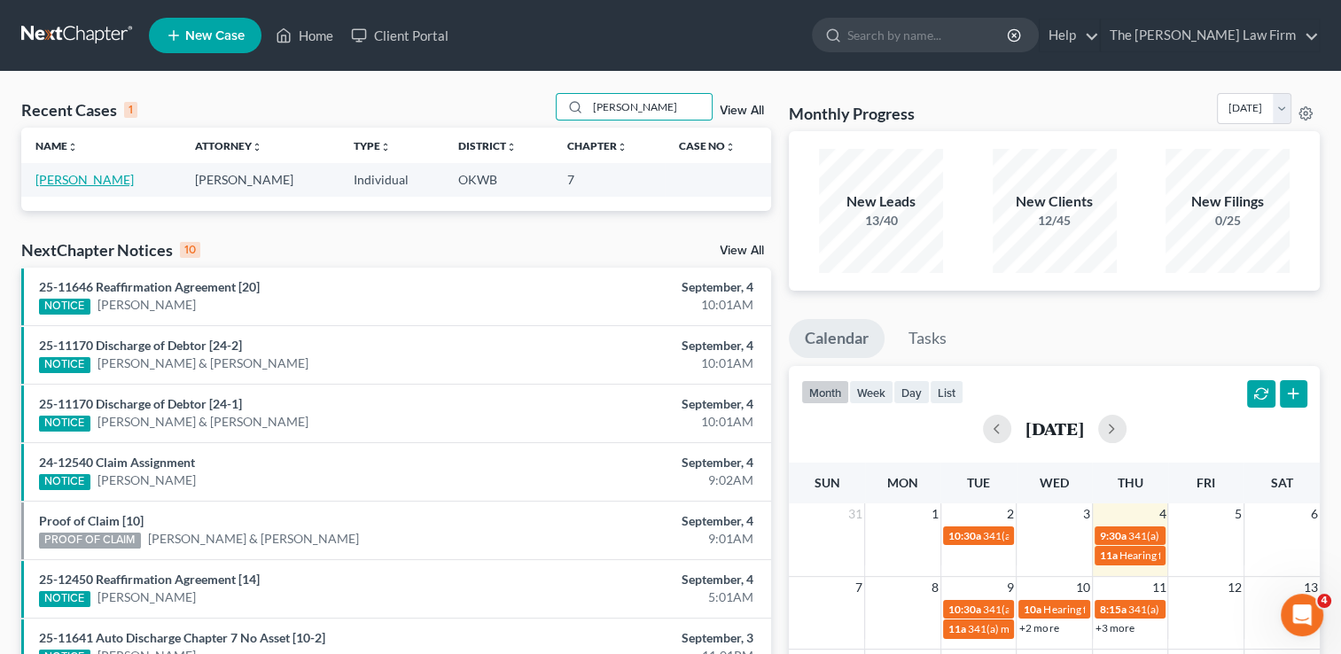
type input "[PERSON_NAME]"
click at [95, 180] on link "[PERSON_NAME]" at bounding box center [84, 179] width 98 height 15
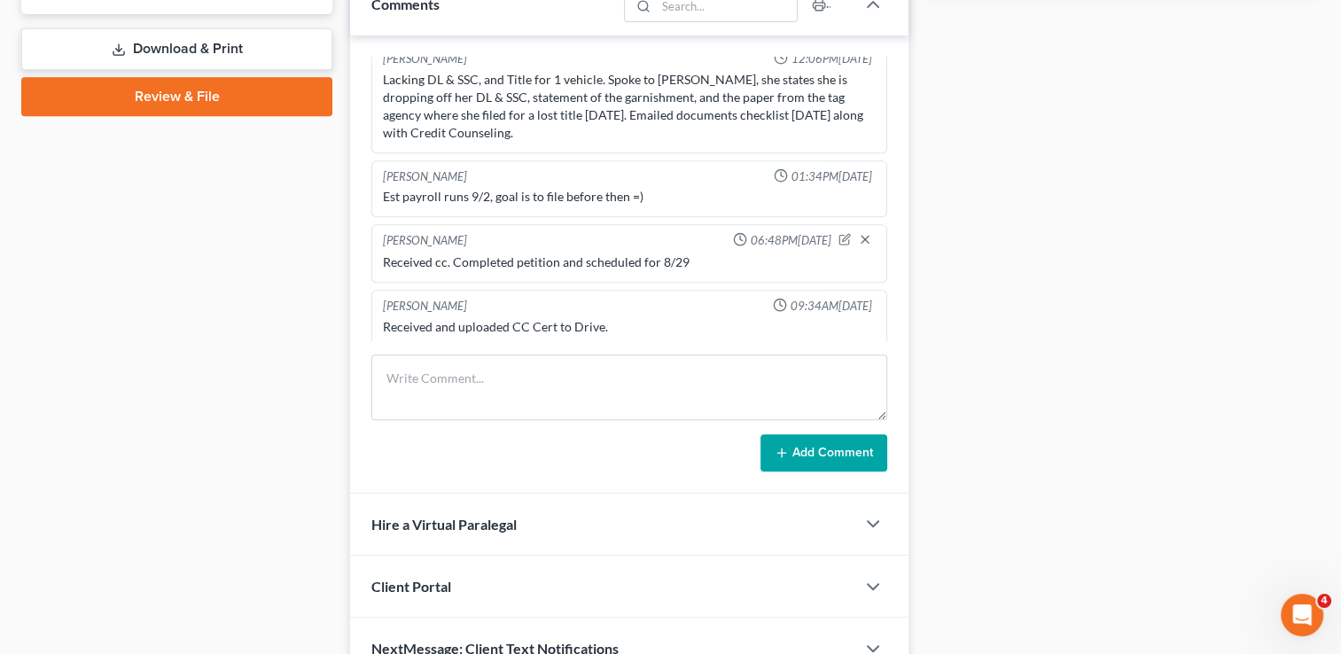
scroll to position [847, 0]
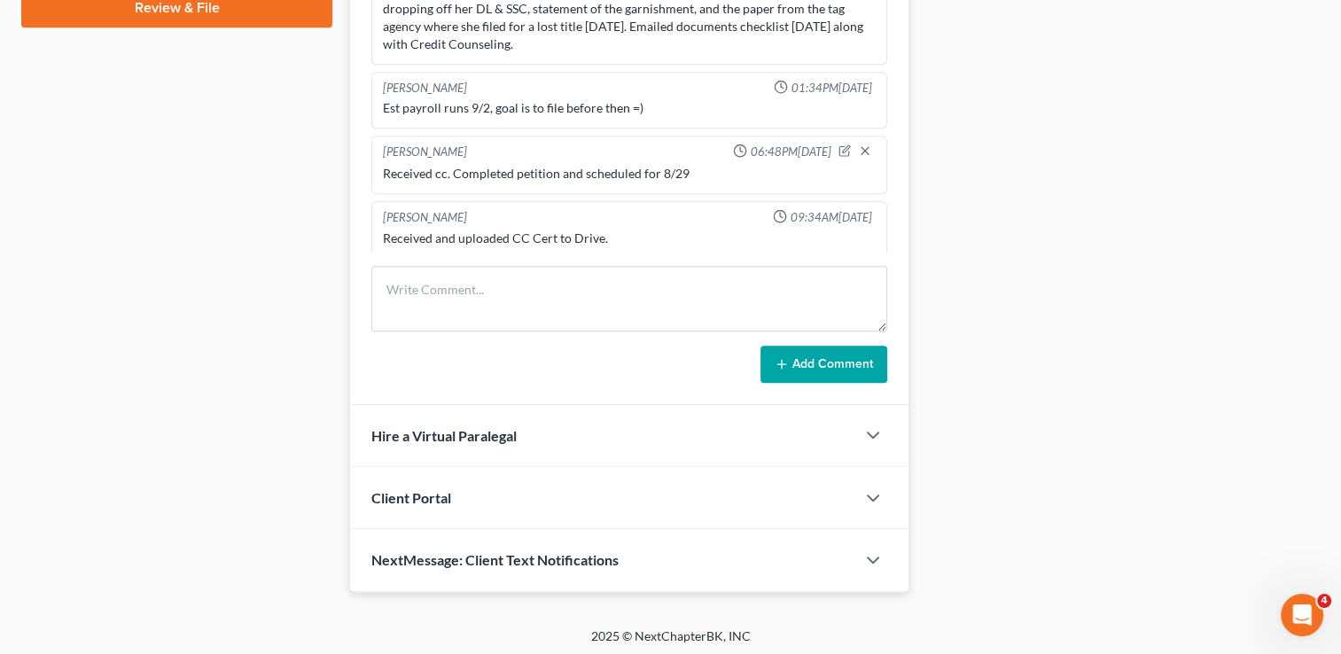
click at [185, 12] on link "Review & File" at bounding box center [176, 7] width 311 height 39
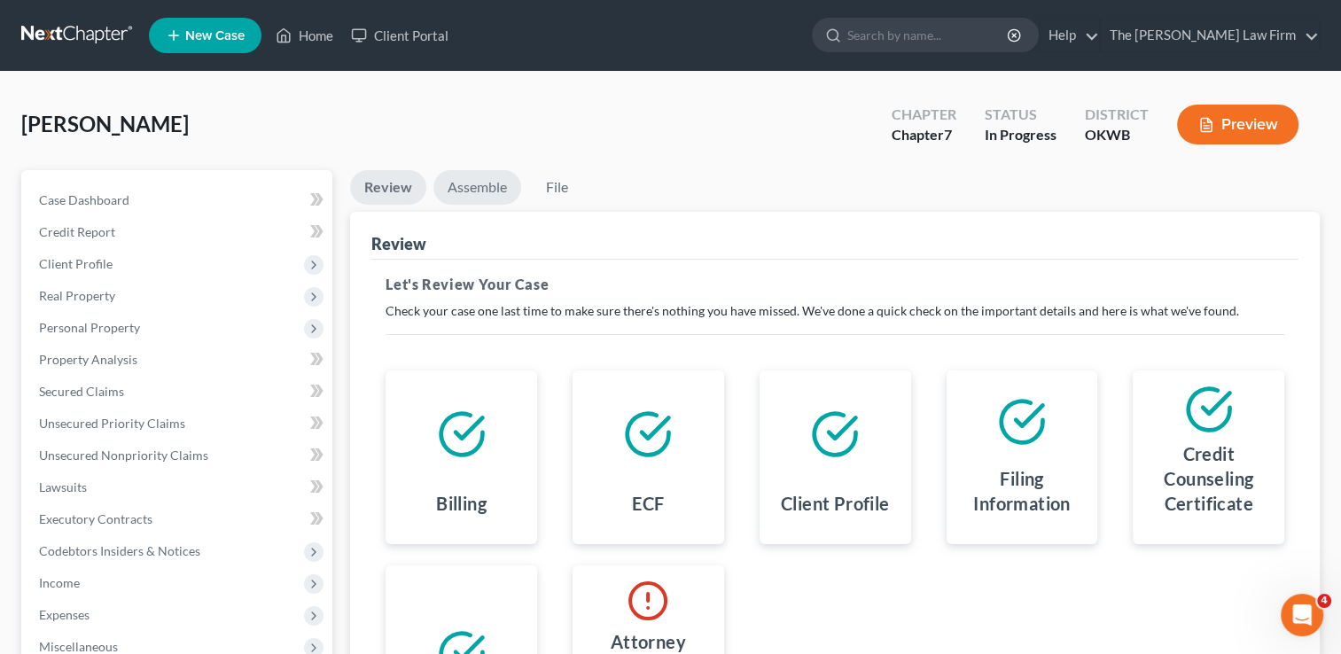
click at [485, 195] on link "Assemble" at bounding box center [477, 187] width 88 height 35
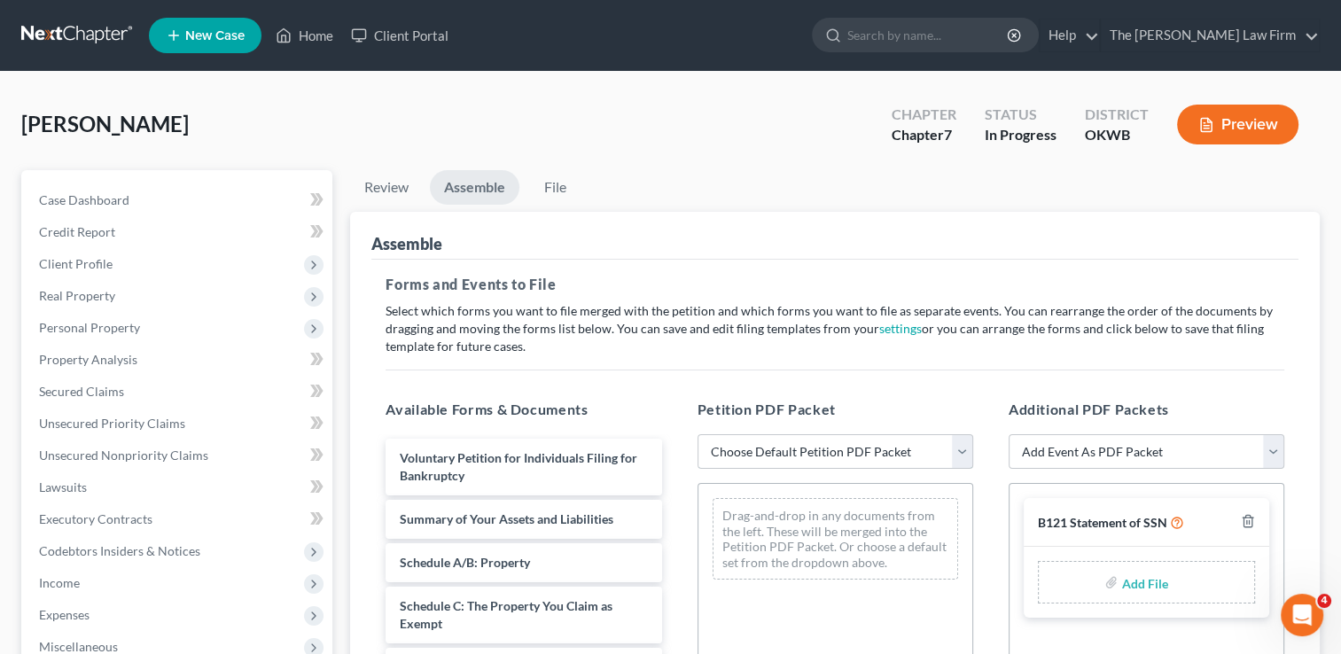
click at [887, 446] on select "Choose Default Petition PDF Packet Complete Bankruptcy Petition (all forms and …" at bounding box center [836, 451] width 276 height 35
select select "0"
click at [698, 434] on select "Choose Default Petition PDF Packet Complete Bankruptcy Petition (all forms and …" at bounding box center [836, 451] width 276 height 35
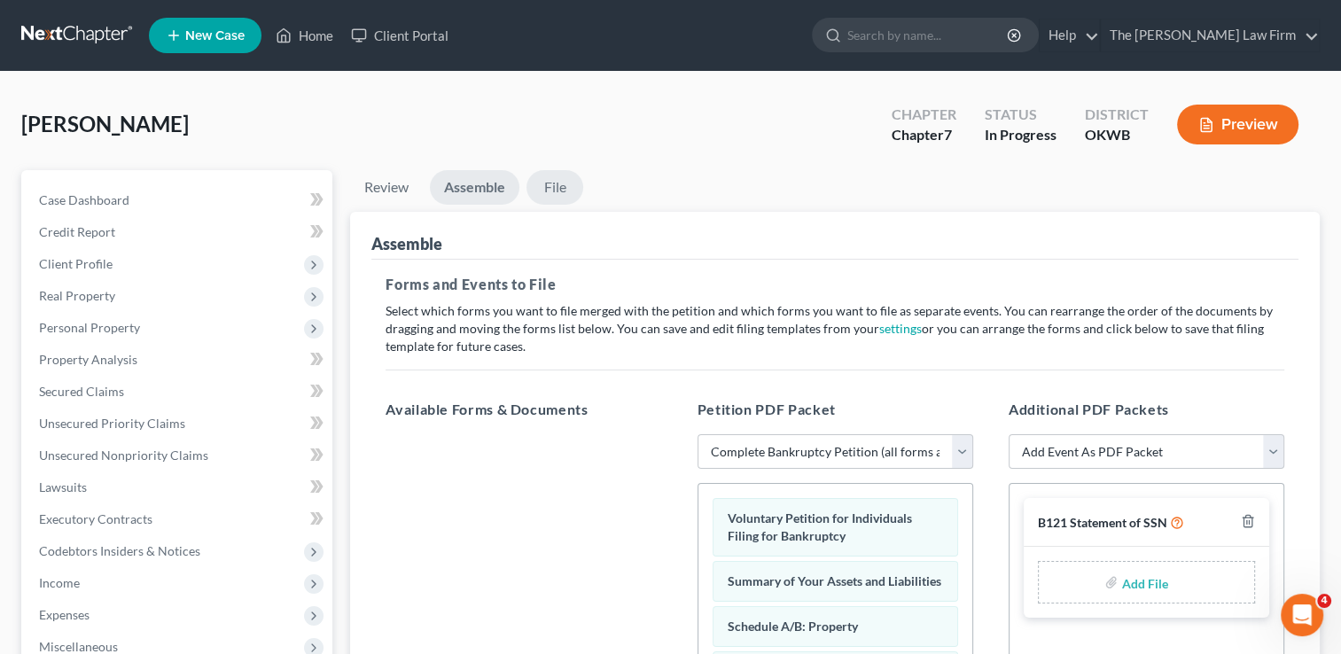
click at [569, 187] on link "File" at bounding box center [554, 187] width 57 height 35
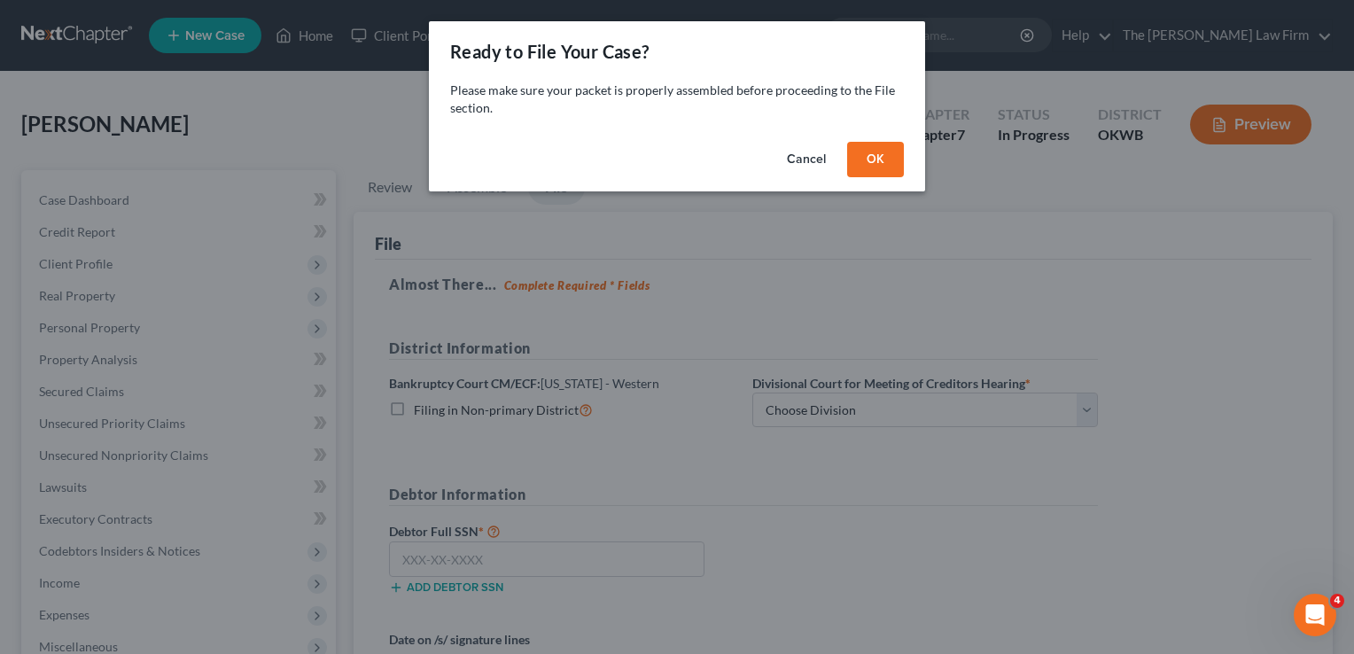
click at [865, 175] on button "OK" at bounding box center [875, 159] width 57 height 35
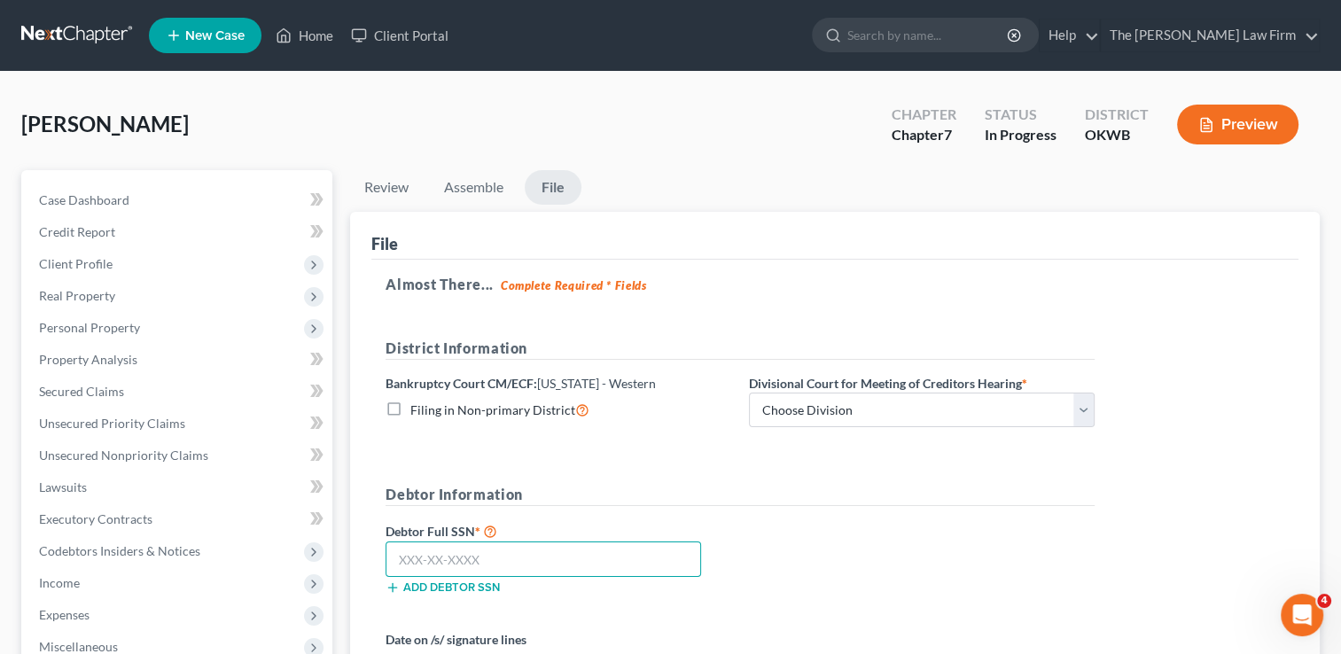
click at [542, 561] on input "text" at bounding box center [544, 559] width 316 height 35
type input "443-92-9859"
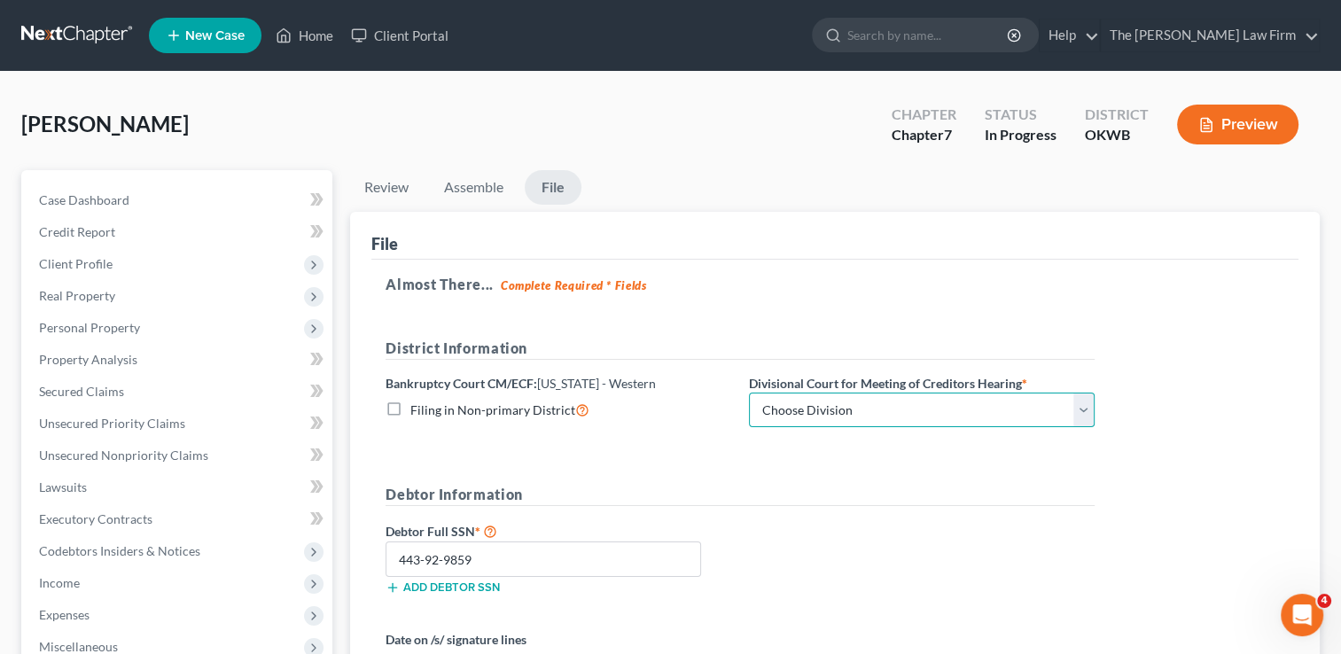
click at [1076, 412] on select "Choose Division Oklahoma City" at bounding box center [922, 410] width 346 height 35
select select "0"
click at [749, 393] on select "Choose Division Oklahoma City" at bounding box center [922, 410] width 346 height 35
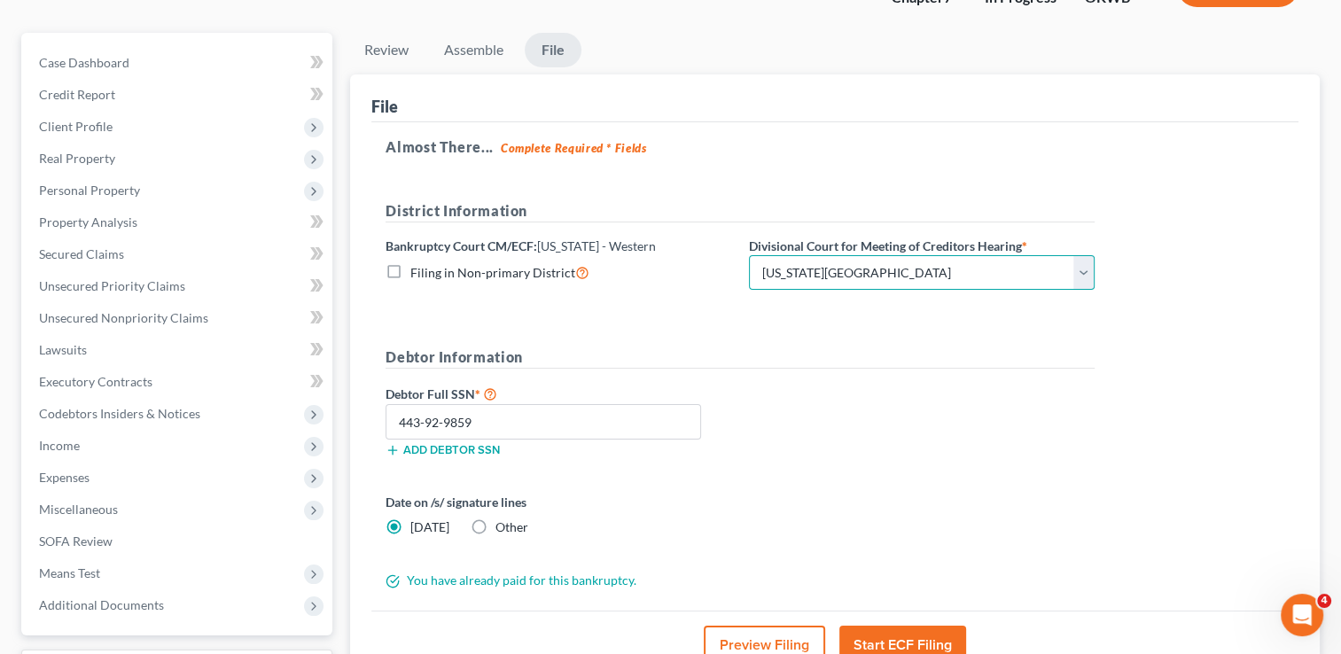
scroll to position [142, 0]
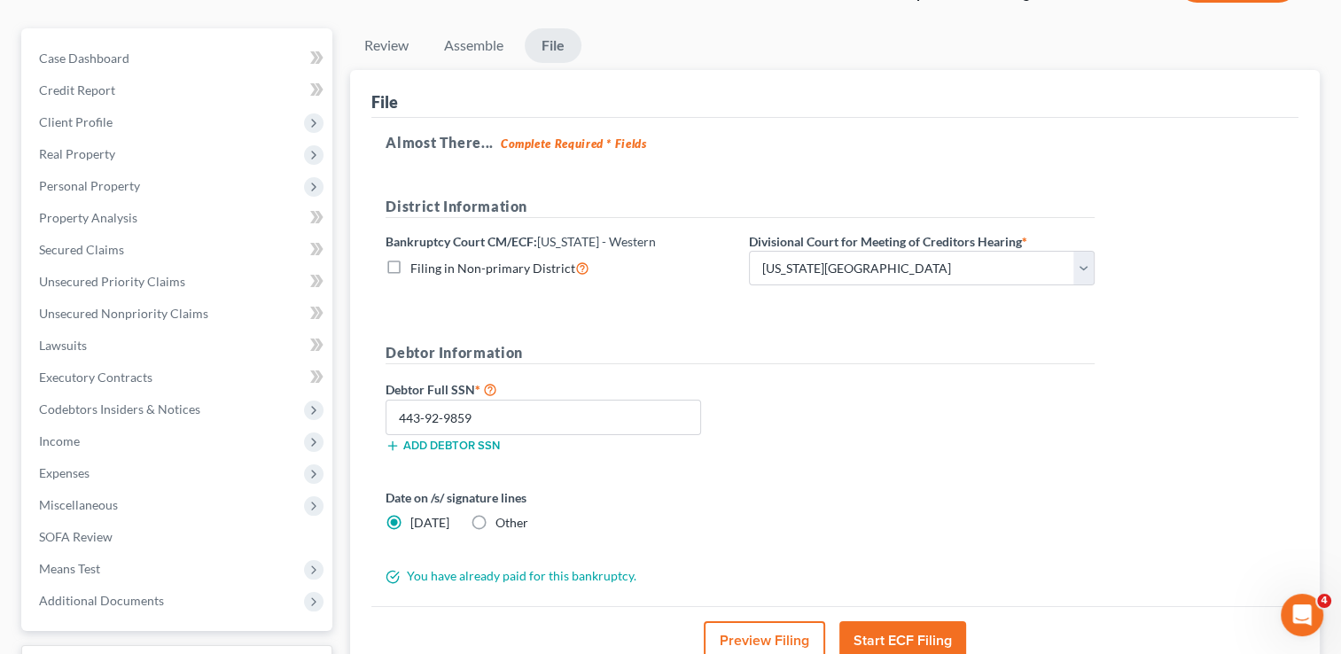
click at [495, 518] on label "Other" at bounding box center [511, 523] width 33 height 18
click at [503, 518] on input "Other" at bounding box center [509, 520] width 12 height 12
radio input "true"
radio input "false"
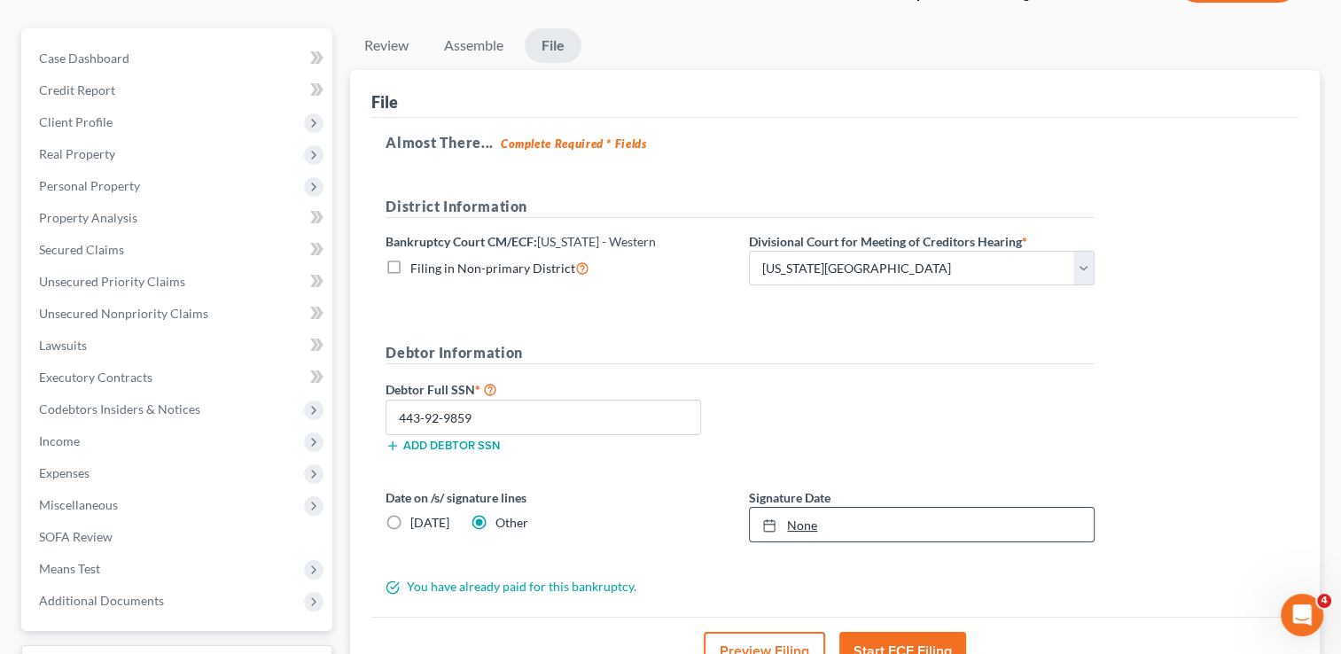
type input "9/4/2025"
click at [869, 518] on link "9/4/2025" at bounding box center [922, 525] width 344 height 34
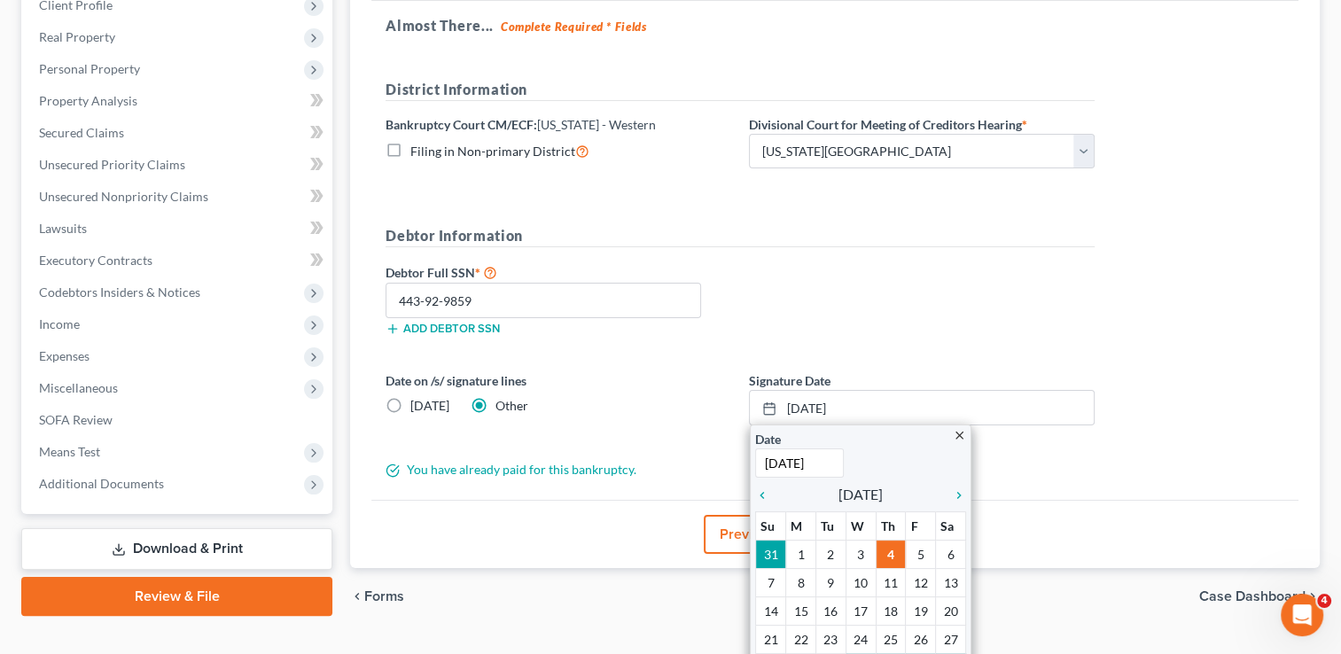
scroll to position [315, 0]
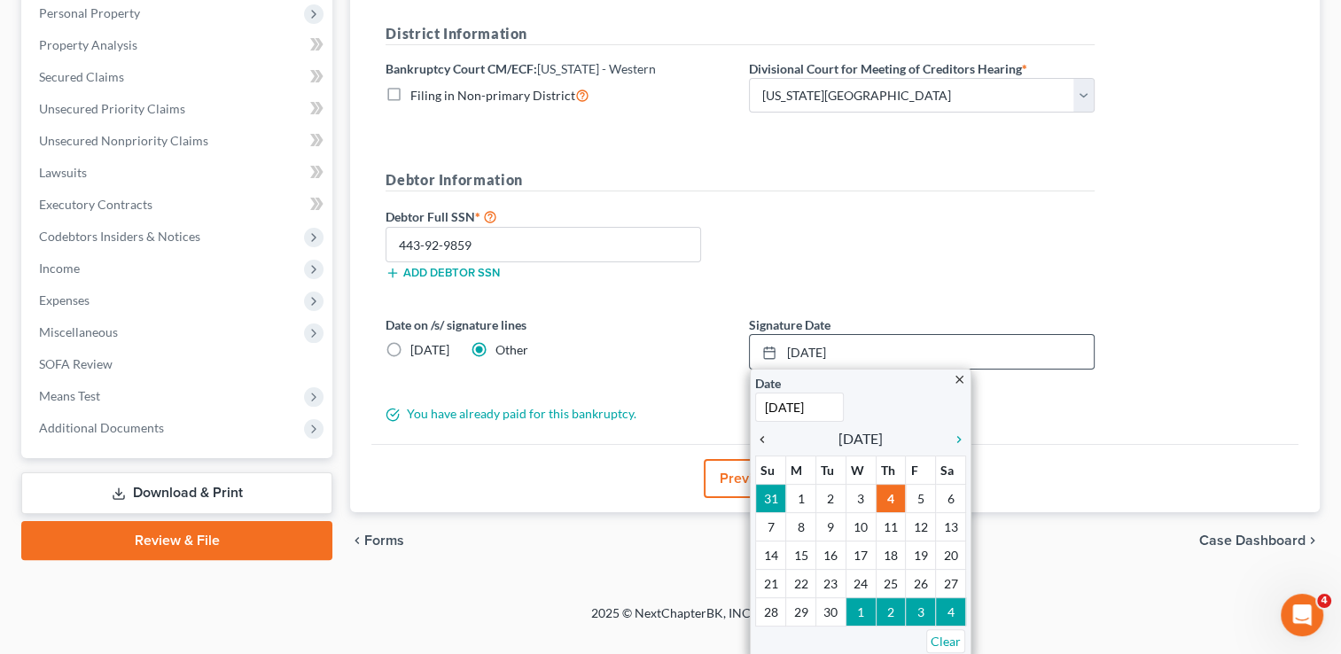
click at [760, 439] on icon "chevron_left" at bounding box center [766, 440] width 23 height 14
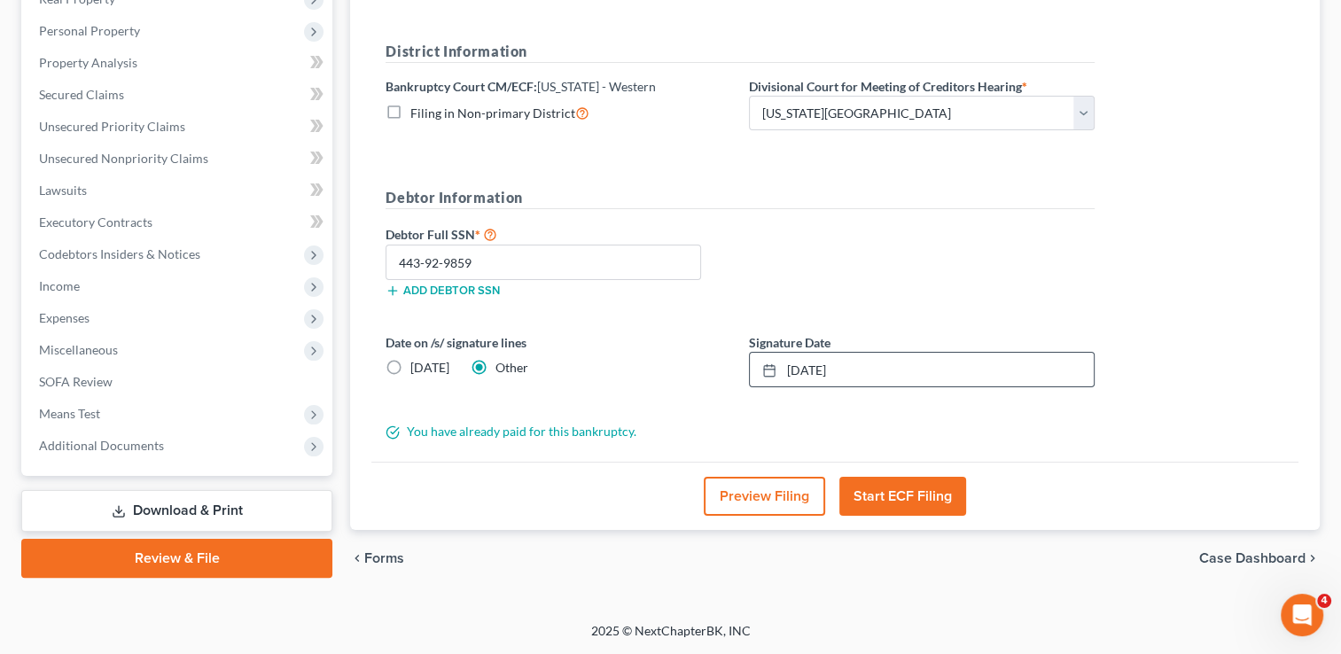
scroll to position [294, 0]
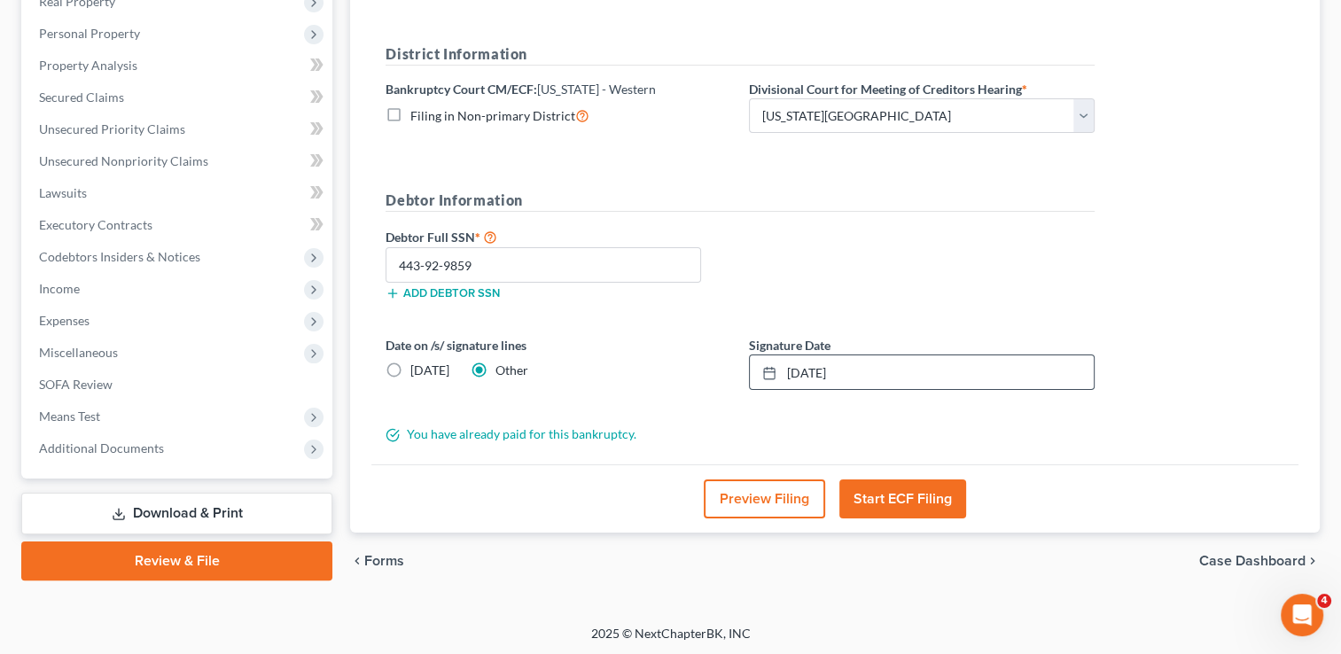
click at [909, 497] on button "Start ECF Filing" at bounding box center [902, 498] width 127 height 39
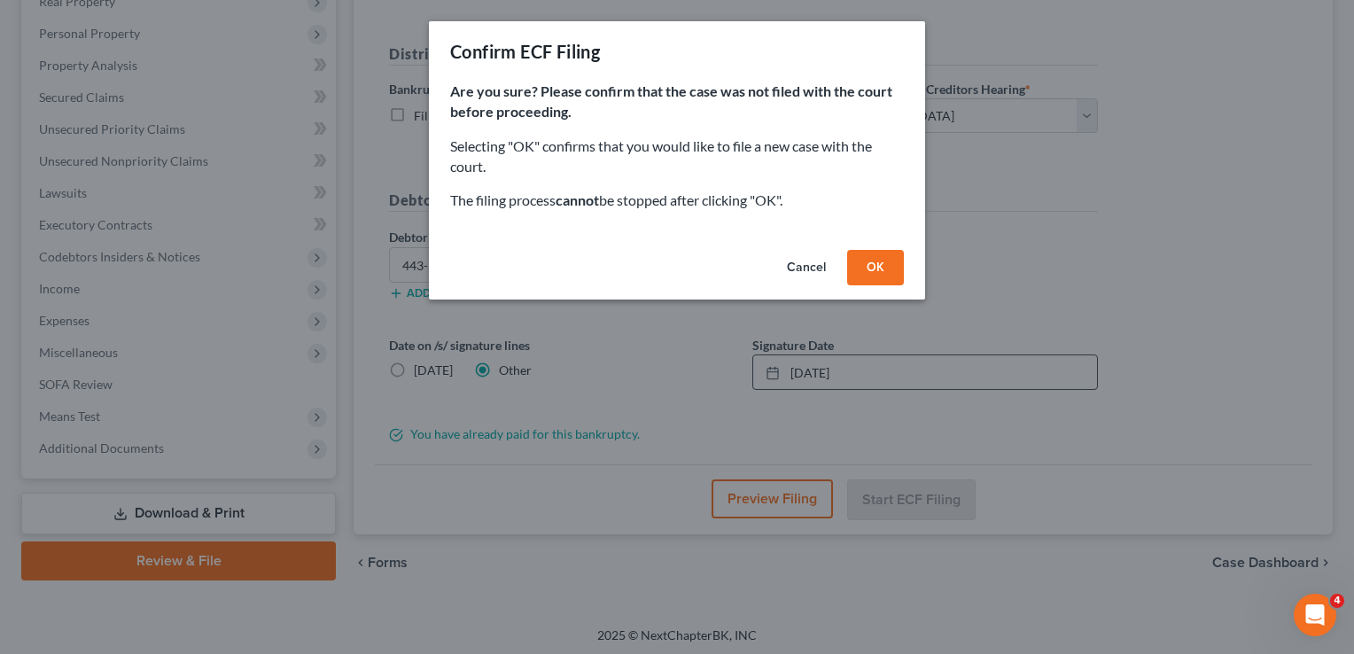
click at [883, 265] on button "OK" at bounding box center [875, 267] width 57 height 35
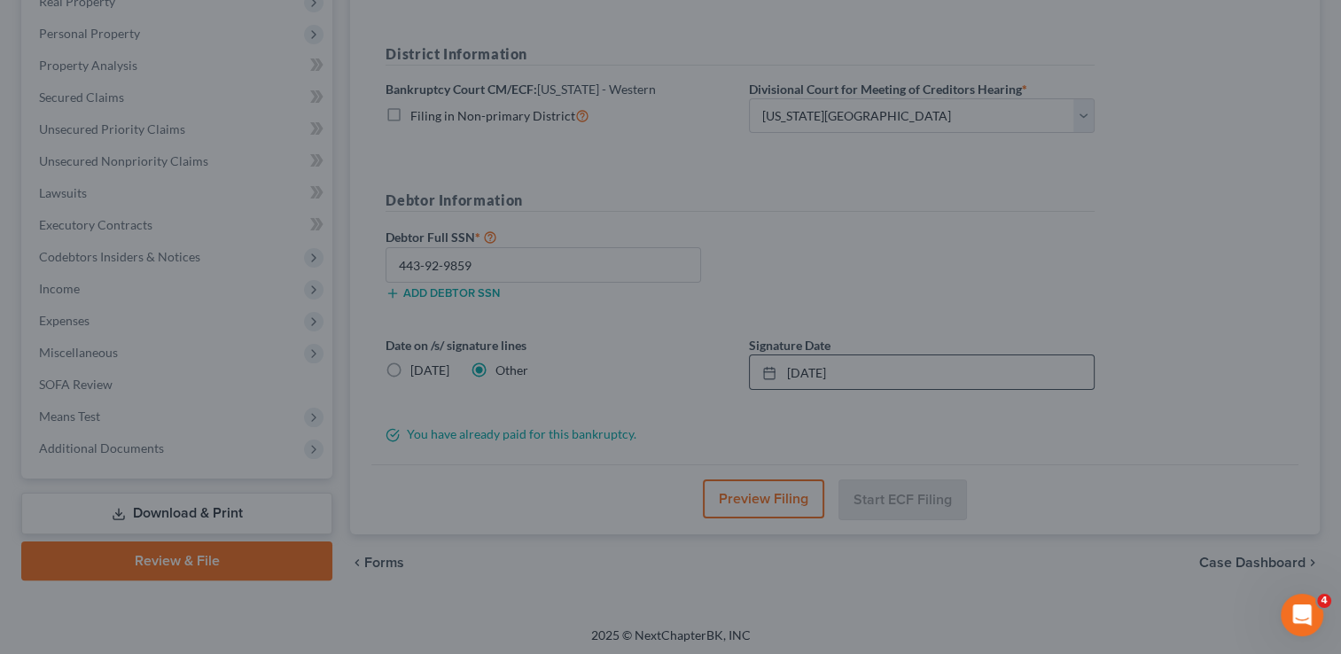
scroll to position [286, 0]
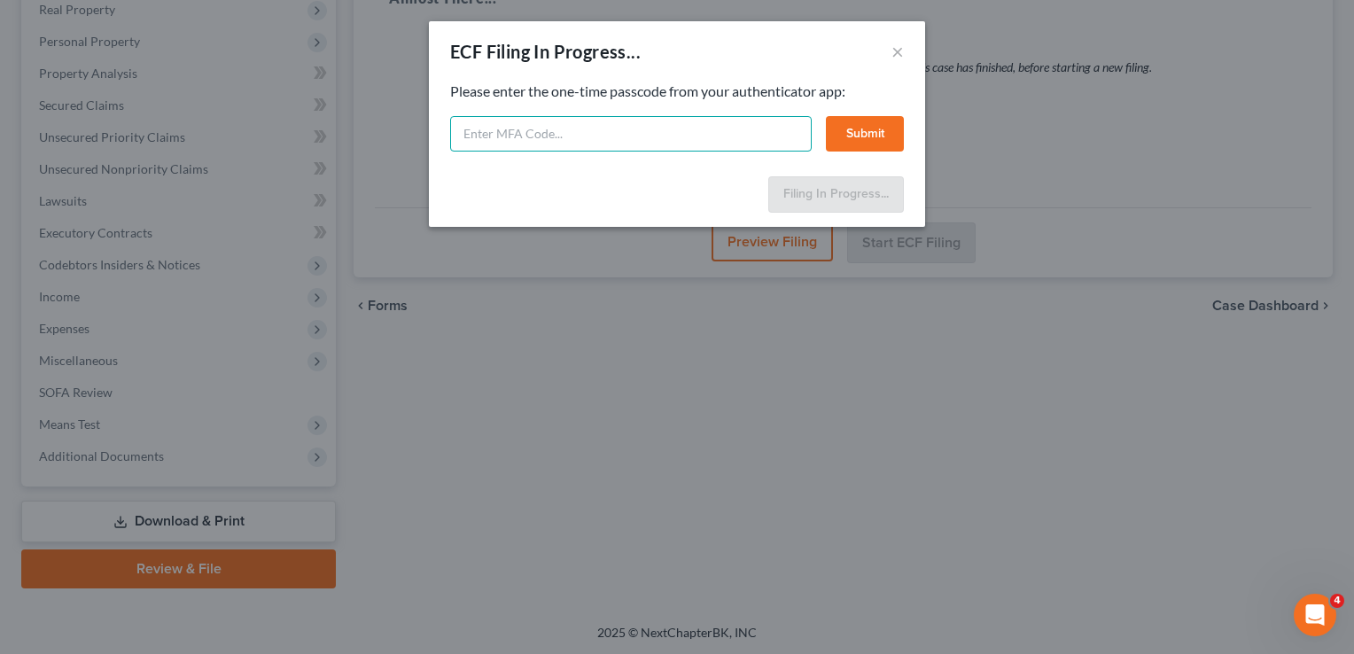
click at [616, 139] on input "text" at bounding box center [631, 133] width 362 height 35
type input "9"
type input "298789"
click at [869, 139] on button "Submit" at bounding box center [865, 133] width 78 height 35
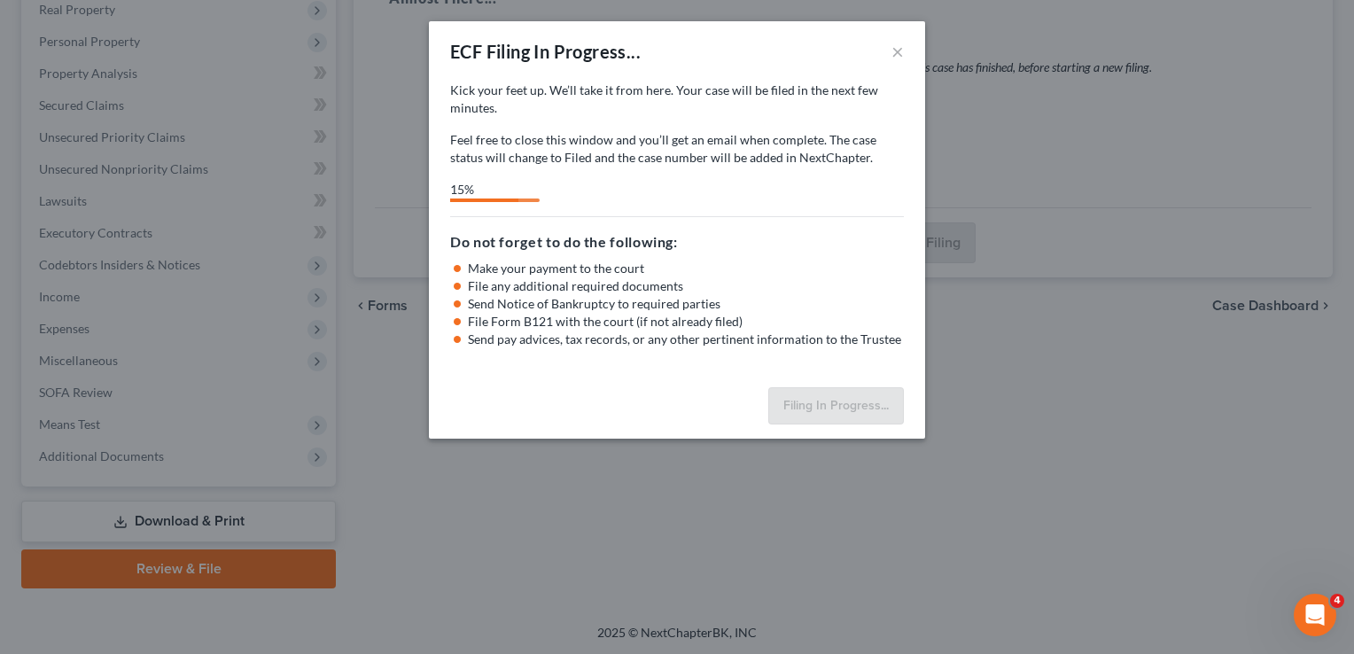
select select "0"
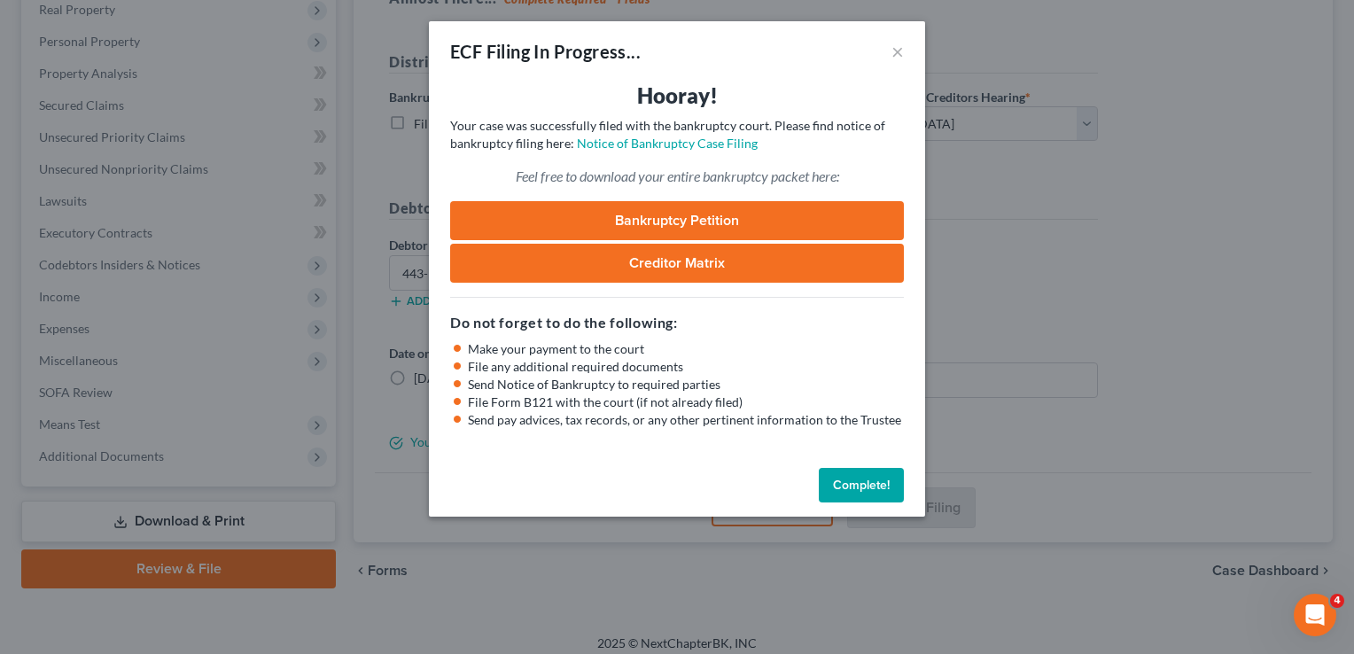
click at [853, 482] on button "Complete!" at bounding box center [861, 485] width 85 height 35
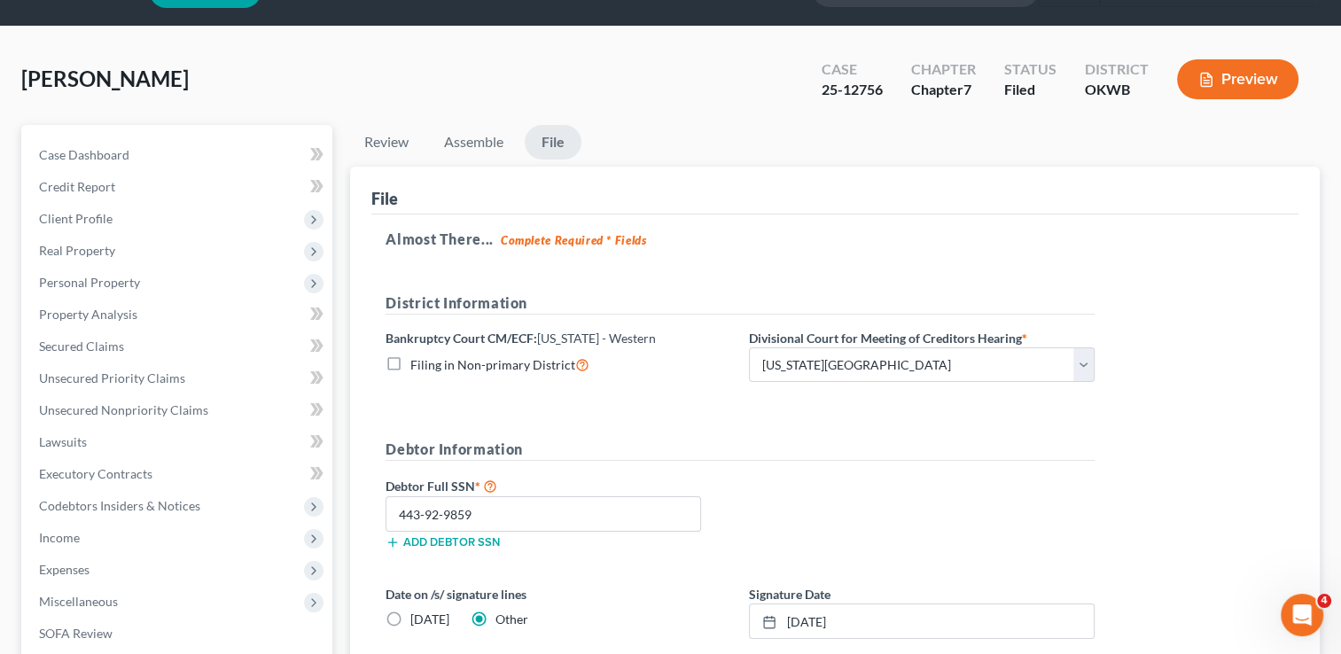
scroll to position [0, 0]
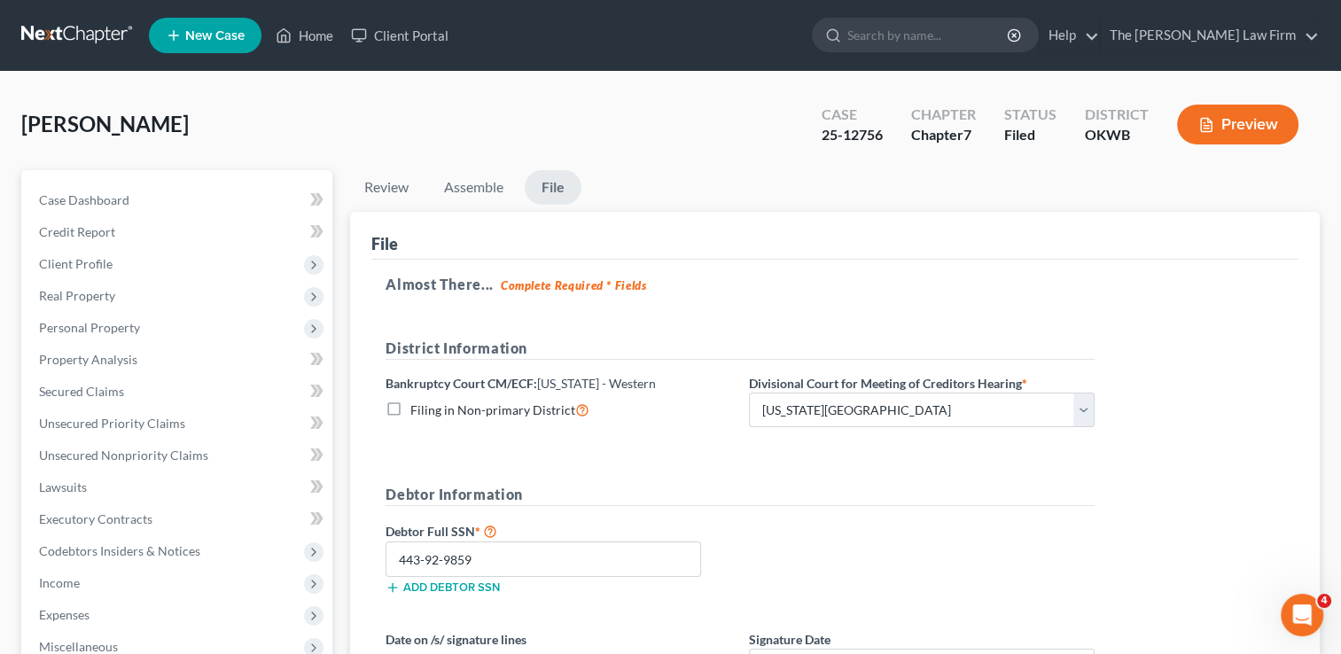
click at [82, 35] on link at bounding box center [77, 35] width 113 height 32
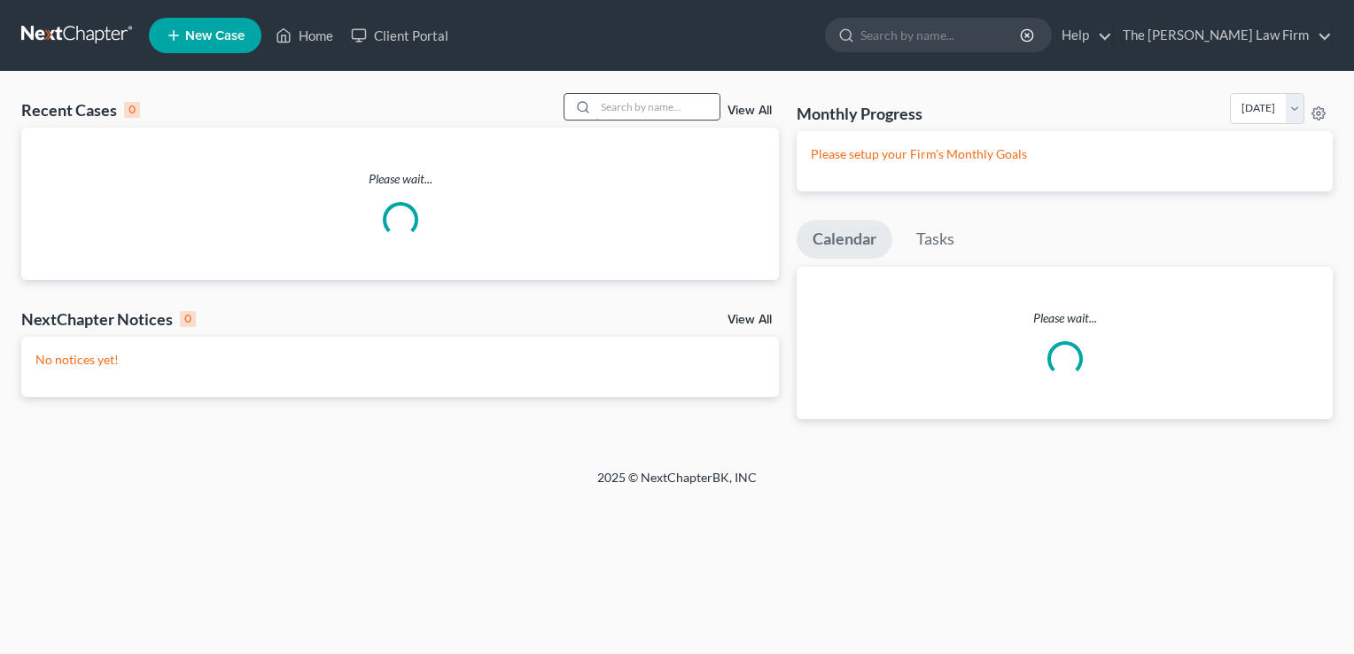
click at [674, 105] on input "search" at bounding box center [658, 107] width 124 height 26
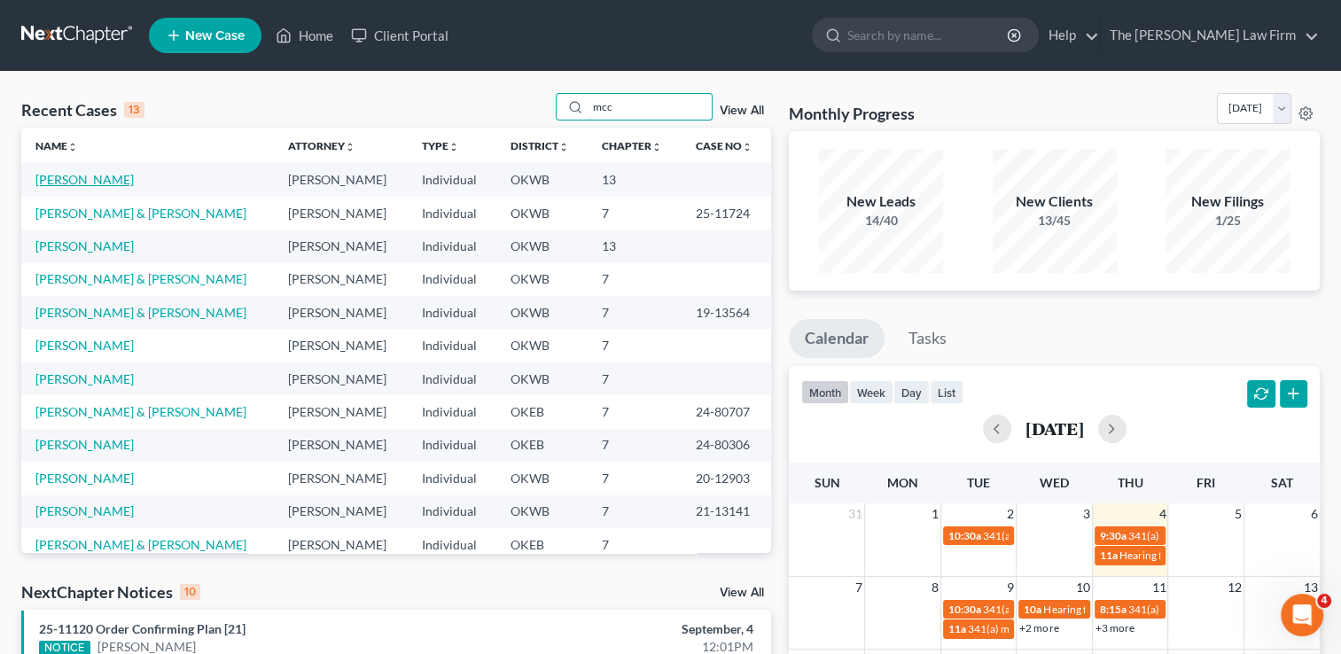
type input "mcc"
click at [105, 175] on link "[PERSON_NAME]" at bounding box center [84, 179] width 98 height 15
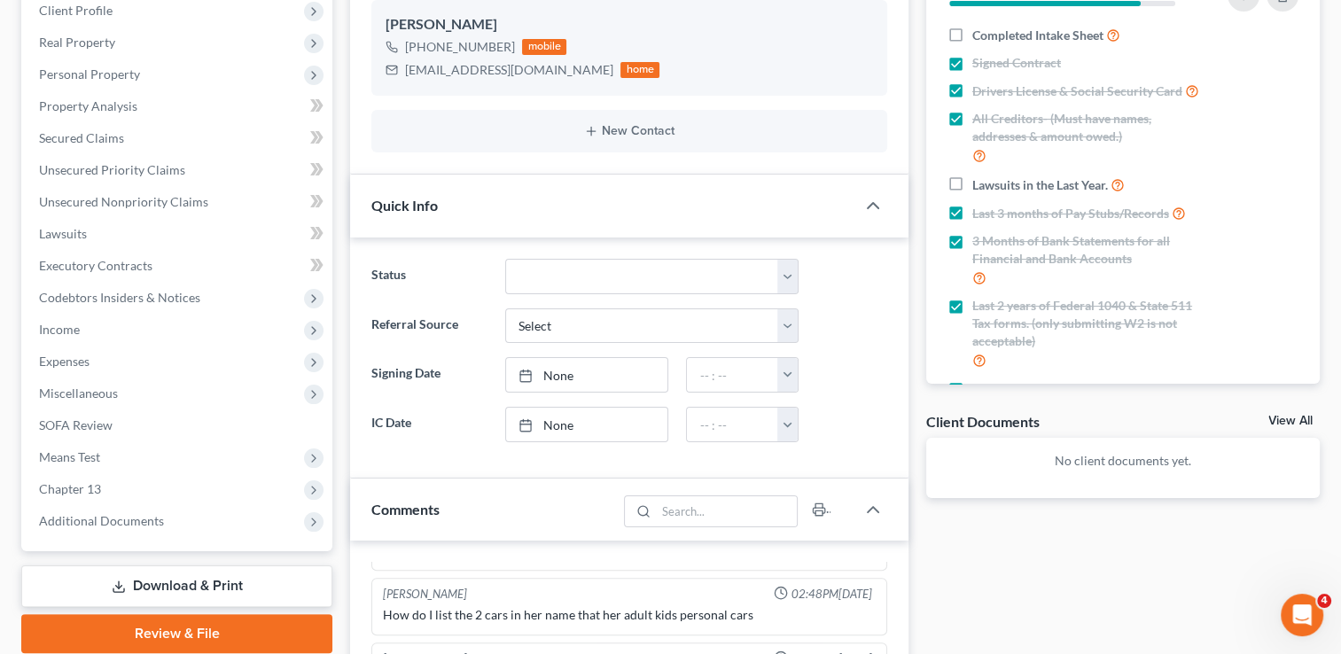
scroll to position [250, 0]
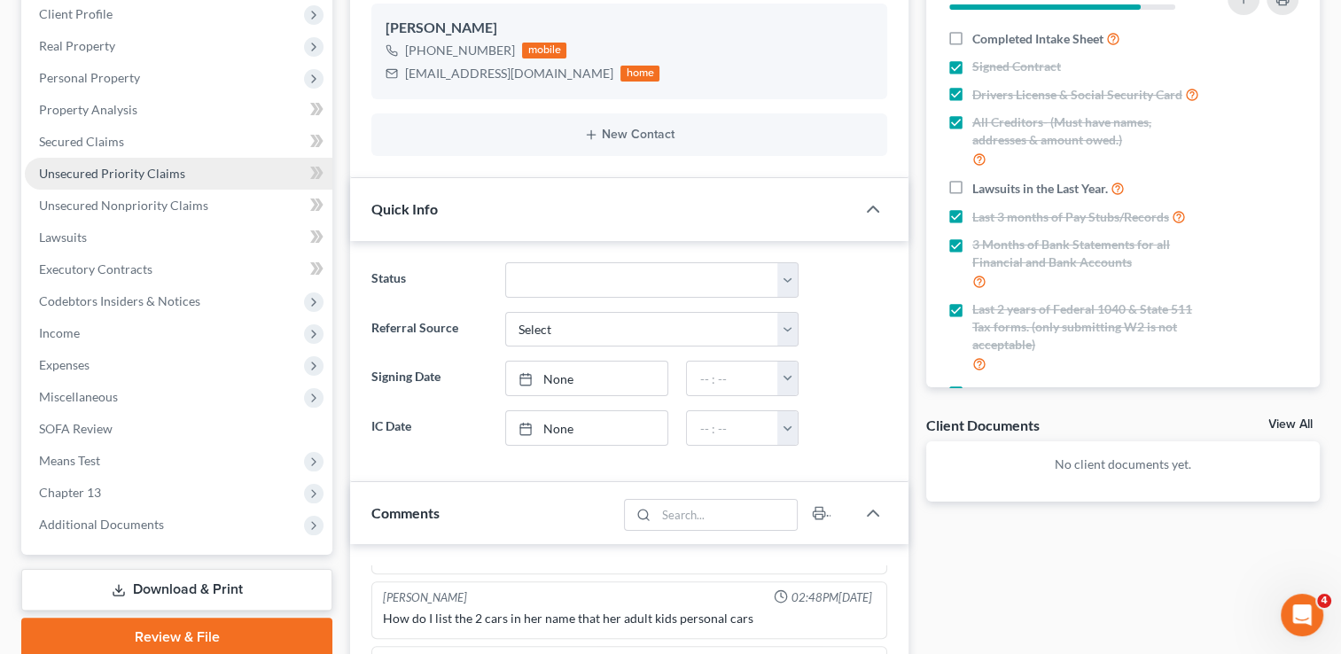
click at [149, 171] on span "Unsecured Priority Claims" at bounding box center [112, 173] width 146 height 15
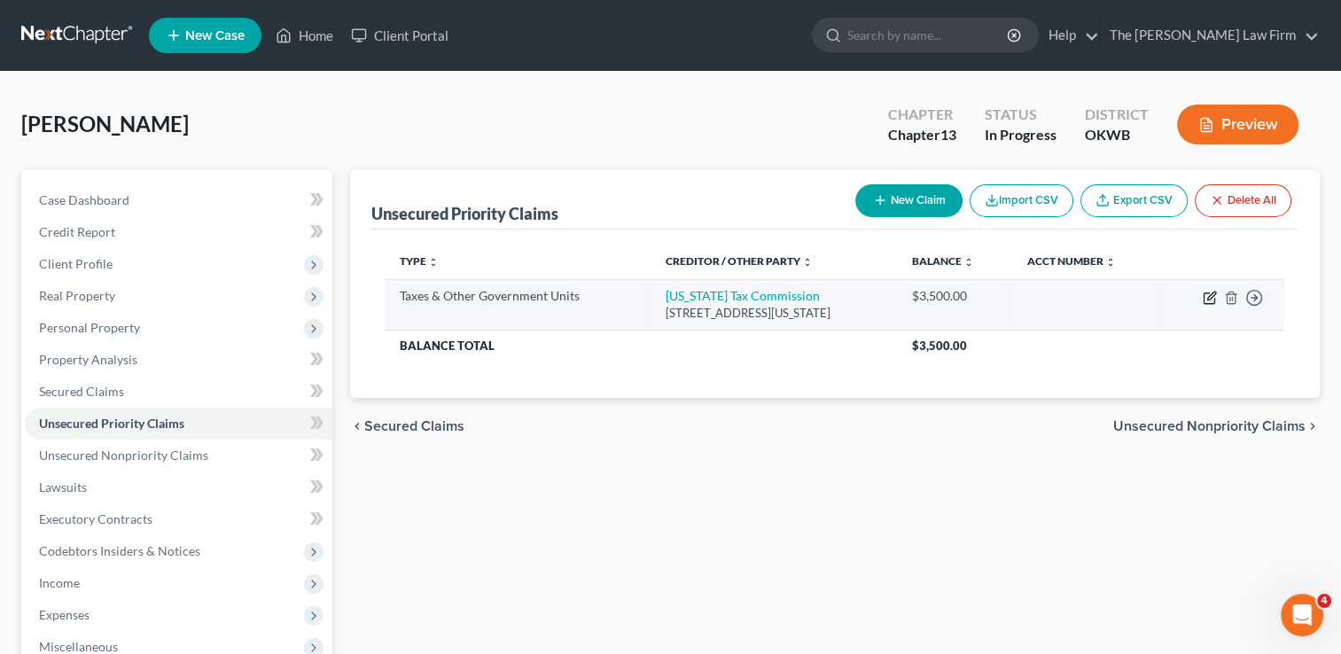
click at [1207, 297] on icon "button" at bounding box center [1211, 296] width 8 height 8
select select "2"
select select "37"
select select "0"
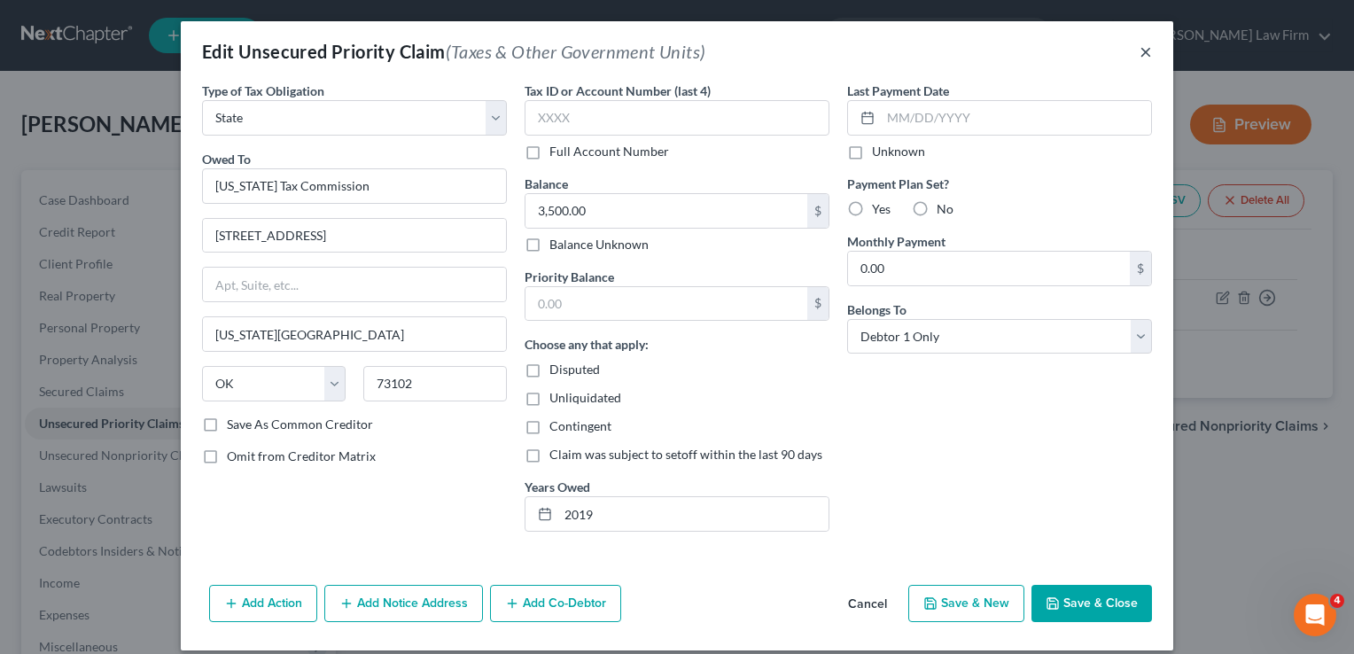
click at [1140, 52] on button "×" at bounding box center [1146, 51] width 12 height 21
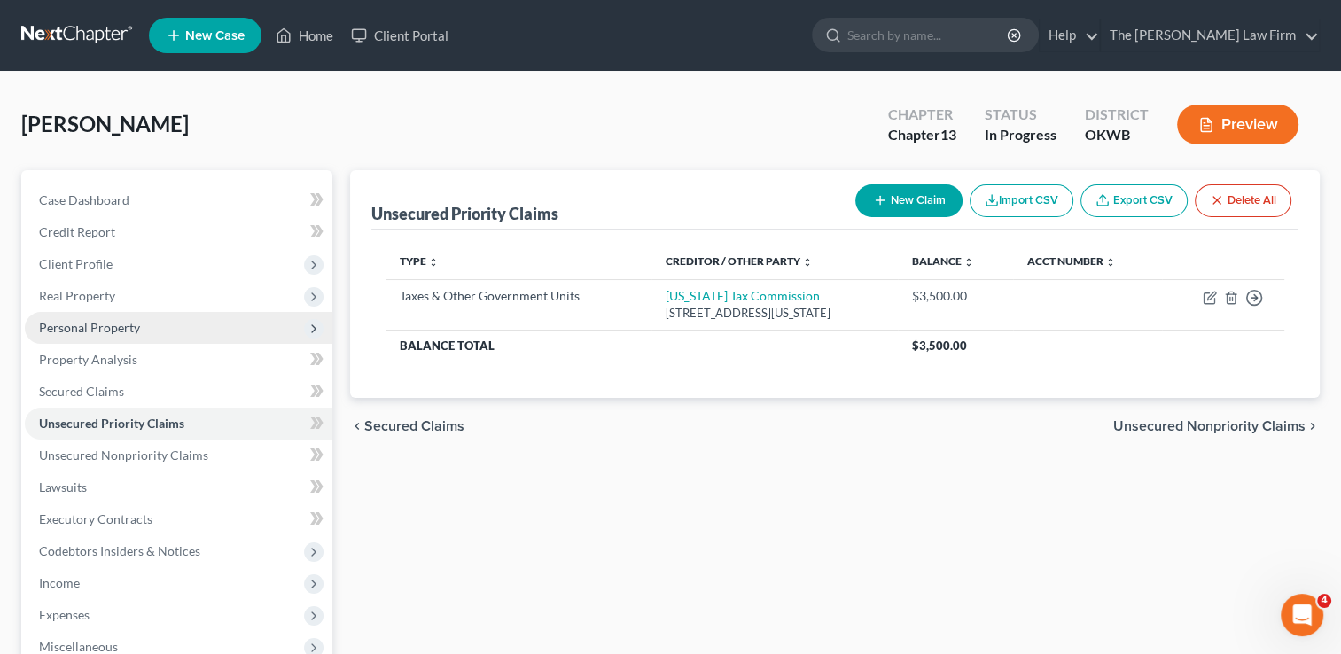
click at [133, 328] on span "Personal Property" at bounding box center [89, 327] width 101 height 15
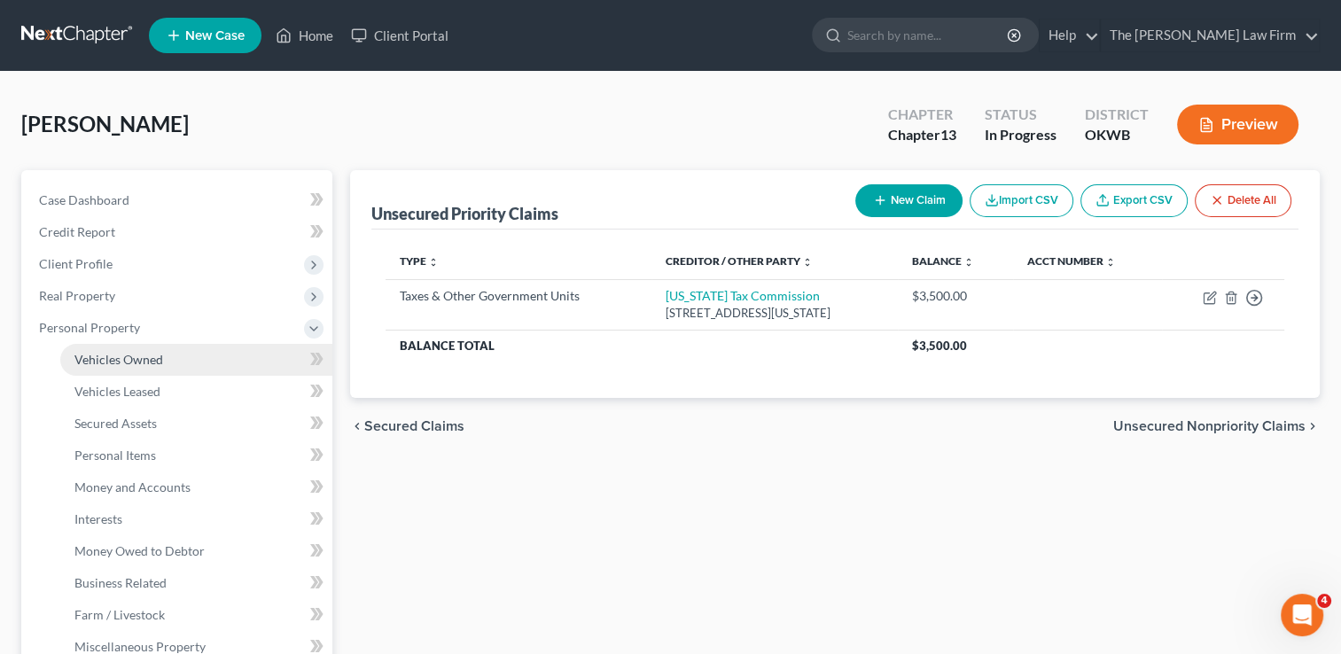
click at [170, 358] on link "Vehicles Owned" at bounding box center [196, 360] width 272 height 32
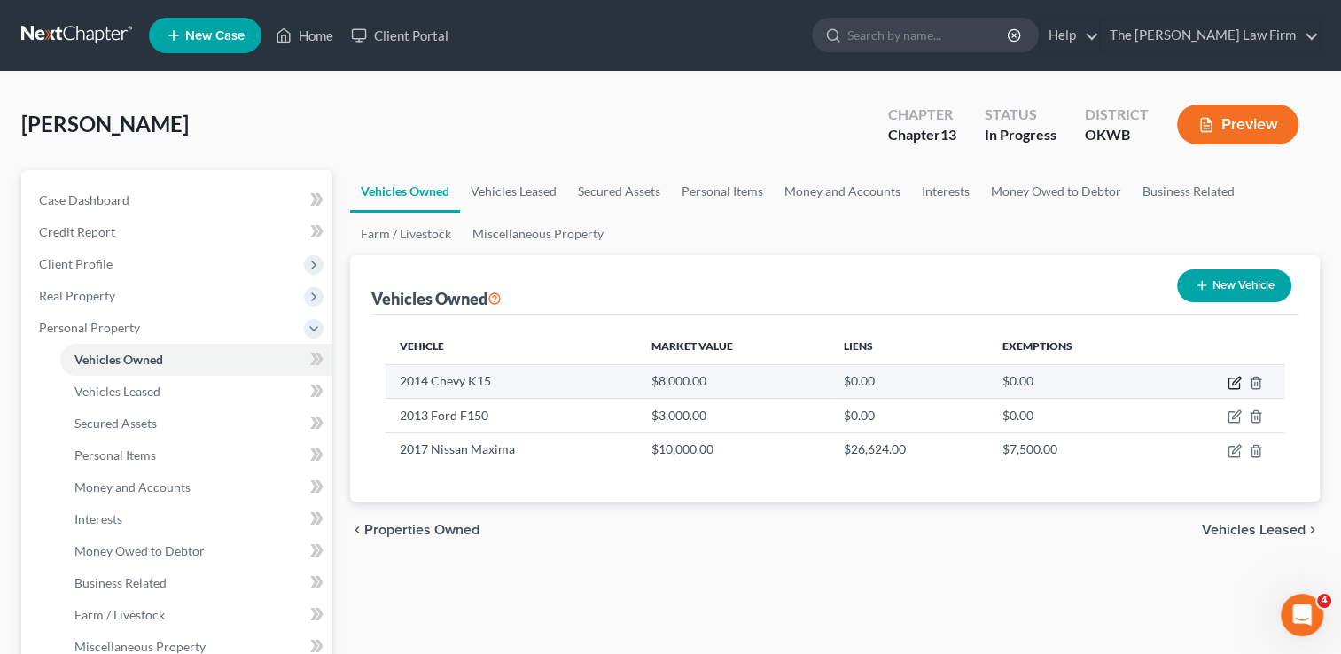
click at [1232, 385] on icon "button" at bounding box center [1236, 381] width 8 height 8
select select "1"
select select "12"
select select "0"
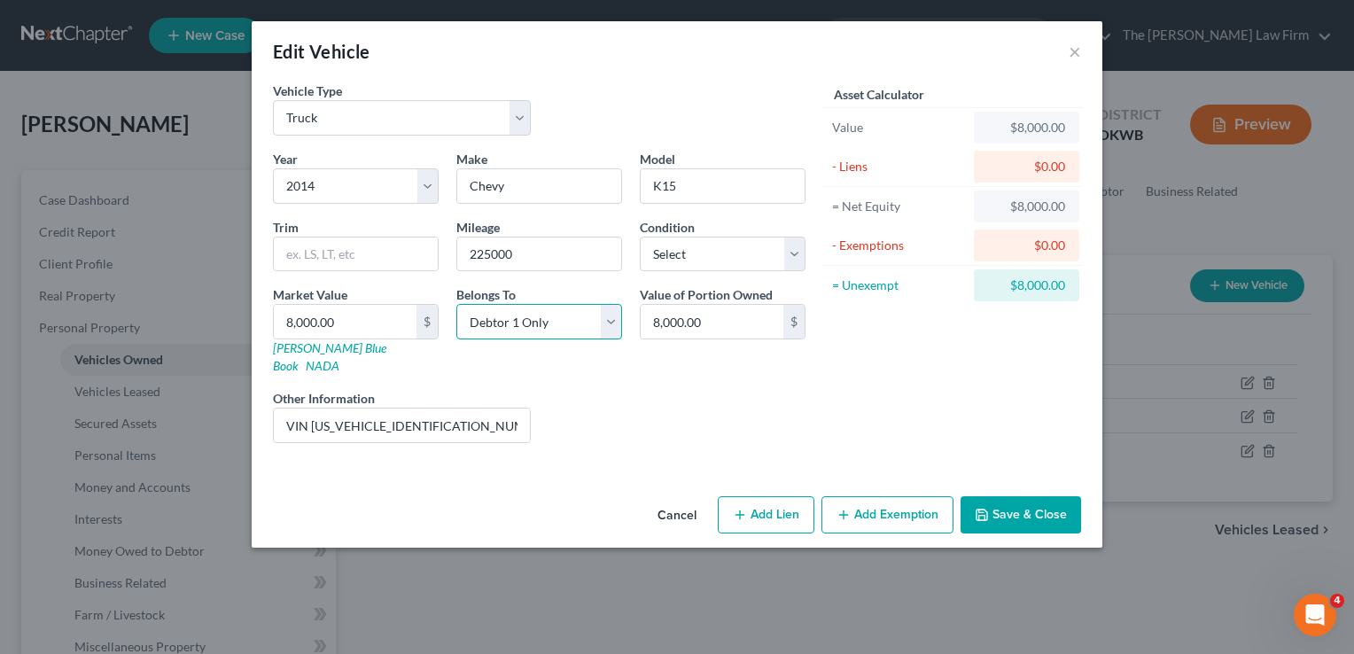
click at [607, 323] on select "Select Debtor 1 Only Debtor 2 Only Debtor 1 And Debtor 2 Only At Least One Of T…" at bounding box center [539, 321] width 166 height 35
click at [785, 402] on div "Liens Select" at bounding box center [678, 416] width 276 height 54
click at [718, 325] on input "8,000.00" at bounding box center [712, 322] width 143 height 34
type input "0.00"
click at [733, 367] on div "Year Select 2026 2025 2024 2023 2022 2021 2020 2019 2018 2017 2016 2015 2014 20…" at bounding box center [539, 304] width 550 height 308
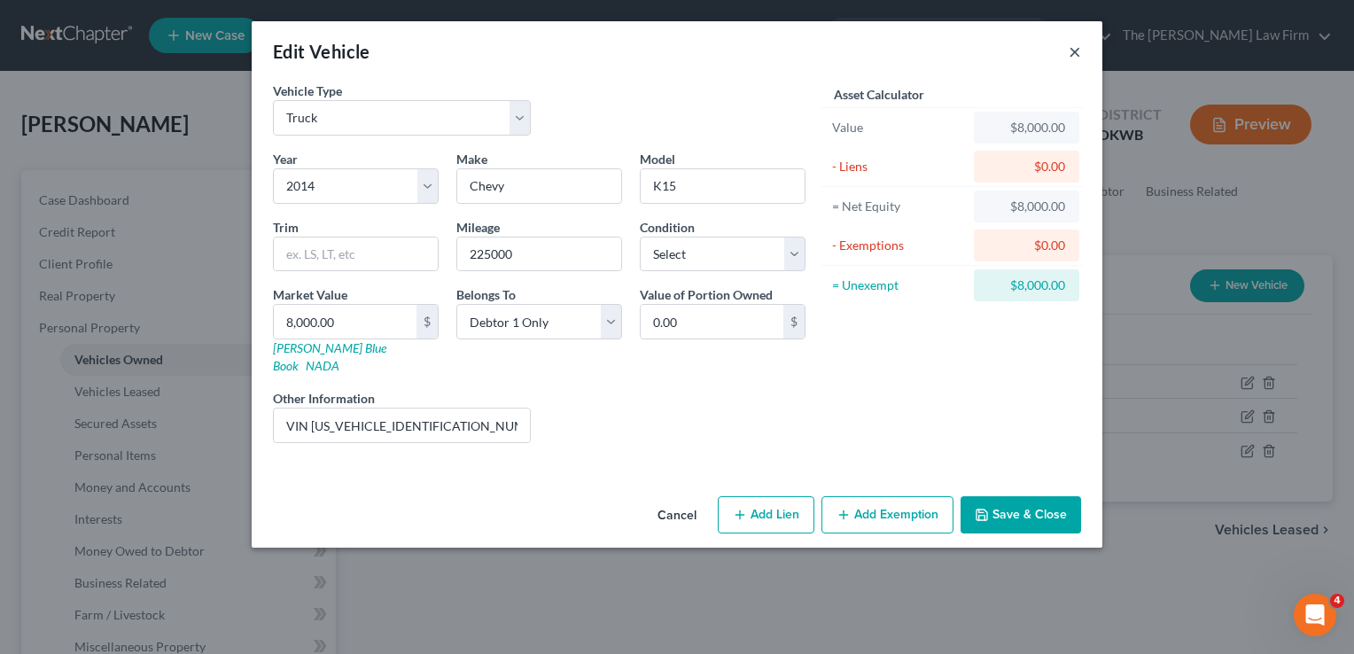
click at [1074, 49] on button "×" at bounding box center [1075, 51] width 12 height 21
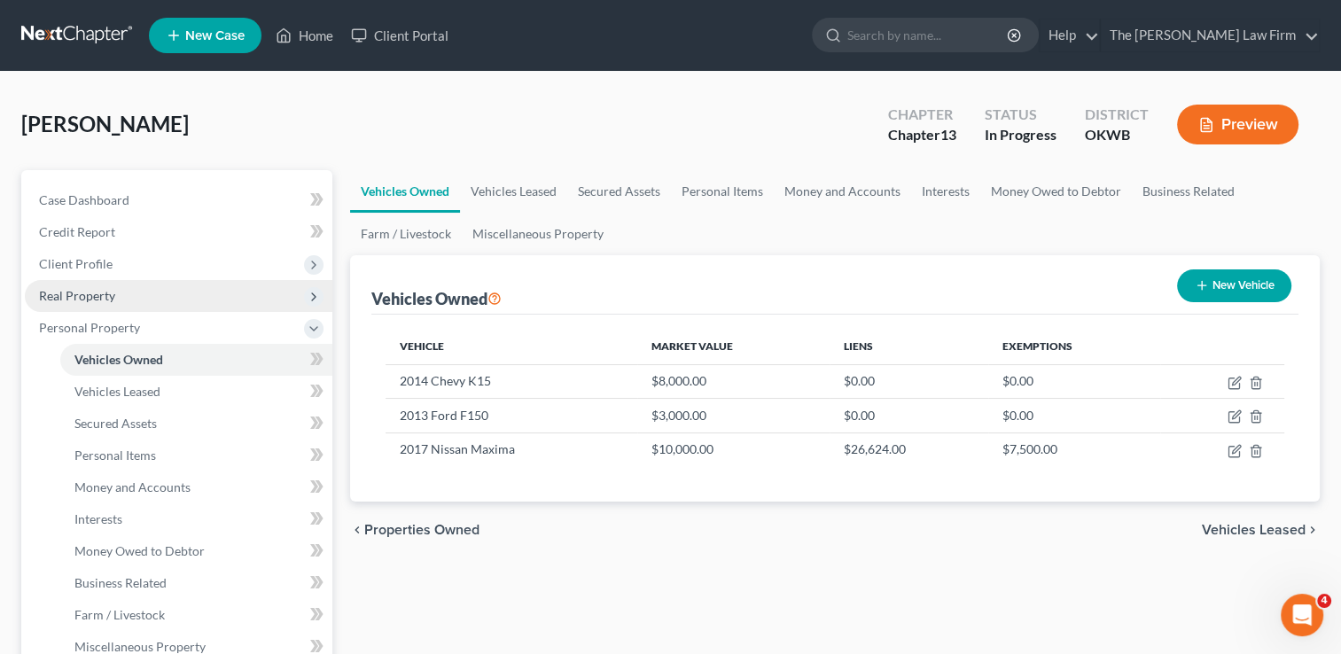
click at [103, 298] on span "Real Property" at bounding box center [77, 295] width 76 height 15
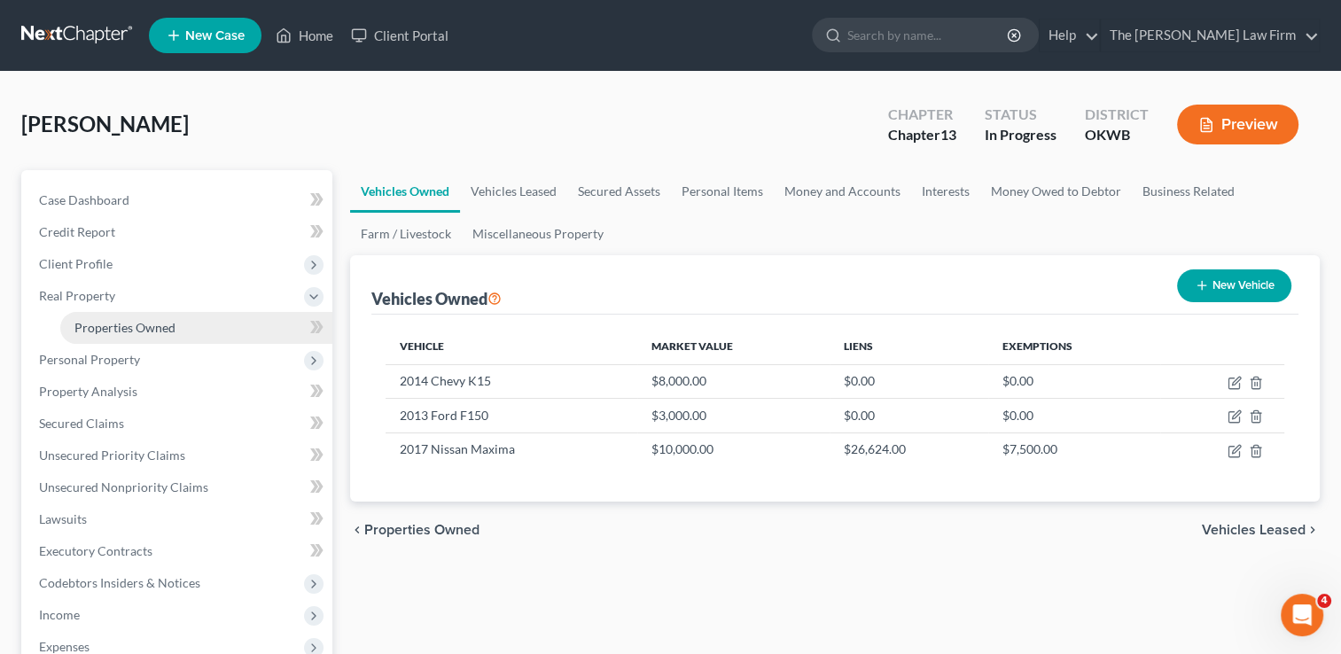
click at [182, 335] on link "Properties Owned" at bounding box center [196, 328] width 272 height 32
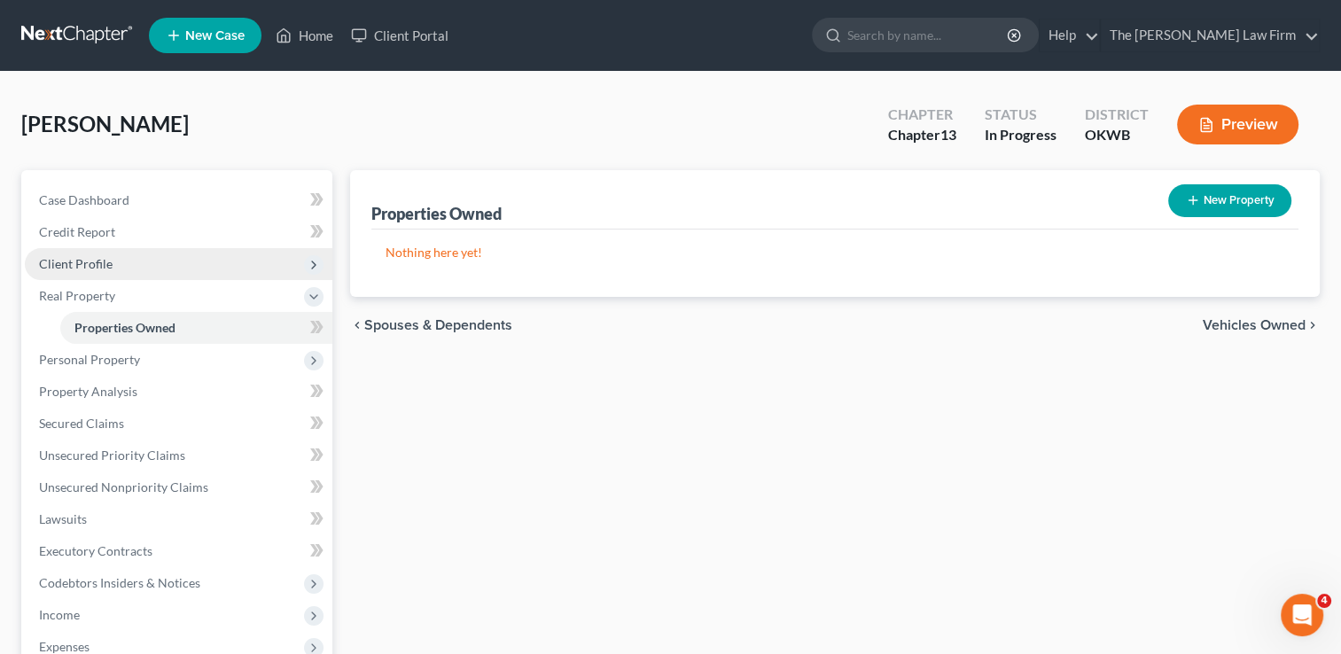
click at [125, 271] on span "Client Profile" at bounding box center [179, 264] width 308 height 32
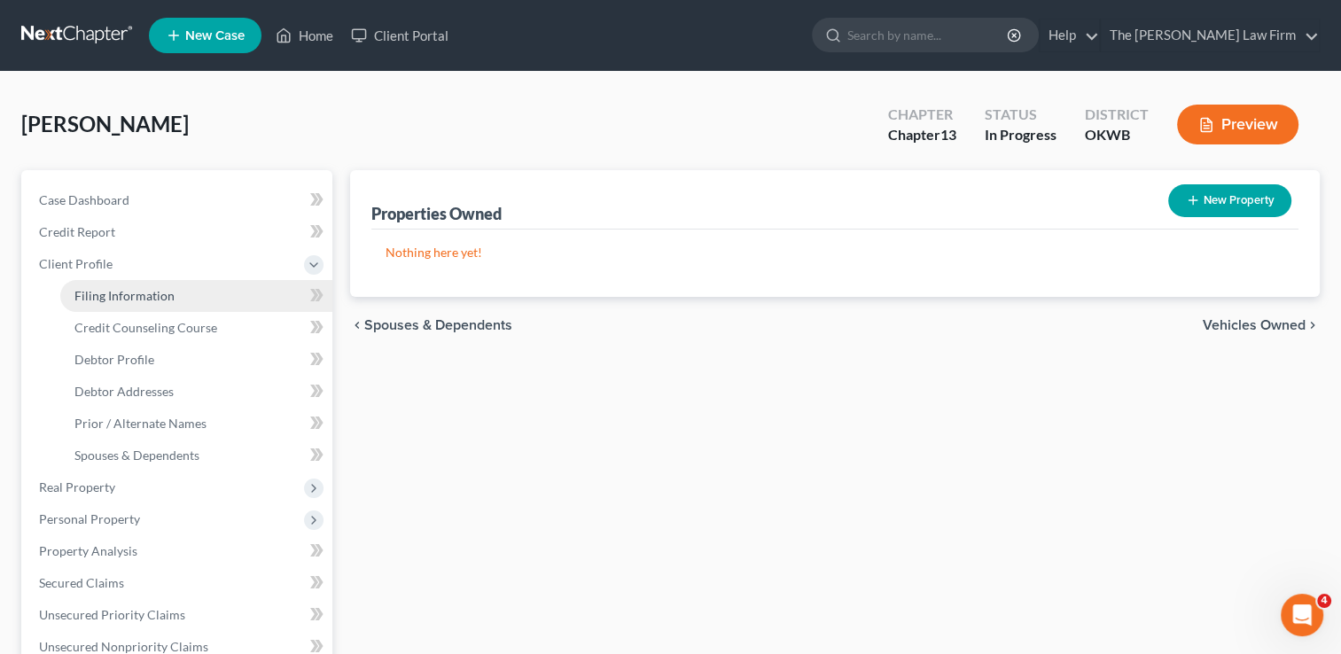
click at [135, 300] on span "Filing Information" at bounding box center [124, 295] width 100 height 15
select select "1"
select select "0"
select select "3"
select select "37"
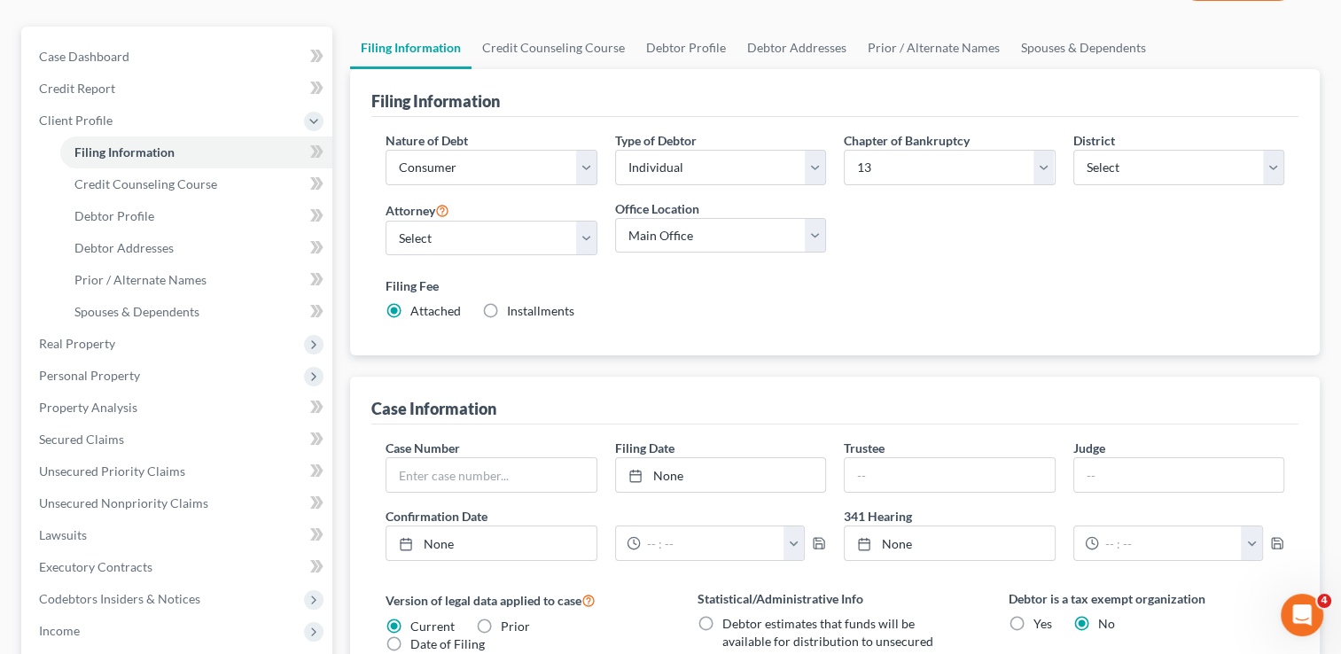
scroll to position [135, 0]
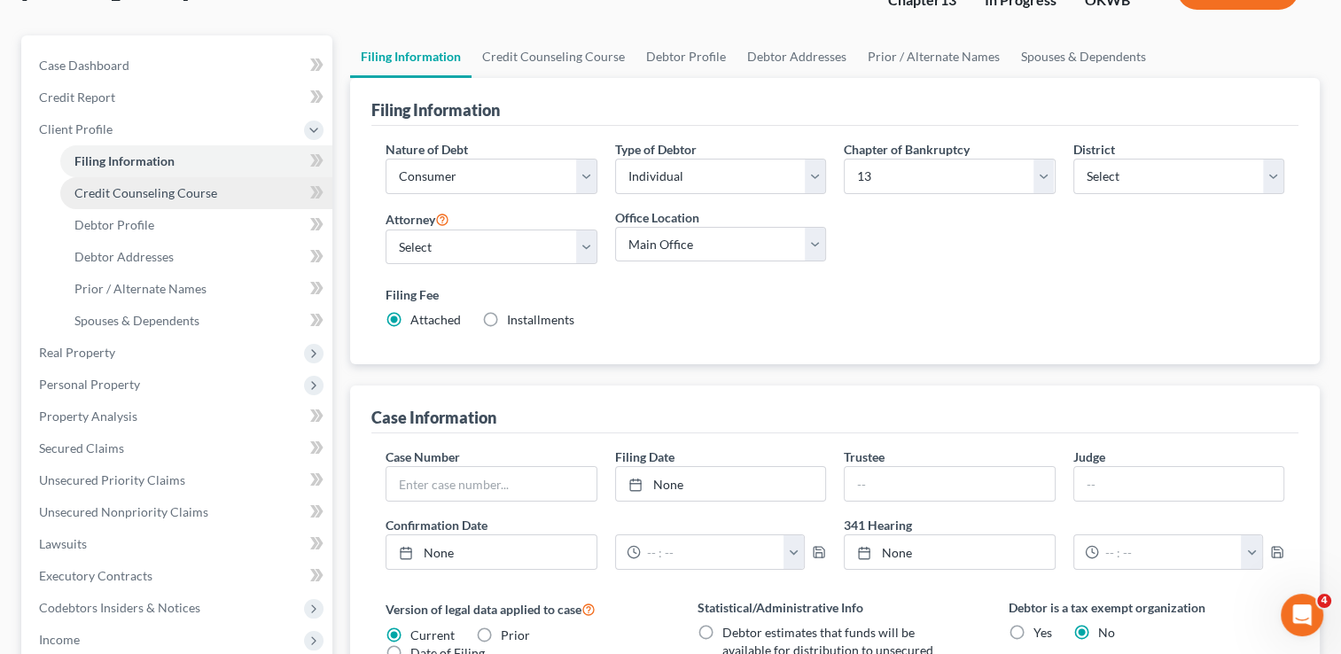
click at [229, 199] on link "Credit Counseling Course" at bounding box center [196, 193] width 272 height 32
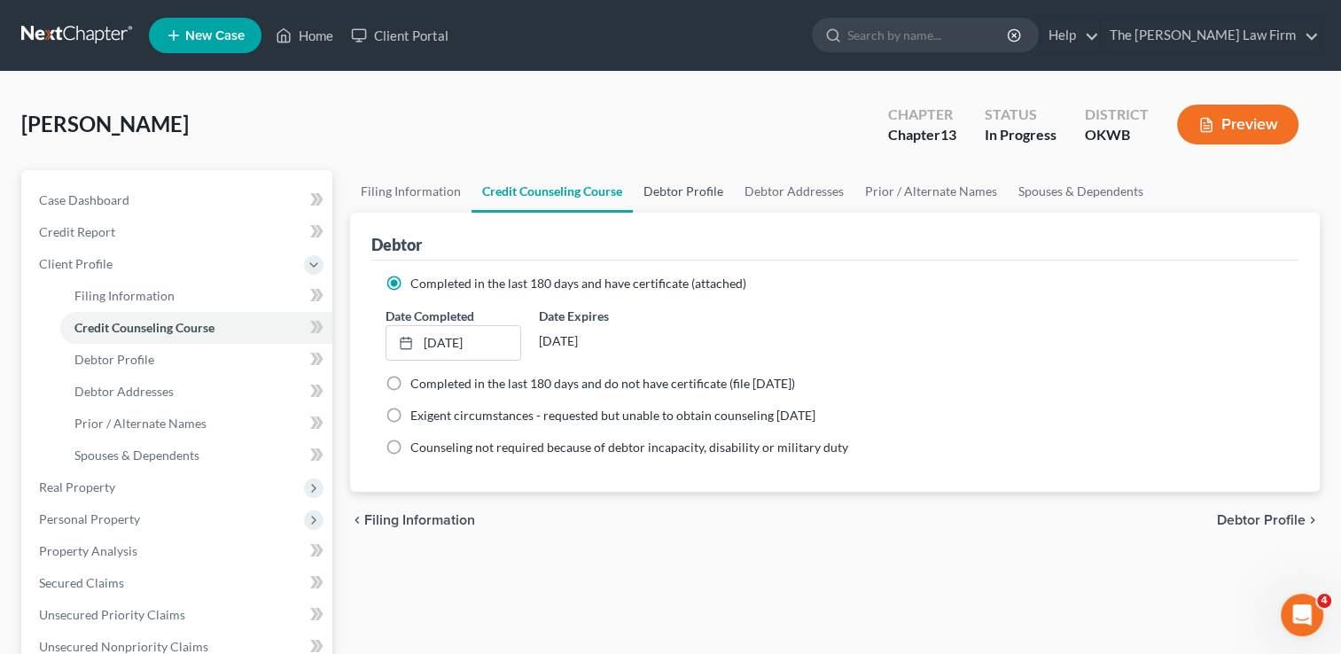
click at [680, 199] on link "Debtor Profile" at bounding box center [683, 191] width 101 height 43
select select "0"
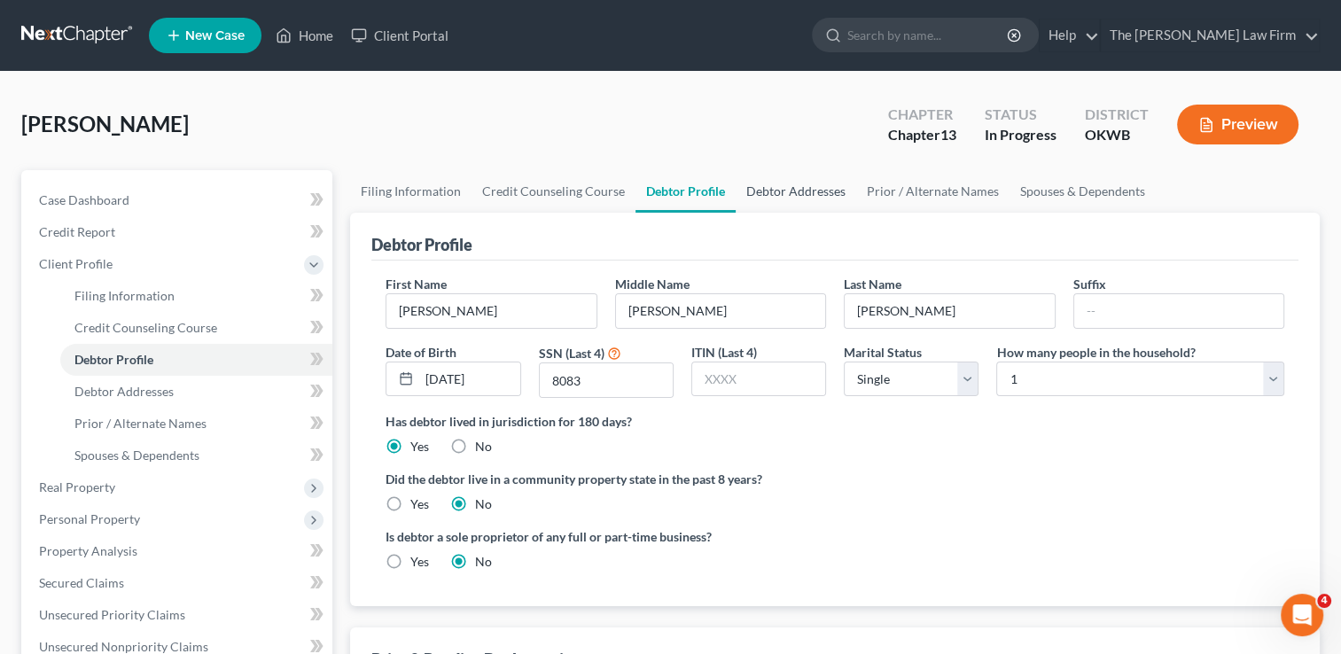
click at [807, 209] on link "Debtor Addresses" at bounding box center [796, 191] width 121 height 43
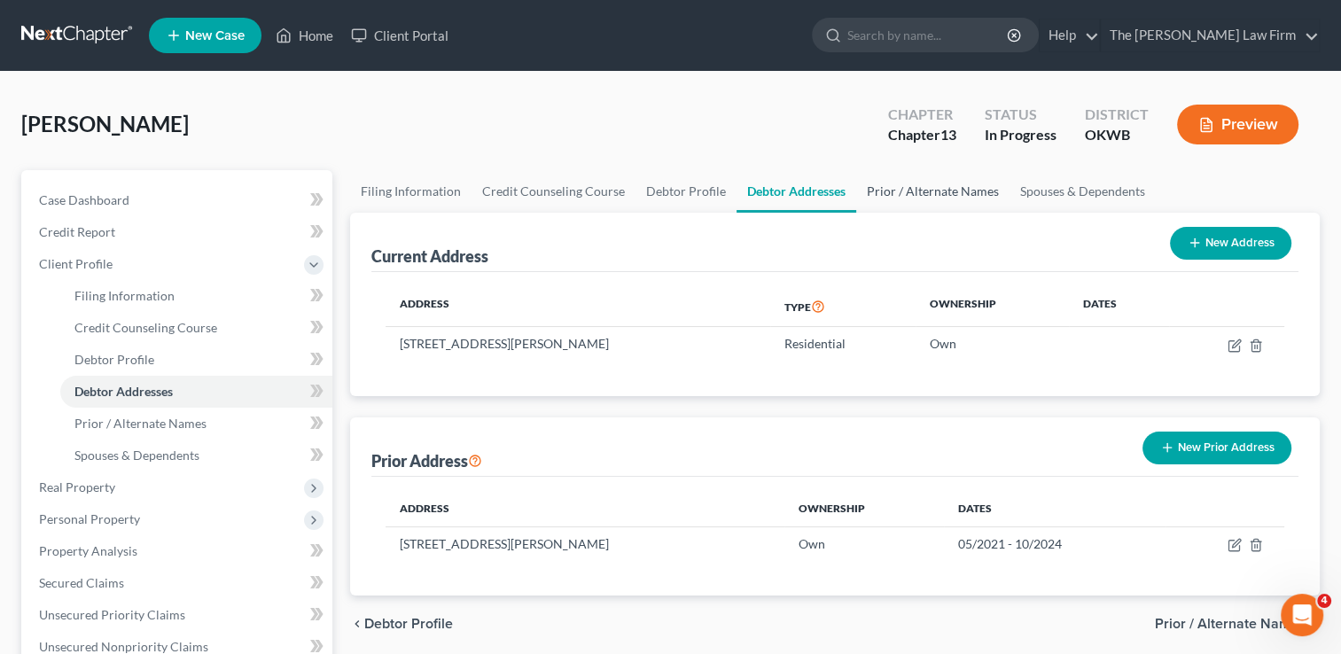
click at [914, 190] on link "Prior / Alternate Names" at bounding box center [932, 191] width 153 height 43
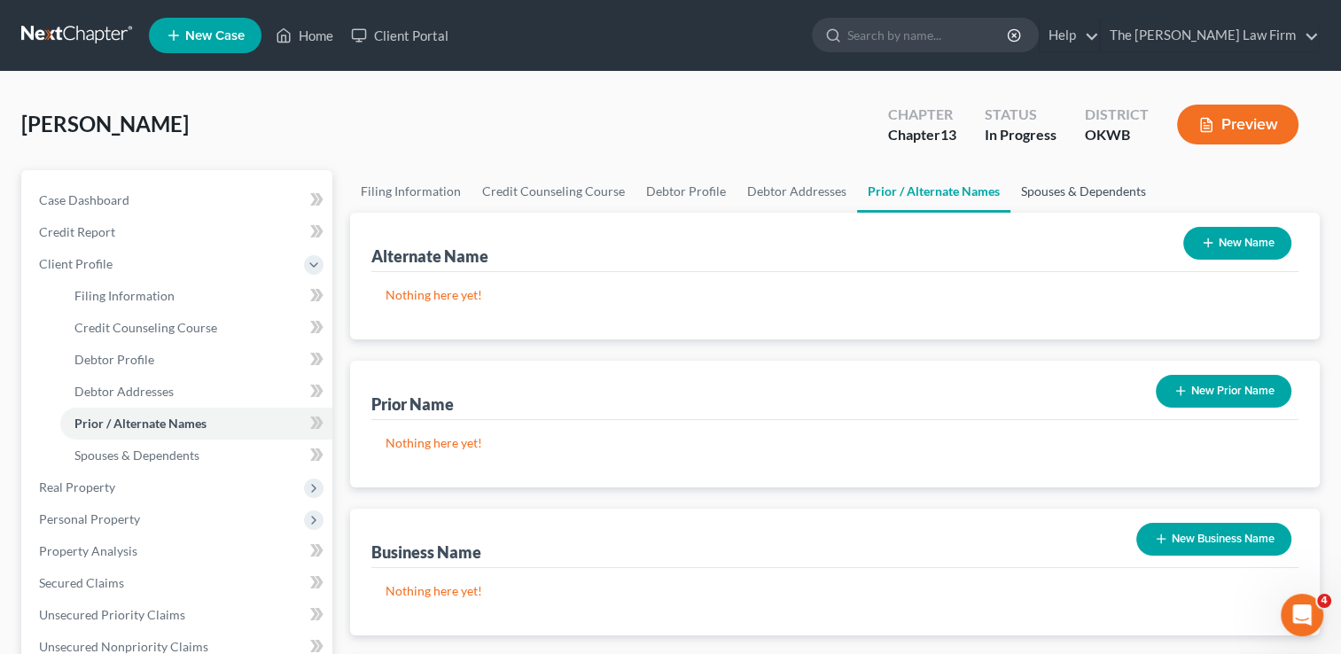
click at [1085, 199] on link "Spouses & Dependents" at bounding box center [1083, 191] width 146 height 43
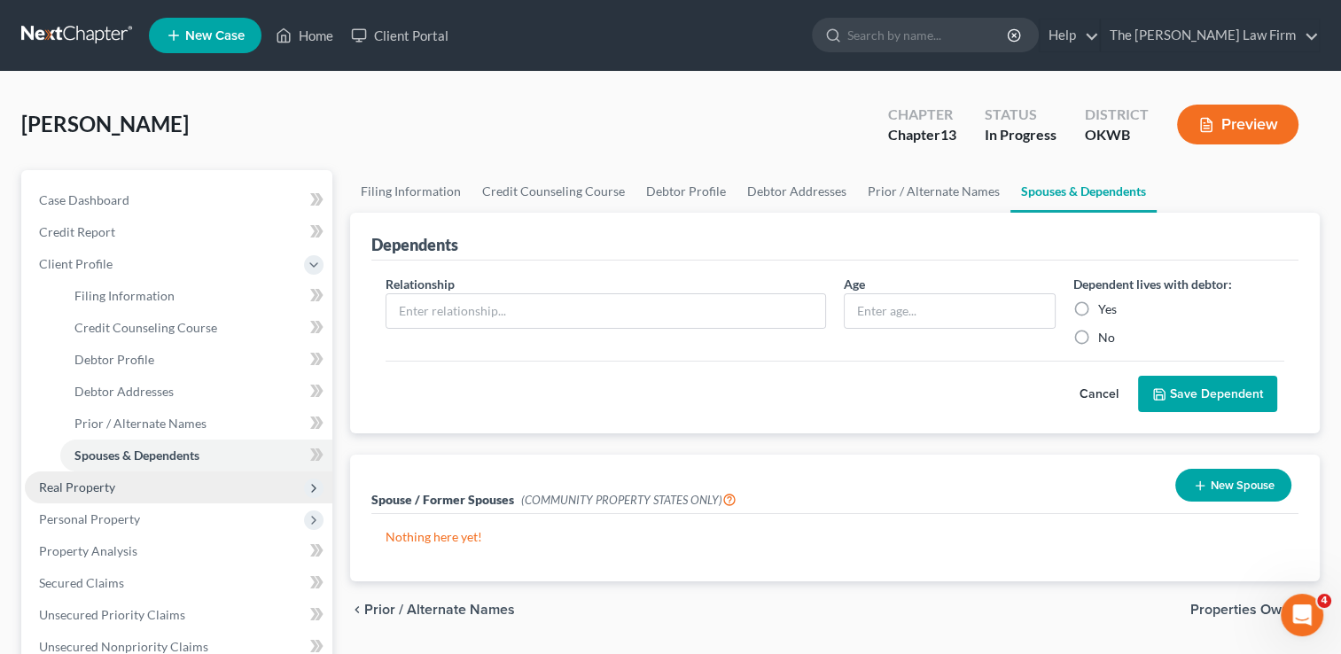
click at [113, 489] on span "Real Property" at bounding box center [77, 486] width 76 height 15
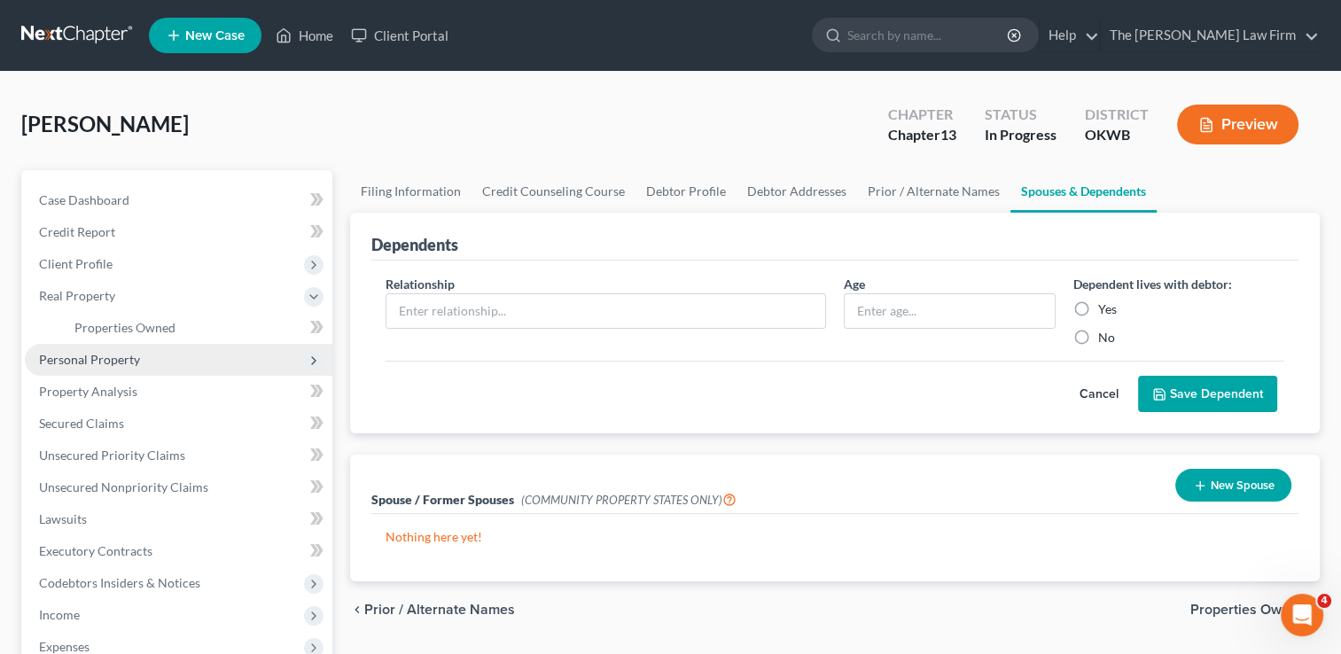
click at [146, 353] on span "Personal Property" at bounding box center [179, 360] width 308 height 32
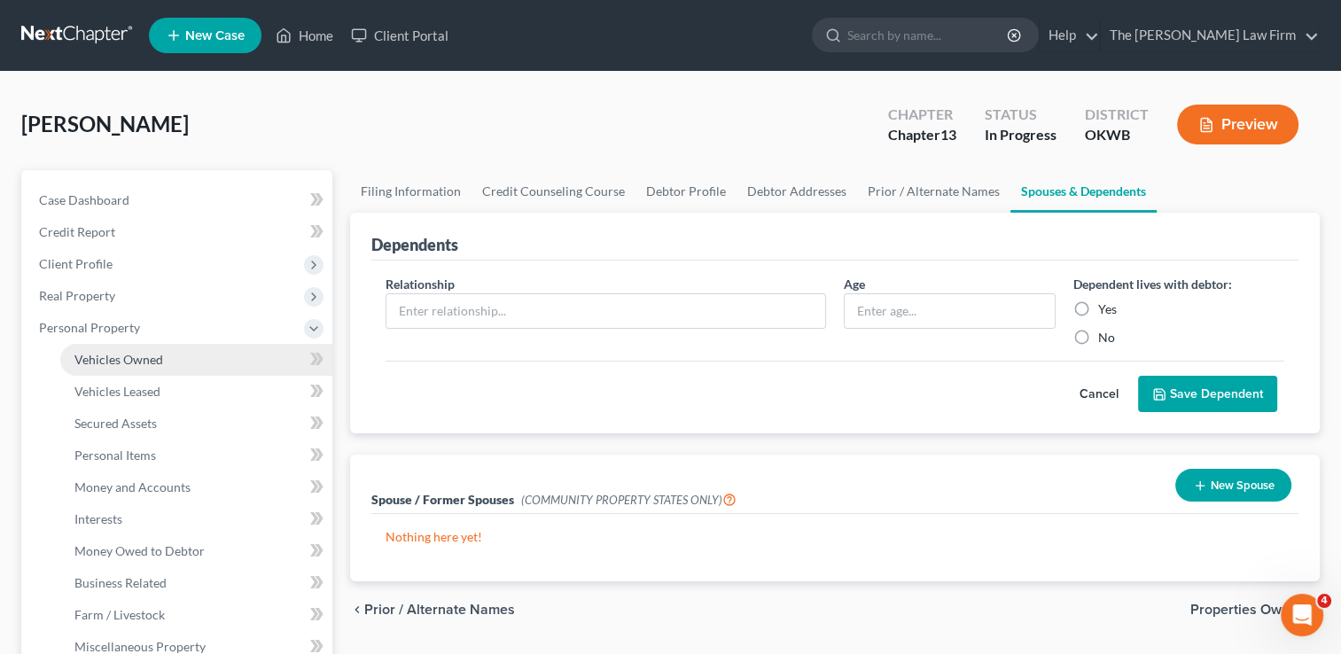
click at [155, 364] on span "Vehicles Owned" at bounding box center [118, 359] width 89 height 15
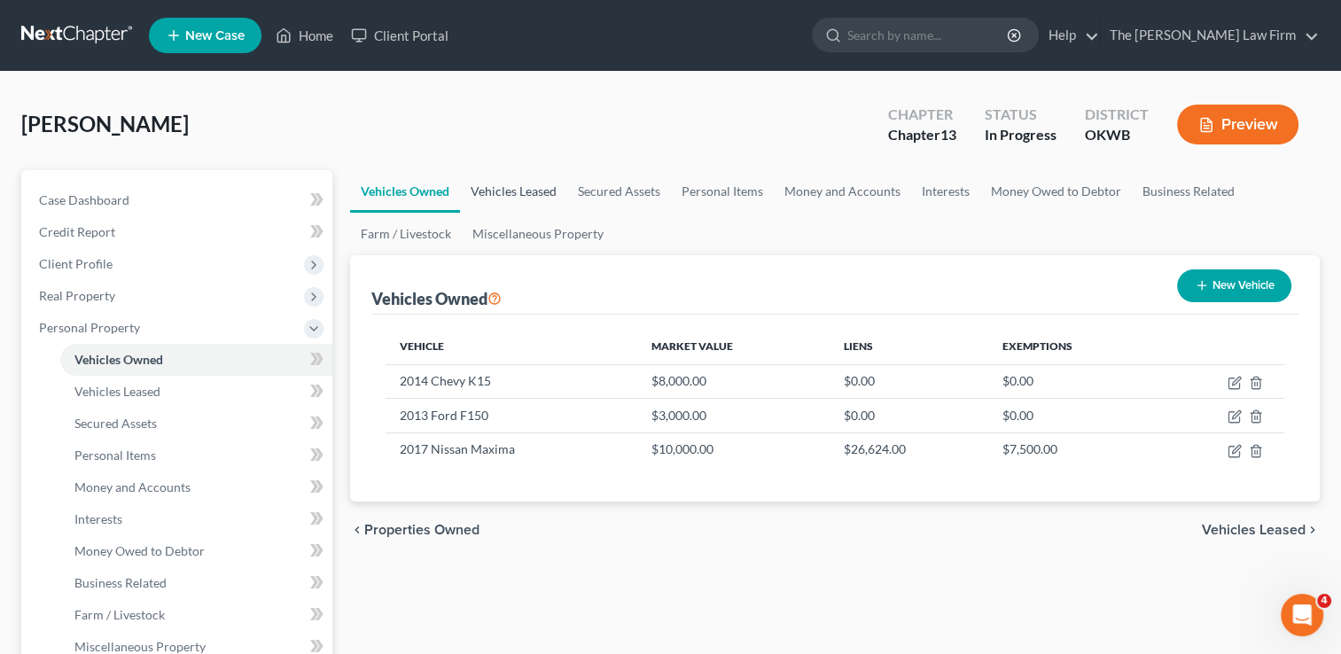
click at [532, 186] on link "Vehicles Leased" at bounding box center [513, 191] width 107 height 43
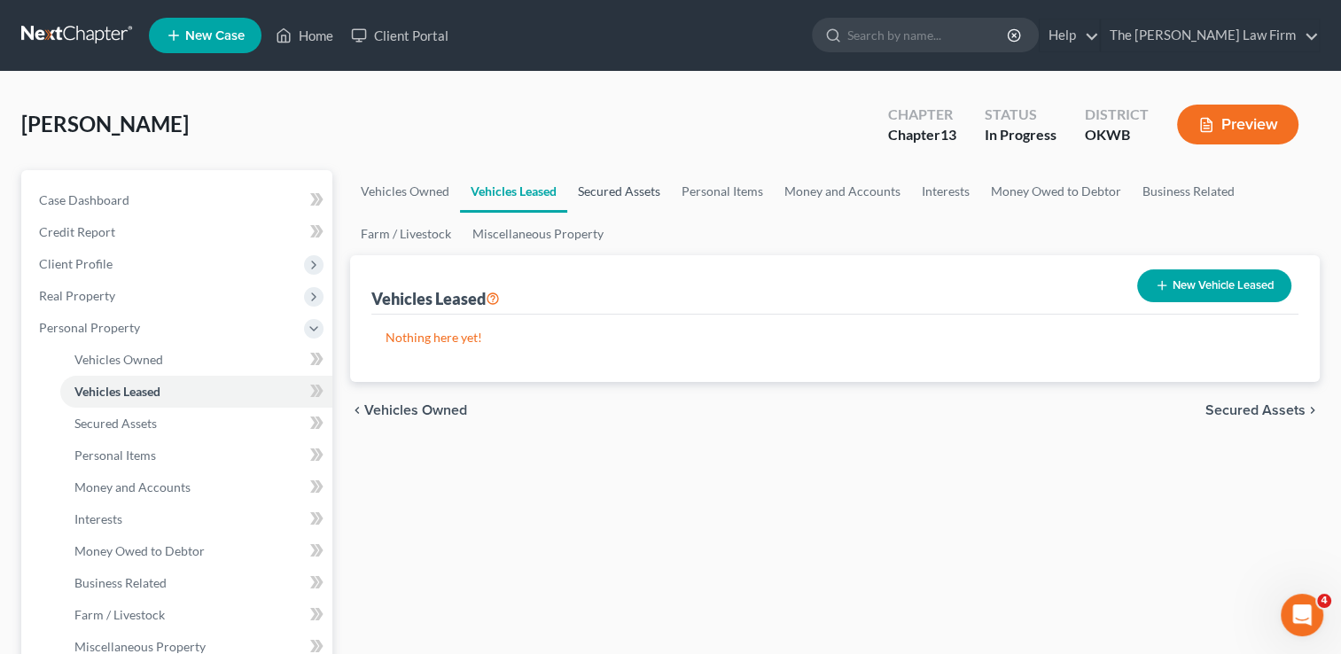
click at [631, 190] on link "Secured Assets" at bounding box center [619, 191] width 104 height 43
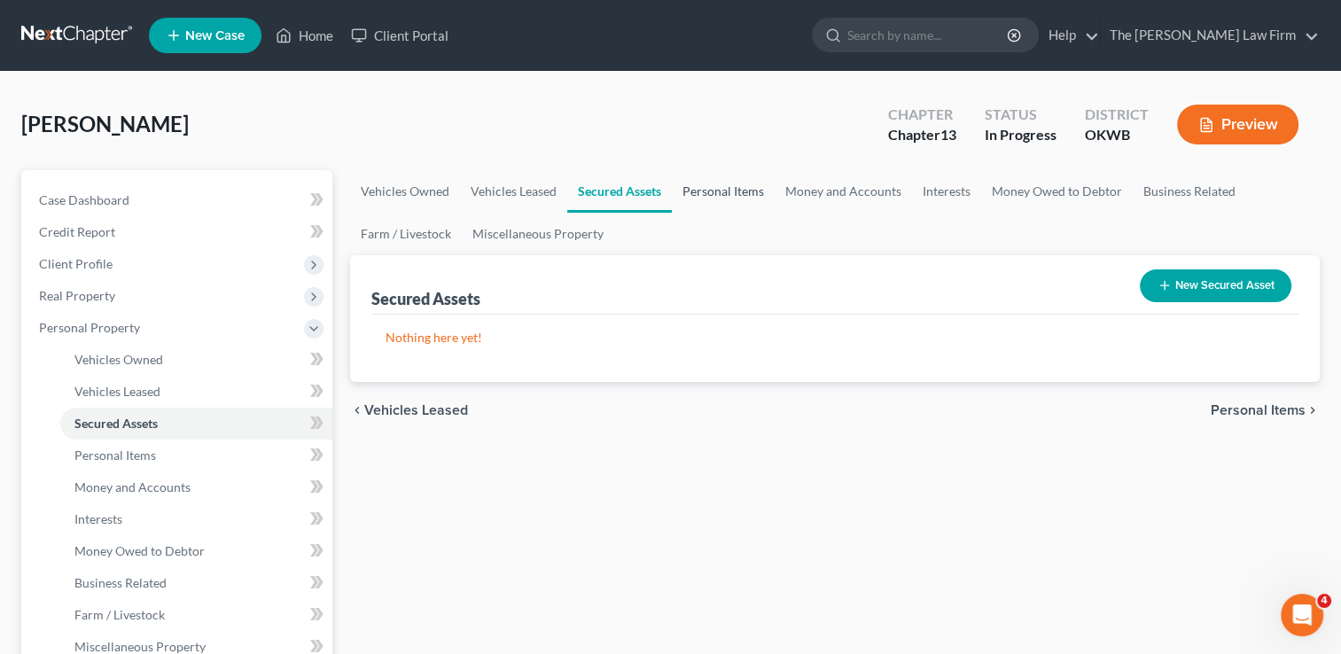
click at [743, 191] on link "Personal Items" at bounding box center [723, 191] width 103 height 43
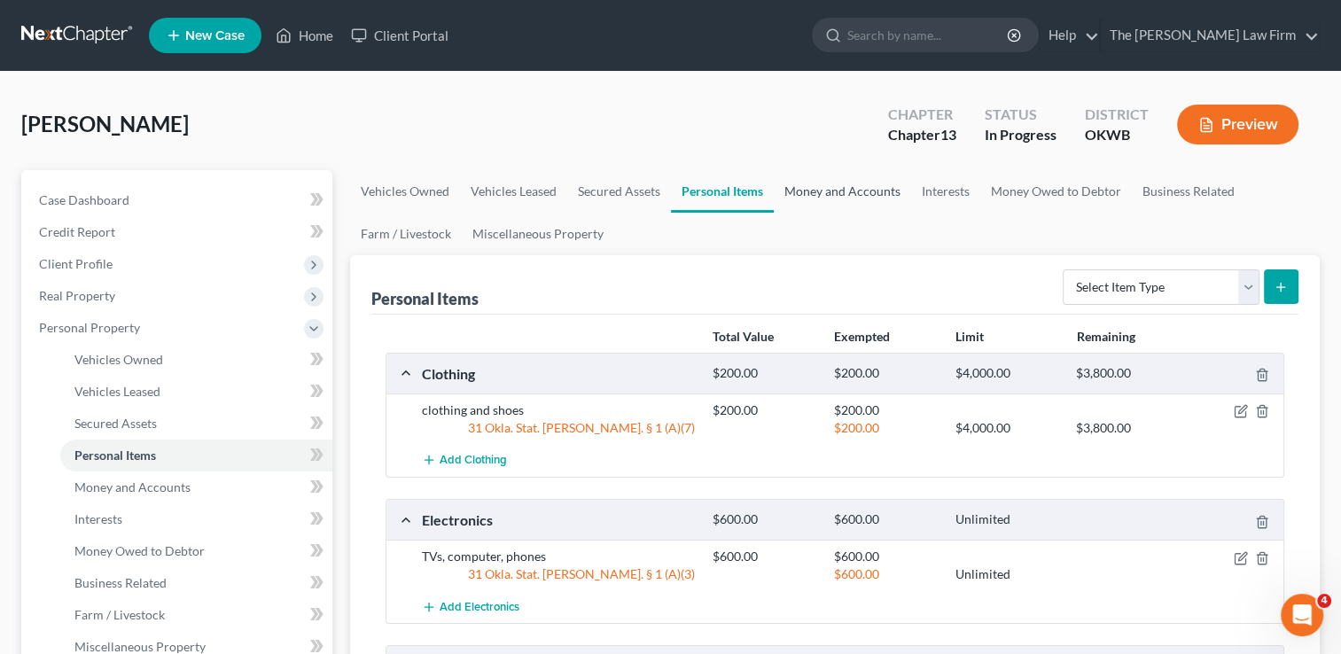
click at [844, 188] on link "Money and Accounts" at bounding box center [842, 191] width 137 height 43
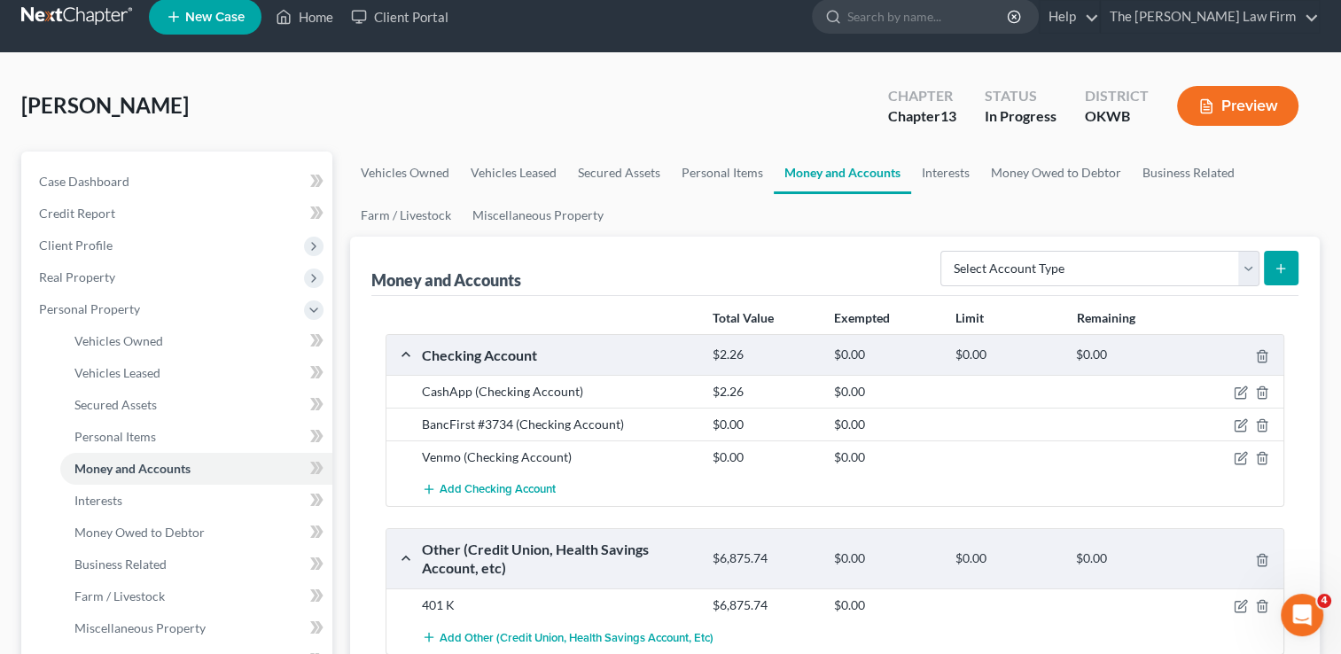
scroll to position [11, 0]
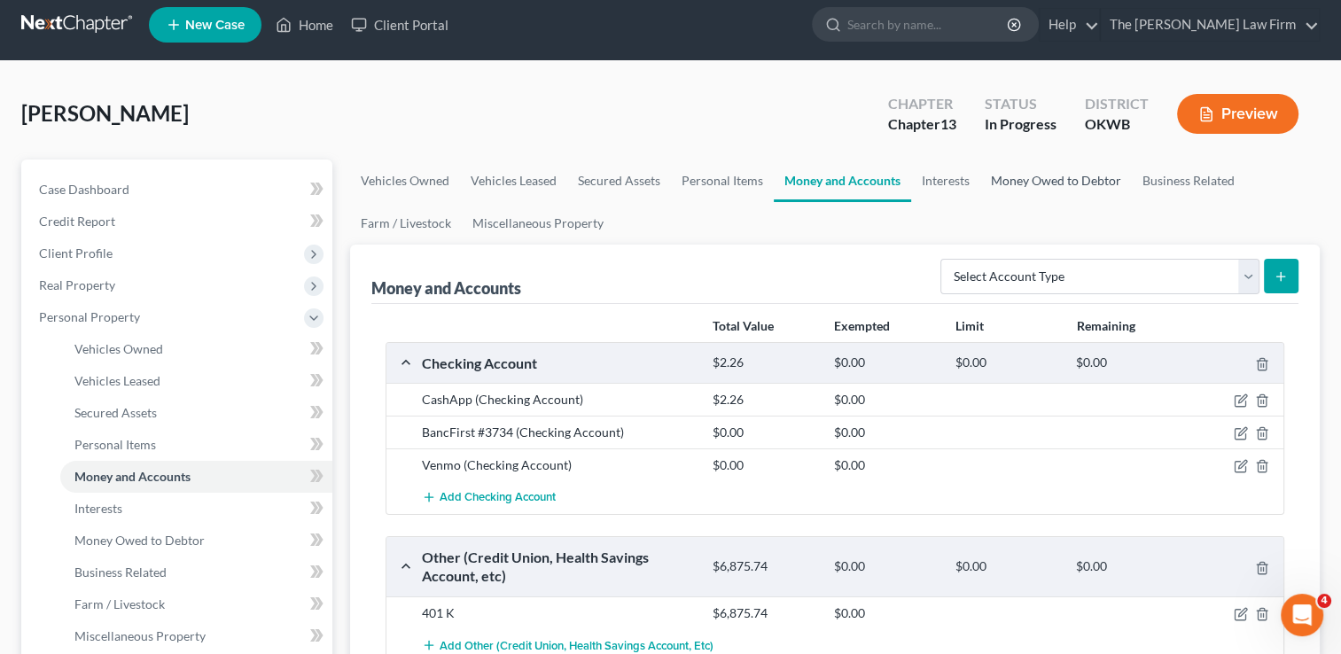
click at [1060, 175] on link "Money Owed to Debtor" at bounding box center [1056, 181] width 152 height 43
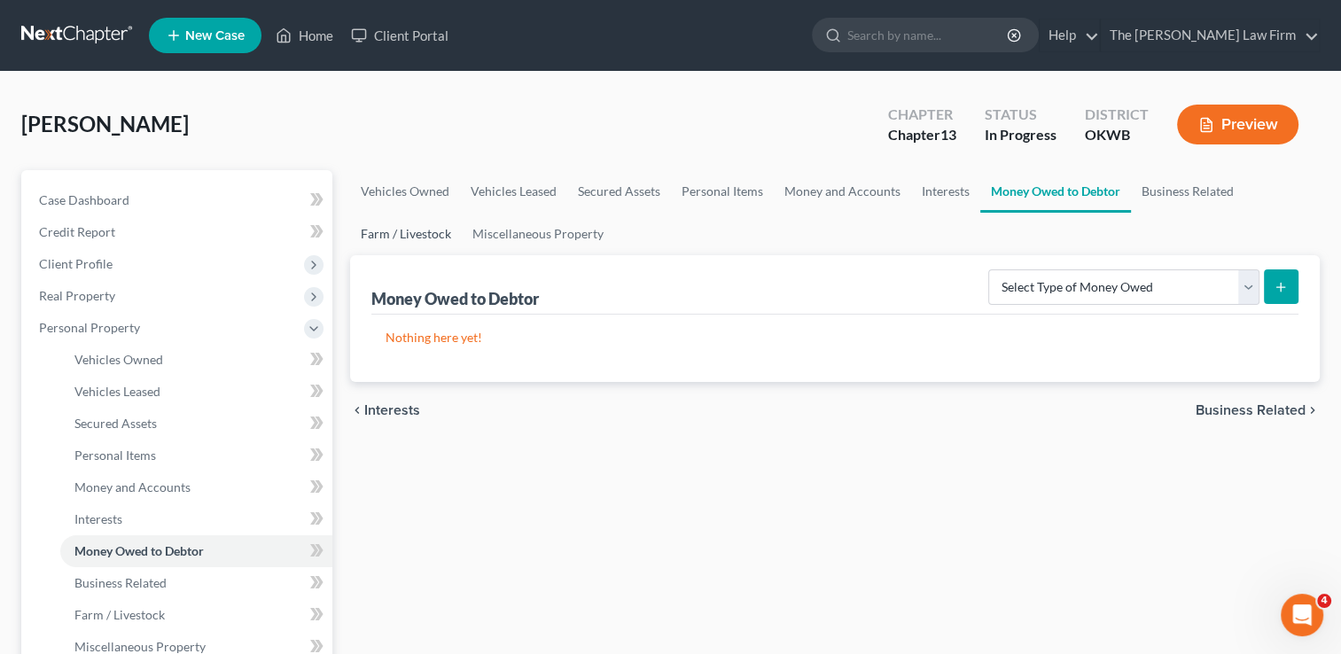
click at [421, 238] on link "Farm / Livestock" at bounding box center [406, 234] width 112 height 43
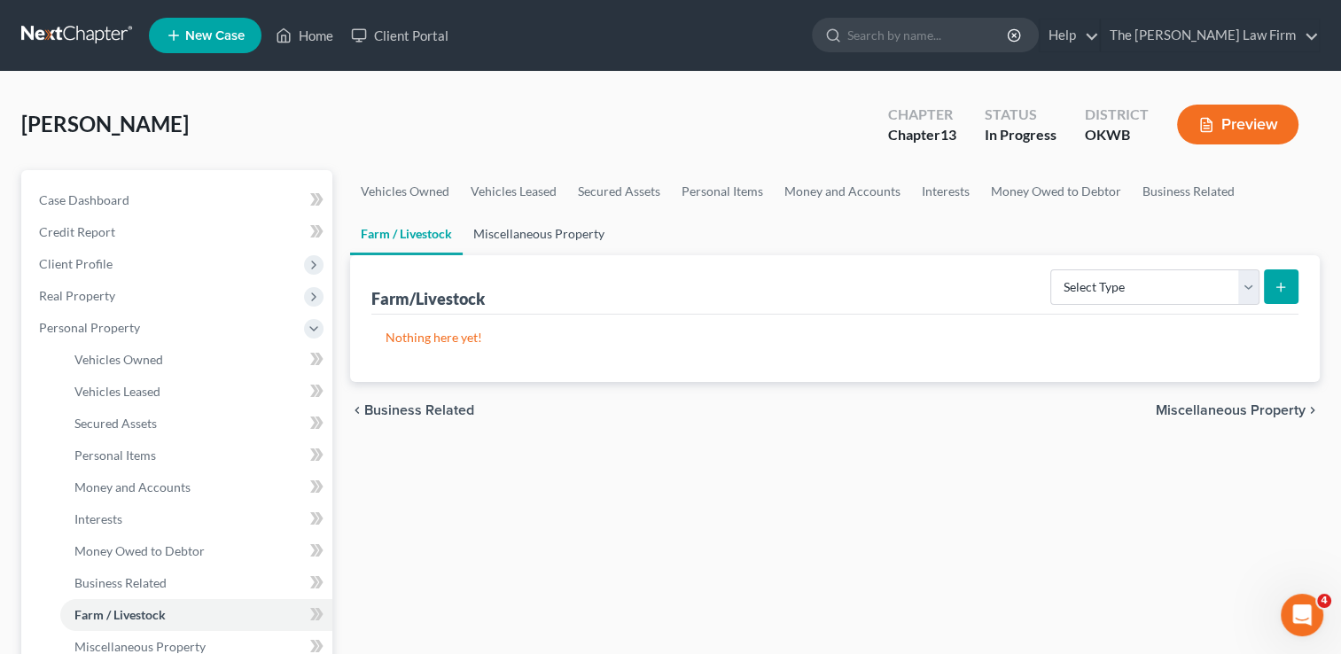
click at [559, 238] on link "Miscellaneous Property" at bounding box center [539, 234] width 152 height 43
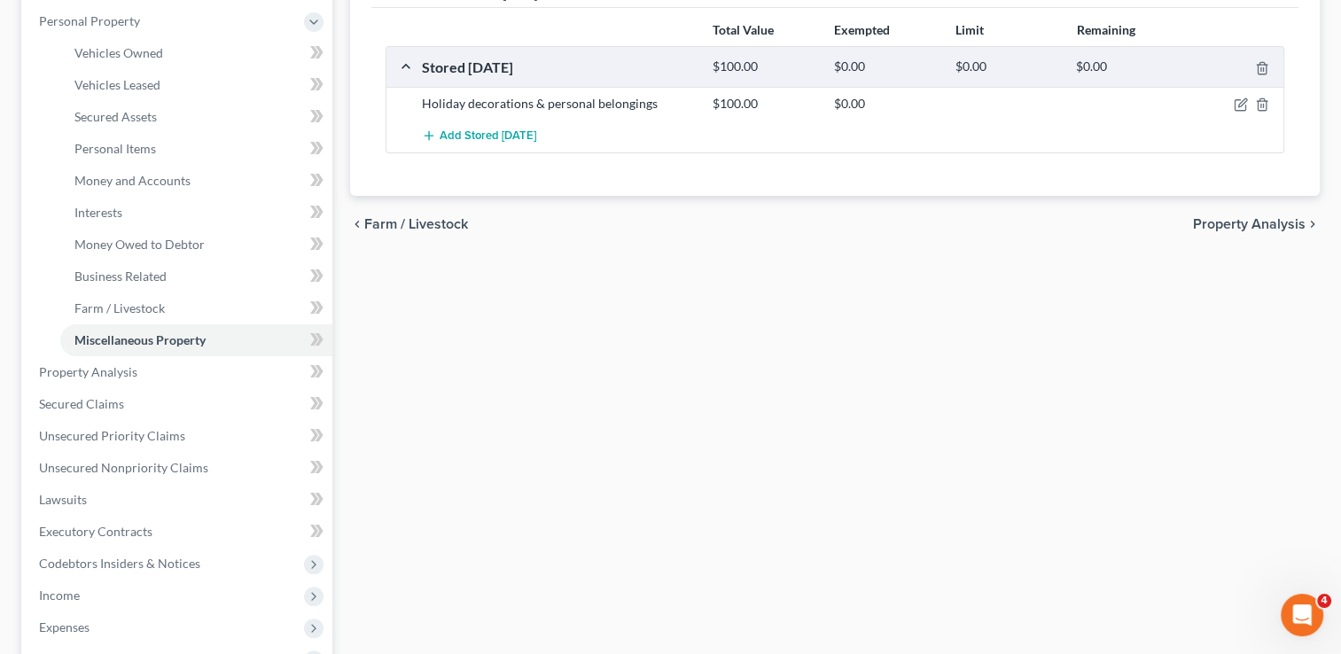
scroll to position [369, 0]
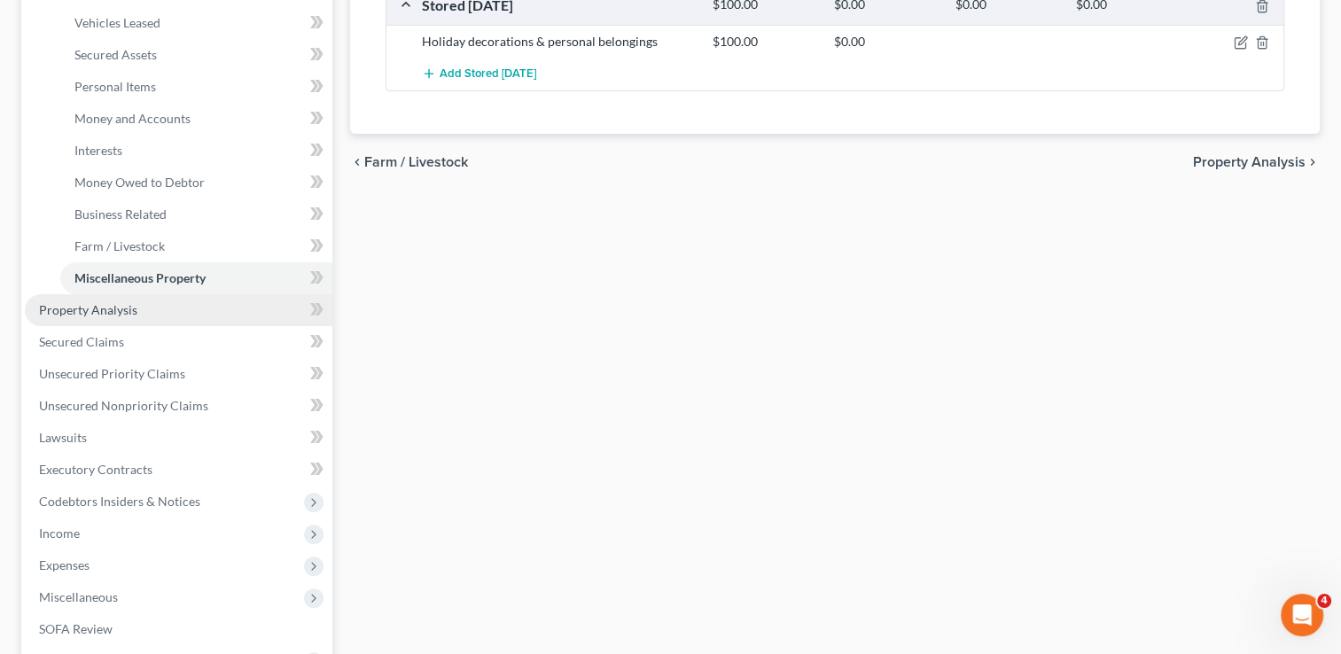
click at [153, 302] on link "Property Analysis" at bounding box center [179, 310] width 308 height 32
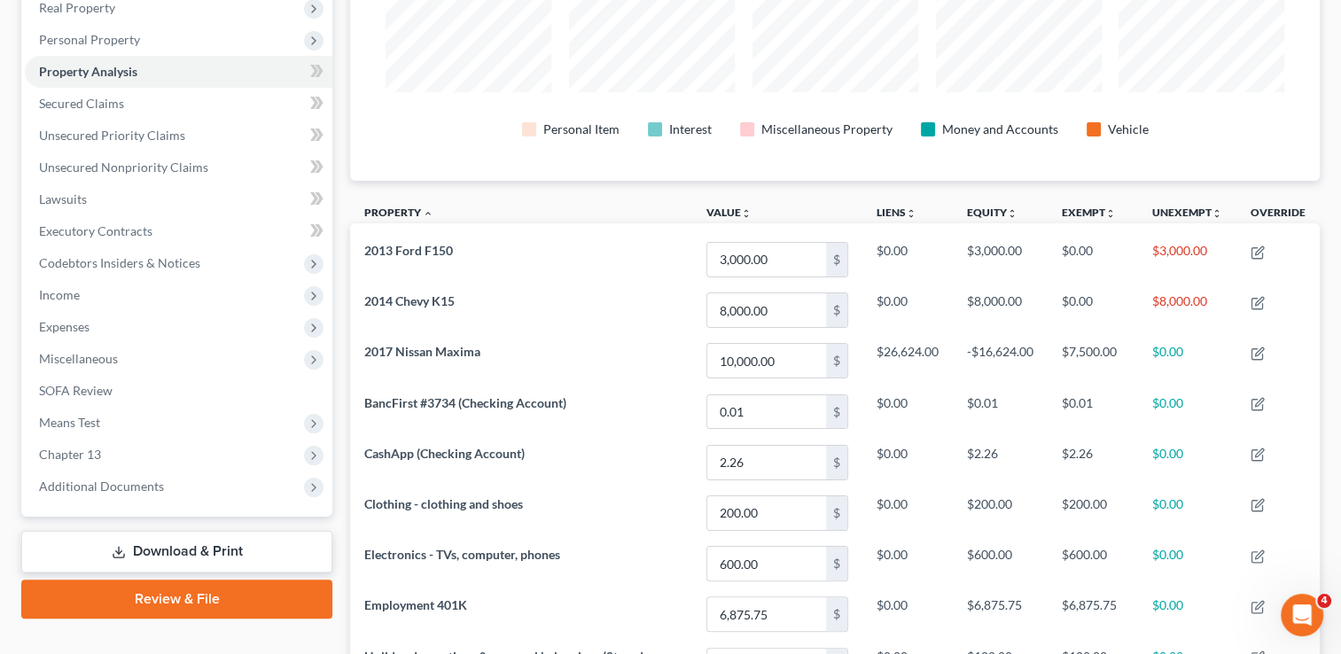
scroll to position [280, 0]
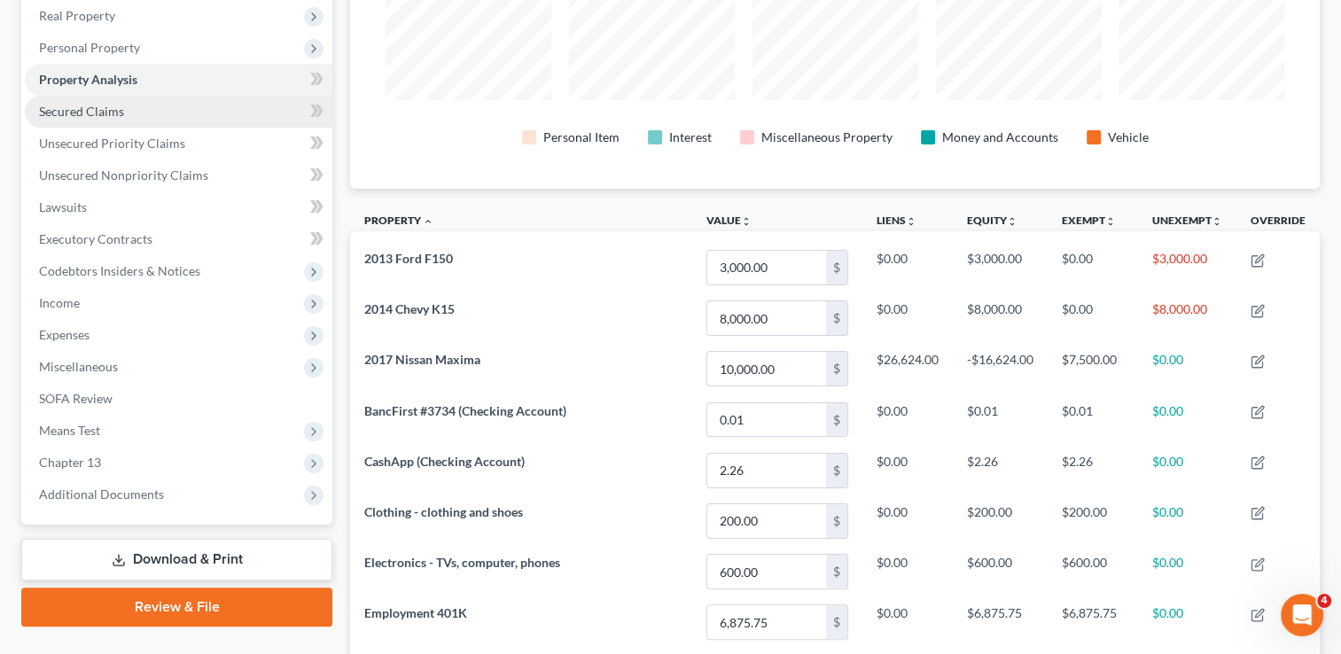
click at [155, 113] on link "Secured Claims" at bounding box center [179, 112] width 308 height 32
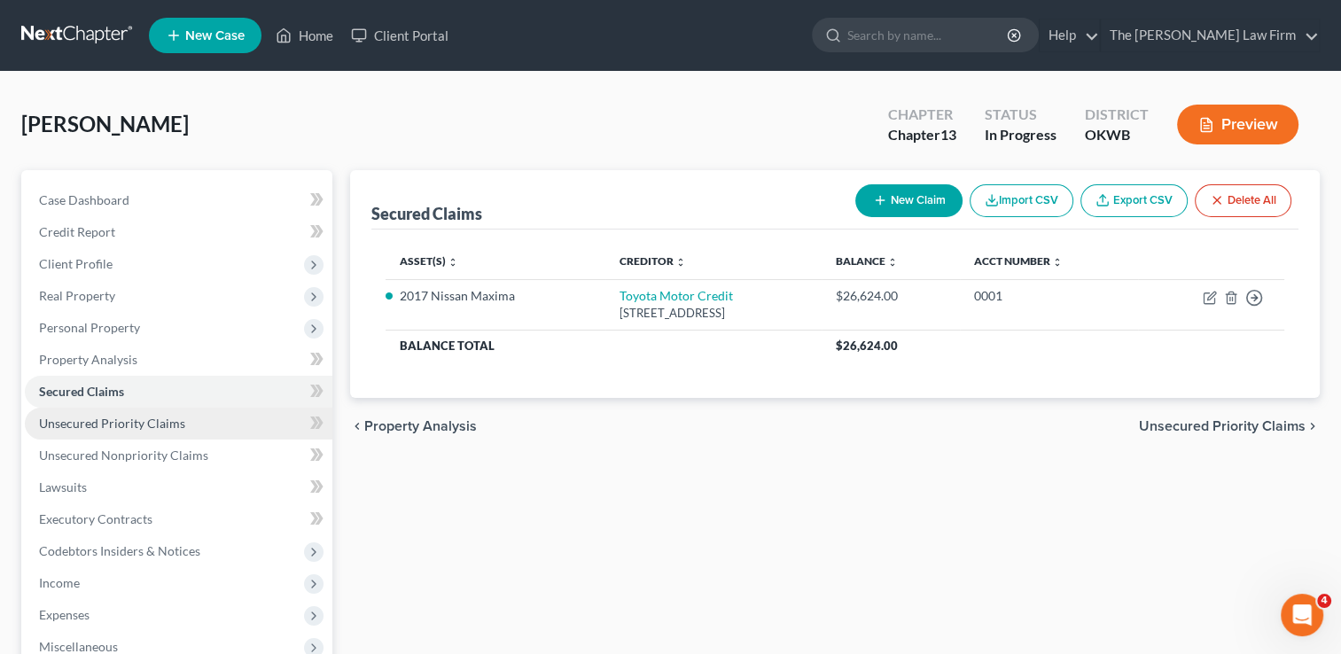
click at [175, 420] on span "Unsecured Priority Claims" at bounding box center [112, 423] width 146 height 15
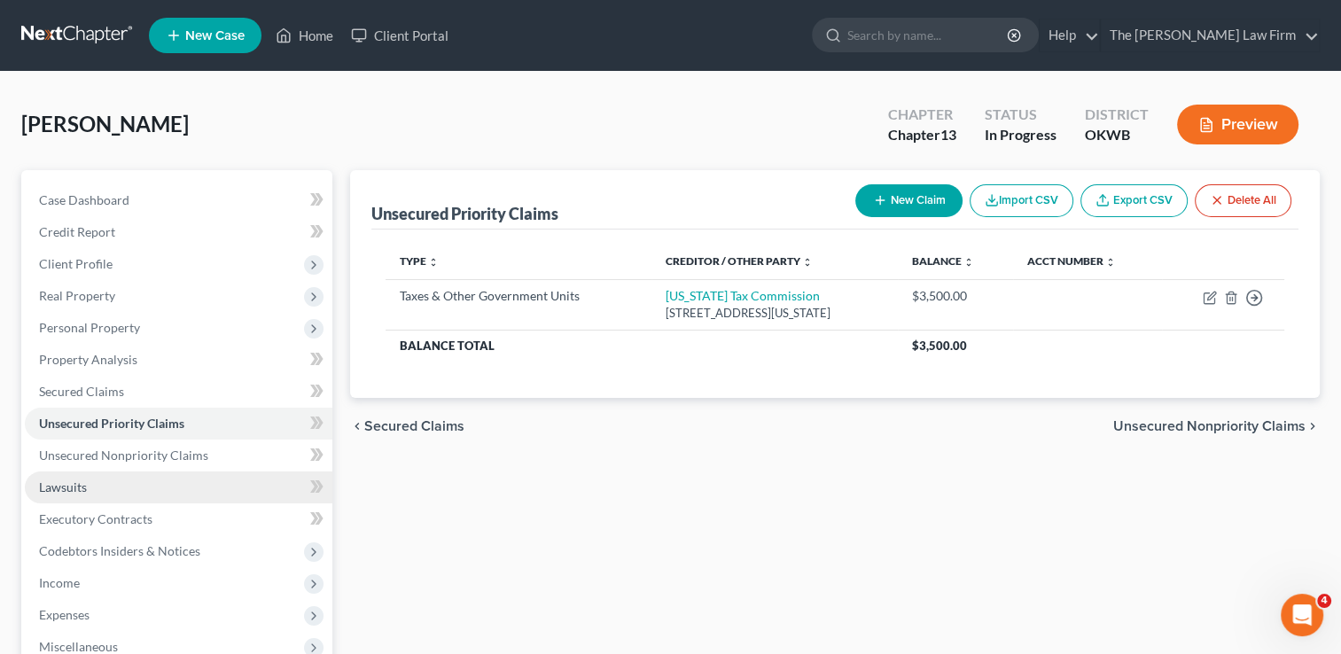
click at [90, 482] on link "Lawsuits" at bounding box center [179, 488] width 308 height 32
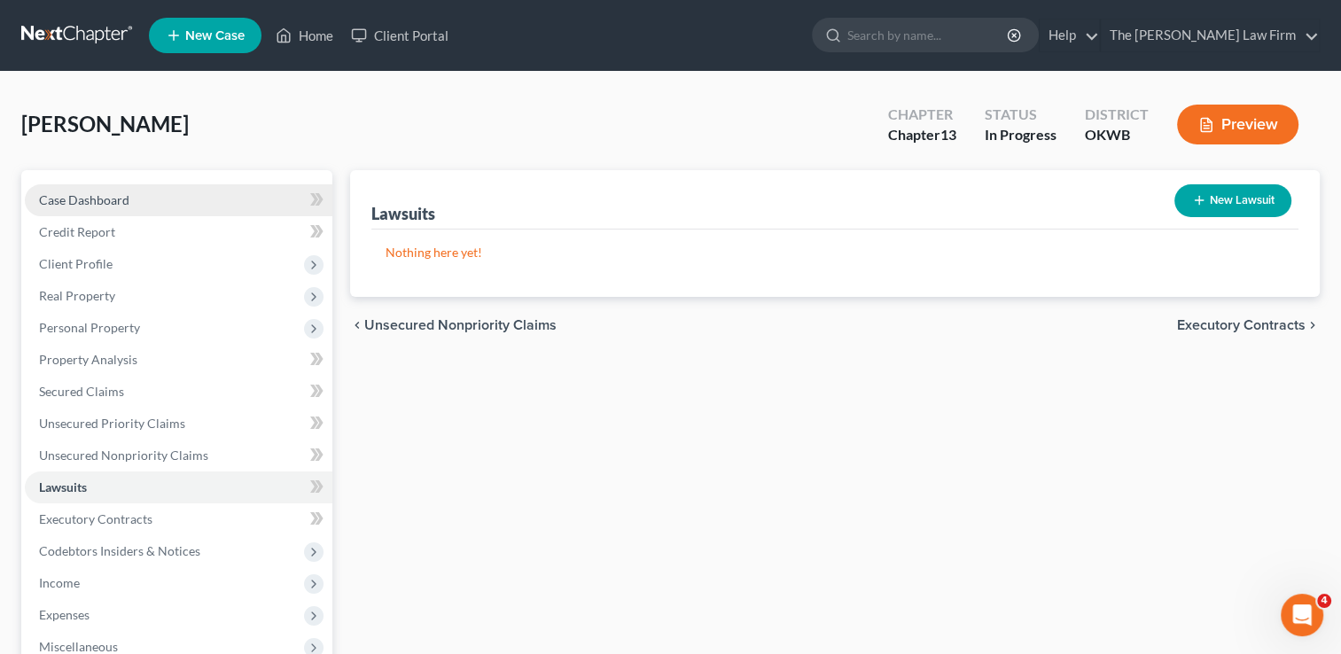
click at [129, 197] on link "Case Dashboard" at bounding box center [179, 200] width 308 height 32
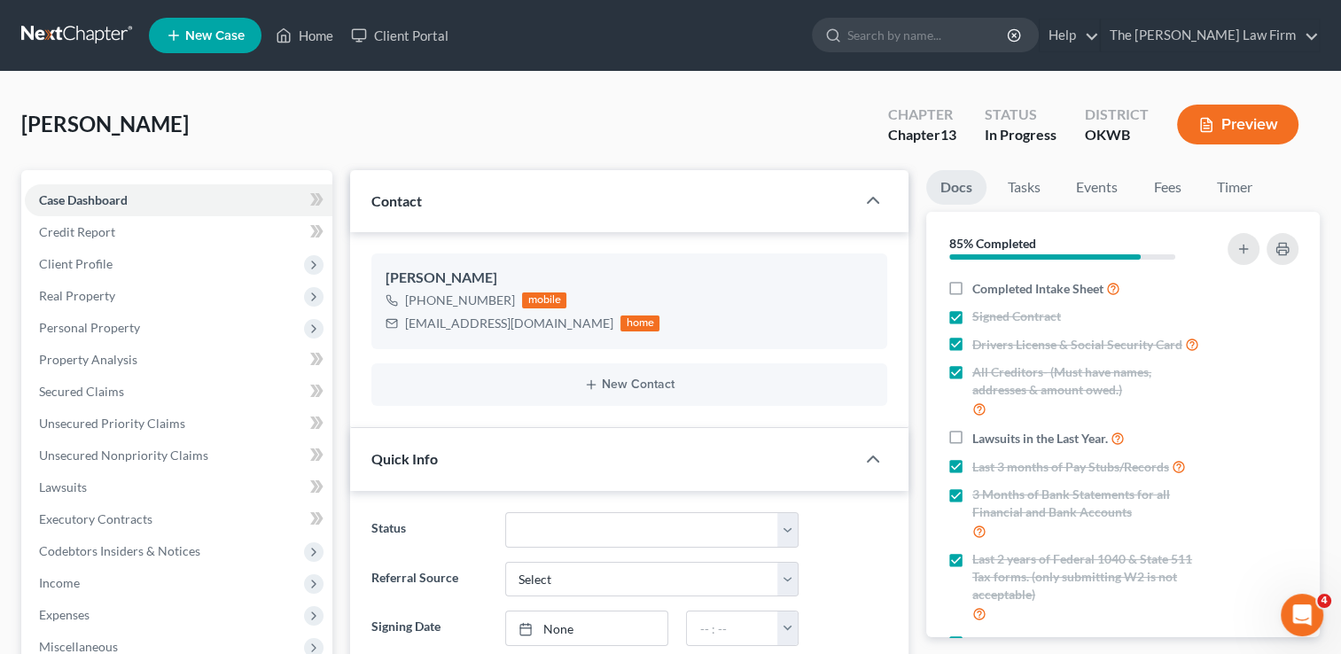
scroll to position [1119, 0]
click at [1163, 193] on link "Fees" at bounding box center [1167, 187] width 57 height 35
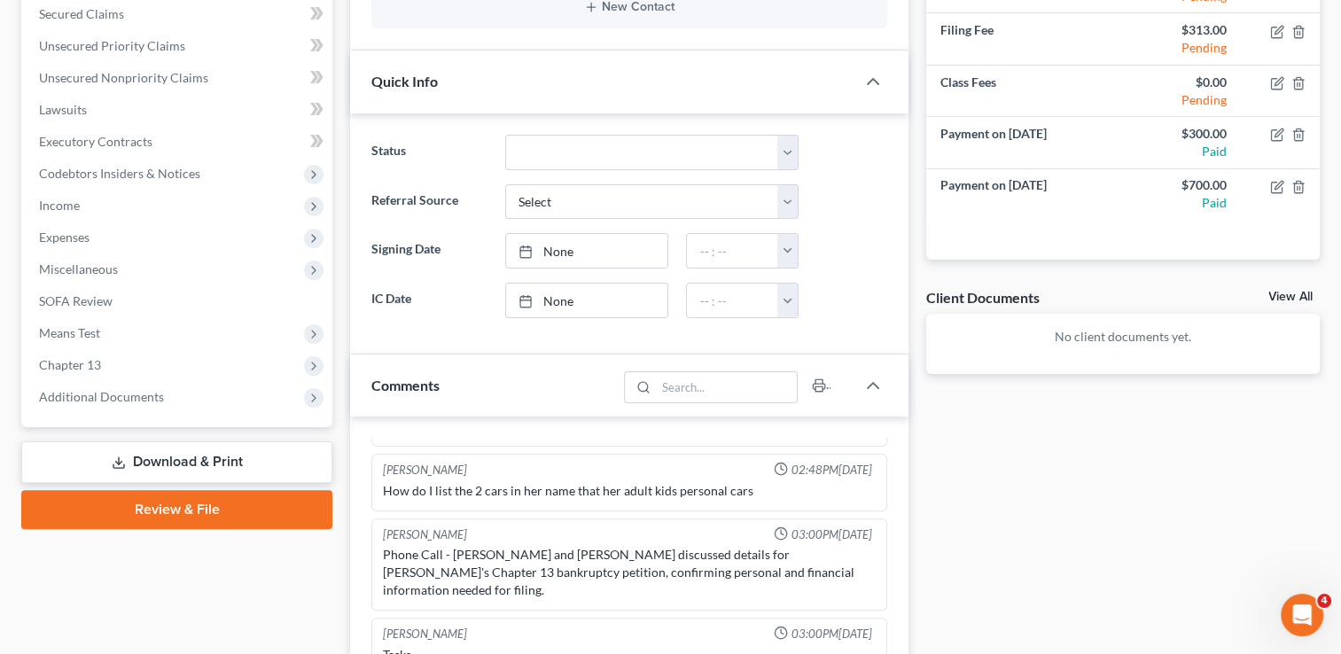
scroll to position [370, 0]
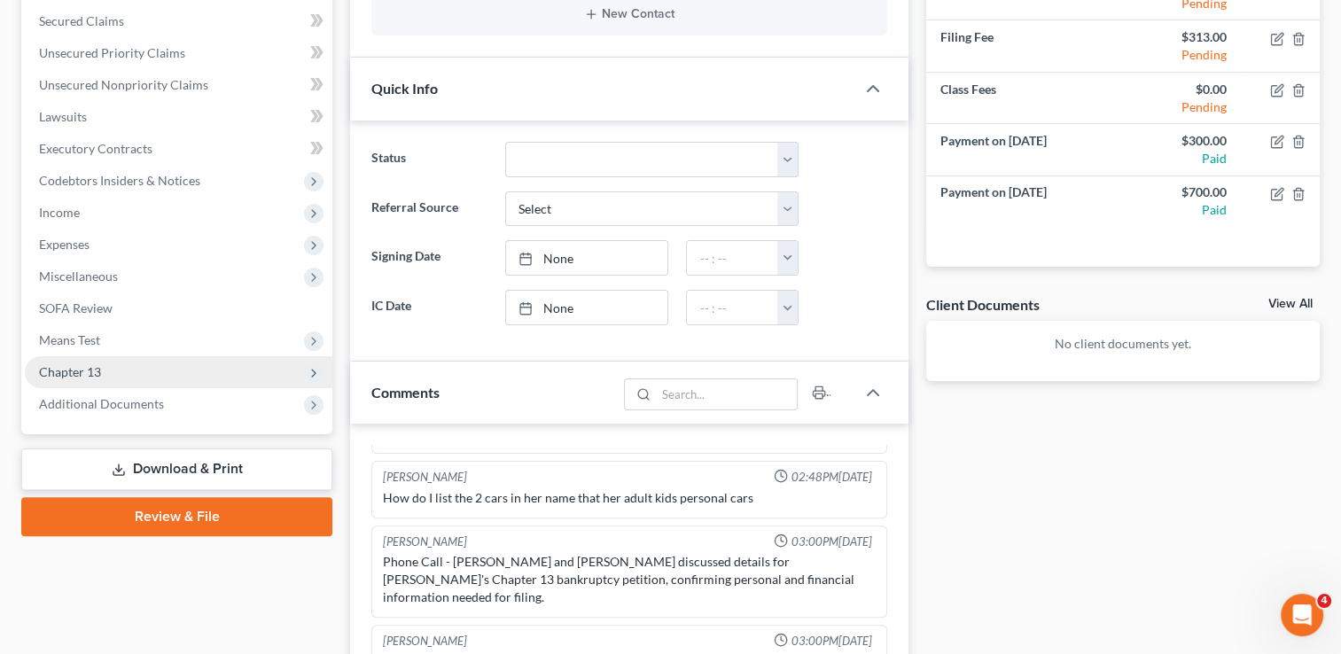
click at [128, 370] on span "Chapter 13" at bounding box center [179, 372] width 308 height 32
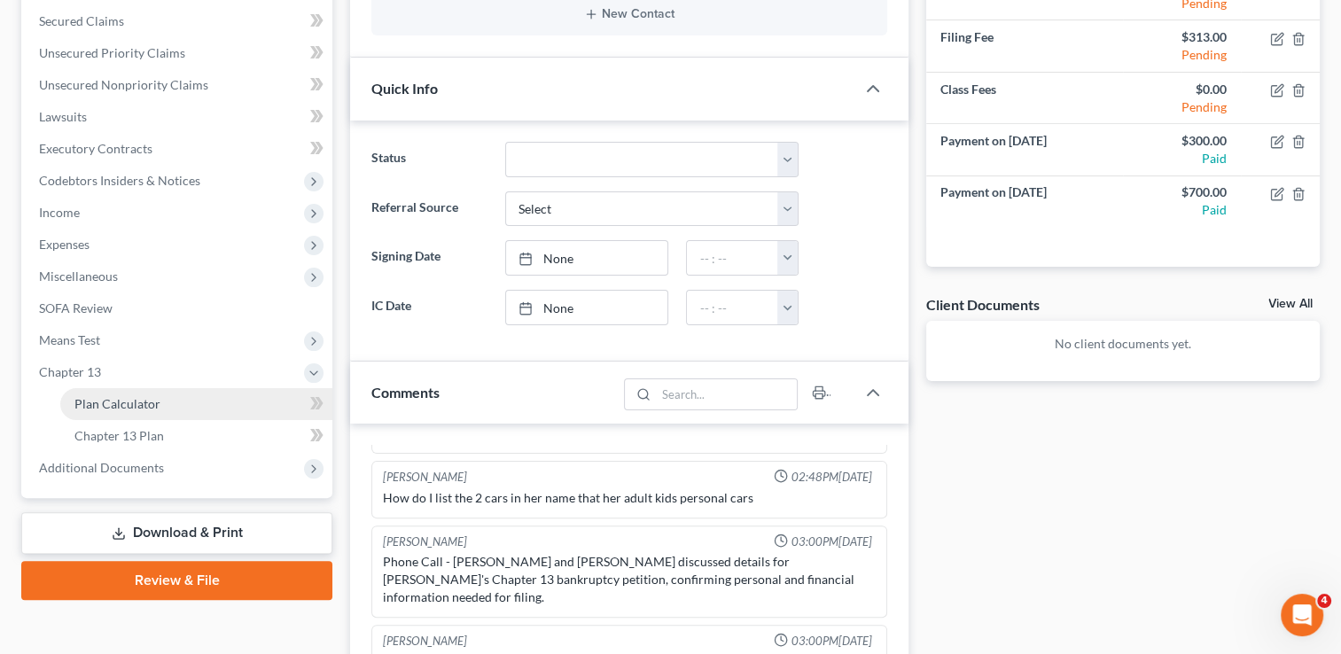
click at [150, 403] on span "Plan Calculator" at bounding box center [117, 403] width 86 height 15
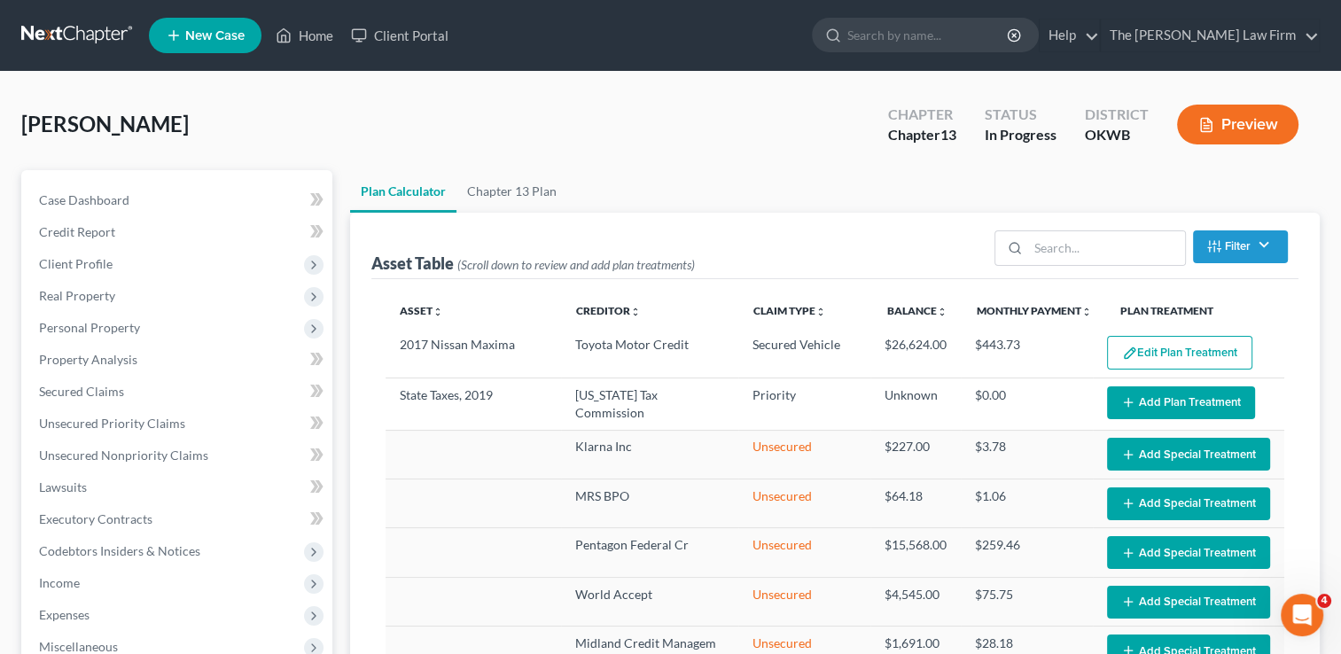
select select "59"
click at [50, 24] on link at bounding box center [77, 35] width 113 height 32
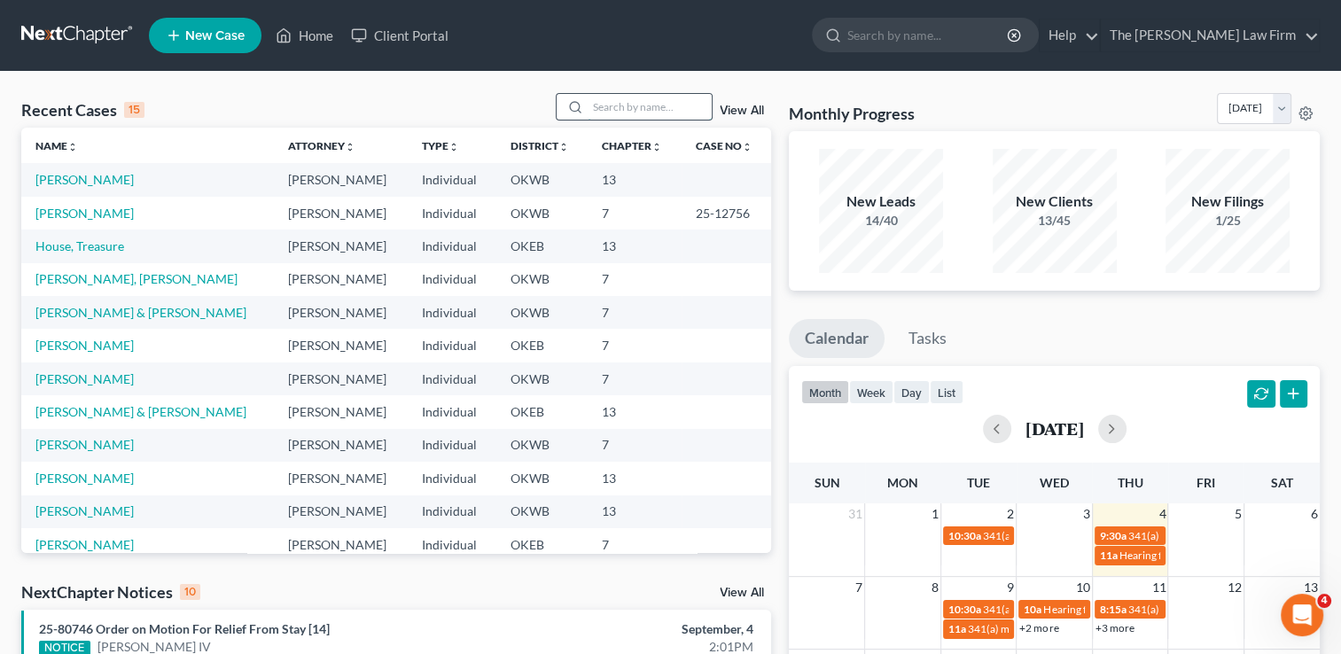
click at [627, 103] on input "search" at bounding box center [650, 107] width 124 height 26
type input "[PERSON_NAME]"
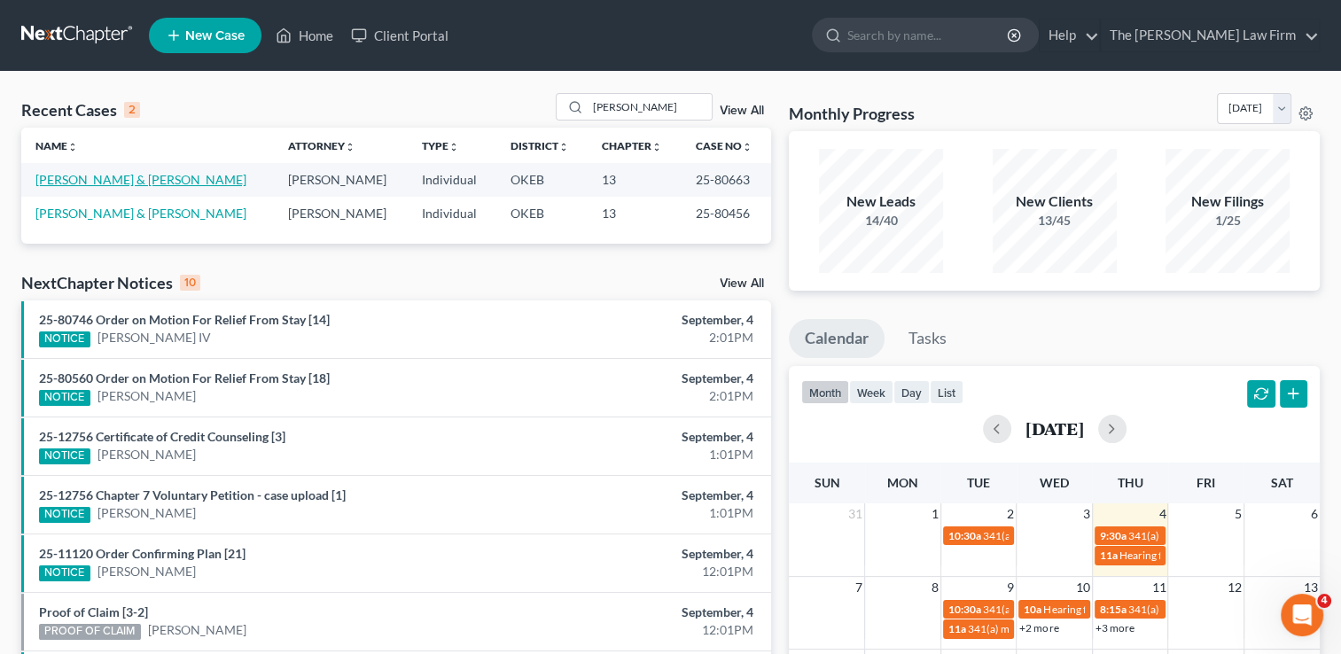
click at [149, 176] on link "[PERSON_NAME] & [PERSON_NAME]" at bounding box center [140, 179] width 211 height 15
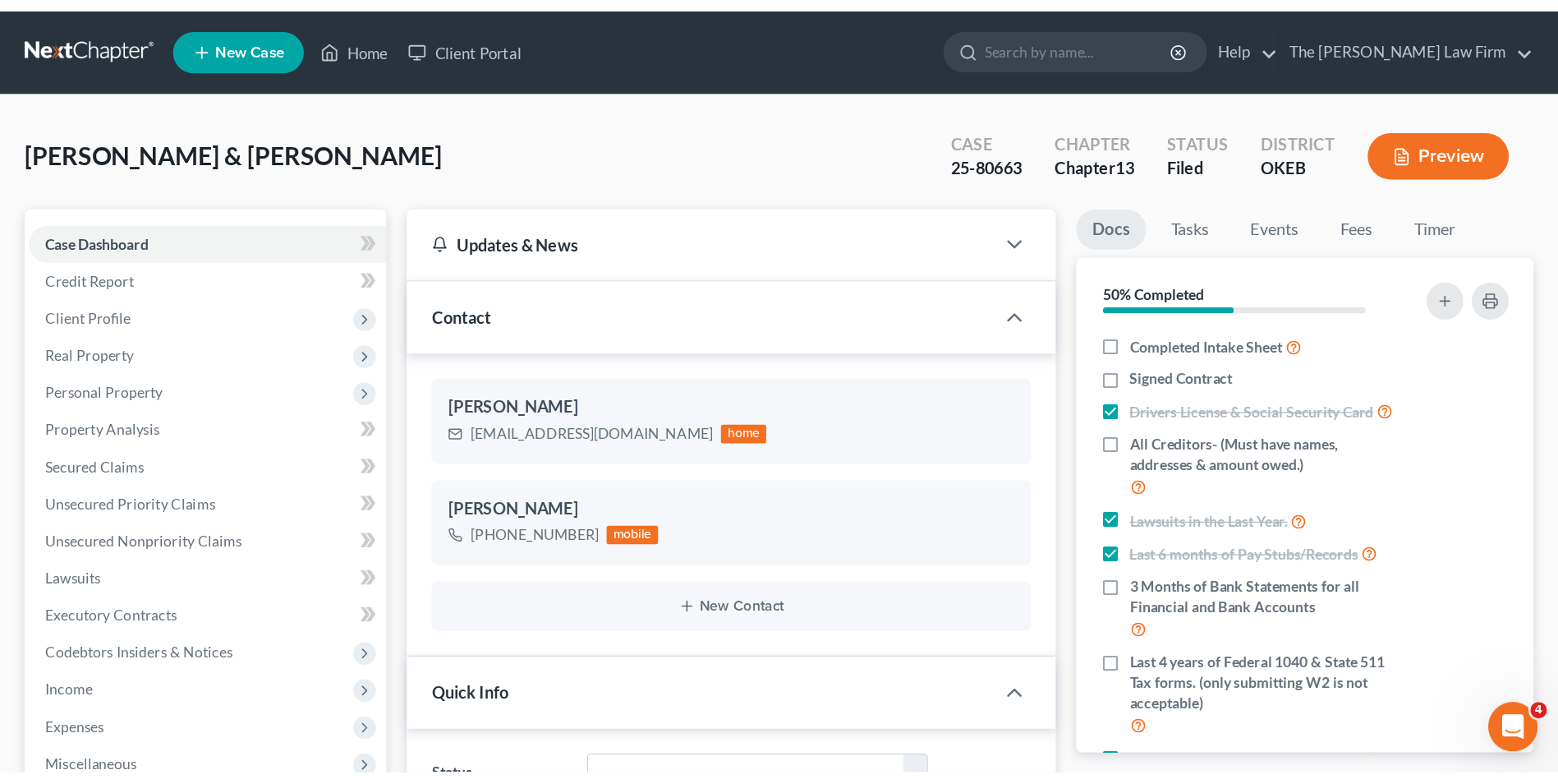
scroll to position [1856, 0]
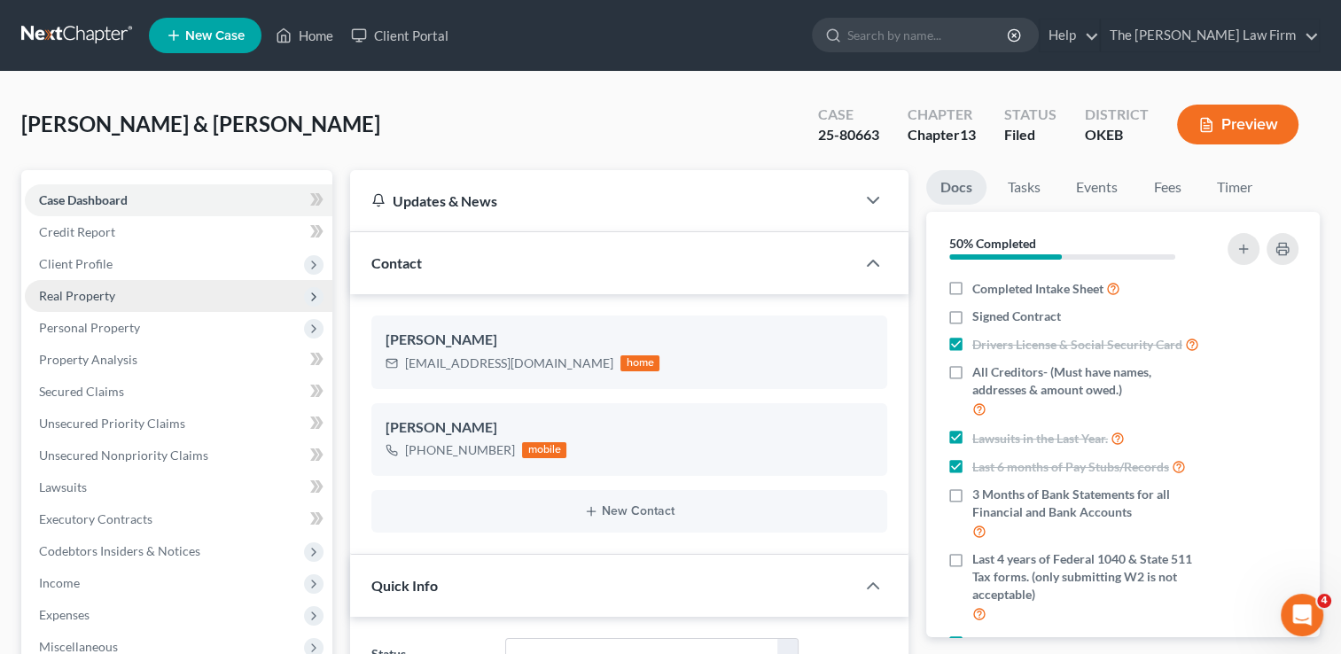
click at [115, 293] on span "Real Property" at bounding box center [179, 296] width 308 height 32
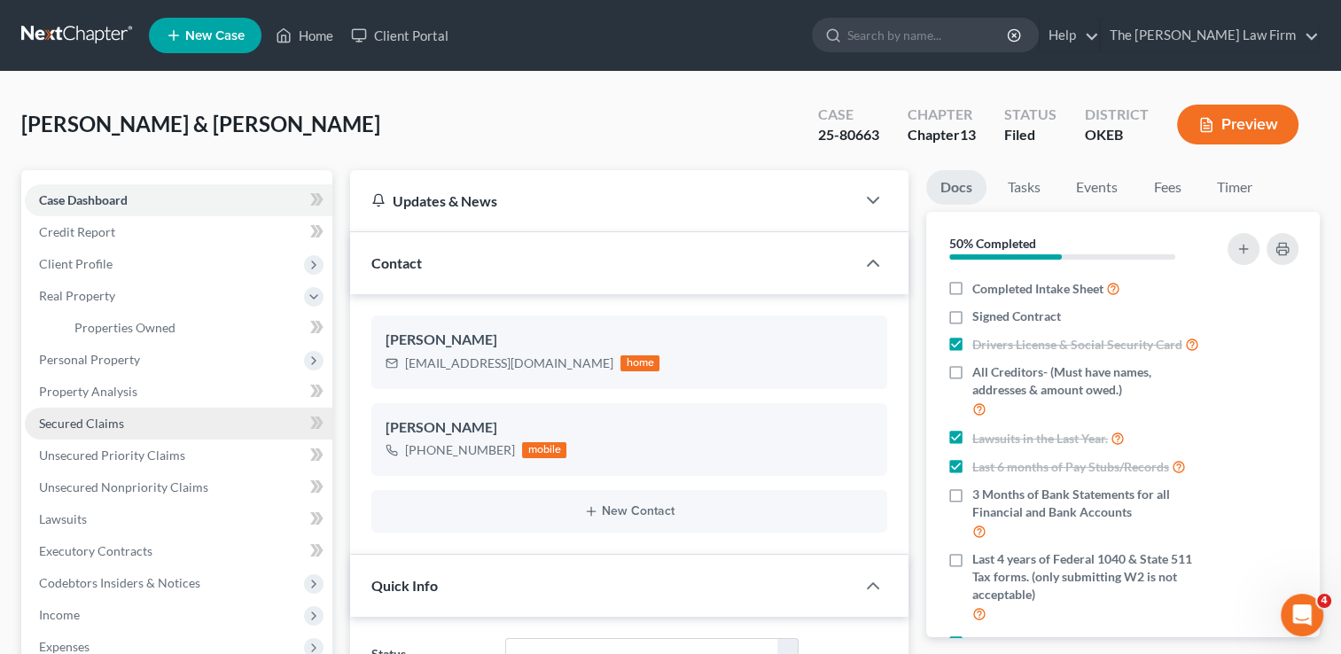
click at [101, 424] on span "Secured Claims" at bounding box center [81, 423] width 85 height 15
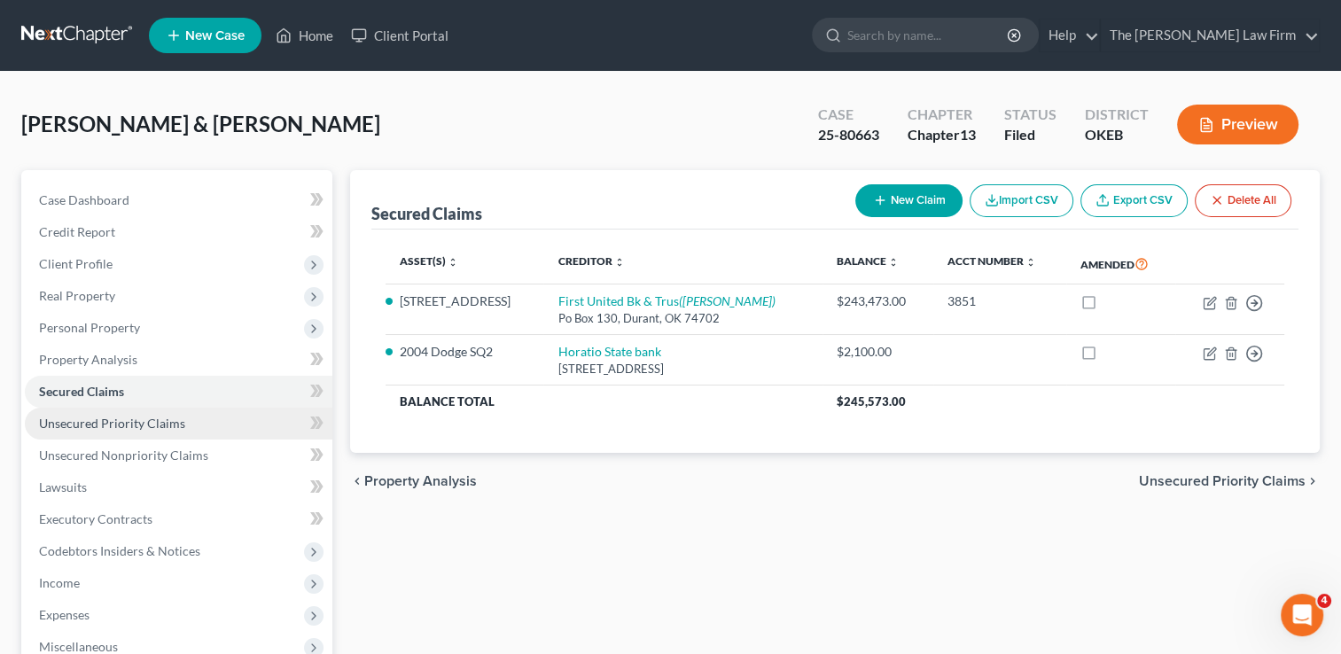
click at [167, 427] on span "Unsecured Priority Claims" at bounding box center [112, 423] width 146 height 15
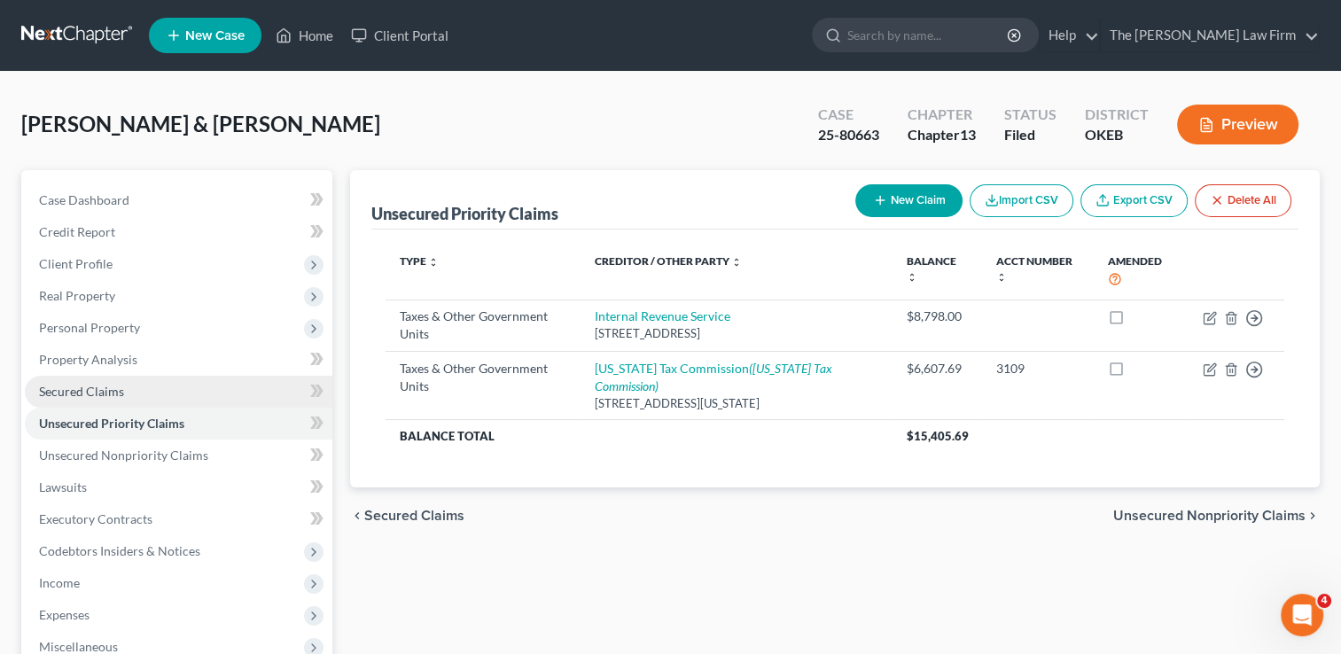
click at [124, 394] on link "Secured Claims" at bounding box center [179, 392] width 308 height 32
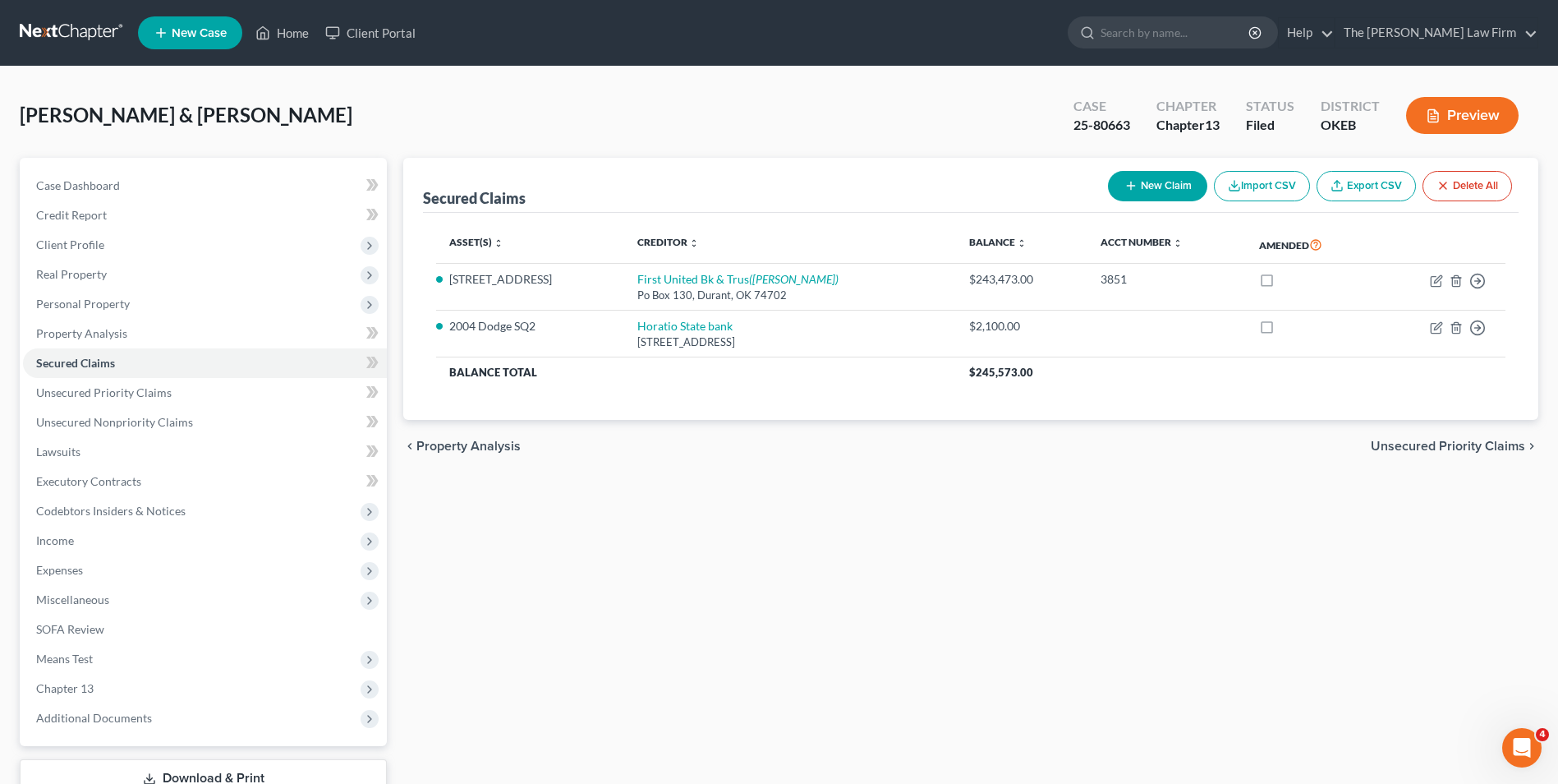
scroll to position [120, 0]
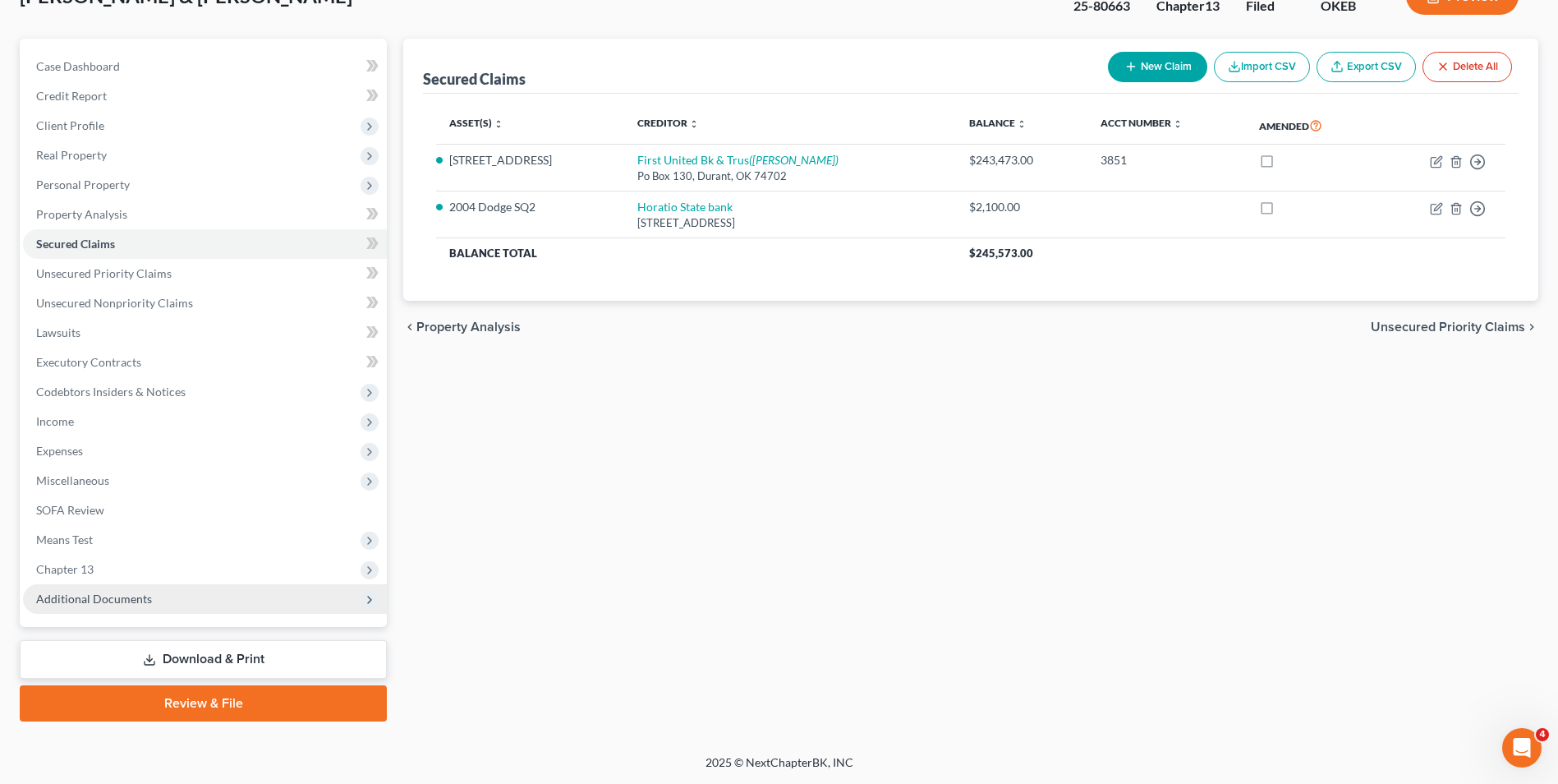
click at [171, 594] on span "Additional Documents" at bounding box center [205, 599] width 364 height 30
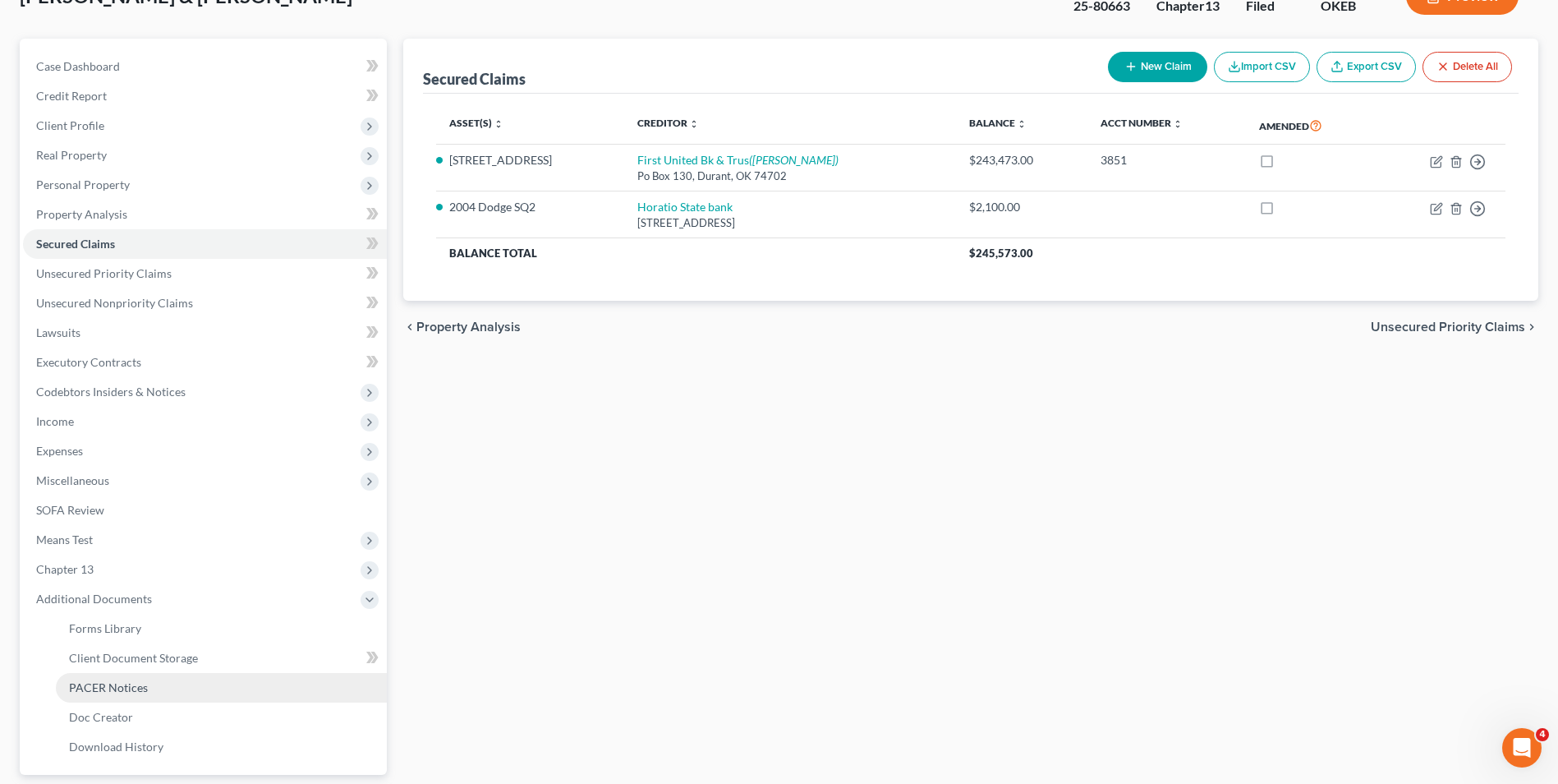
click at [140, 605] on span "PACER Notices" at bounding box center [108, 687] width 79 height 14
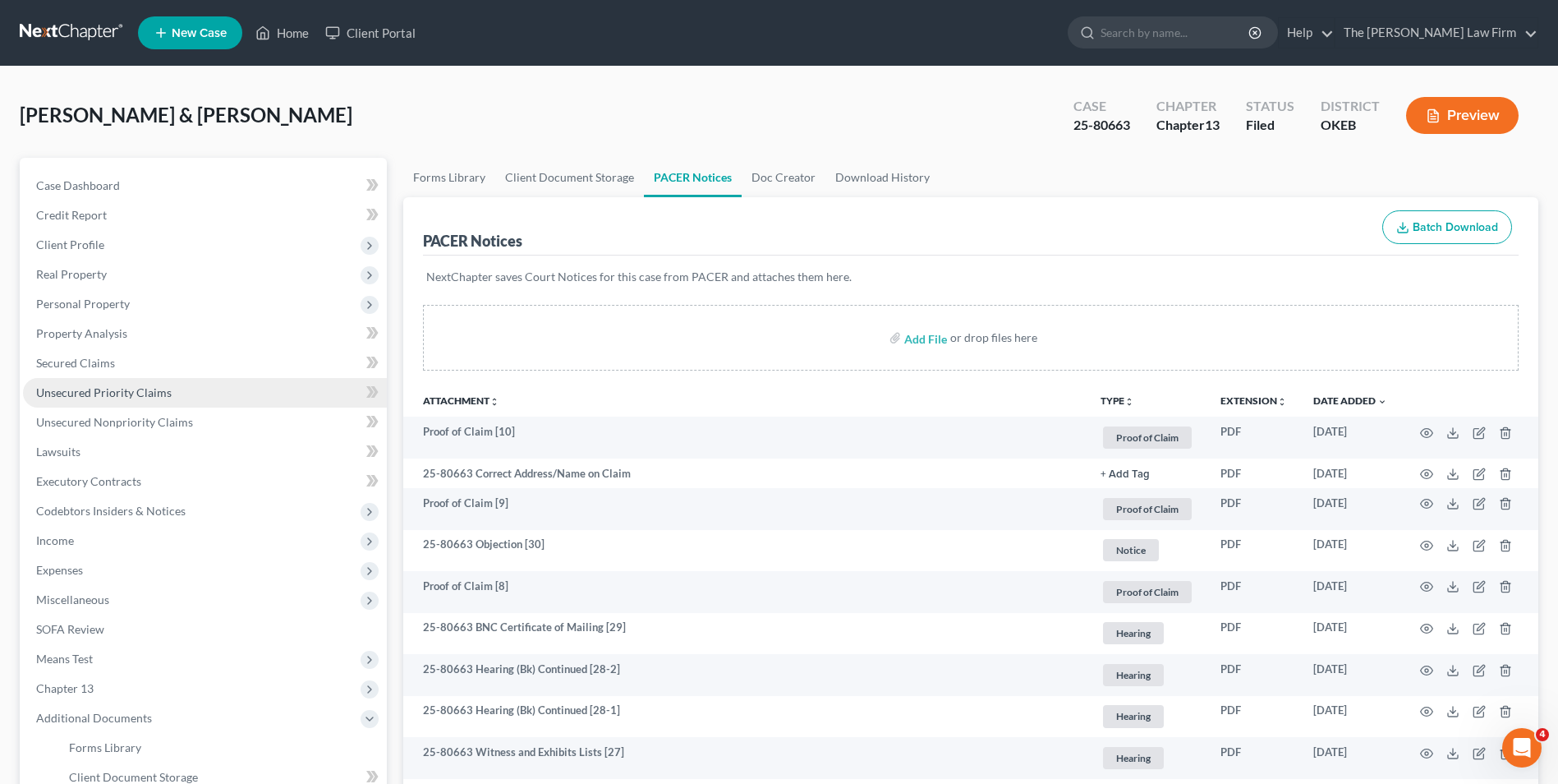
click at [184, 397] on link "Unsecured Priority Claims" at bounding box center [205, 393] width 364 height 30
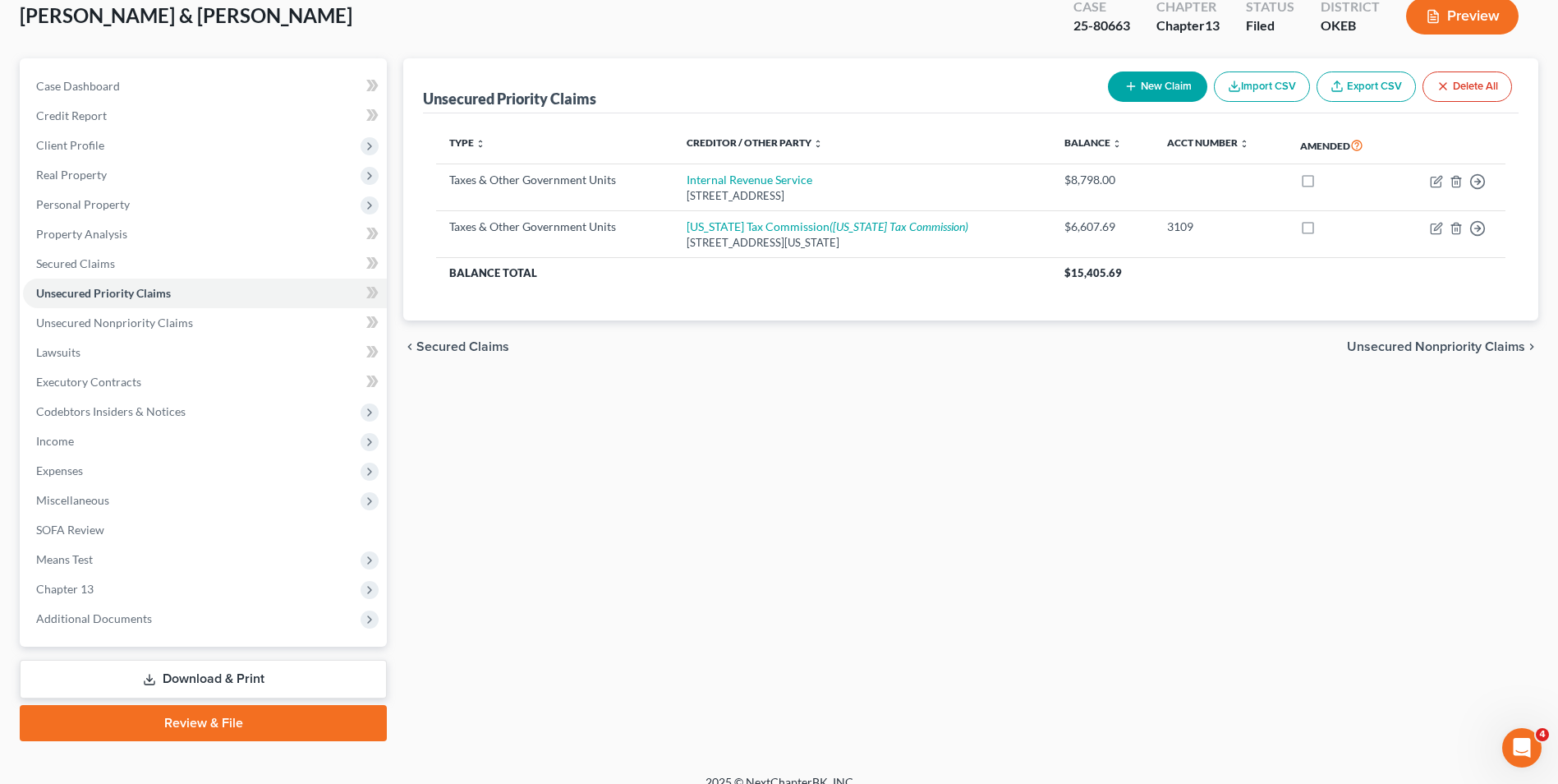
scroll to position [120, 0]
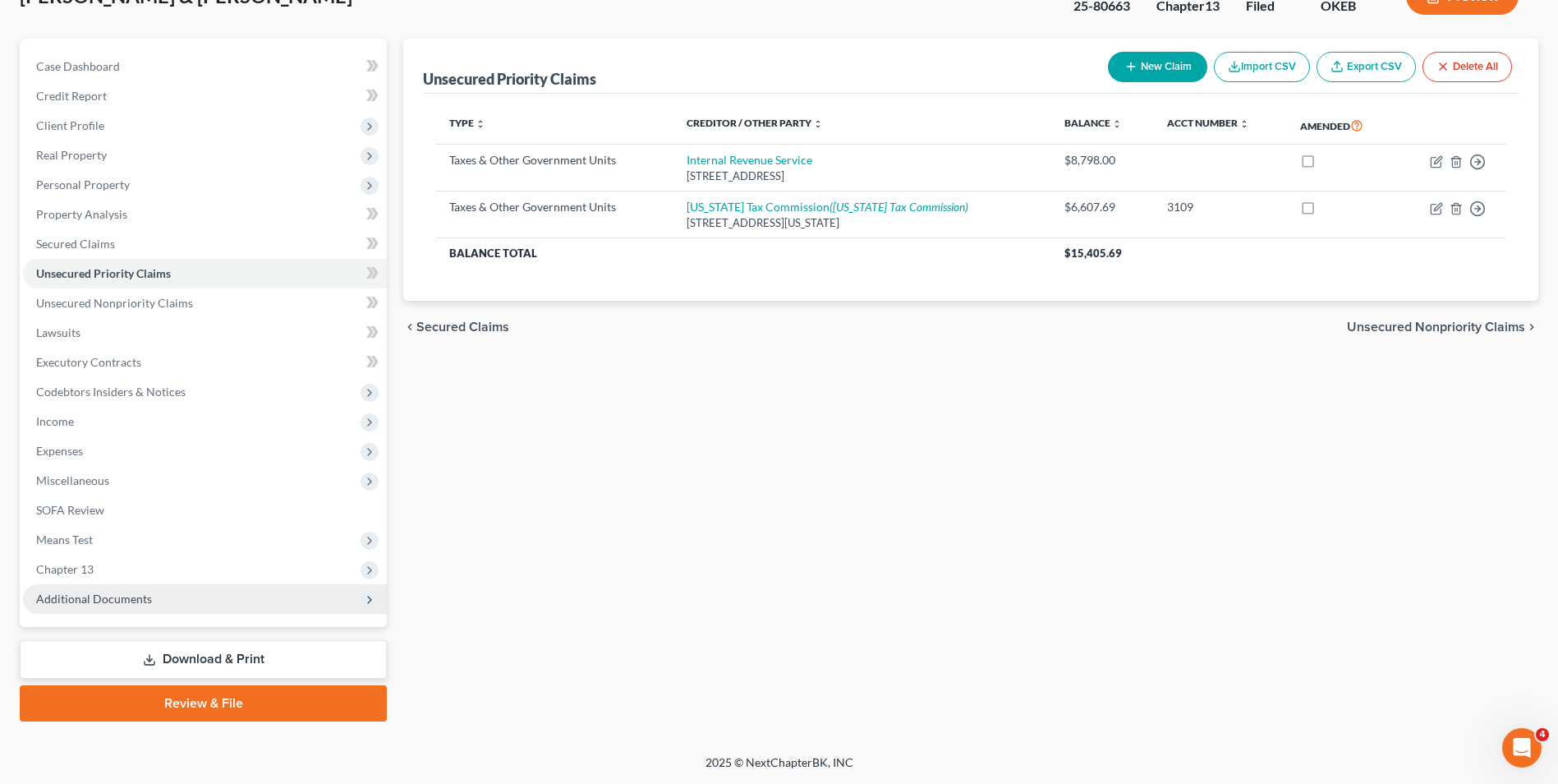
click at [158, 594] on span "Additional Documents" at bounding box center [205, 599] width 364 height 30
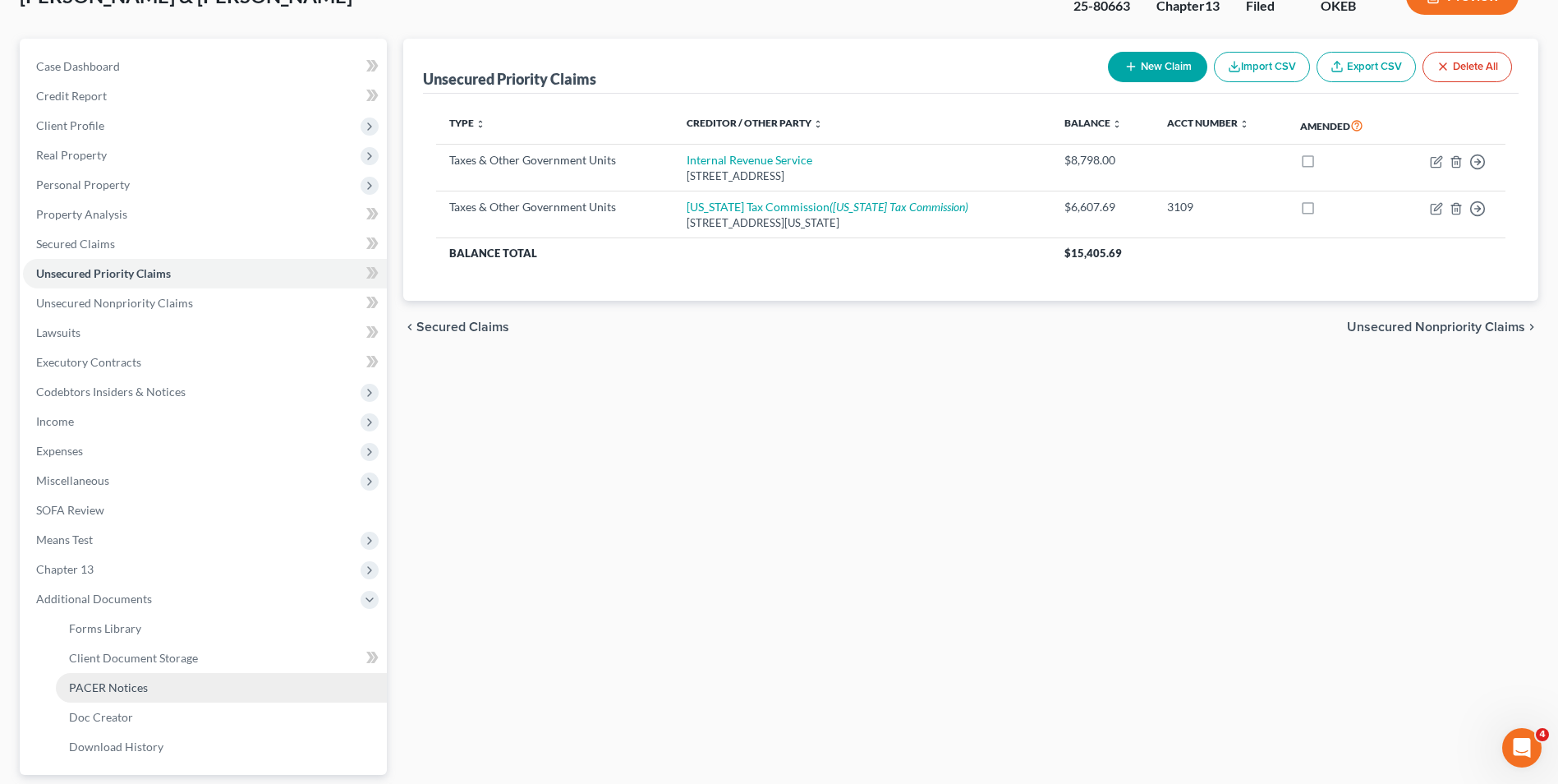
click at [152, 605] on link "PACER Notices" at bounding box center [221, 688] width 331 height 30
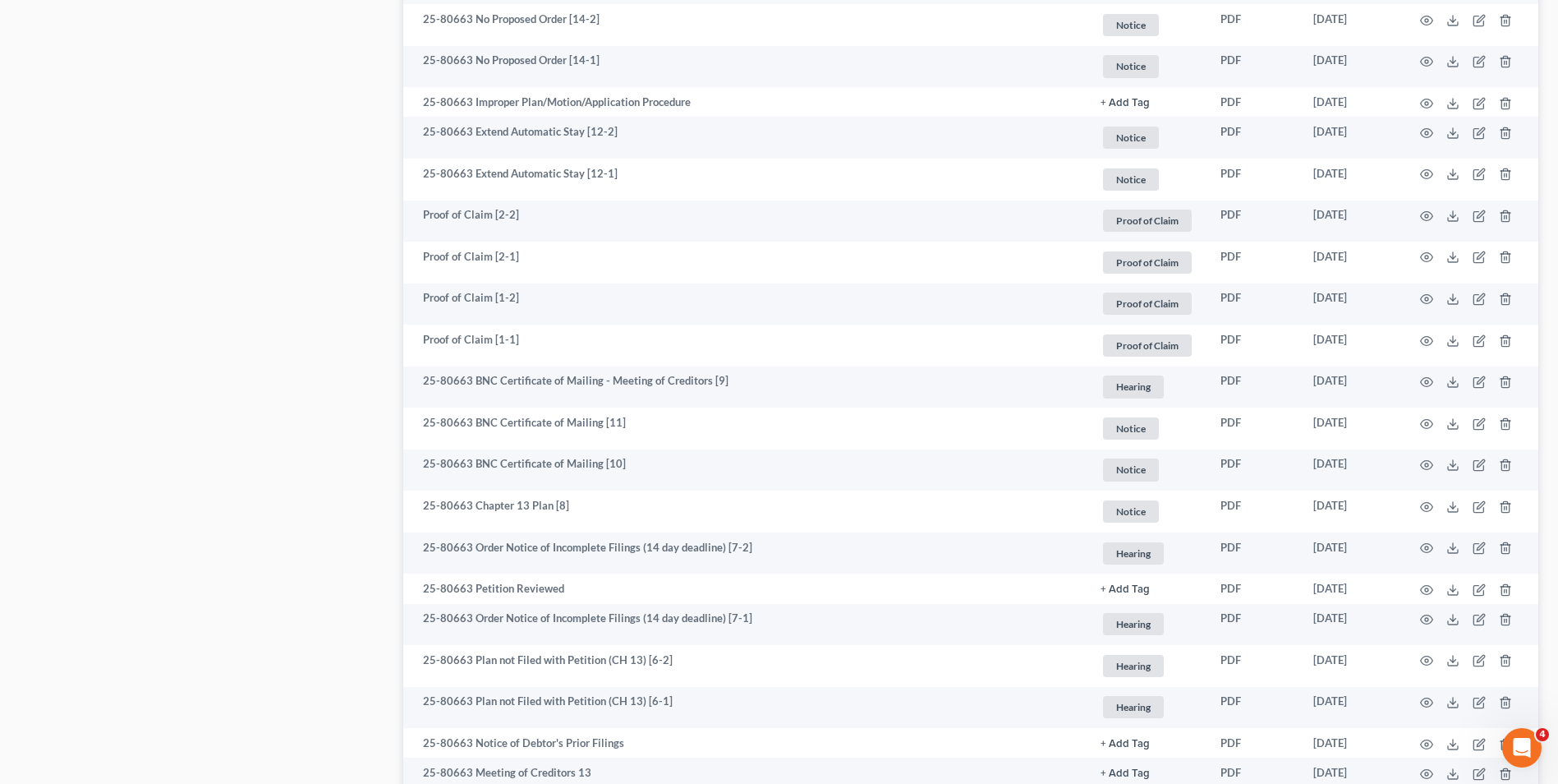
scroll to position [2017, 0]
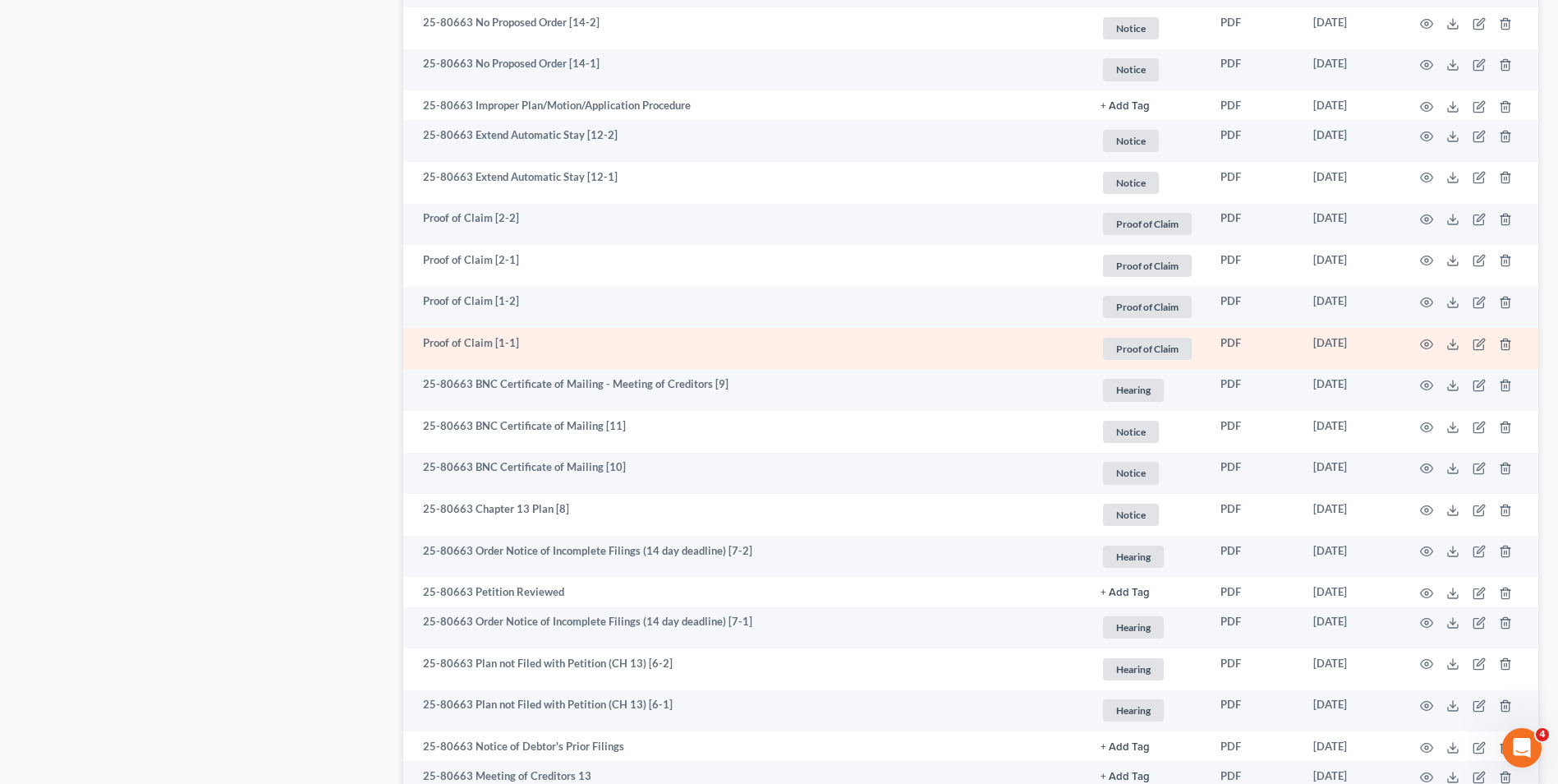
click at [500, 346] on td "Proof of Claim [1-1]" at bounding box center [745, 348] width 684 height 42
click at [1254, 341] on icon "button" at bounding box center [1426, 344] width 13 height 13
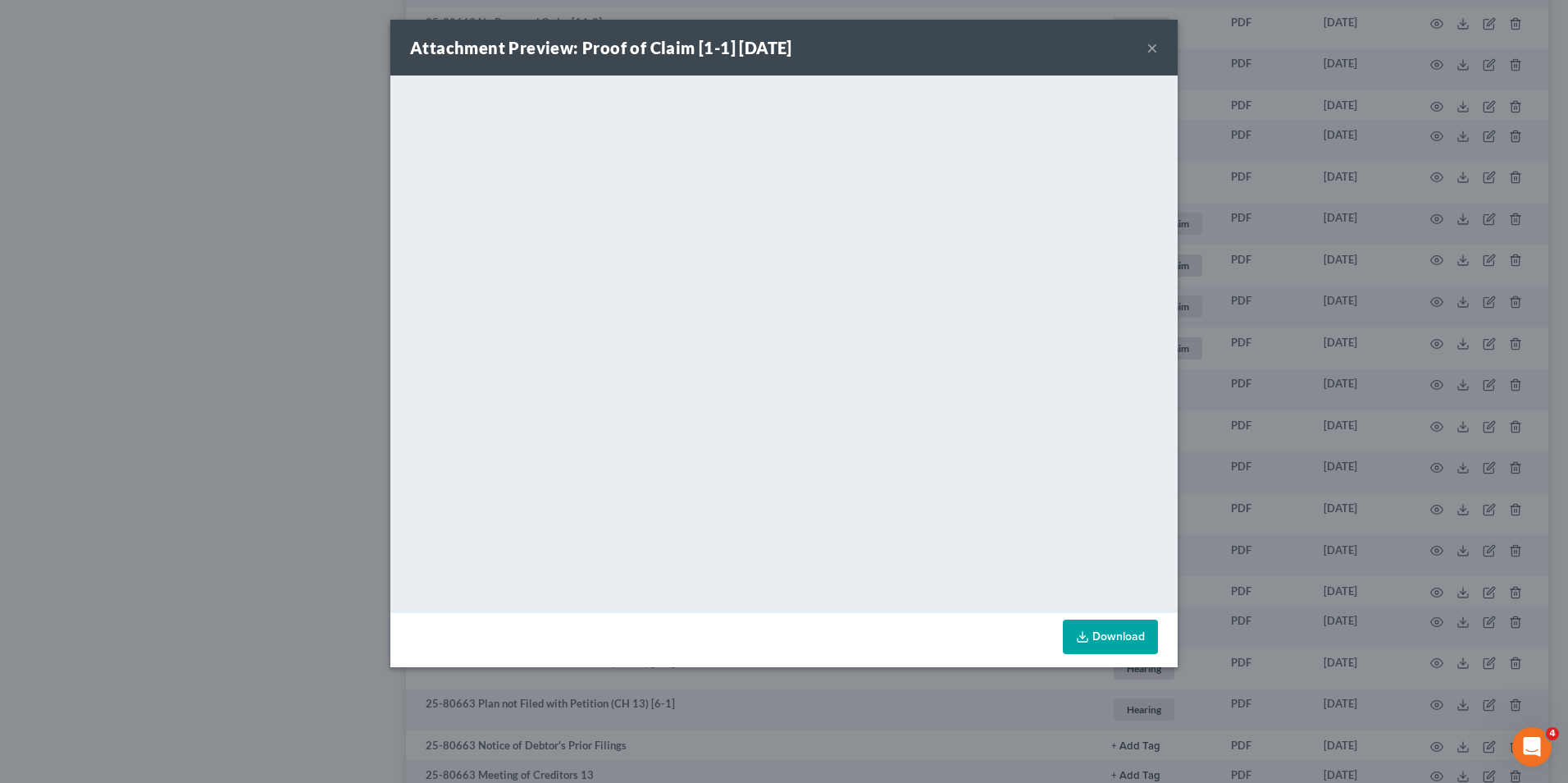
click at [1150, 47] on button "×" at bounding box center [1152, 47] width 11 height 19
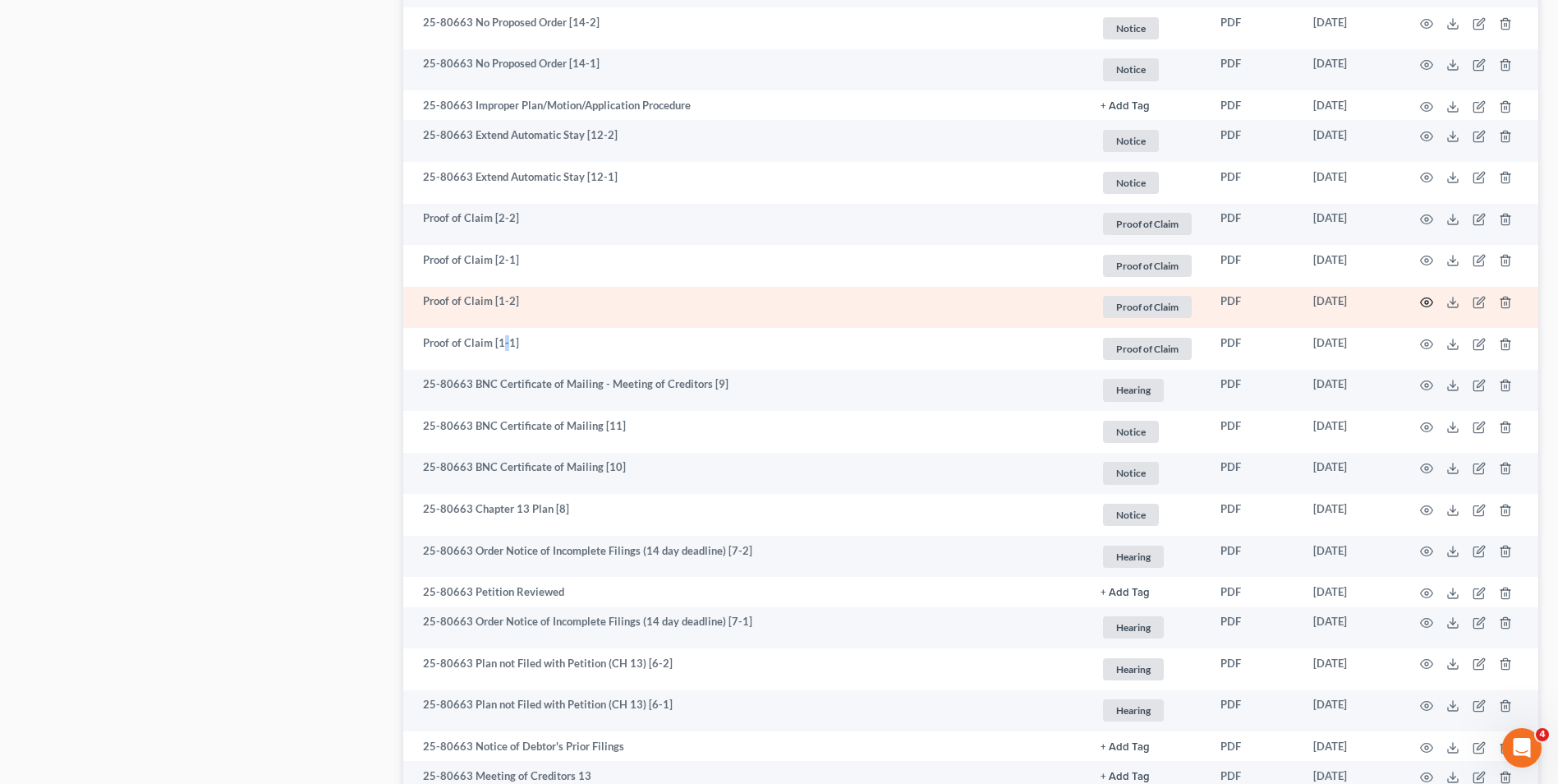
click at [1254, 304] on icon "button" at bounding box center [1426, 302] width 13 height 13
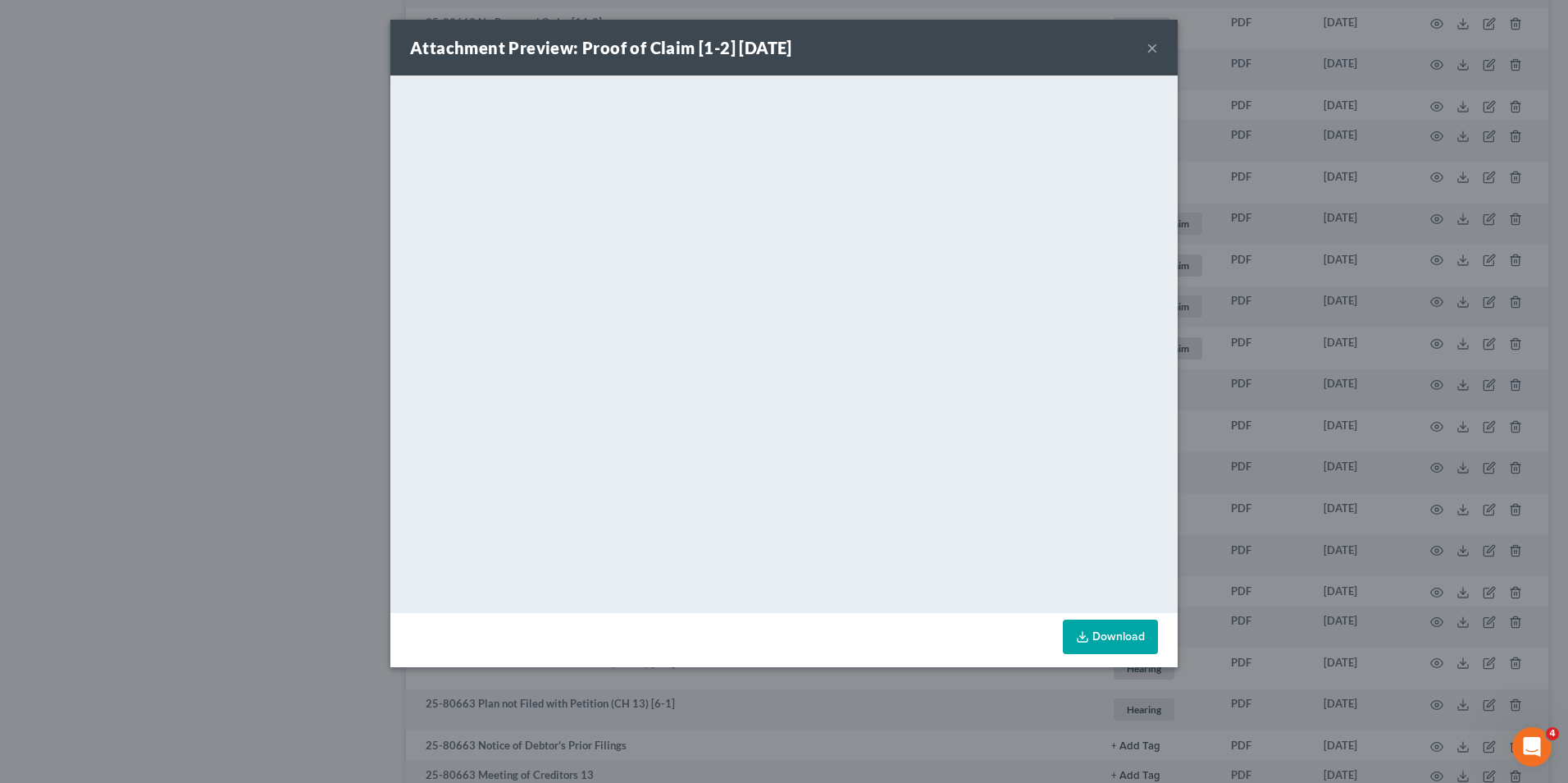
click at [1153, 44] on button "×" at bounding box center [1152, 47] width 11 height 19
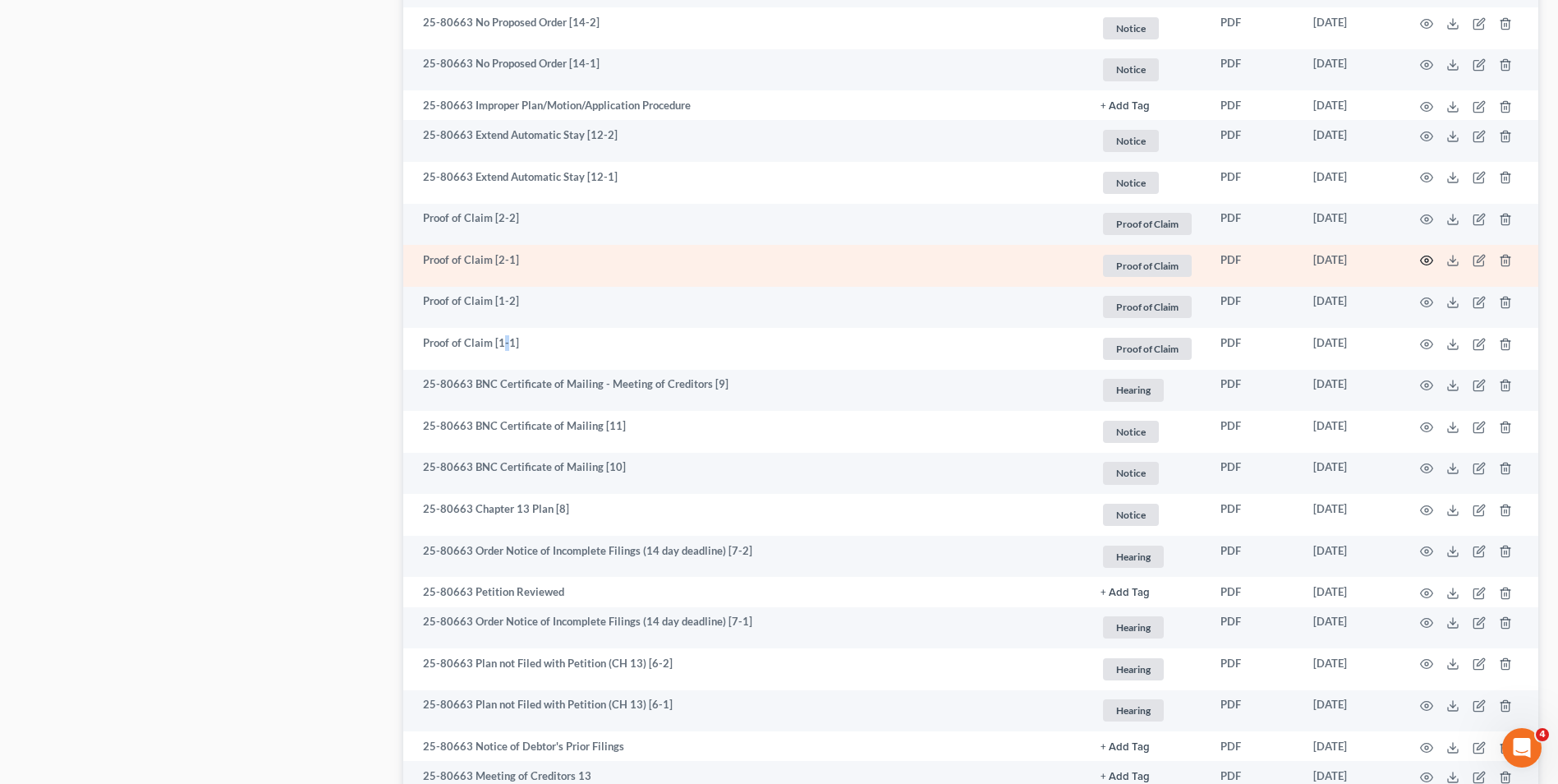
click at [1254, 260] on icon "button" at bounding box center [1426, 260] width 13 height 13
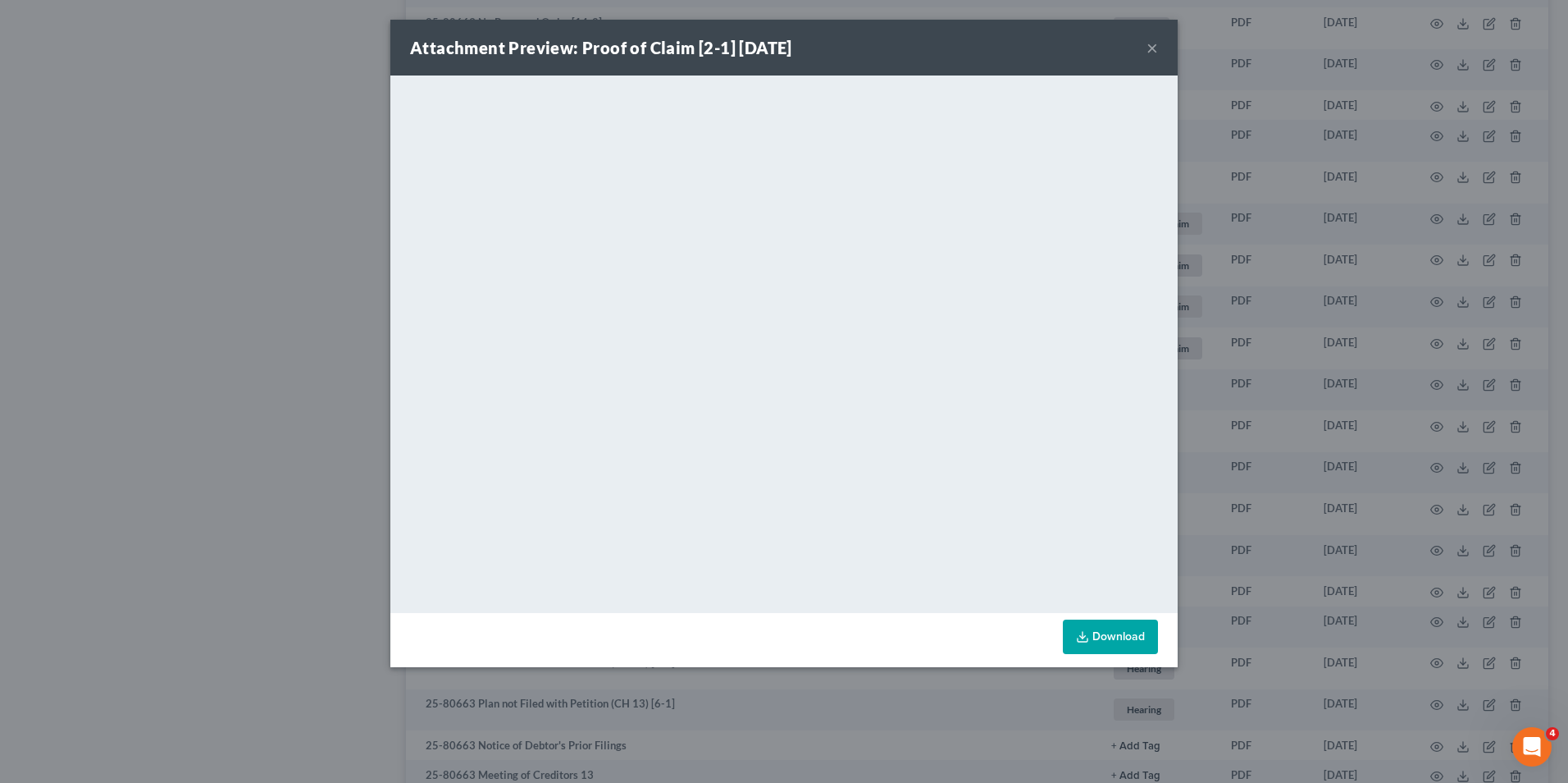
click at [1155, 48] on button "×" at bounding box center [1152, 47] width 11 height 19
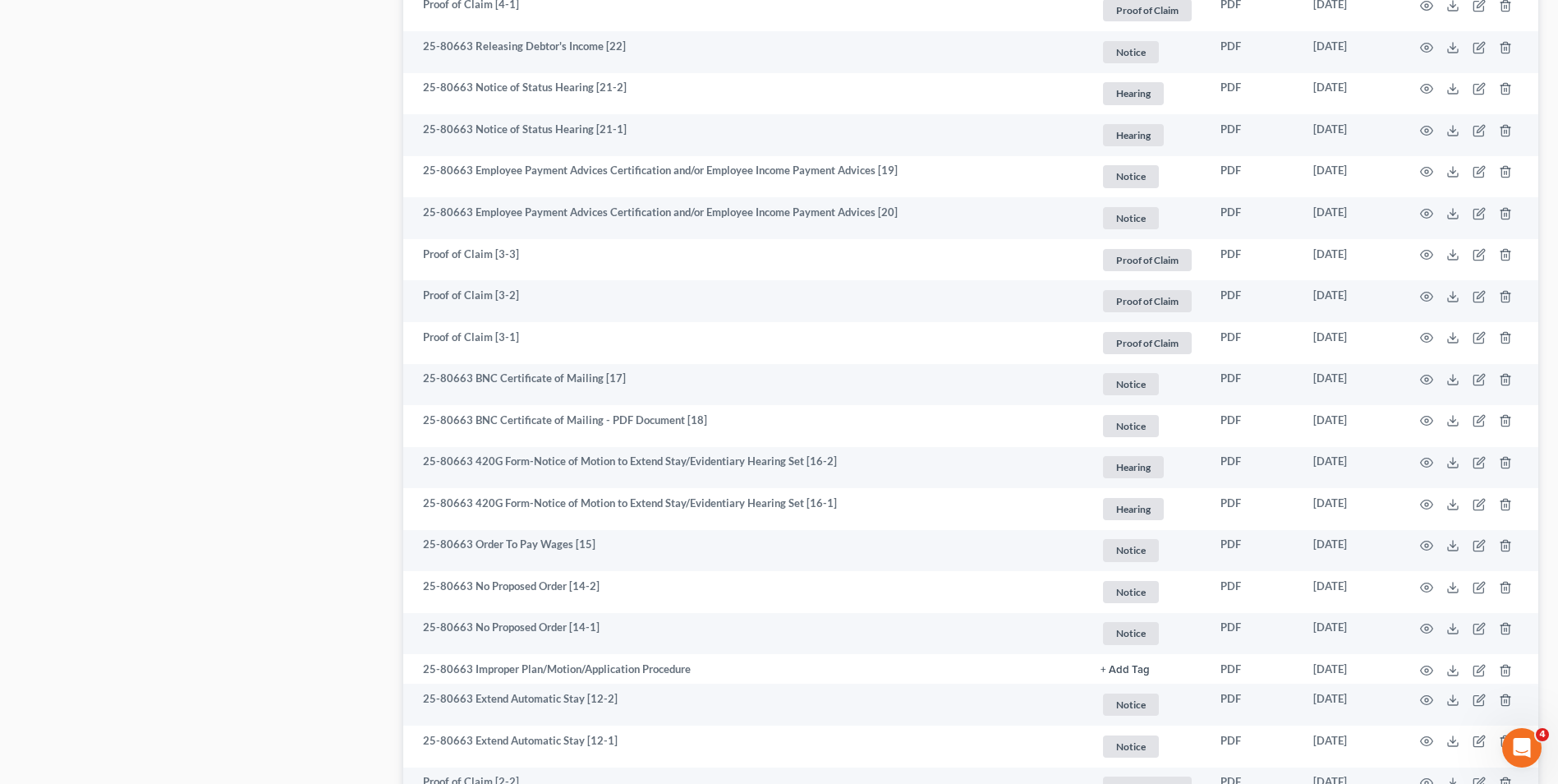
scroll to position [1449, 0]
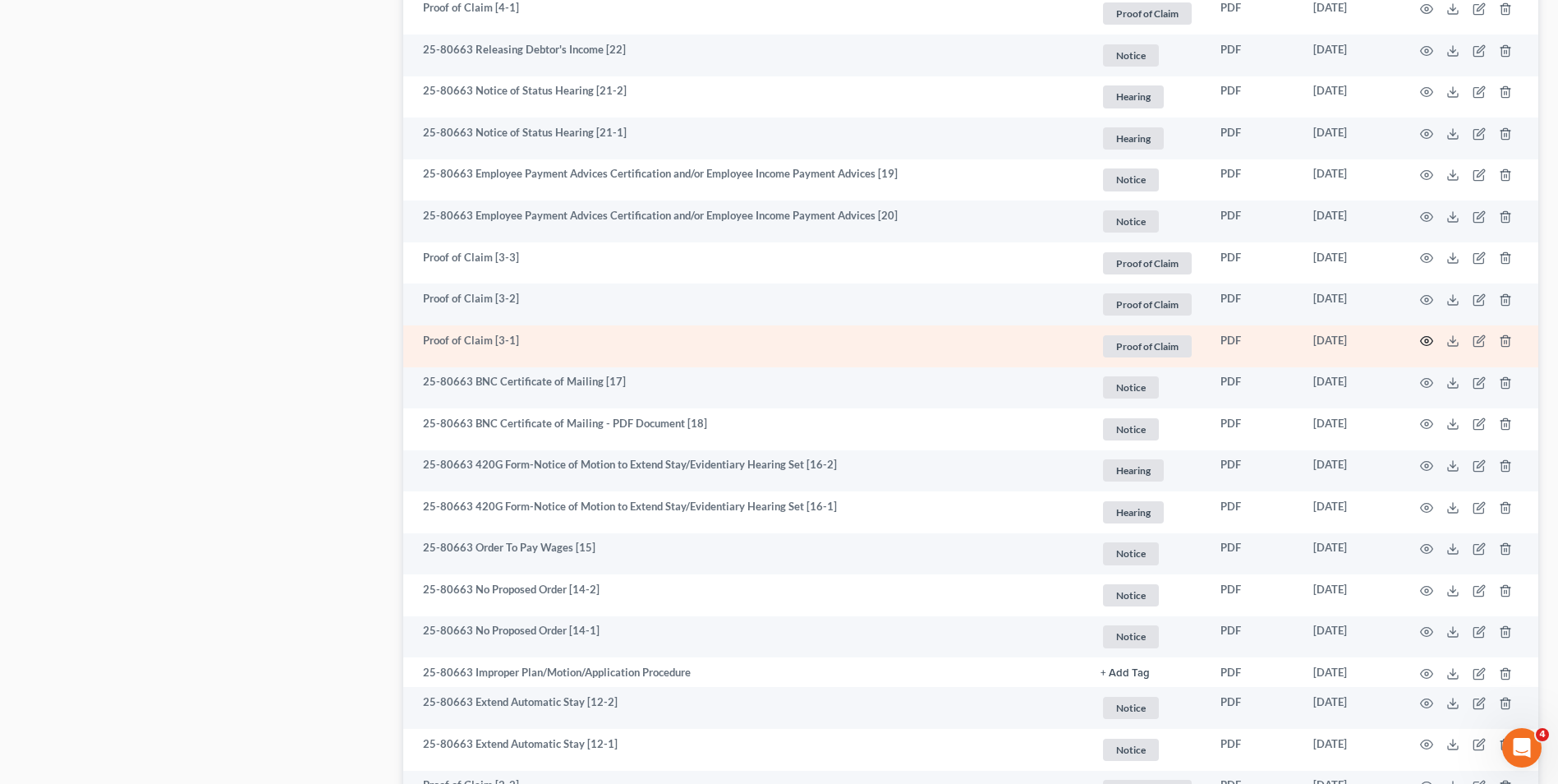
click at [1254, 339] on icon "button" at bounding box center [1426, 341] width 13 height 13
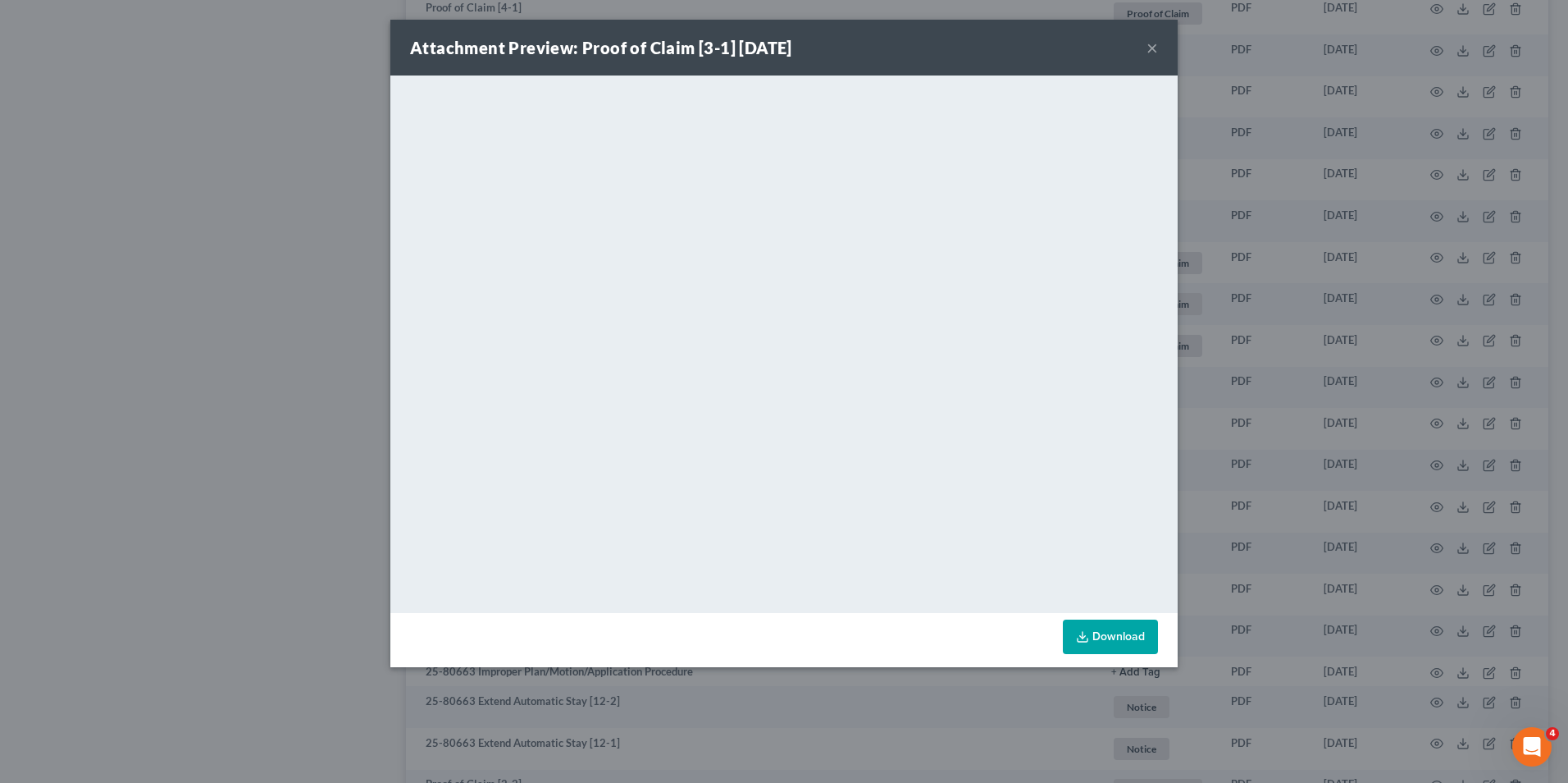
click at [1151, 49] on button "×" at bounding box center [1152, 47] width 11 height 19
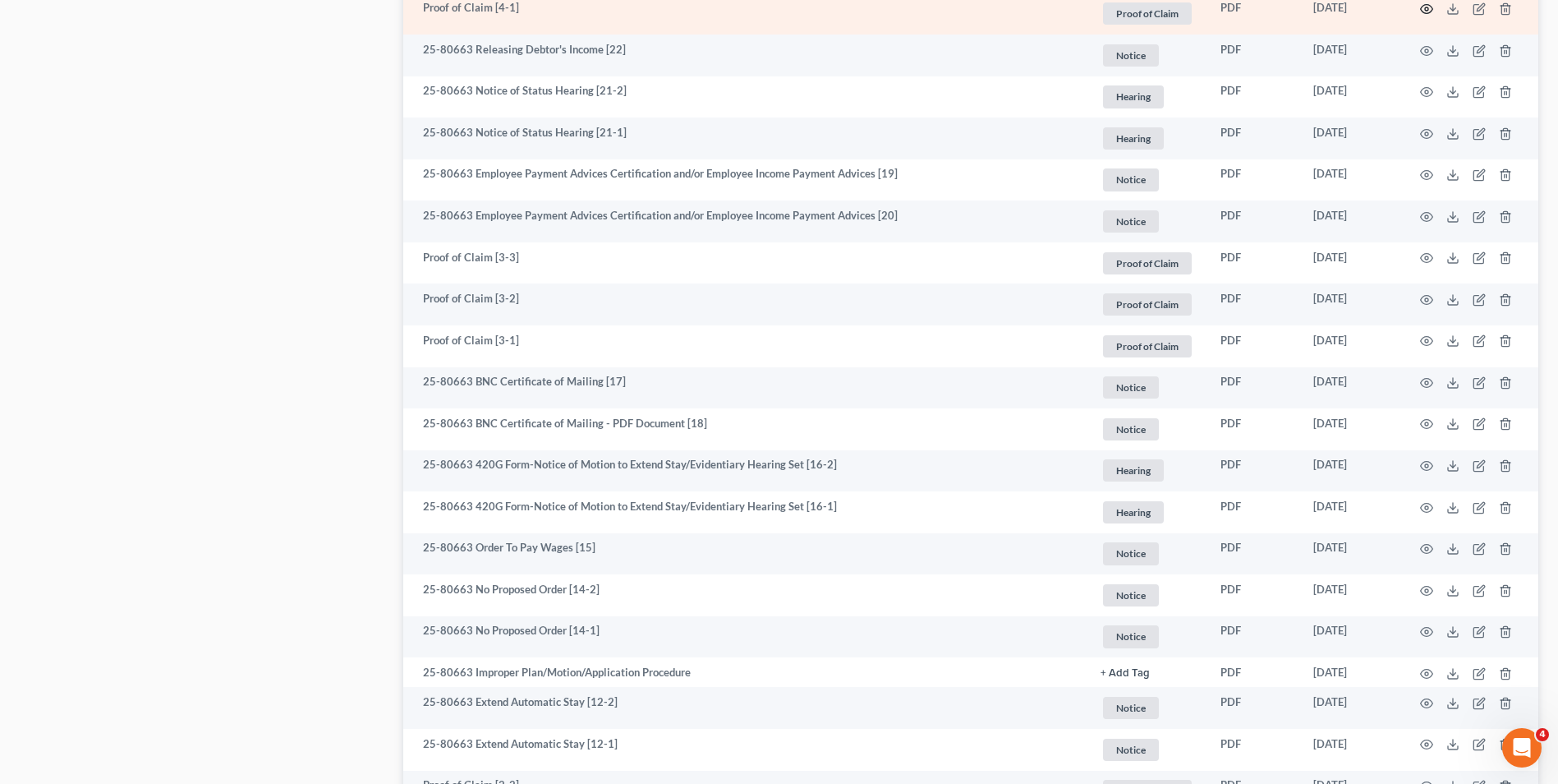
click at [1254, 10] on icon "button" at bounding box center [1426, 9] width 13 height 13
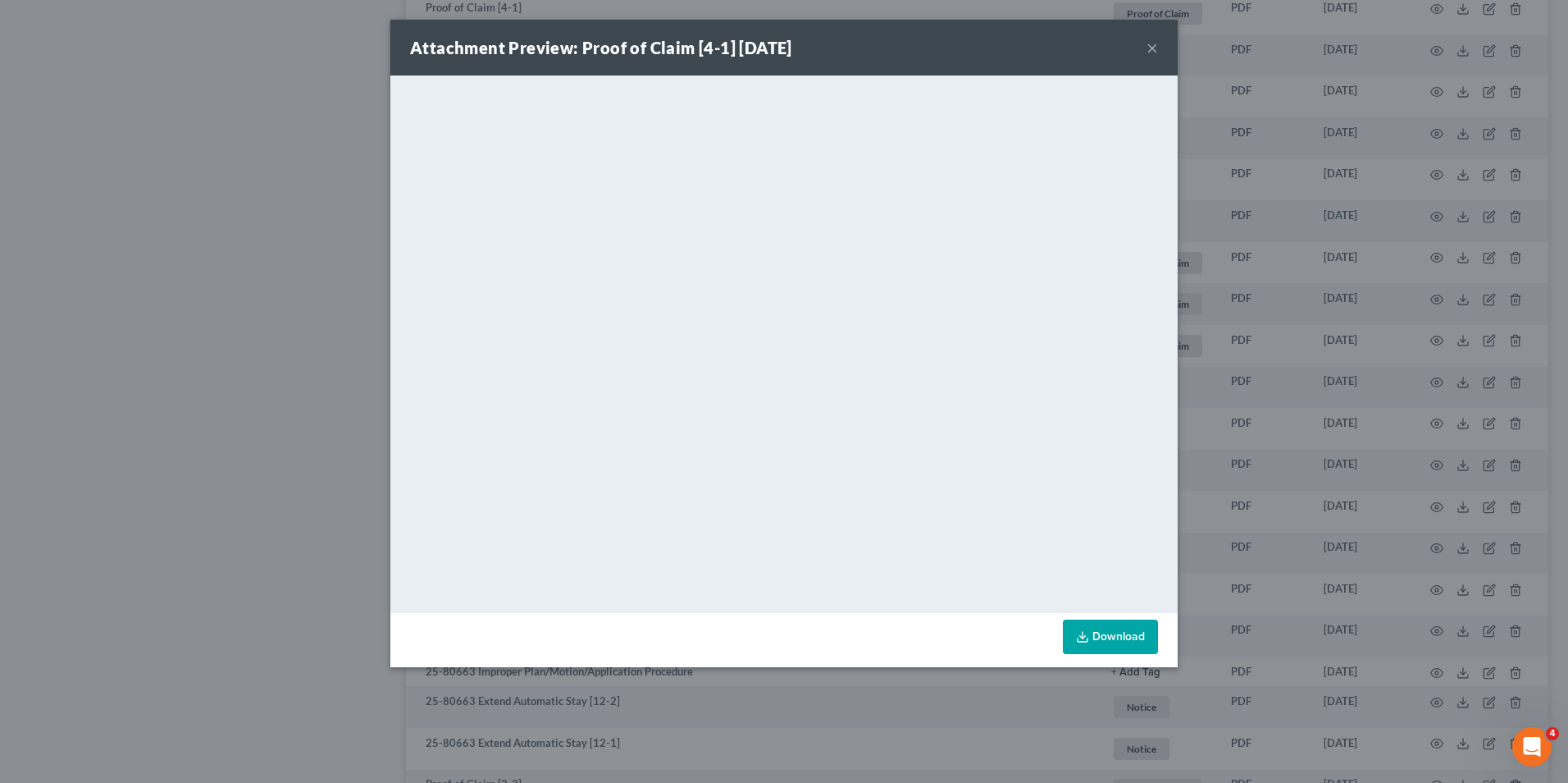
click at [1154, 50] on button "×" at bounding box center [1152, 47] width 11 height 19
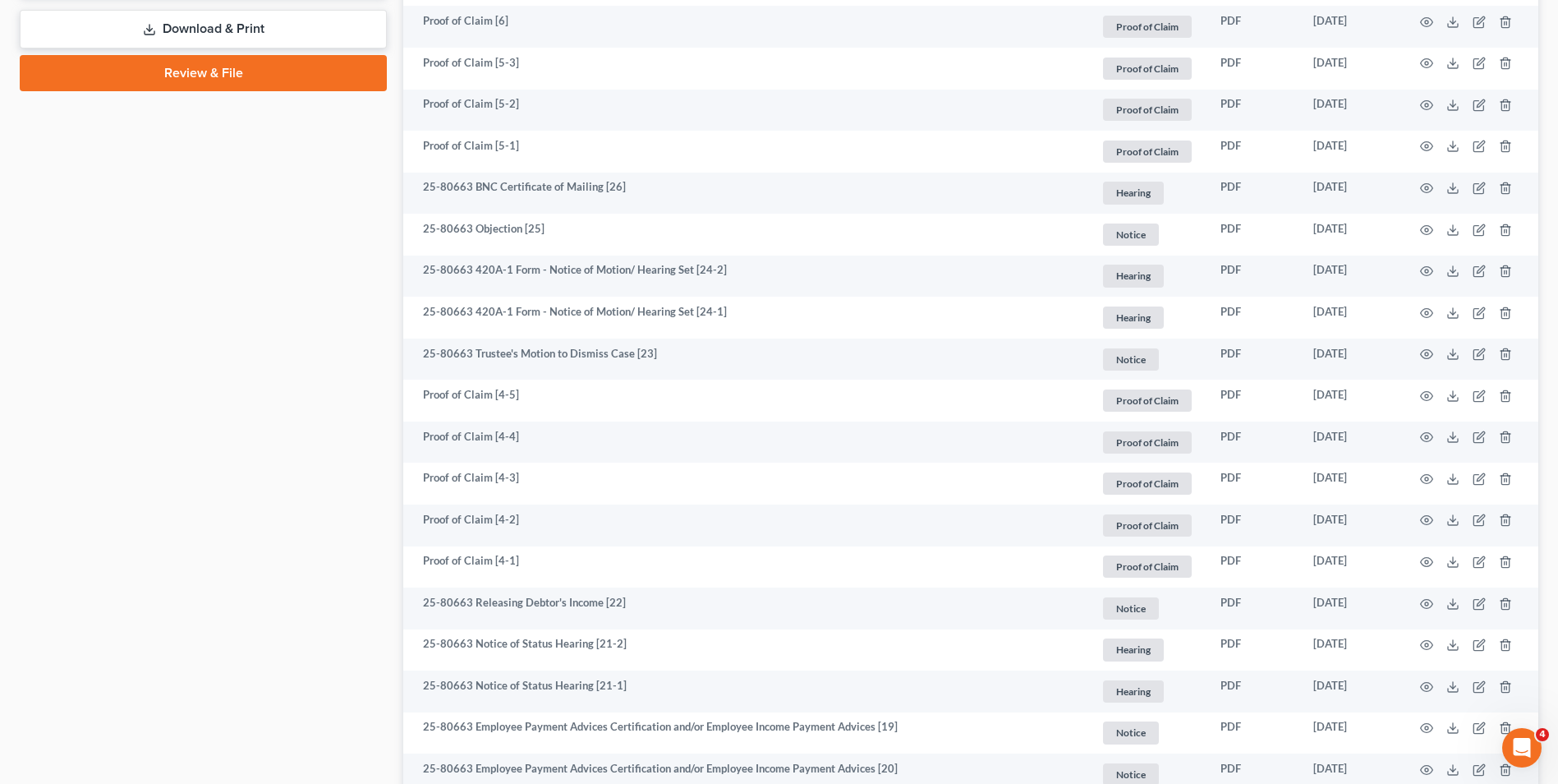
scroll to position [887, 0]
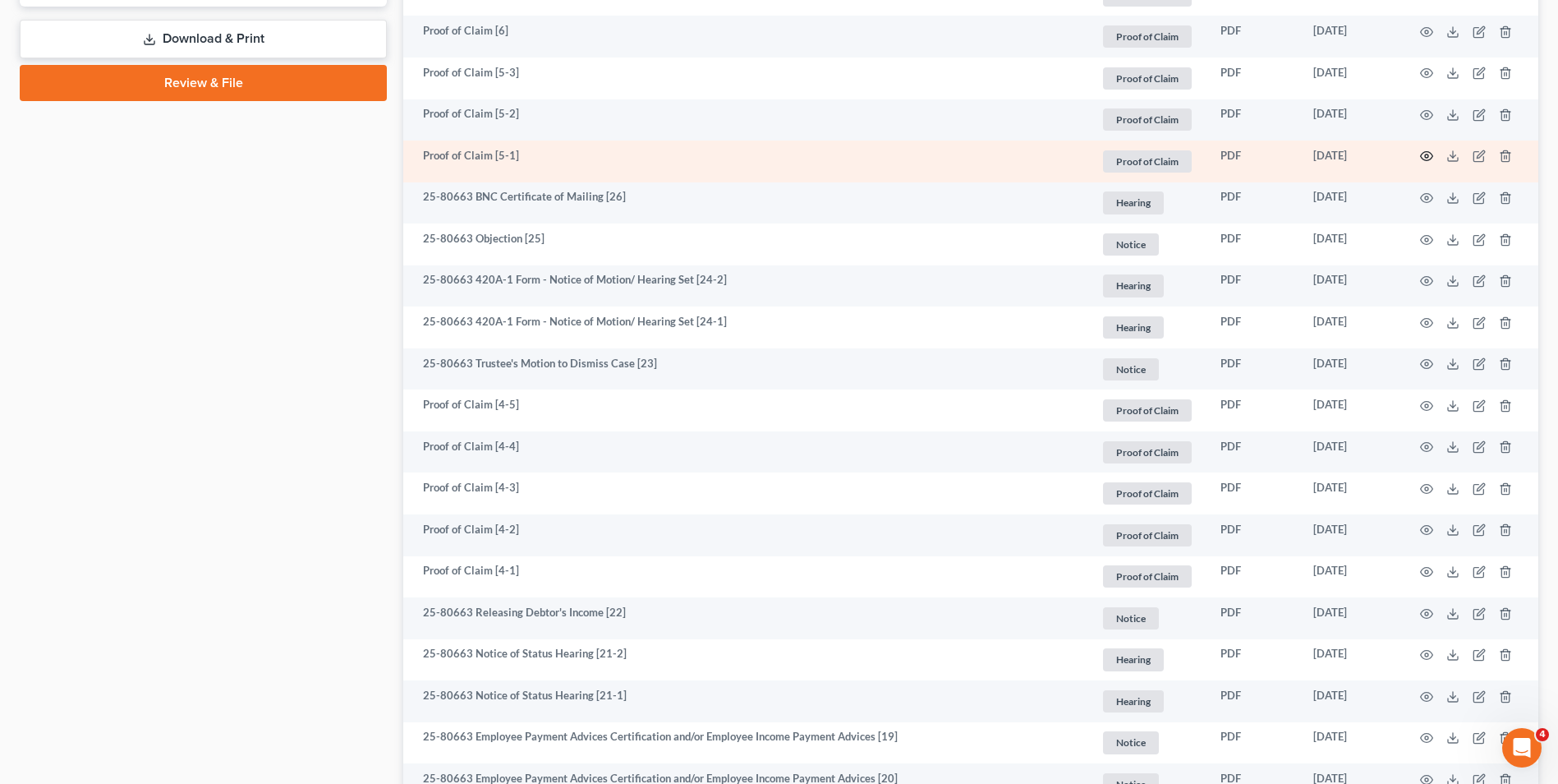
click at [1254, 155] on icon "button" at bounding box center [1426, 156] width 13 height 13
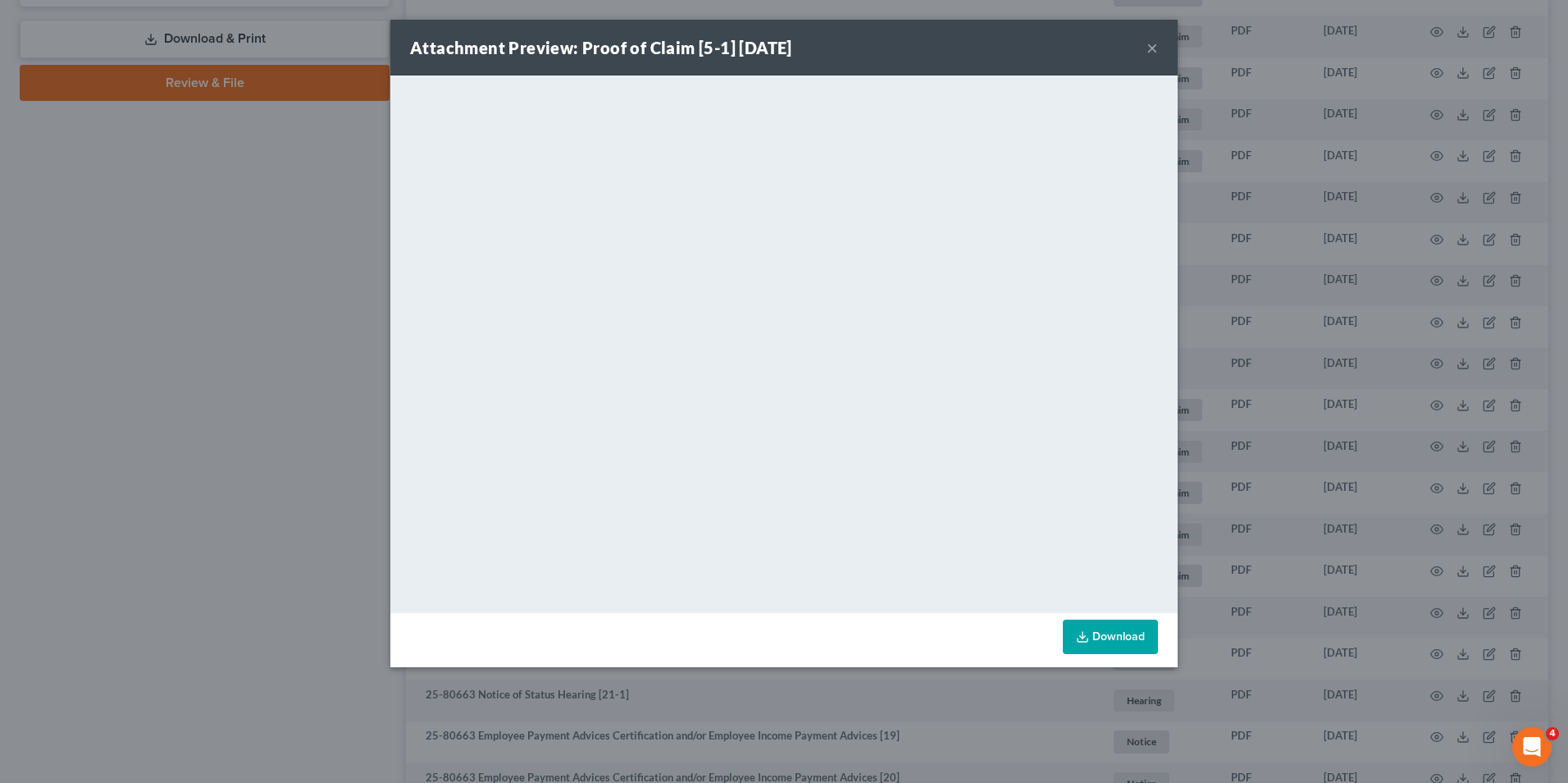
click at [1156, 48] on button "×" at bounding box center [1152, 47] width 11 height 19
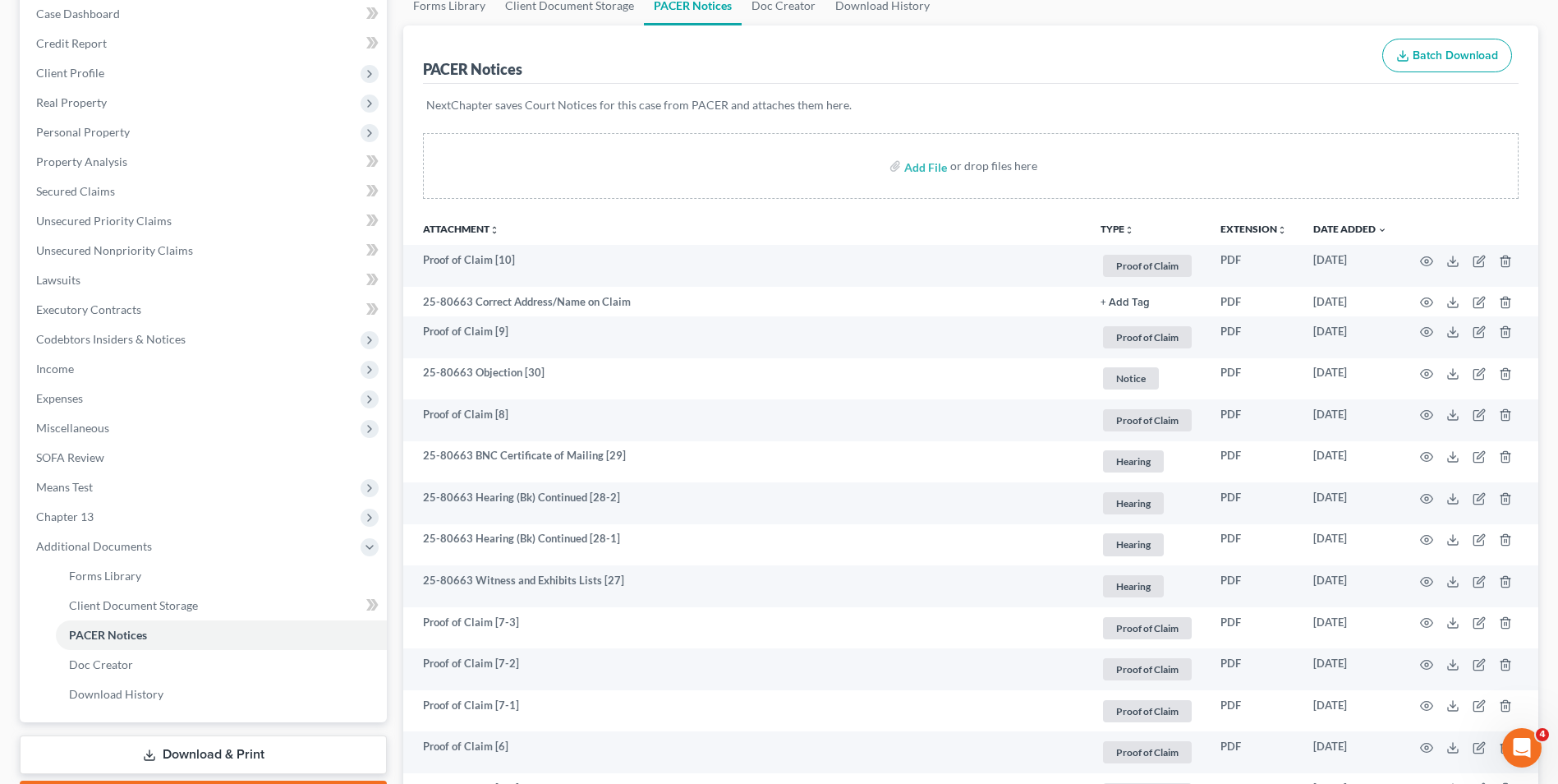
scroll to position [165, 0]
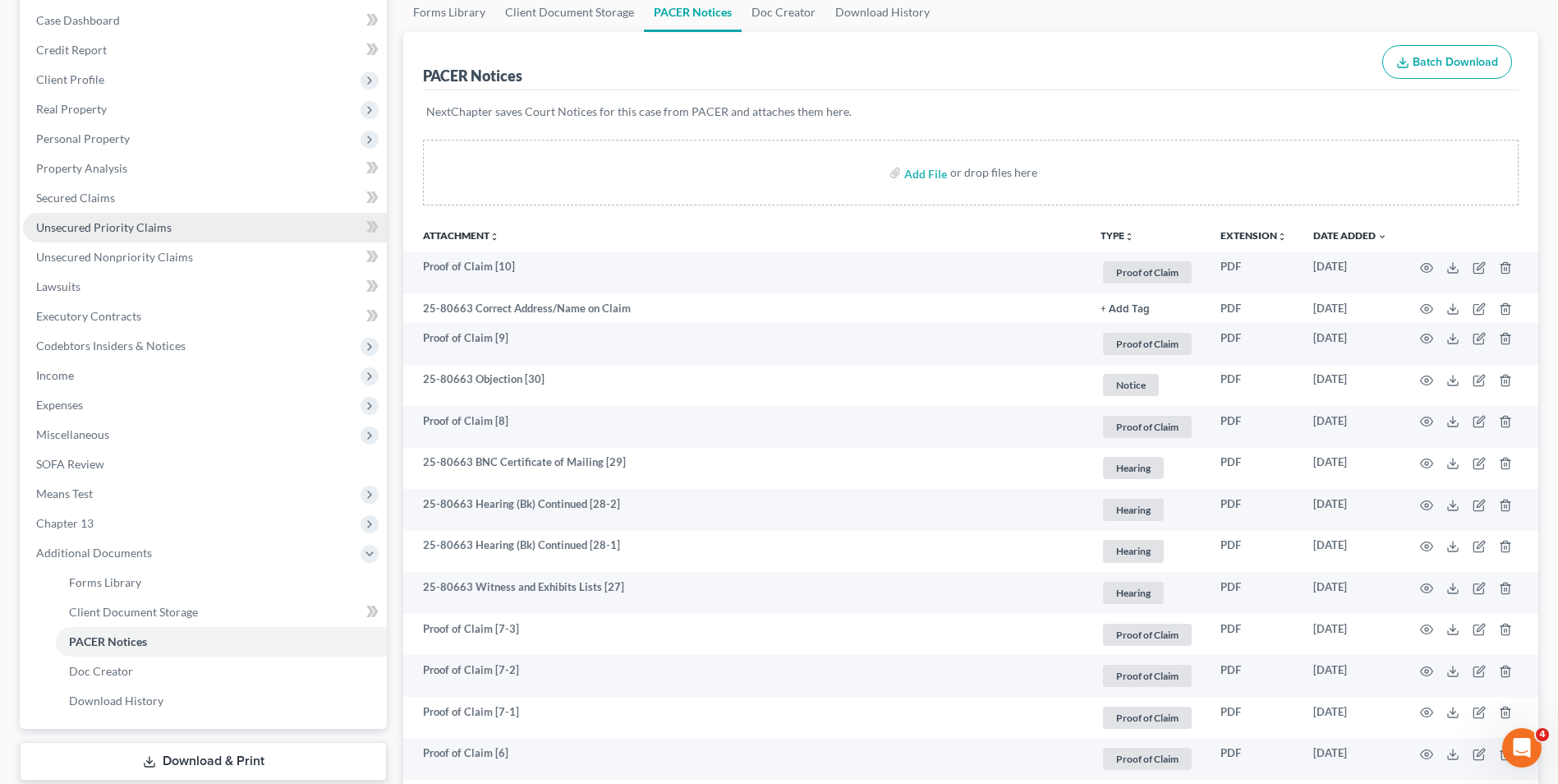
click at [125, 225] on span "Unsecured Priority Claims" at bounding box center [104, 227] width 135 height 14
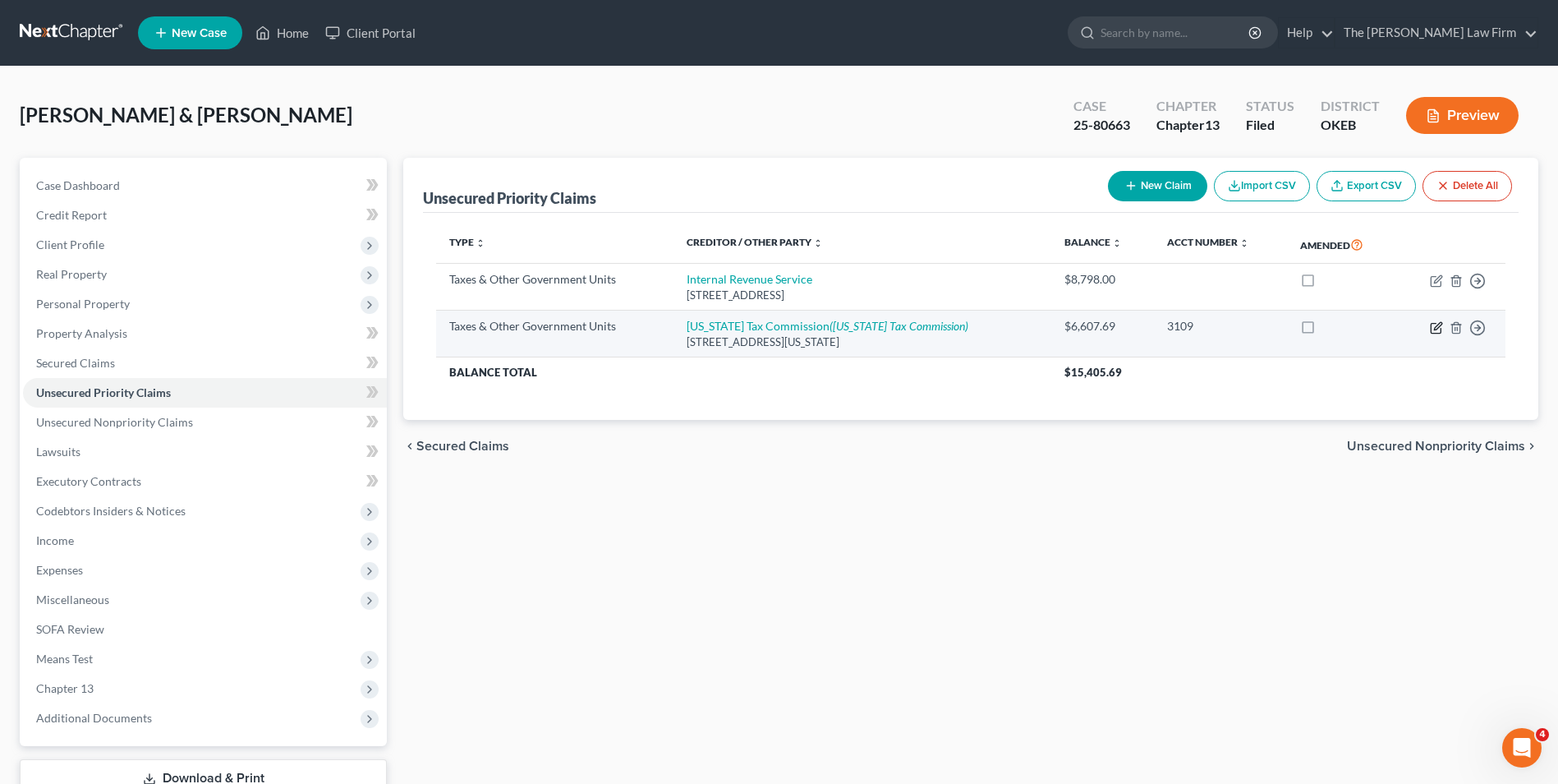
click at [1254, 329] on icon "button" at bounding box center [1437, 328] width 13 height 13
select select "2"
select select "37"
select select "2"
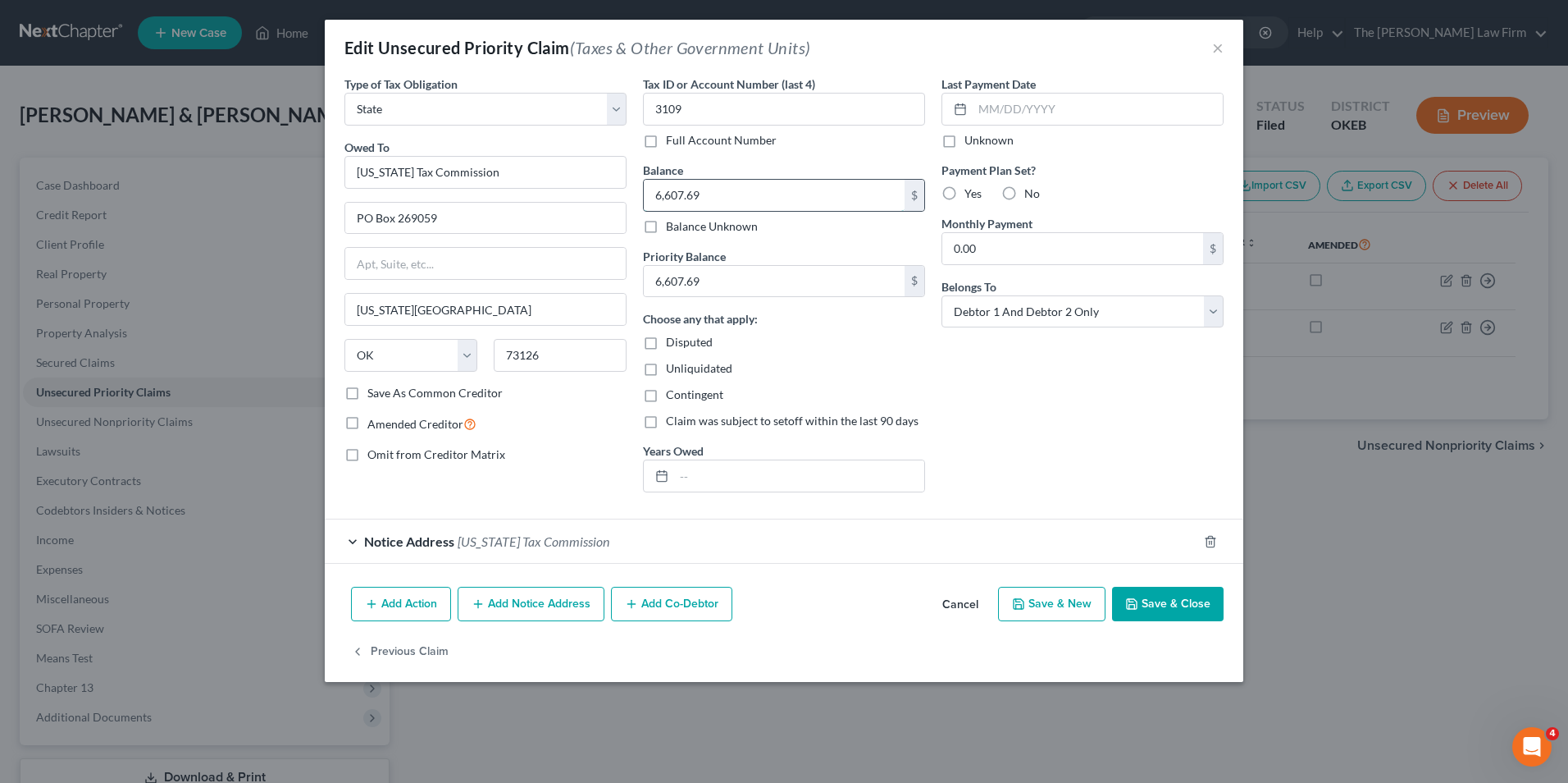
click at [733, 192] on input "6,607.69" at bounding box center [774, 195] width 261 height 31
type input "59,864.48"
click at [725, 282] on input "6,607.69" at bounding box center [774, 281] width 261 height 31
type input "14,881.67"
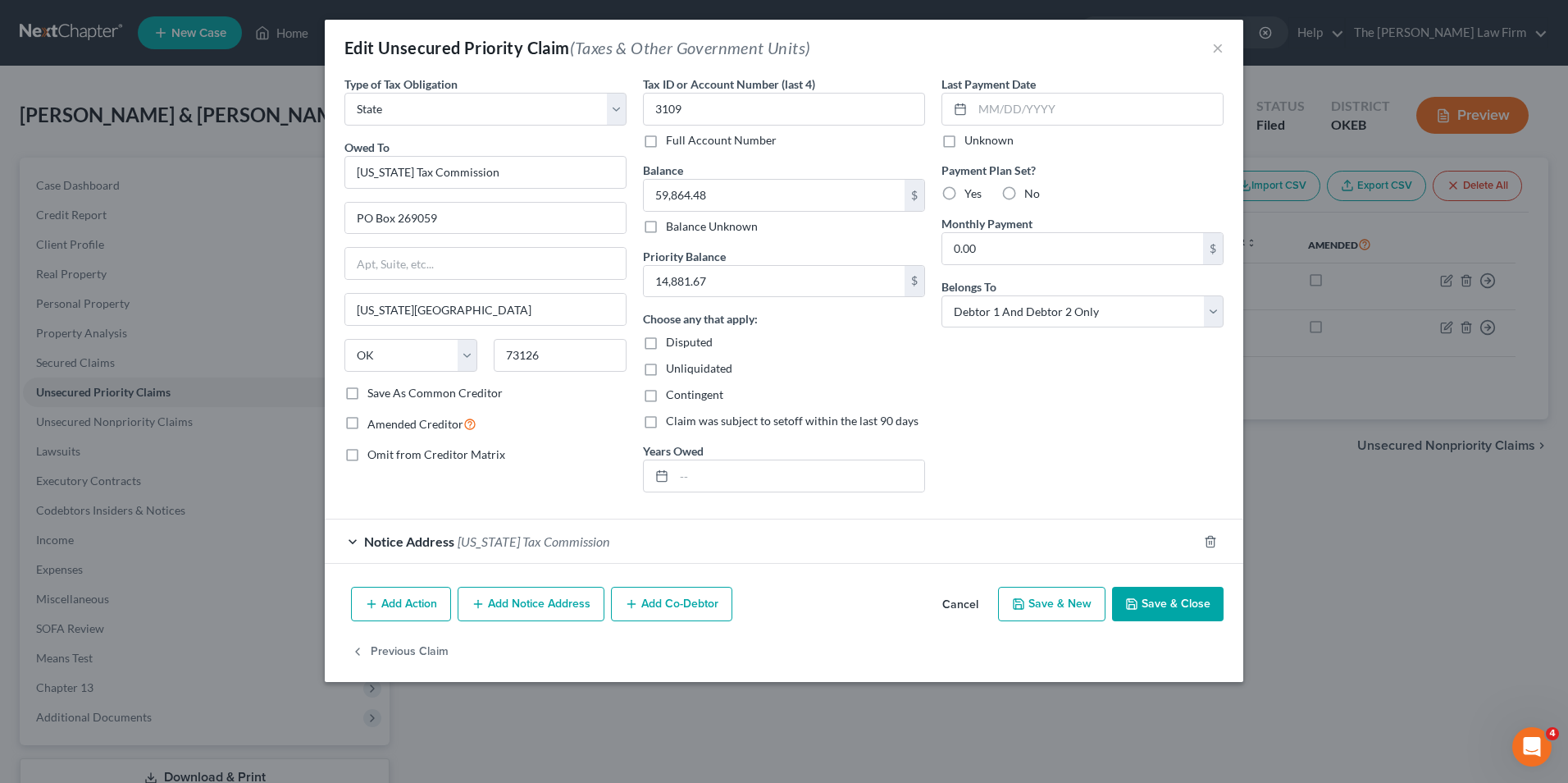
click at [1150, 603] on button "Save & Close" at bounding box center [1167, 603] width 112 height 34
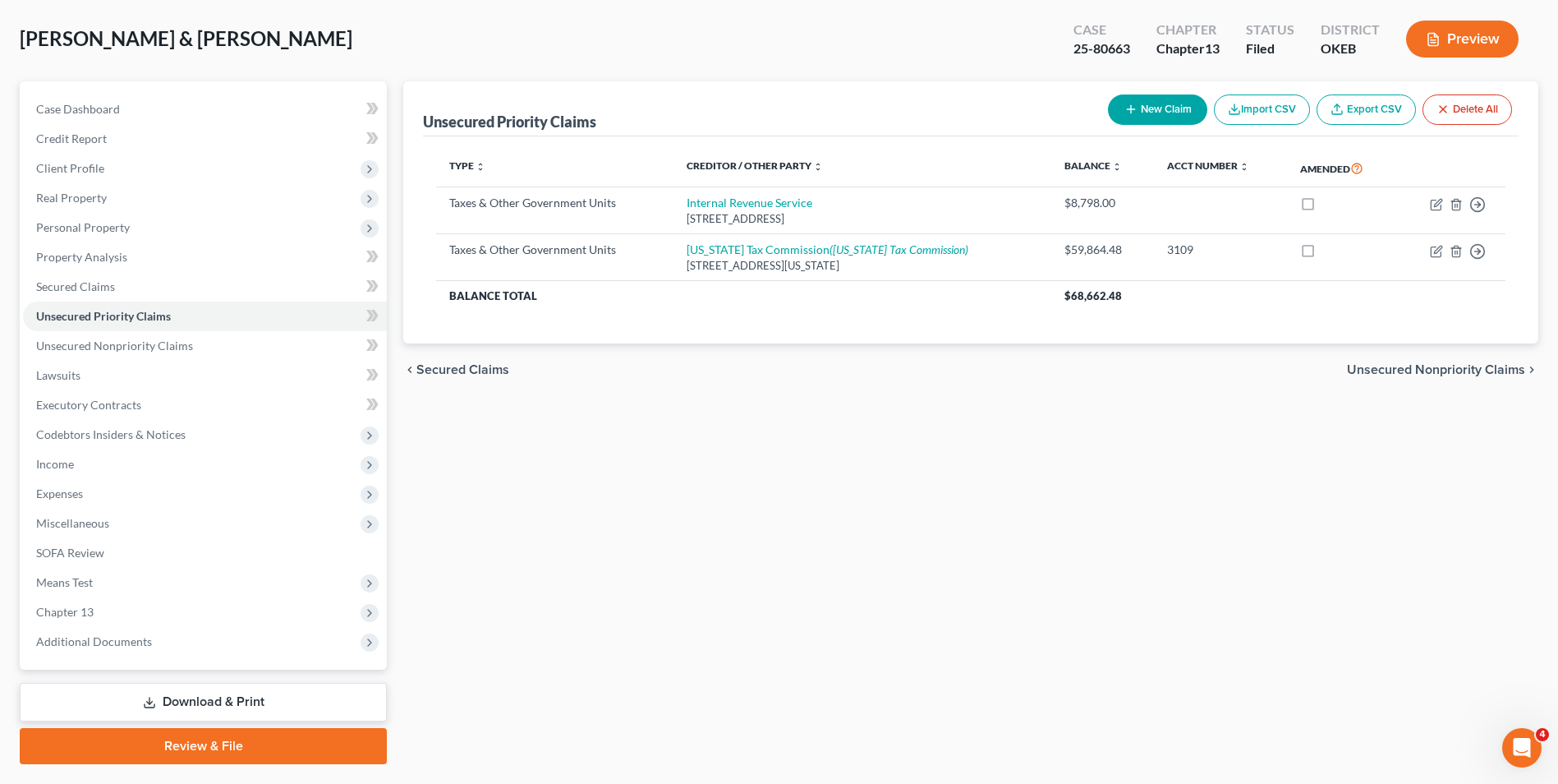
scroll to position [120, 0]
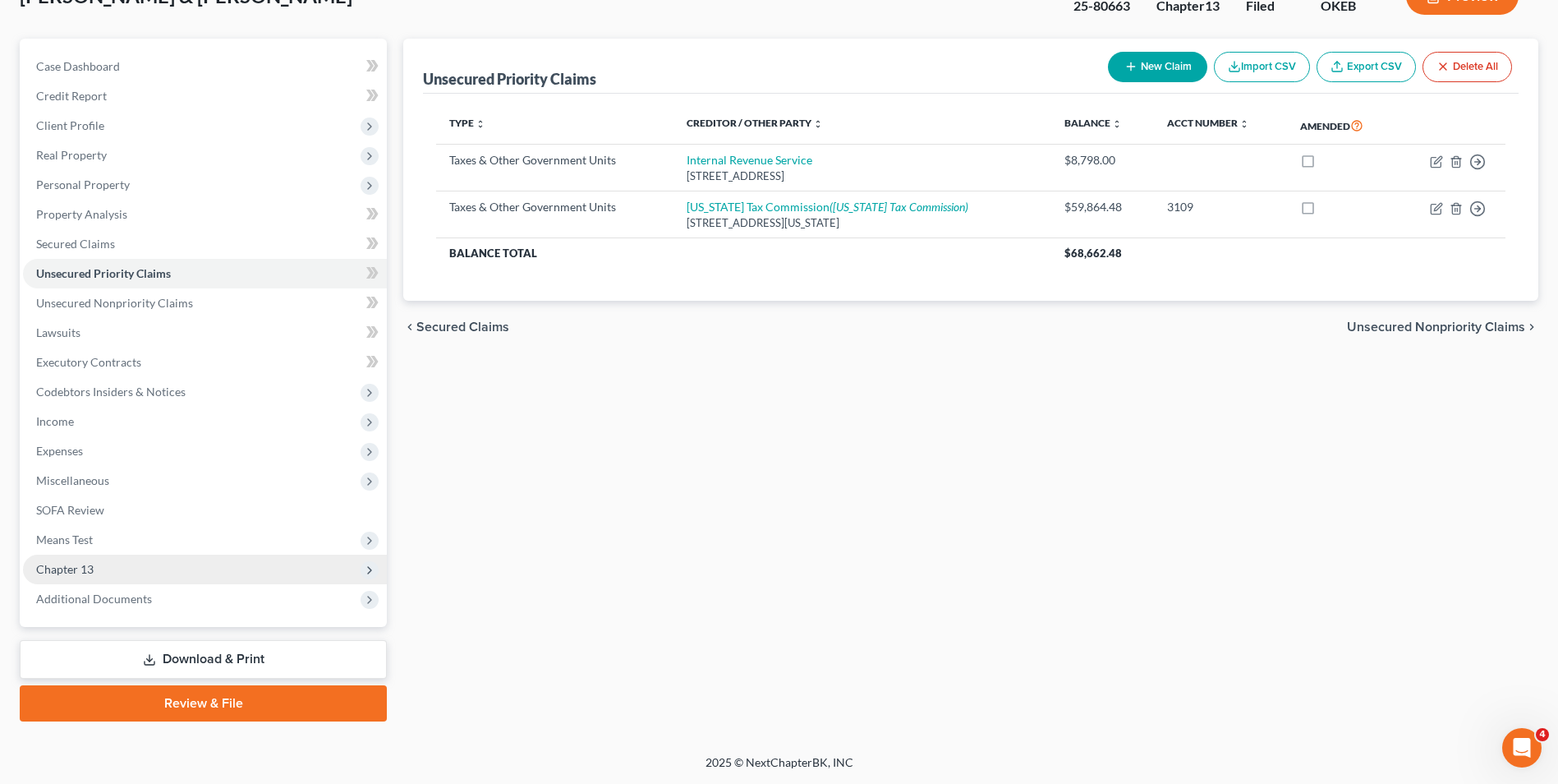
click at [131, 574] on span "Chapter 13" at bounding box center [205, 569] width 364 height 30
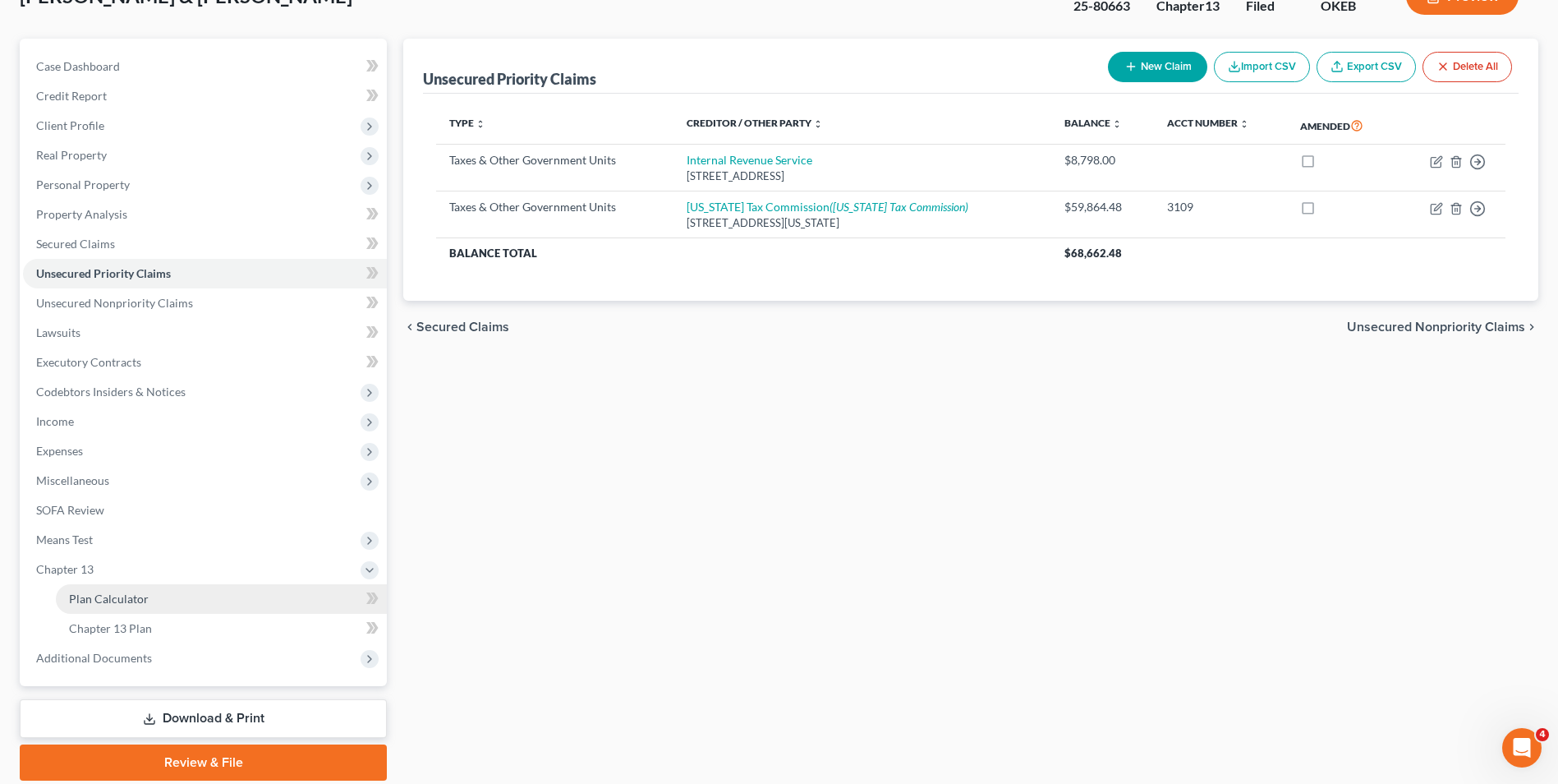
click at [134, 605] on link "Plan Calculator" at bounding box center [221, 599] width 331 height 30
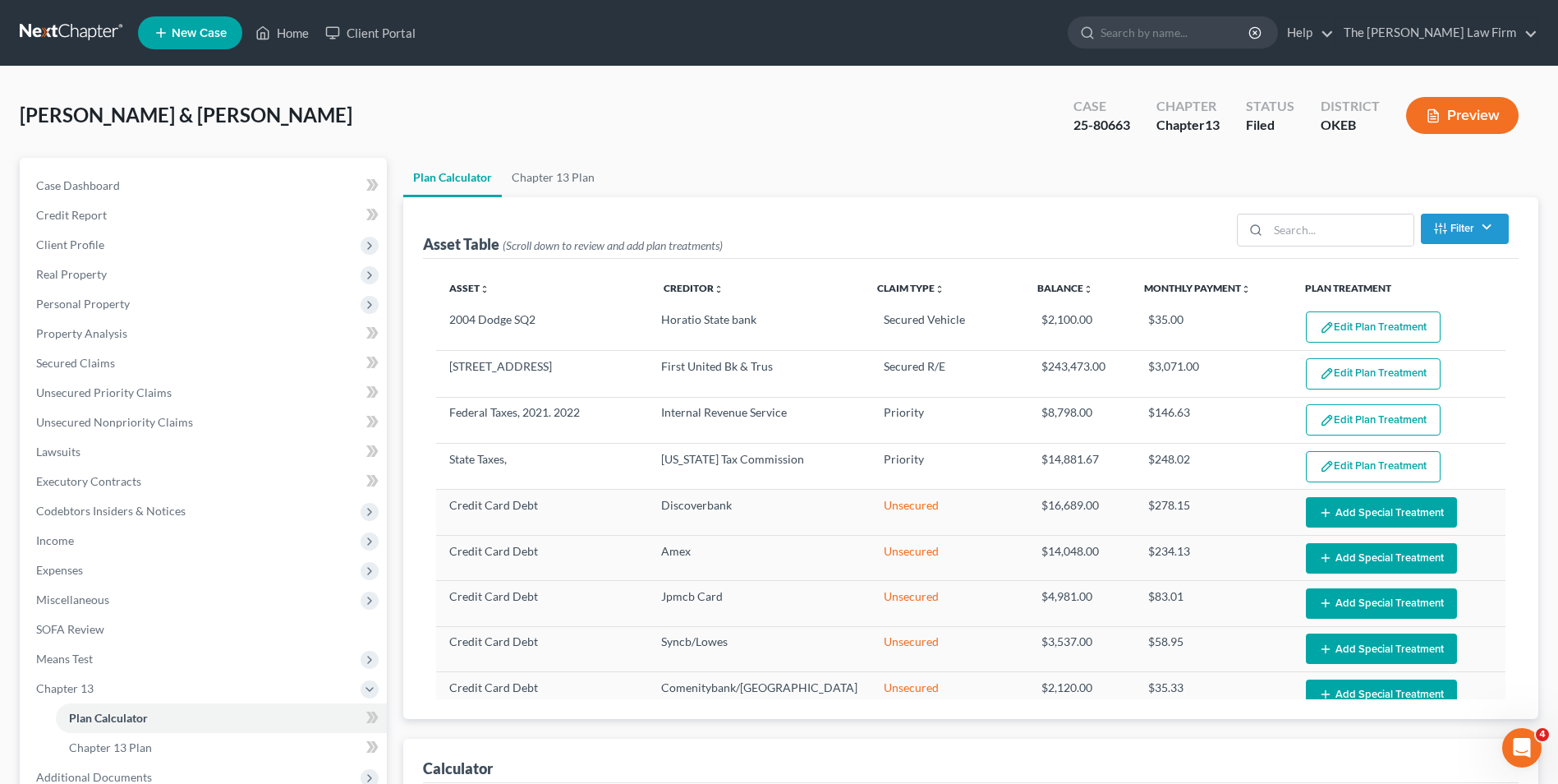
select select "59"
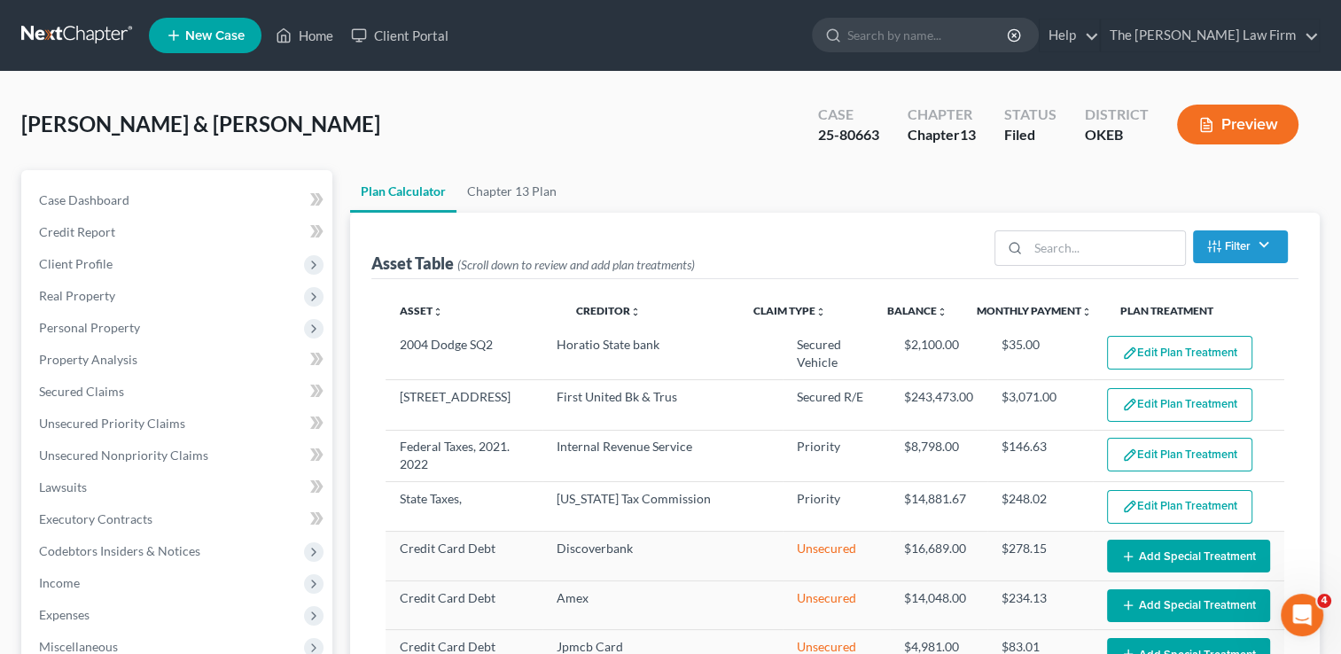
click at [89, 35] on link at bounding box center [77, 35] width 113 height 32
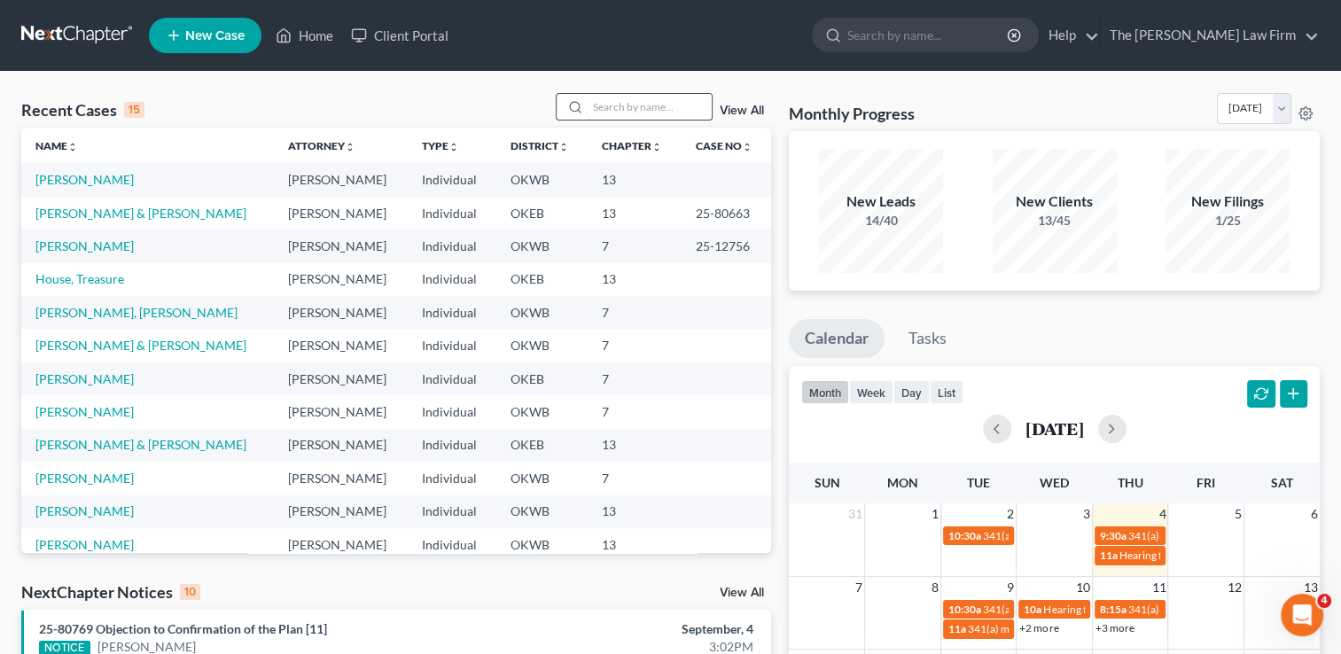
click at [637, 106] on input "search" at bounding box center [650, 107] width 124 height 26
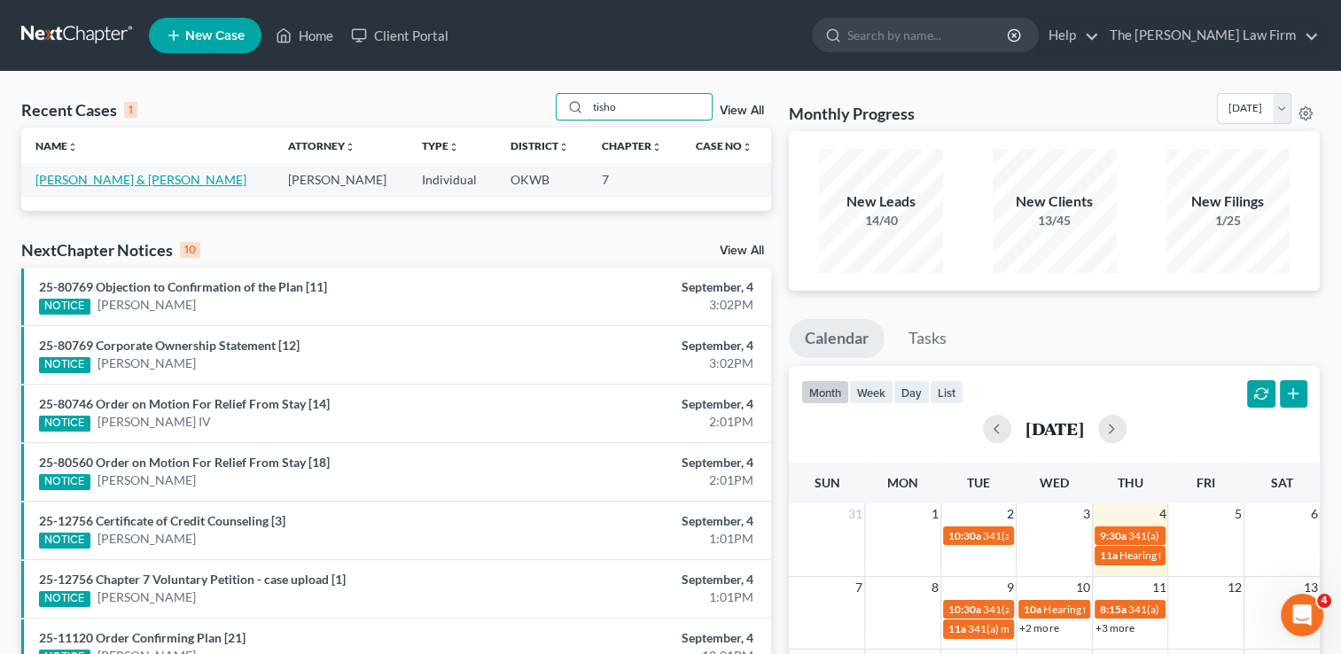
type input "tisho"
click at [124, 179] on link "[PERSON_NAME] & [PERSON_NAME]" at bounding box center [140, 179] width 211 height 15
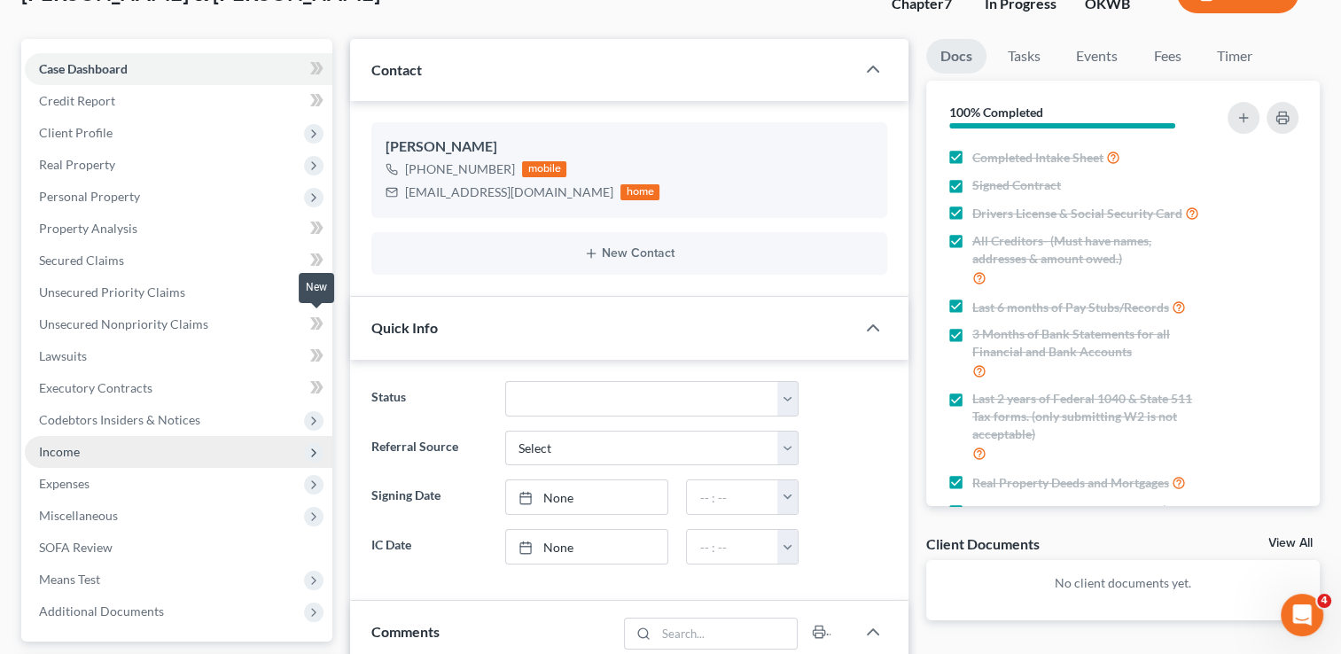
scroll to position [177, 0]
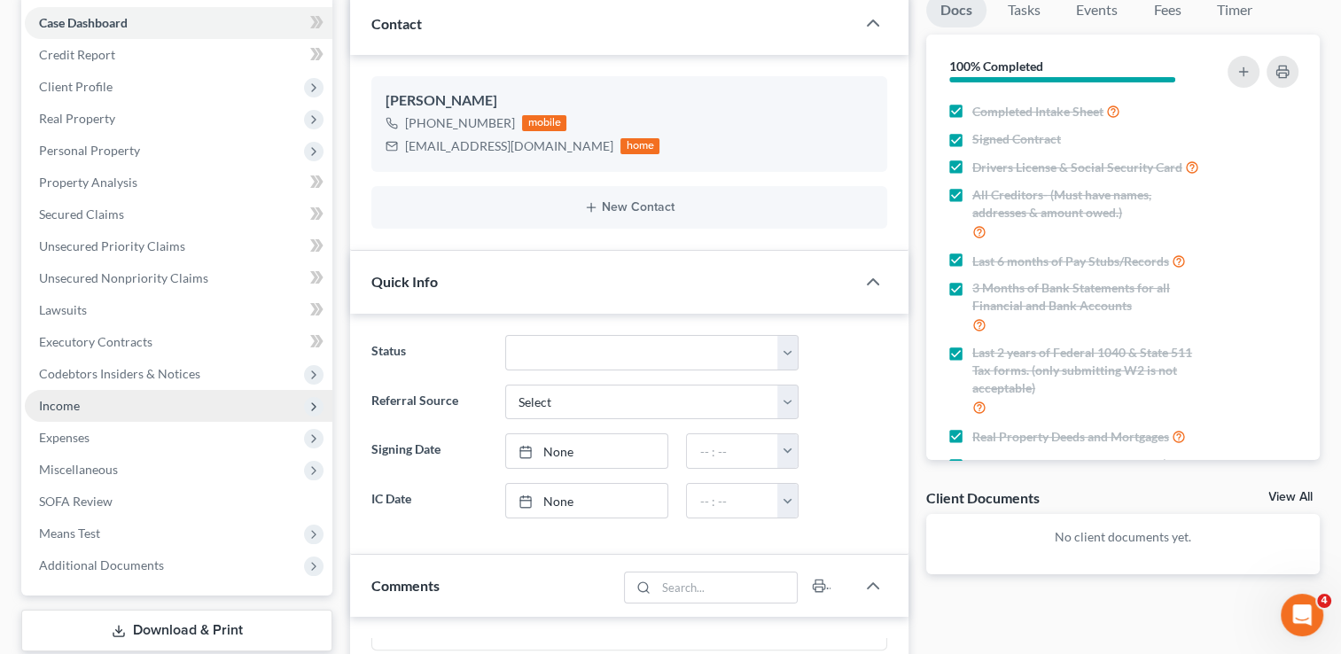
click at [113, 406] on span "Income" at bounding box center [179, 406] width 308 height 32
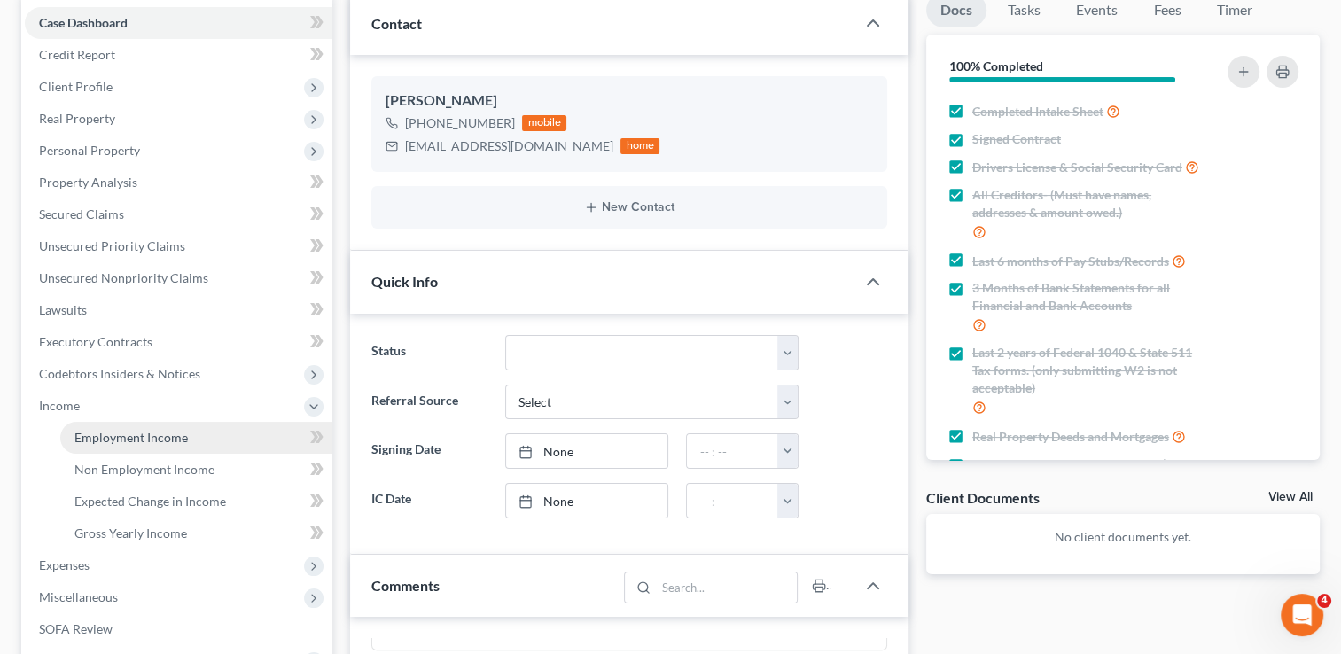
click at [167, 435] on span "Employment Income" at bounding box center [130, 437] width 113 height 15
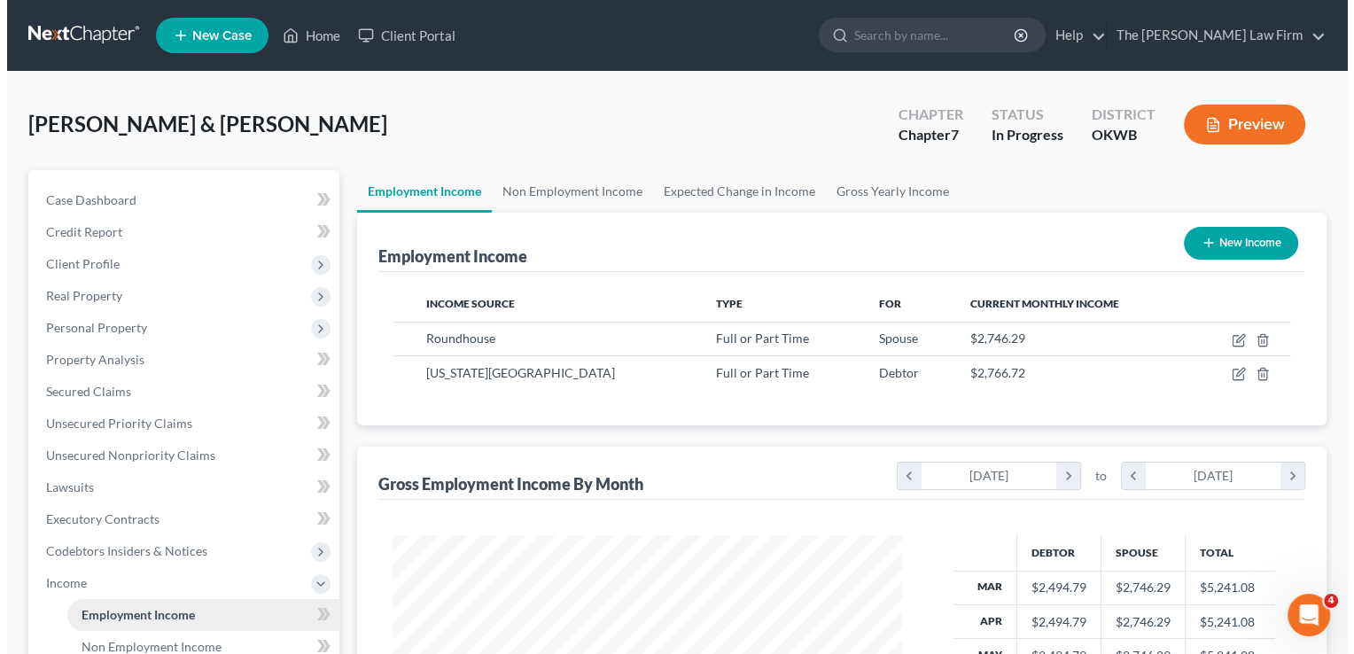
scroll to position [316, 545]
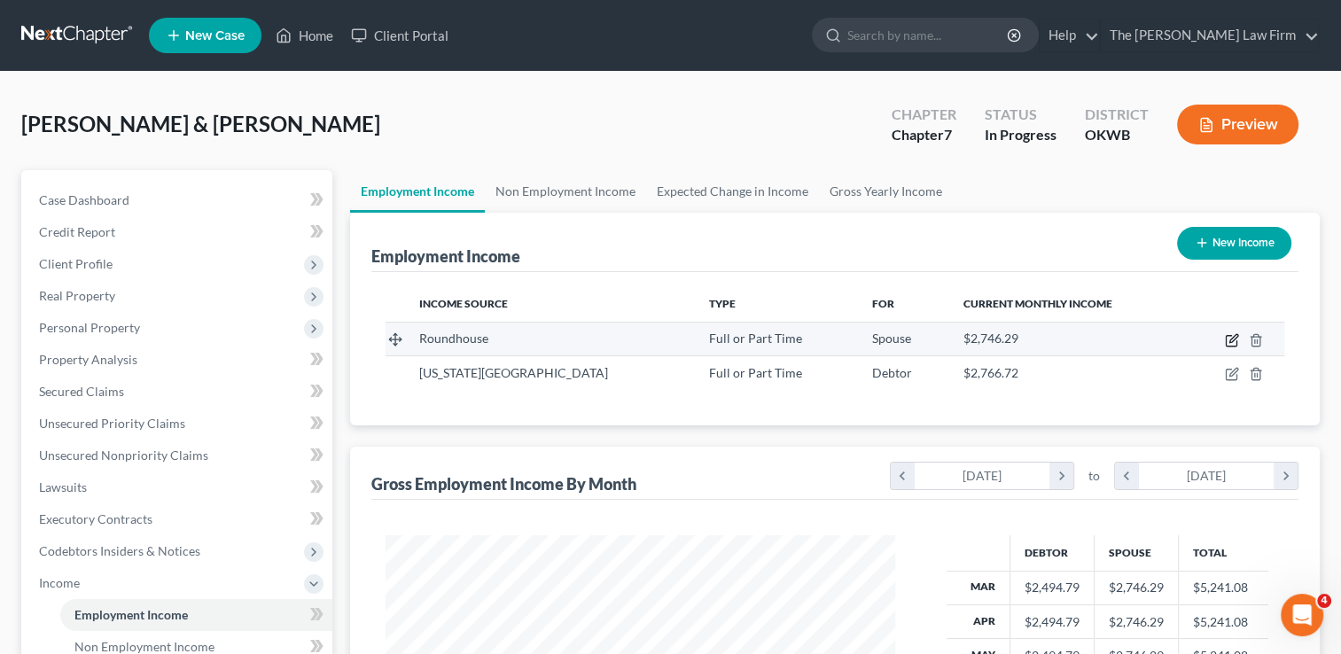
click at [1226, 342] on icon "button" at bounding box center [1231, 341] width 11 height 11
select select "0"
select select "37"
select select "3"
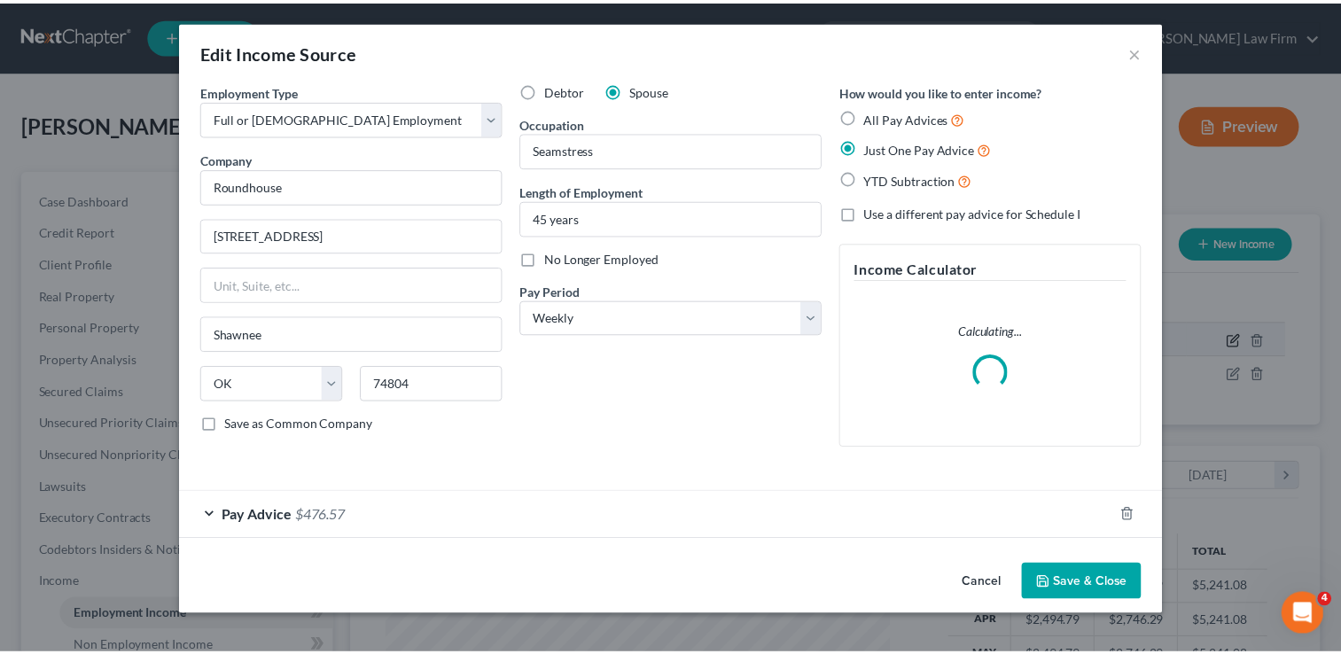
scroll to position [316, 550]
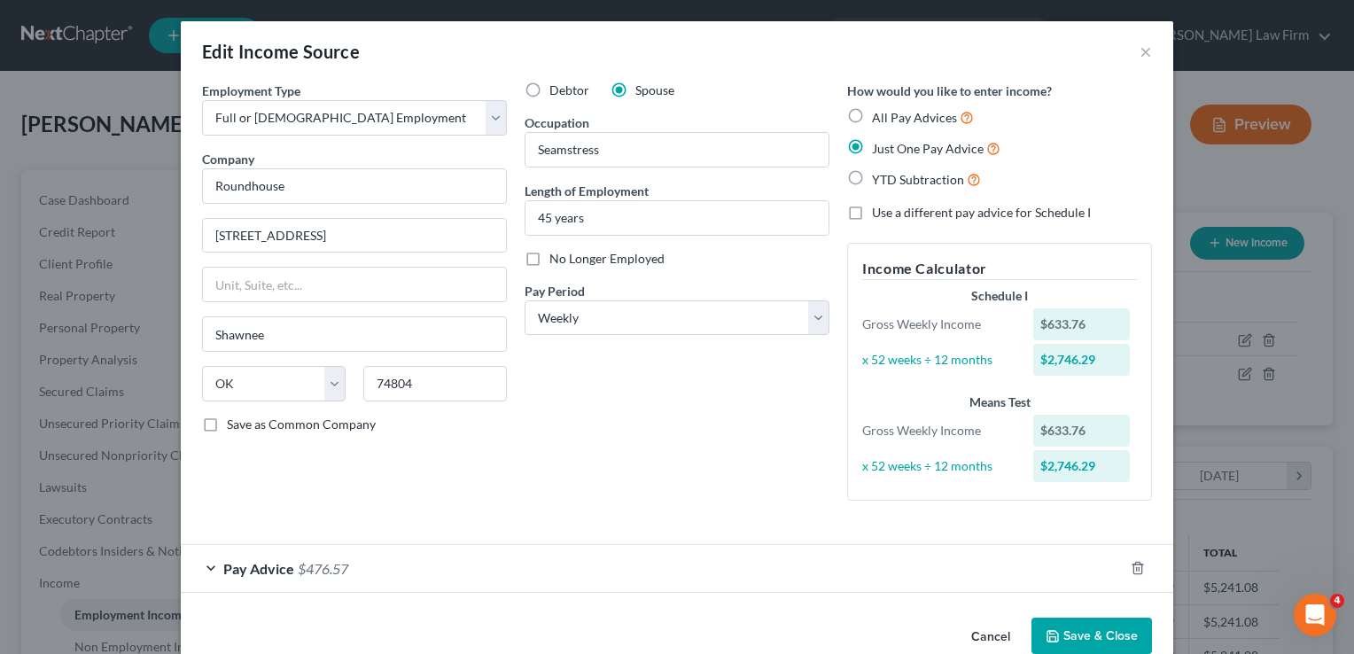
click at [1085, 628] on button "Save & Close" at bounding box center [1092, 636] width 121 height 37
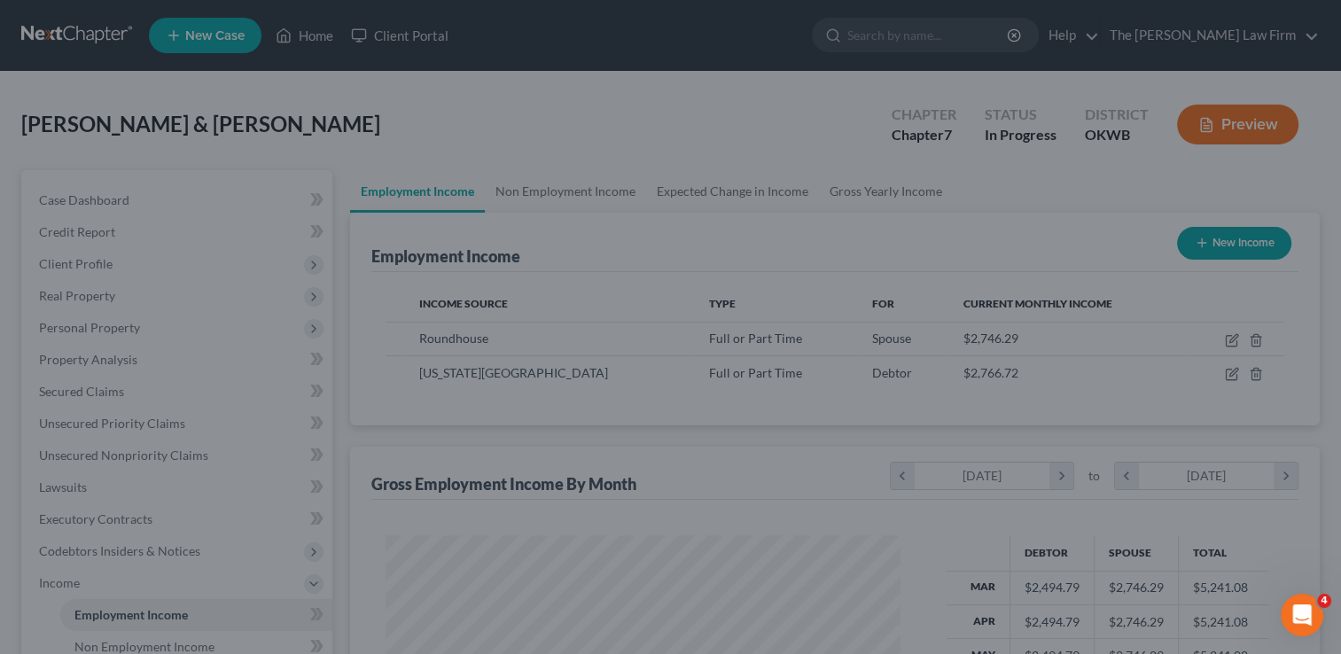
scroll to position [885981, 885752]
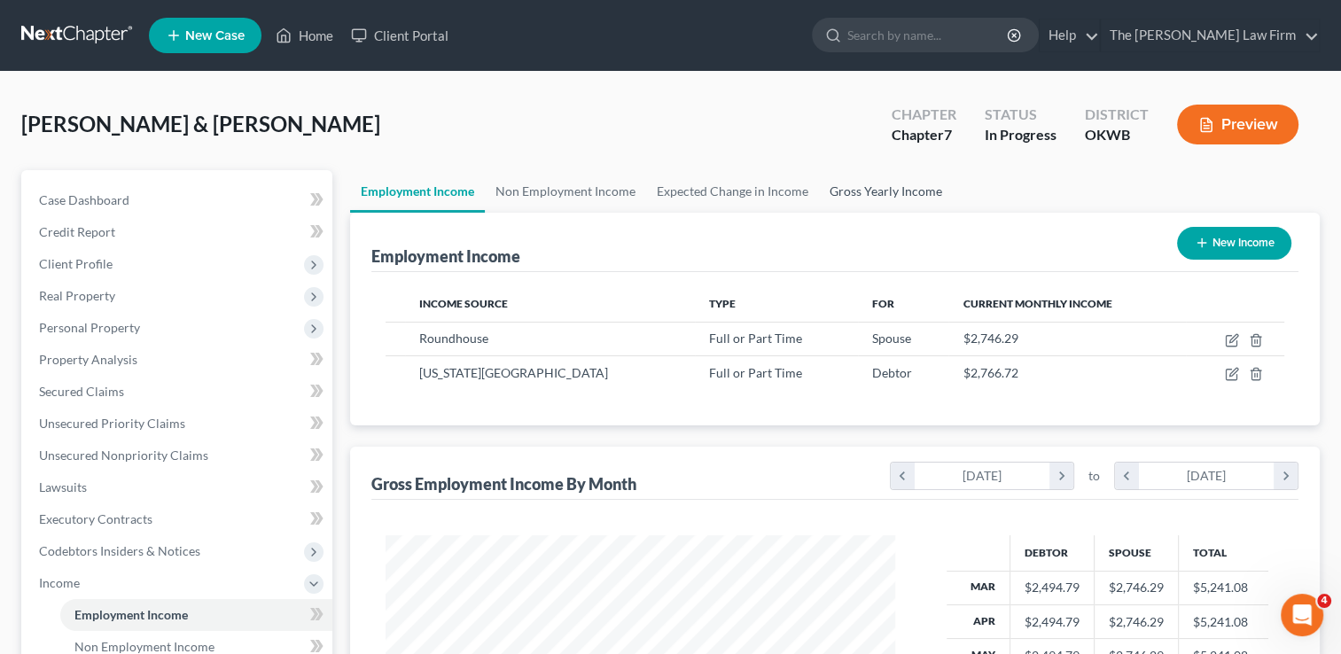
click at [883, 191] on link "Gross Yearly Income" at bounding box center [886, 191] width 134 height 43
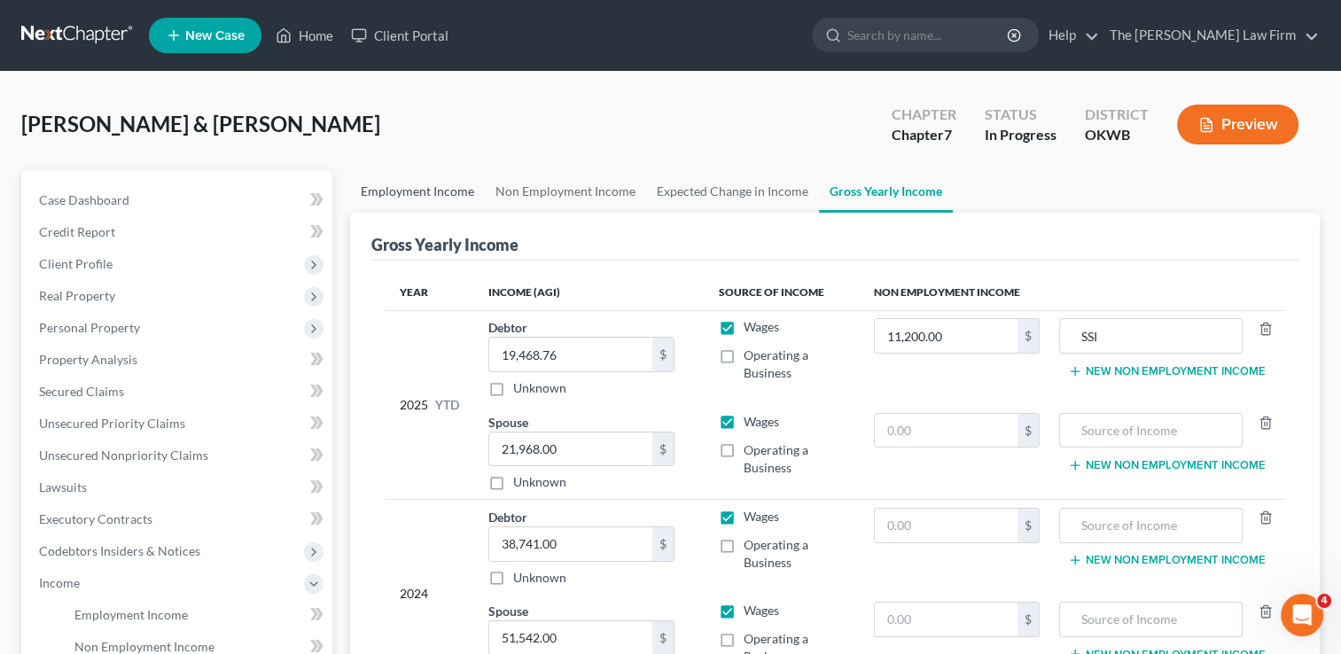
click at [434, 187] on link "Employment Income" at bounding box center [417, 191] width 135 height 43
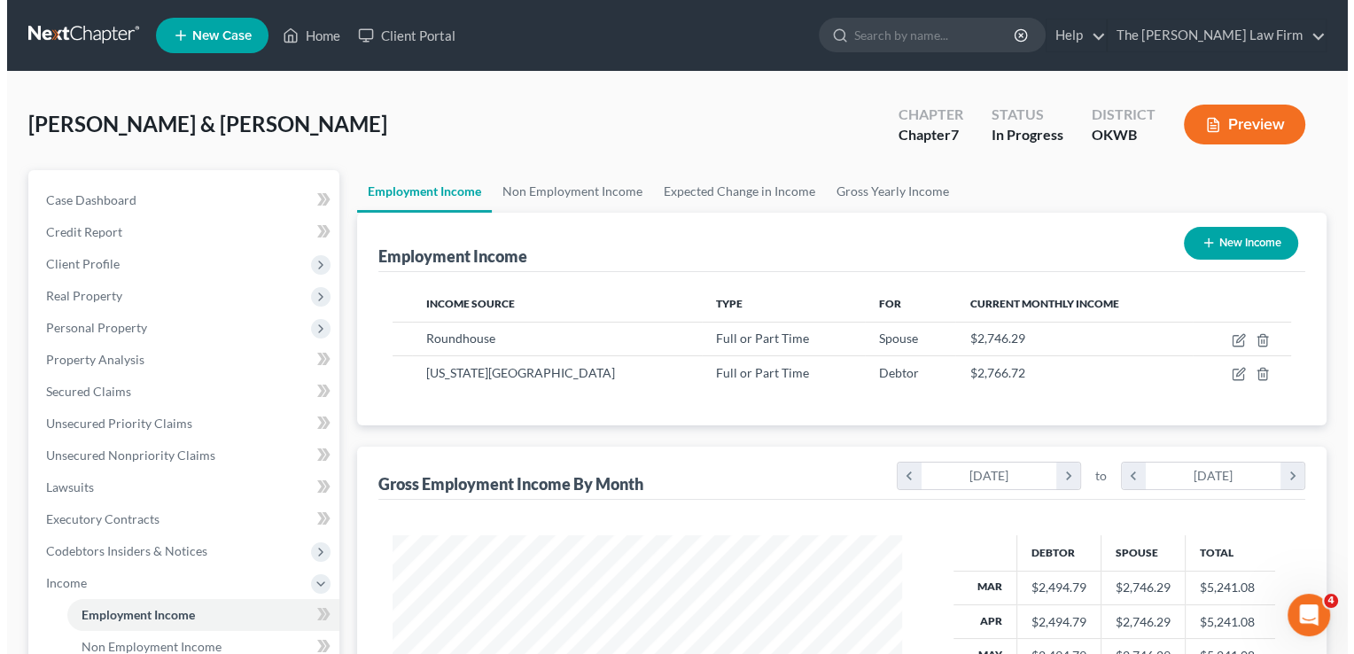
scroll to position [316, 545]
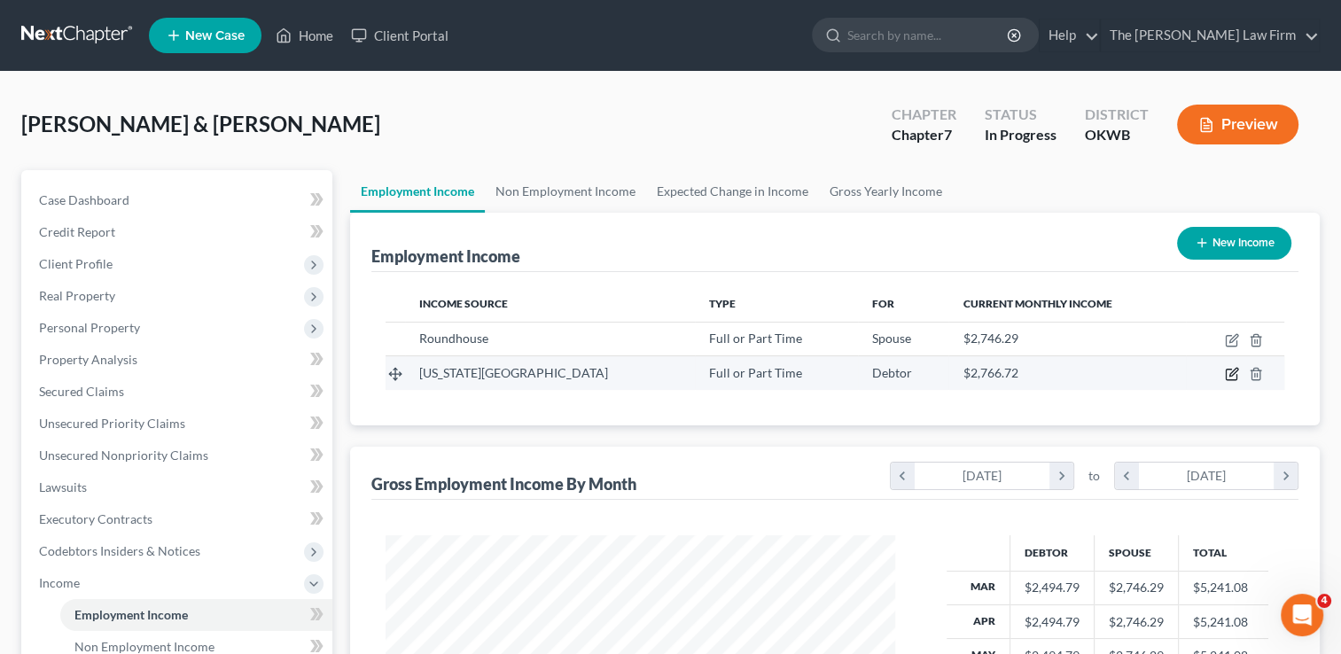
click at [1226, 374] on icon "button" at bounding box center [1231, 375] width 11 height 11
select select "0"
select select "37"
select select "1"
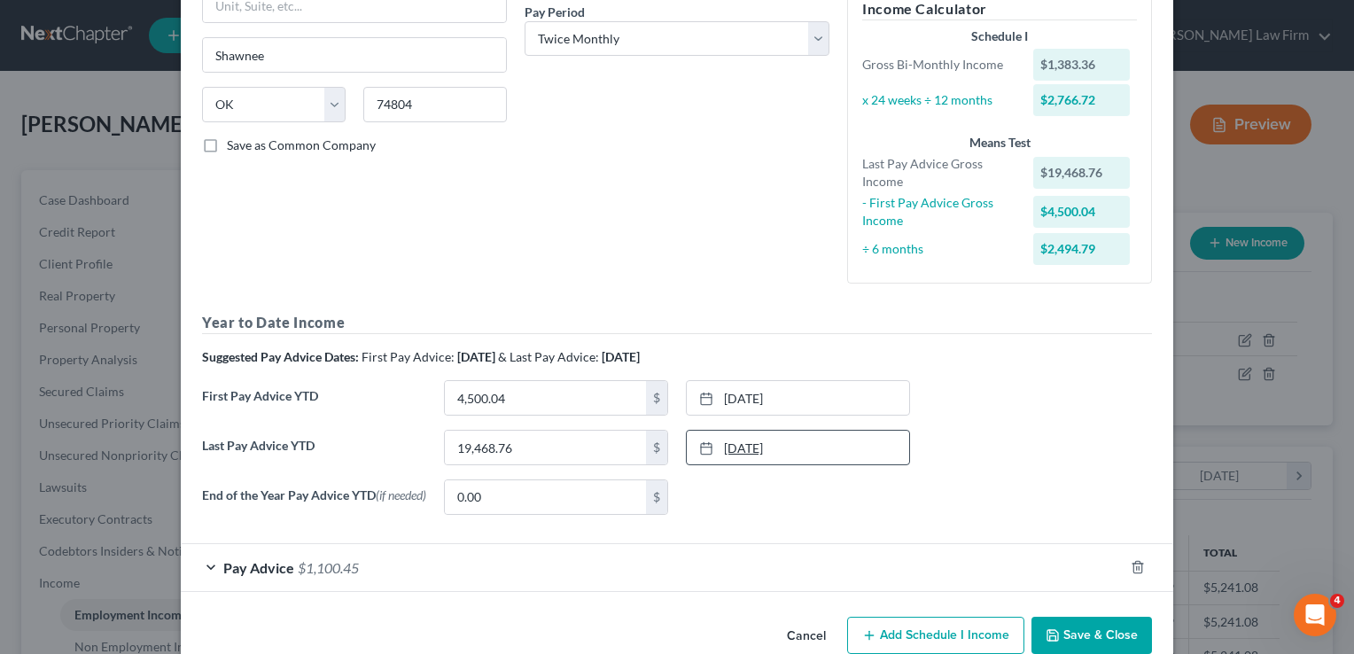
scroll to position [308, 0]
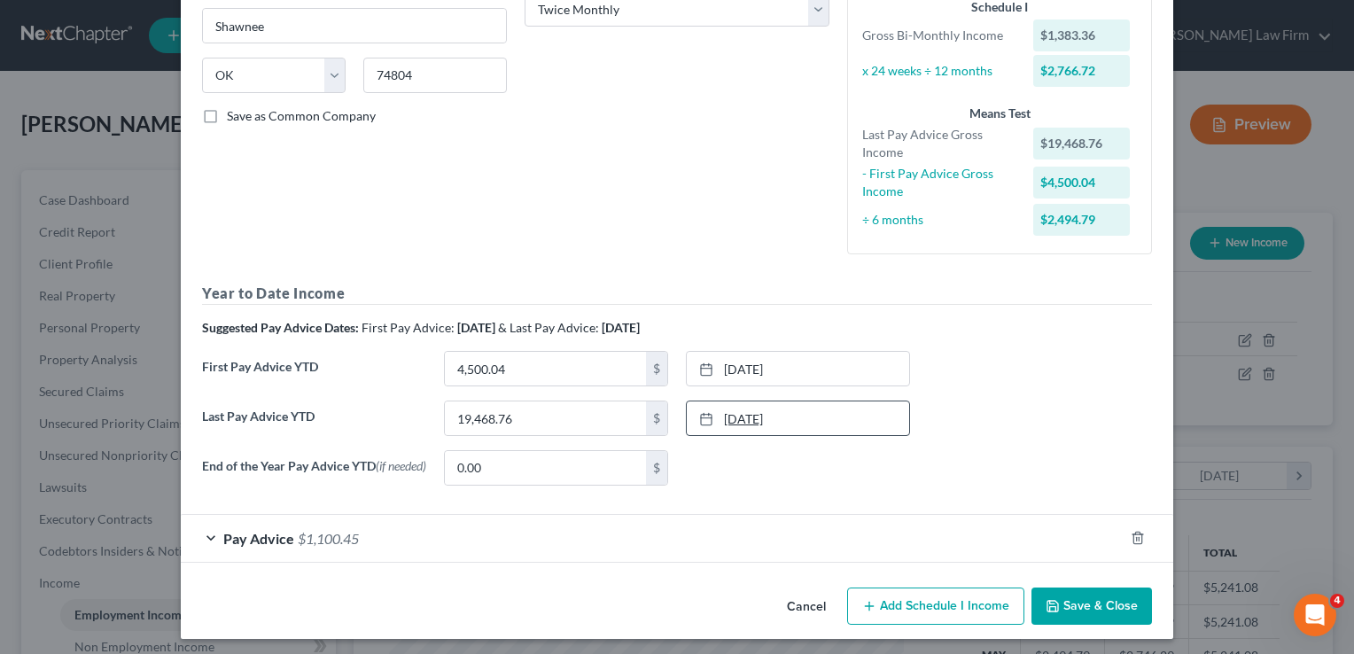
click at [780, 411] on link "7/23/2025" at bounding box center [798, 418] width 222 height 34
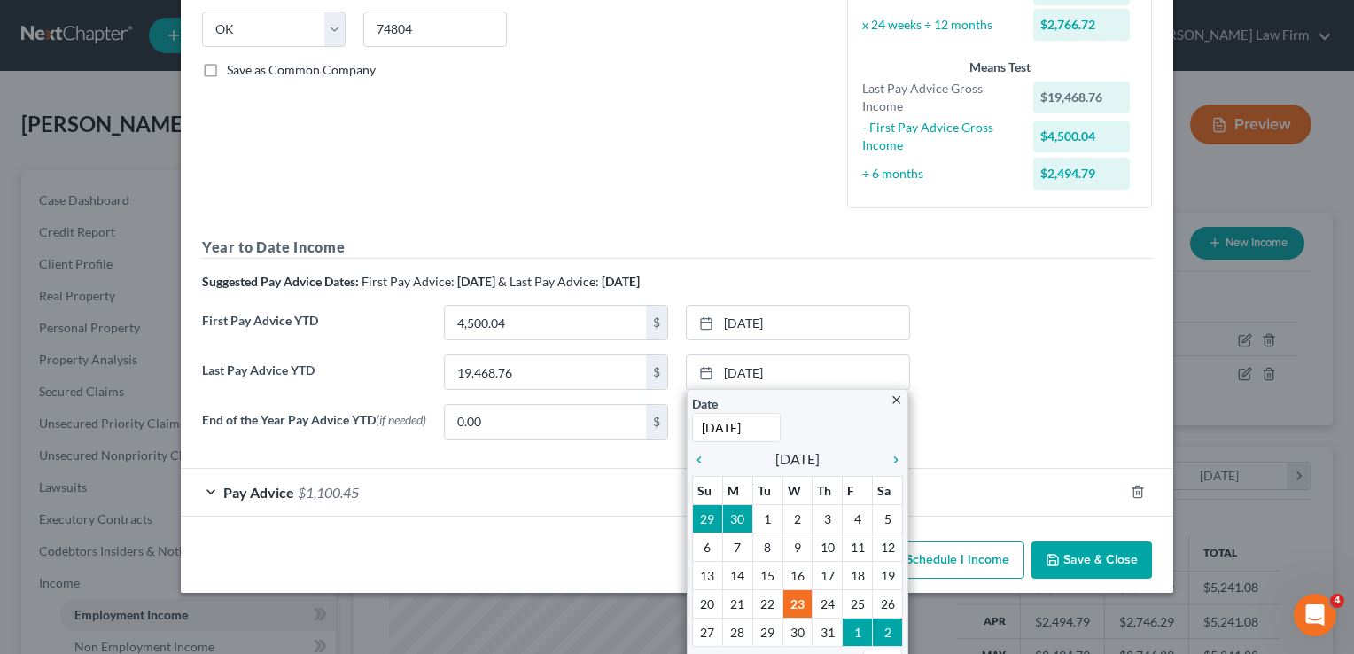
scroll to position [376, 0]
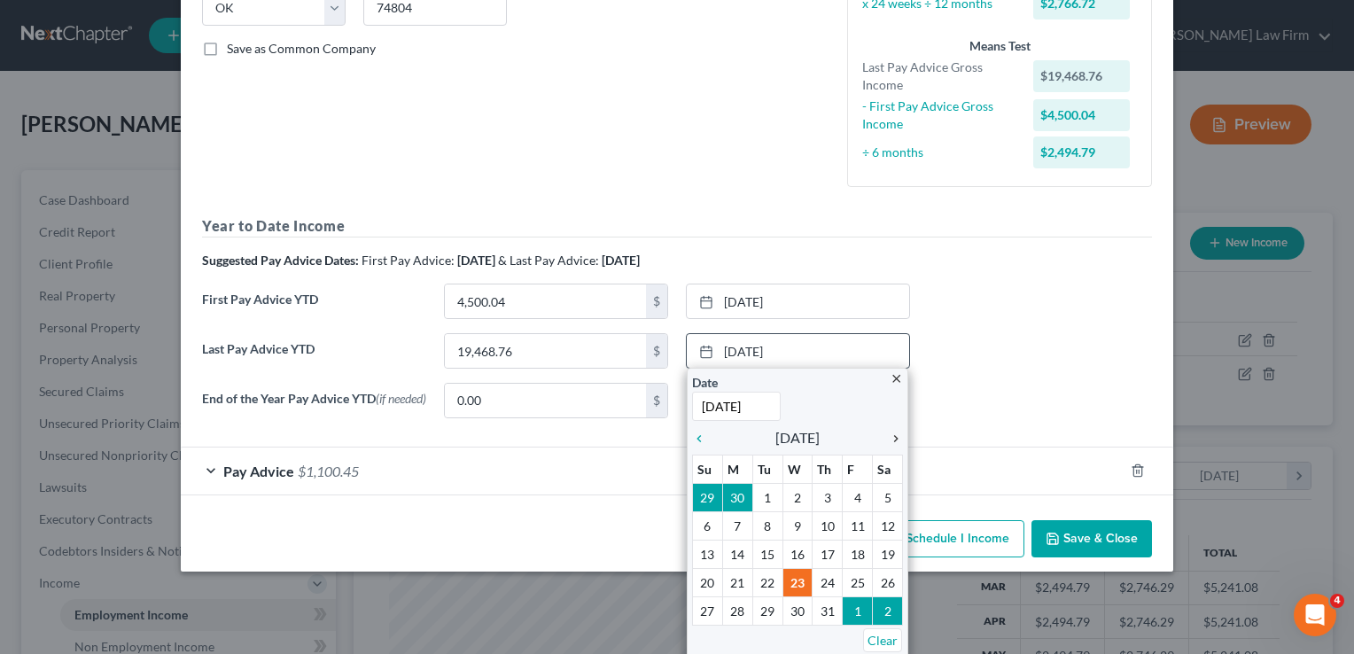
click at [889, 433] on icon "chevron_right" at bounding box center [891, 439] width 23 height 14
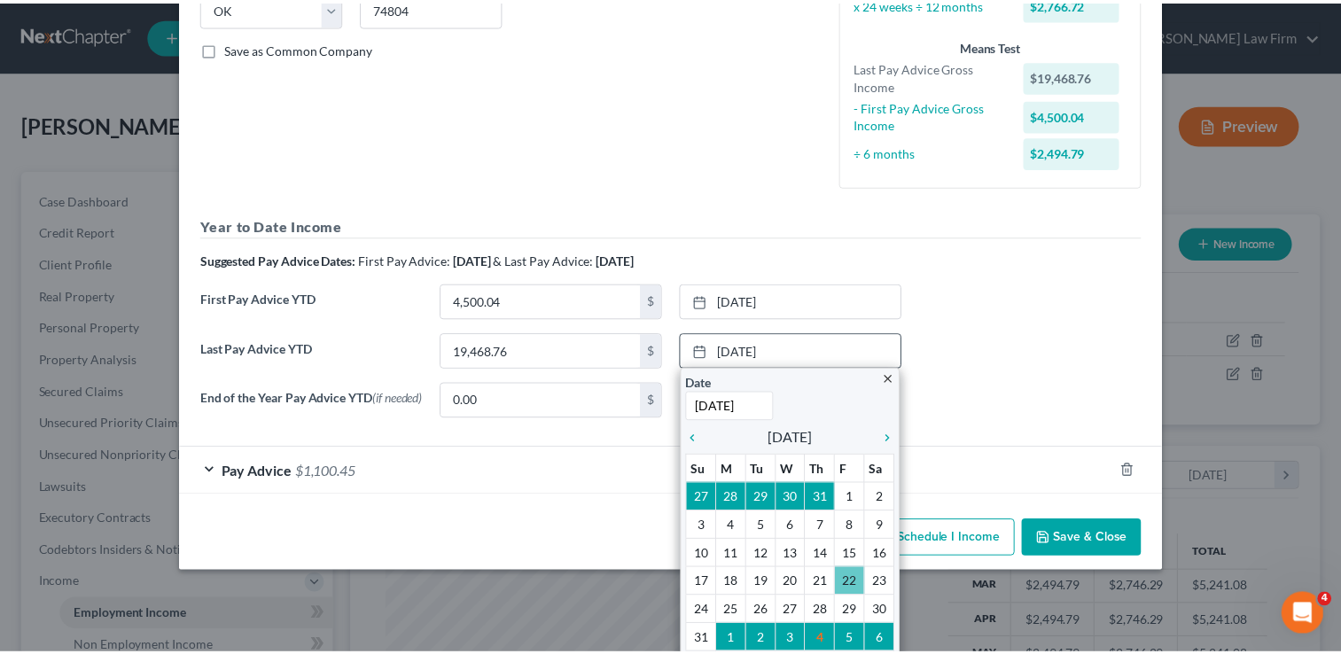
scroll to position [316, 0]
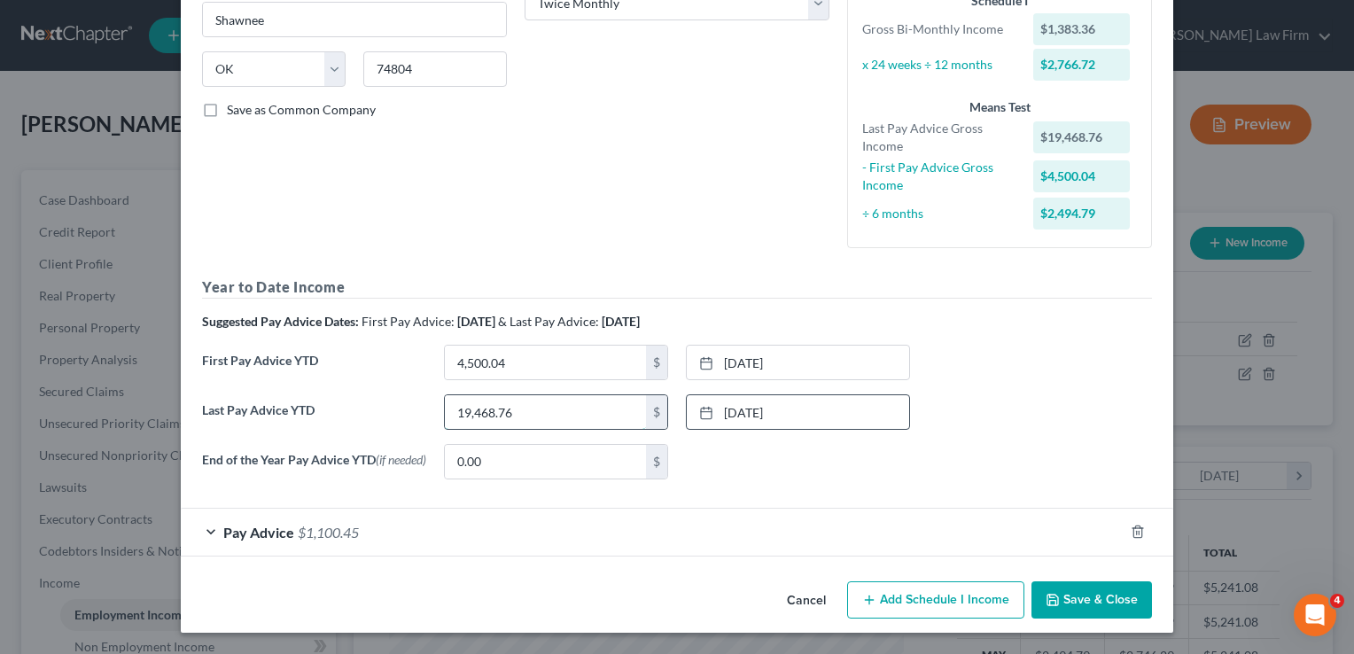
click at [540, 411] on input "19,468.76" at bounding box center [545, 412] width 201 height 34
type input "22,361.24"
click at [972, 445] on div "End of the Year Pay Advice YTD (if needed) 0.00 $ None close Date Time chevron_…" at bounding box center [677, 469] width 968 height 50
click at [787, 604] on button "Cancel" at bounding box center [806, 600] width 67 height 35
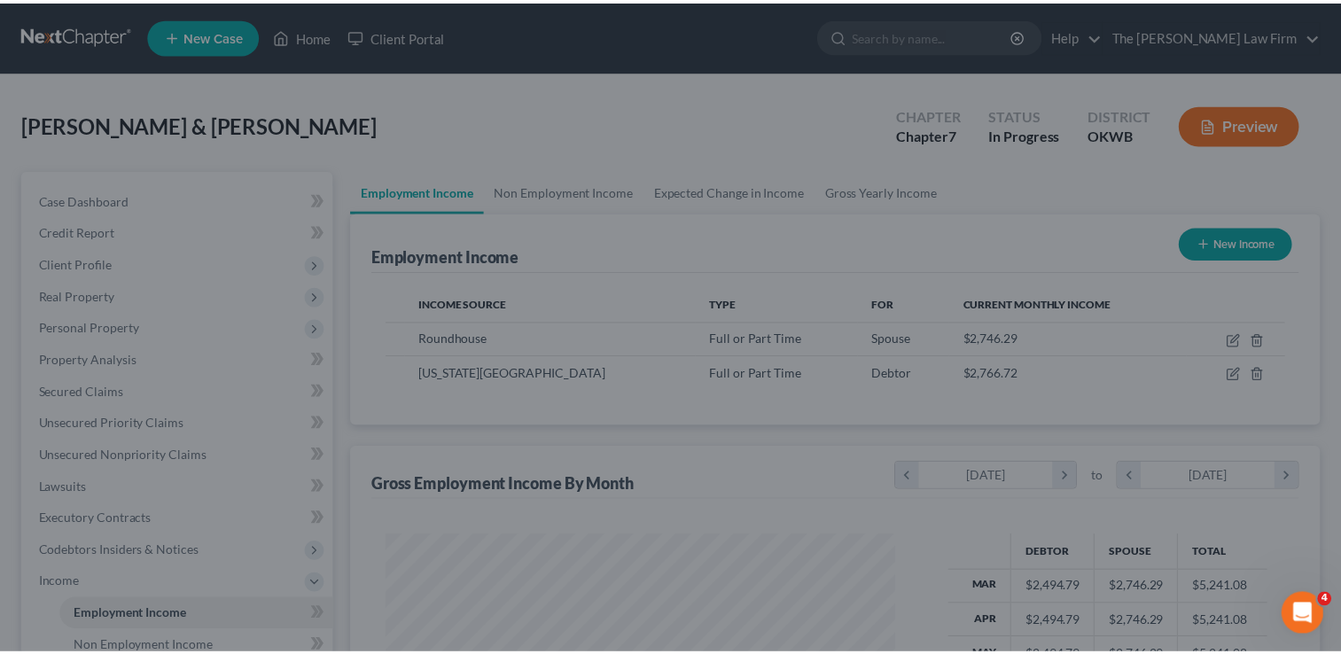
scroll to position [885981, 885752]
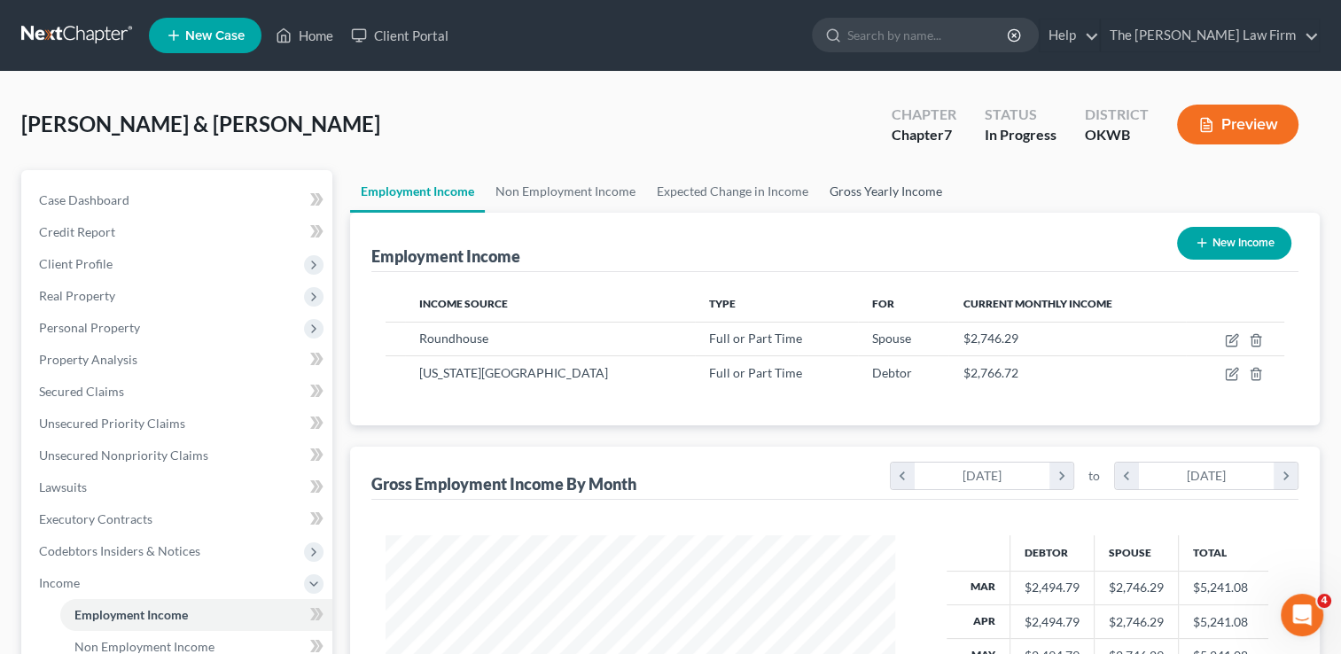
click at [883, 193] on link "Gross Yearly Income" at bounding box center [886, 191] width 134 height 43
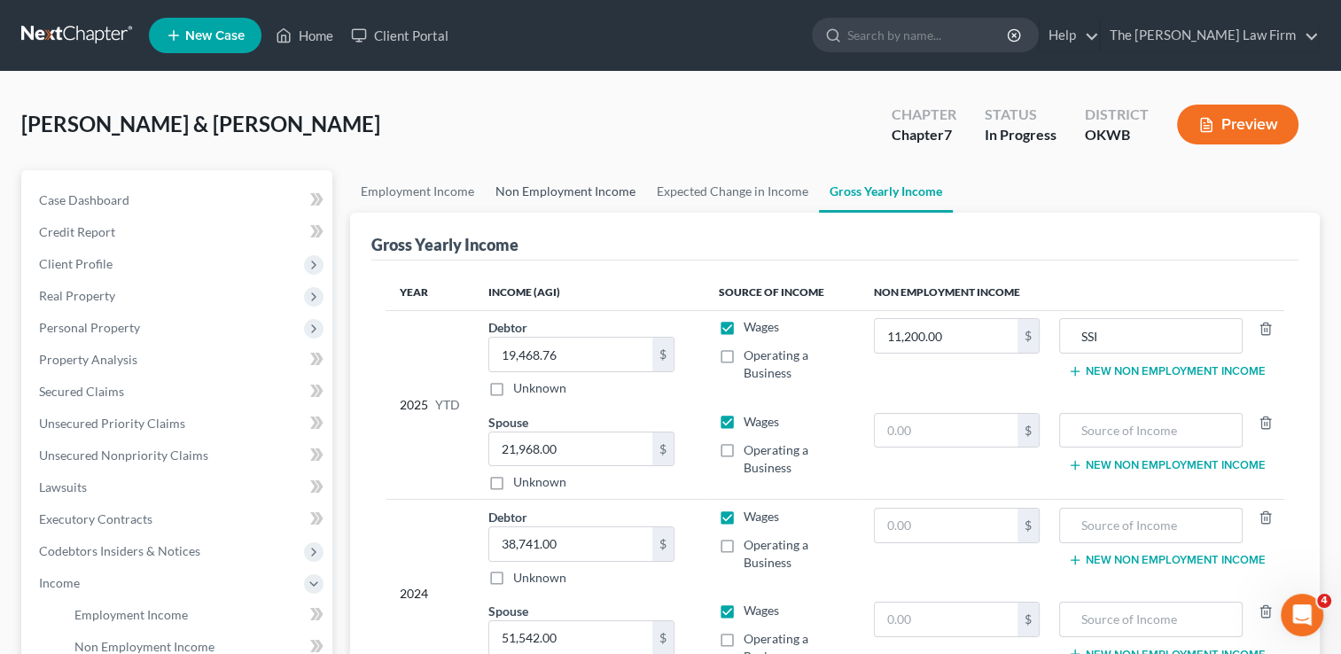
click at [578, 192] on link "Non Employment Income" at bounding box center [565, 191] width 161 height 43
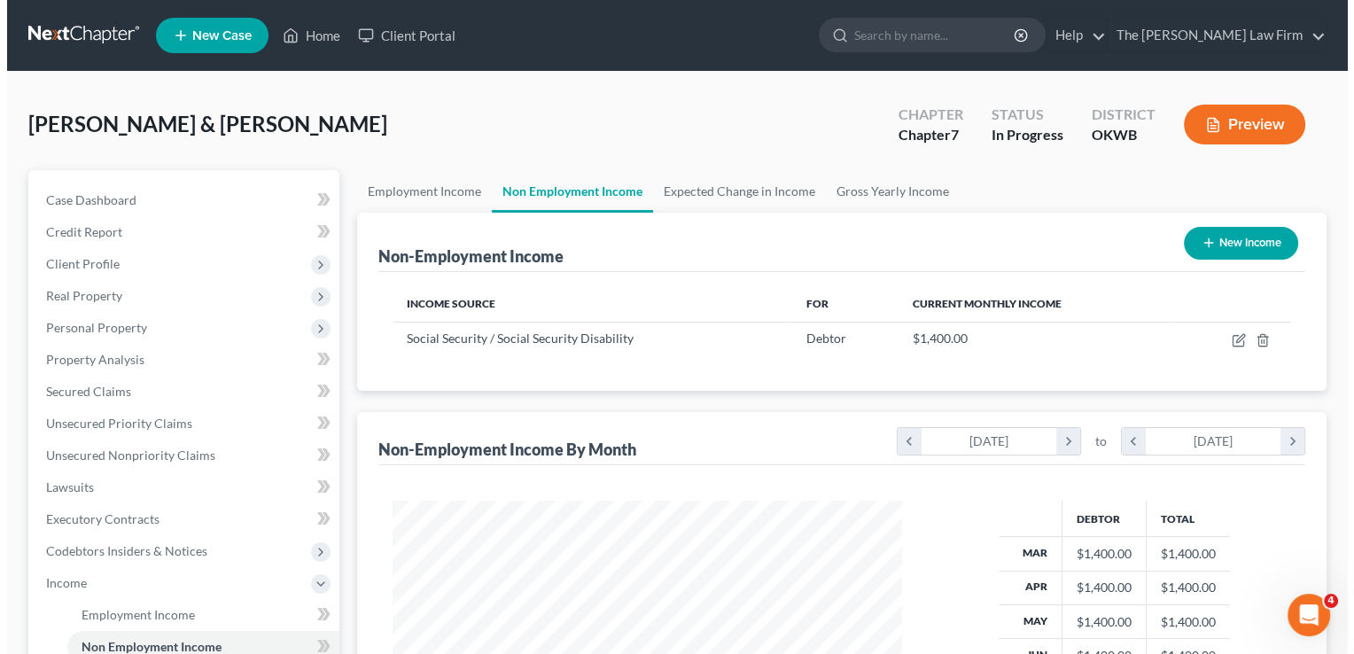
scroll to position [316, 545]
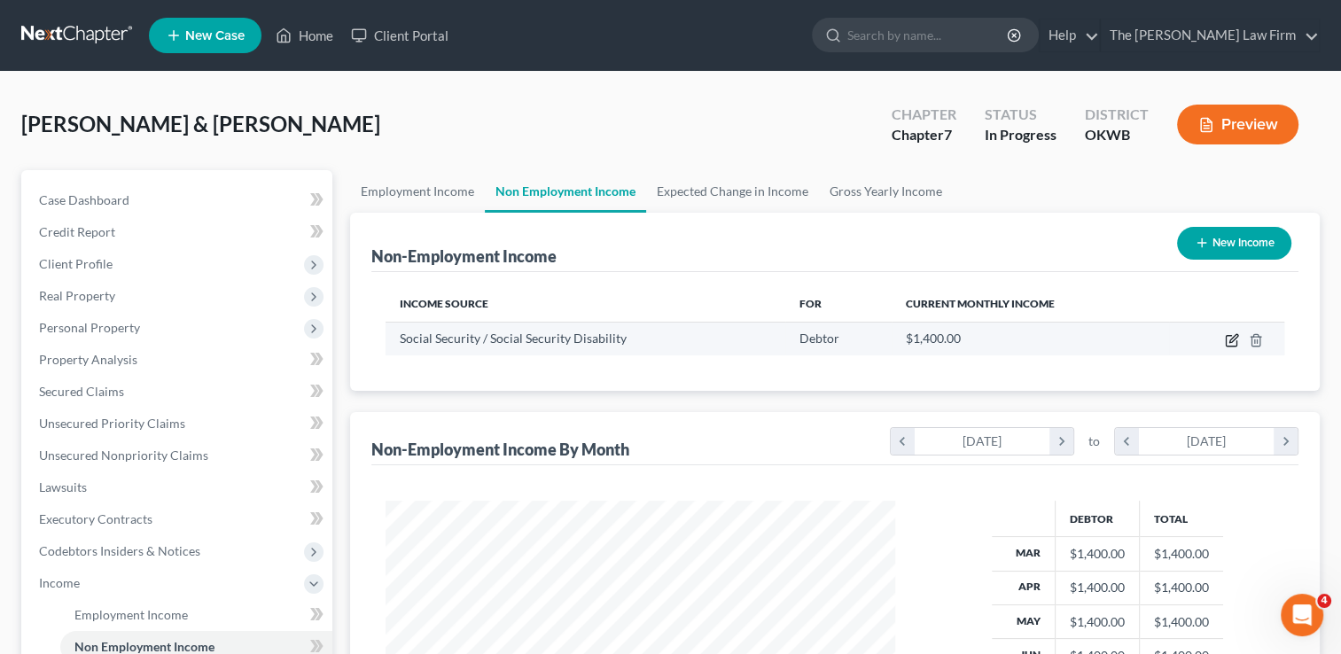
click at [1230, 341] on icon "button" at bounding box center [1233, 338] width 8 height 8
select select "4"
select select "0"
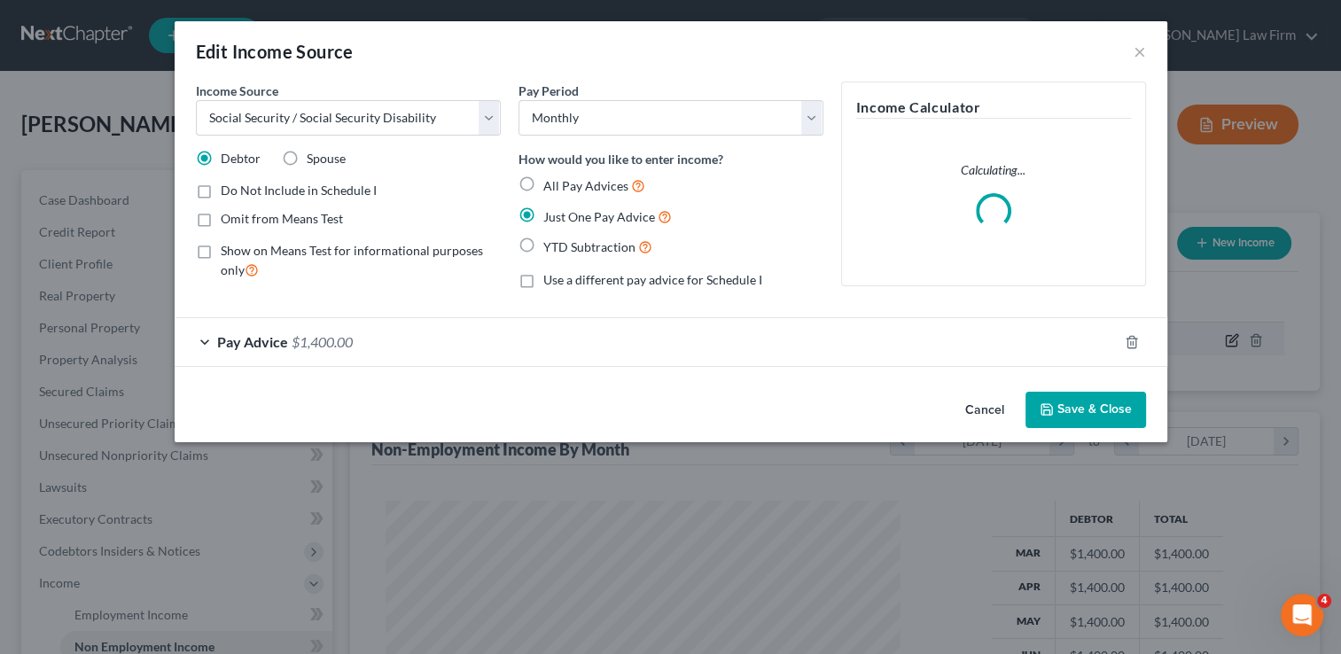
scroll to position [316, 550]
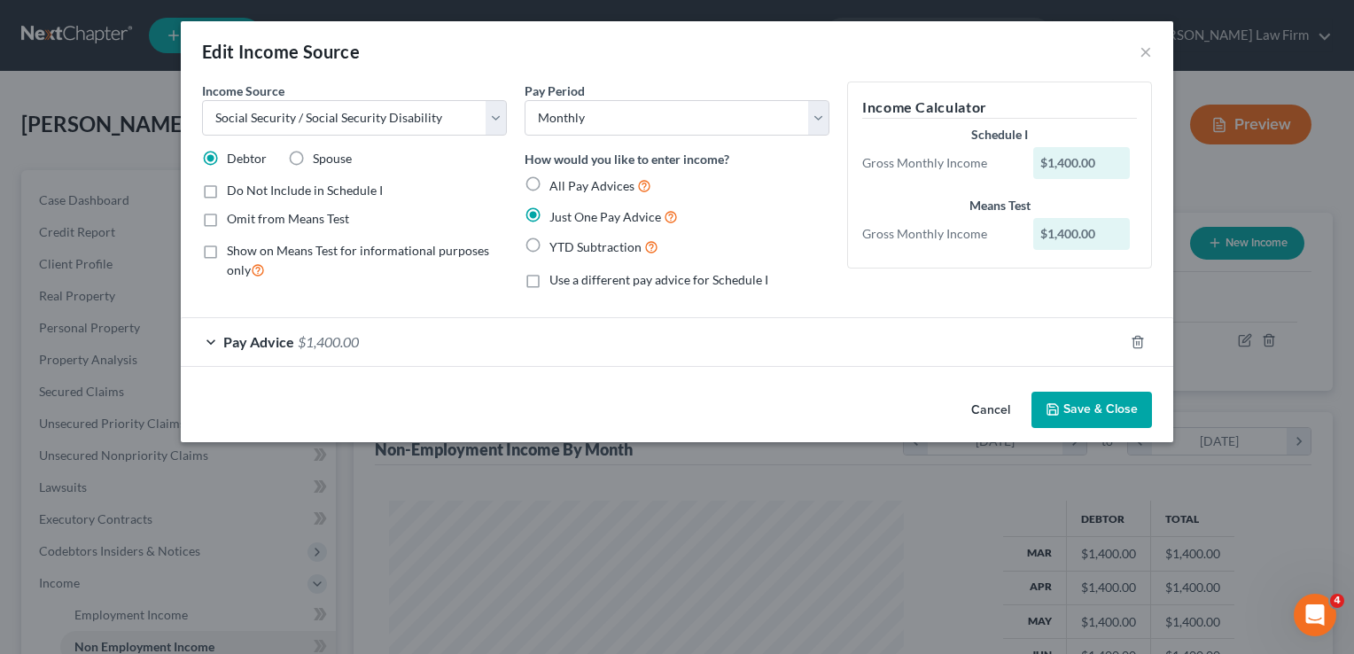
click at [436, 343] on div "Pay Advice $1,400.00" at bounding box center [652, 341] width 943 height 47
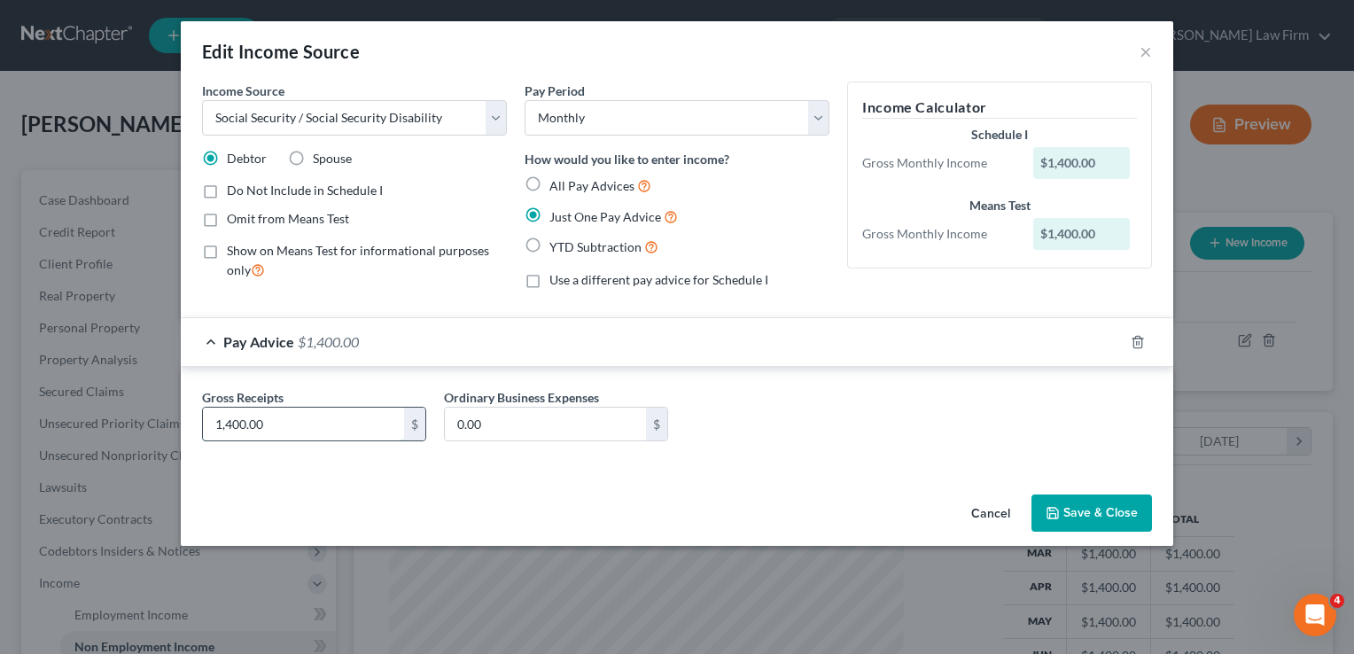
click at [301, 420] on input "1,400.00" at bounding box center [303, 425] width 201 height 34
type input "1,538.00"
click at [1072, 511] on button "Save & Close" at bounding box center [1092, 513] width 121 height 37
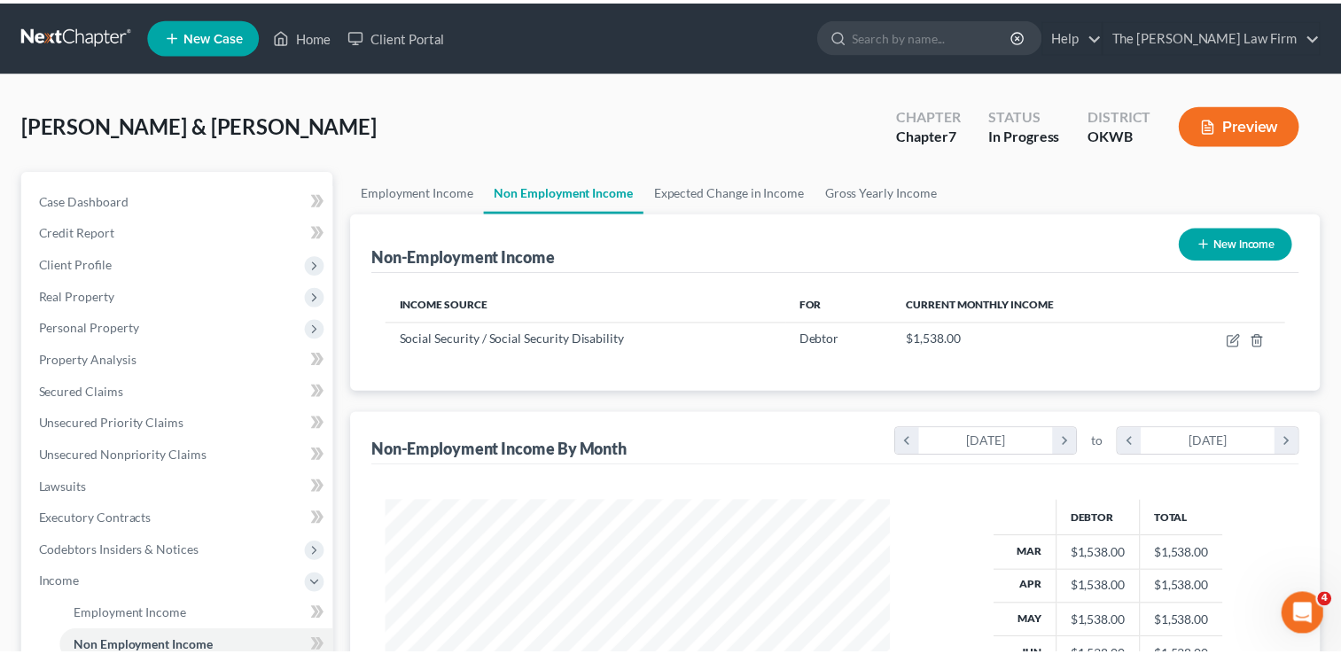
scroll to position [885981, 885752]
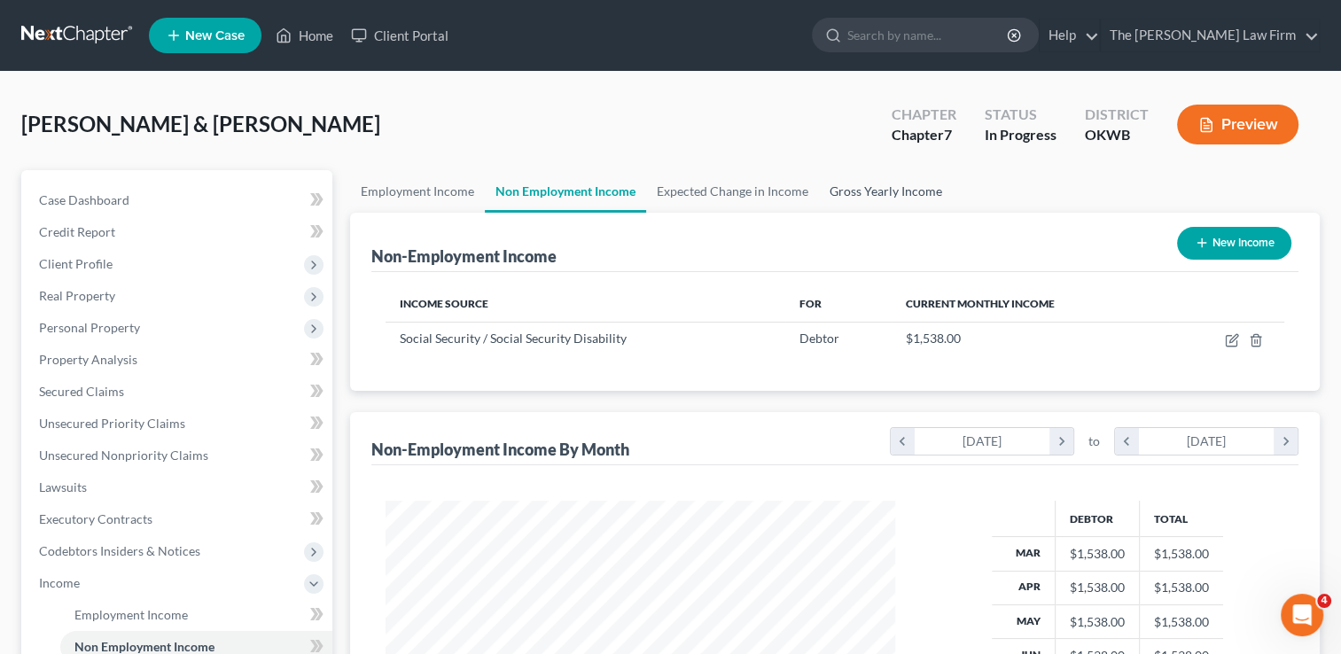
click at [858, 185] on link "Gross Yearly Income" at bounding box center [886, 191] width 134 height 43
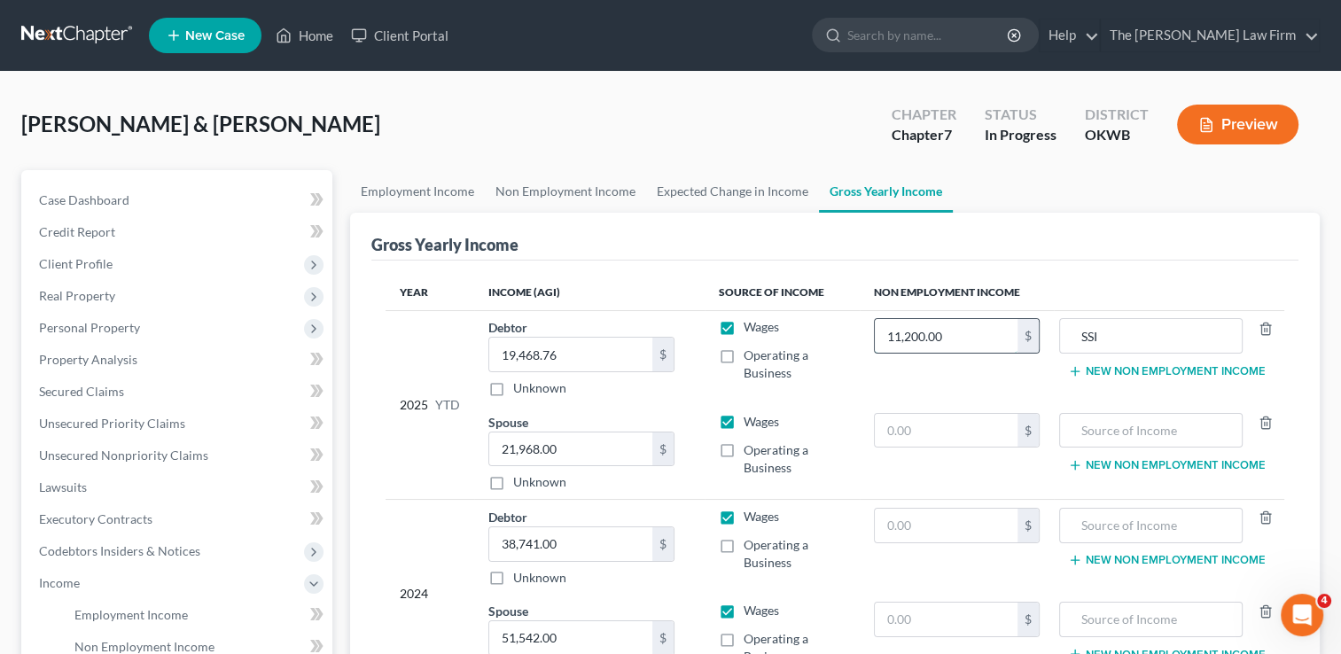
click at [973, 329] on input "11,200.00" at bounding box center [946, 336] width 143 height 34
drag, startPoint x: 959, startPoint y: 332, endPoint x: 844, endPoint y: 328, distance: 115.3
click at [845, 331] on tr "2025 YTD Debtor 19,468.76 $ Unknown Balance Undetermined 19,468.76 $ Unknown Wa…" at bounding box center [835, 357] width 899 height 95
type input "13,842.00"
click at [844, 328] on div "Wages" at bounding box center [782, 327] width 127 height 18
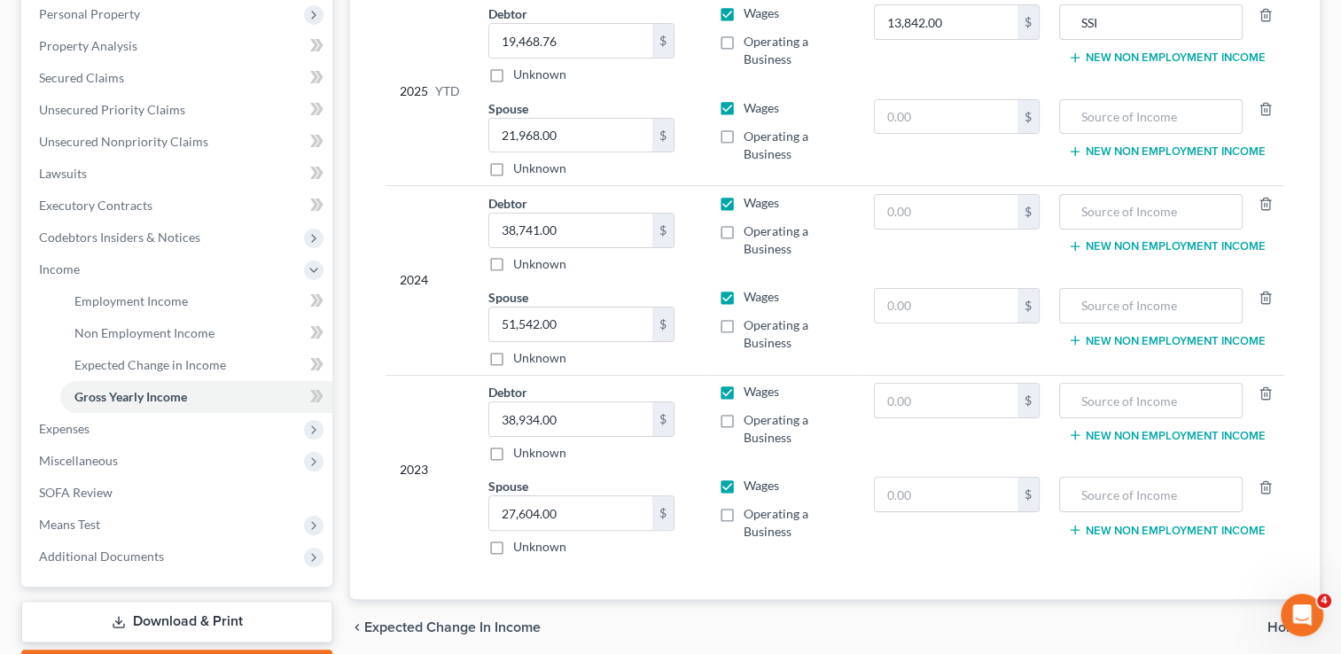
scroll to position [355, 0]
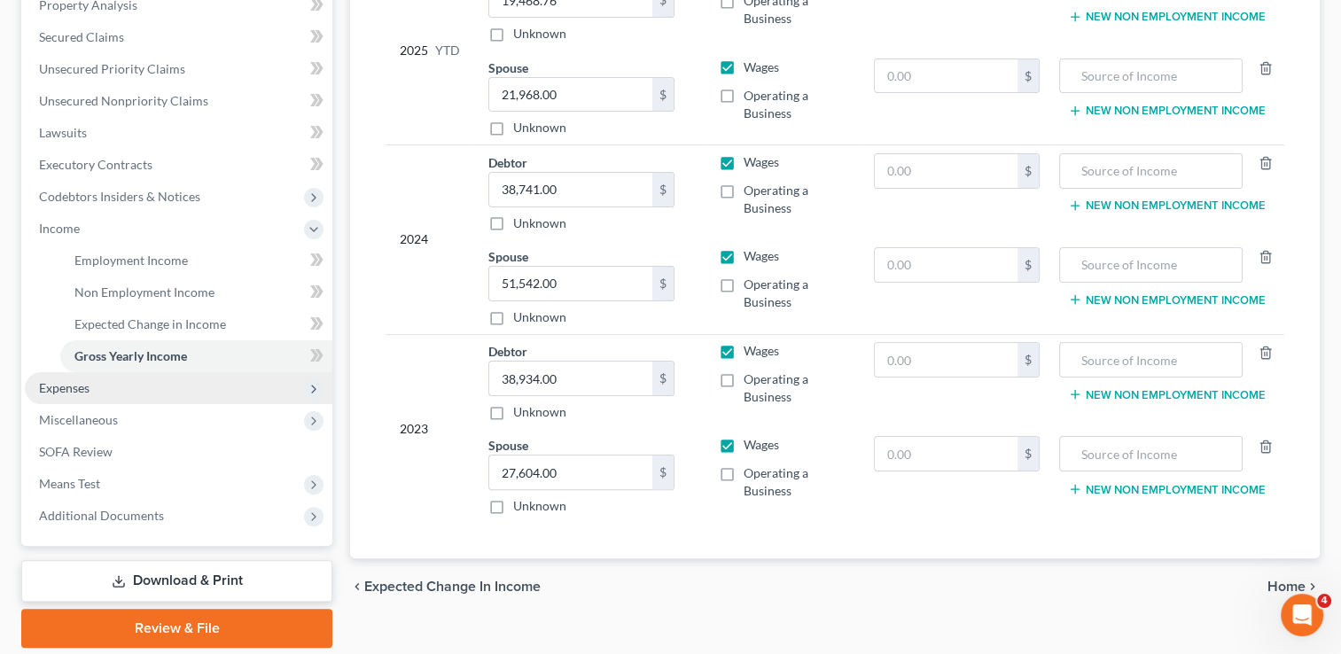
click at [96, 391] on span "Expenses" at bounding box center [179, 388] width 308 height 32
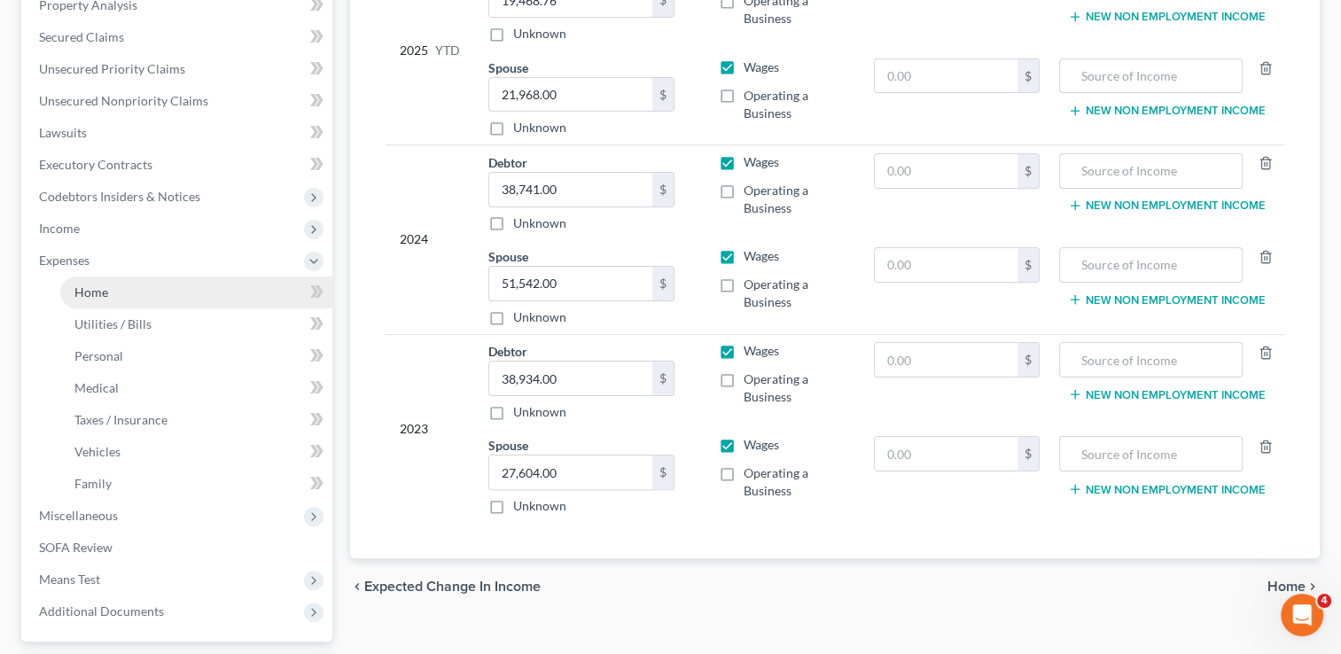
click at [116, 291] on link "Home" at bounding box center [196, 293] width 272 height 32
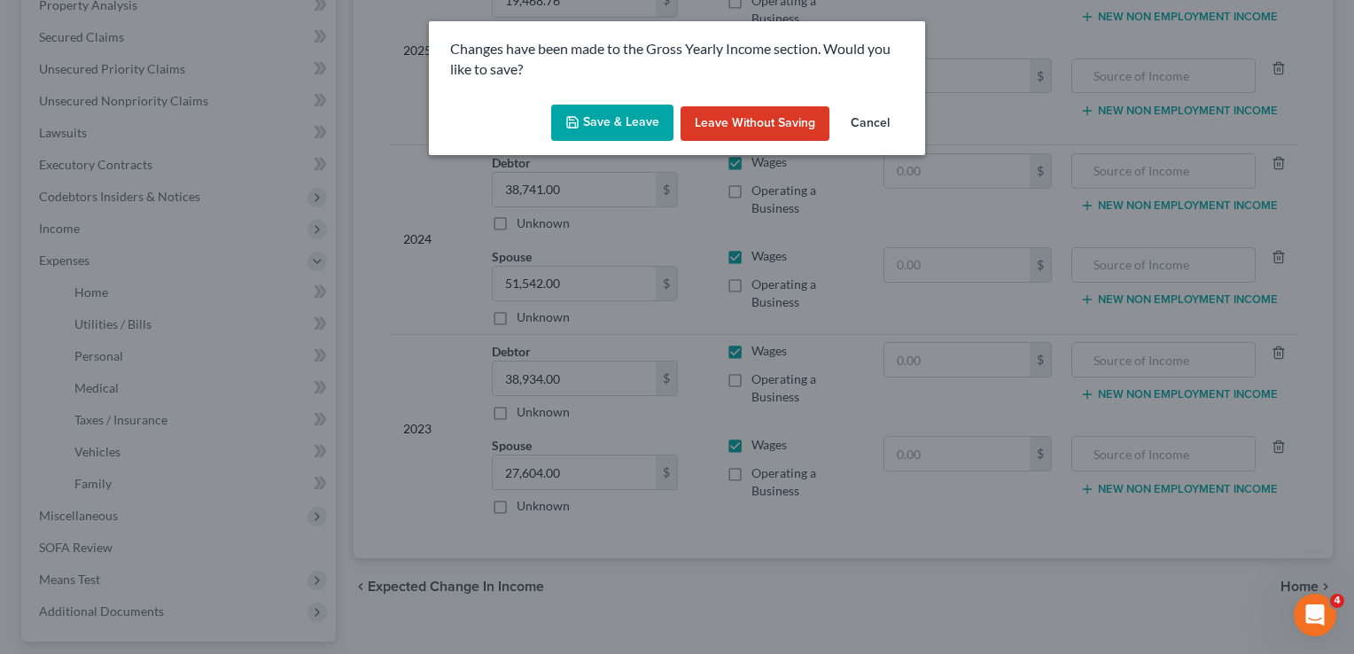
click at [602, 117] on button "Save & Leave" at bounding box center [612, 123] width 122 height 37
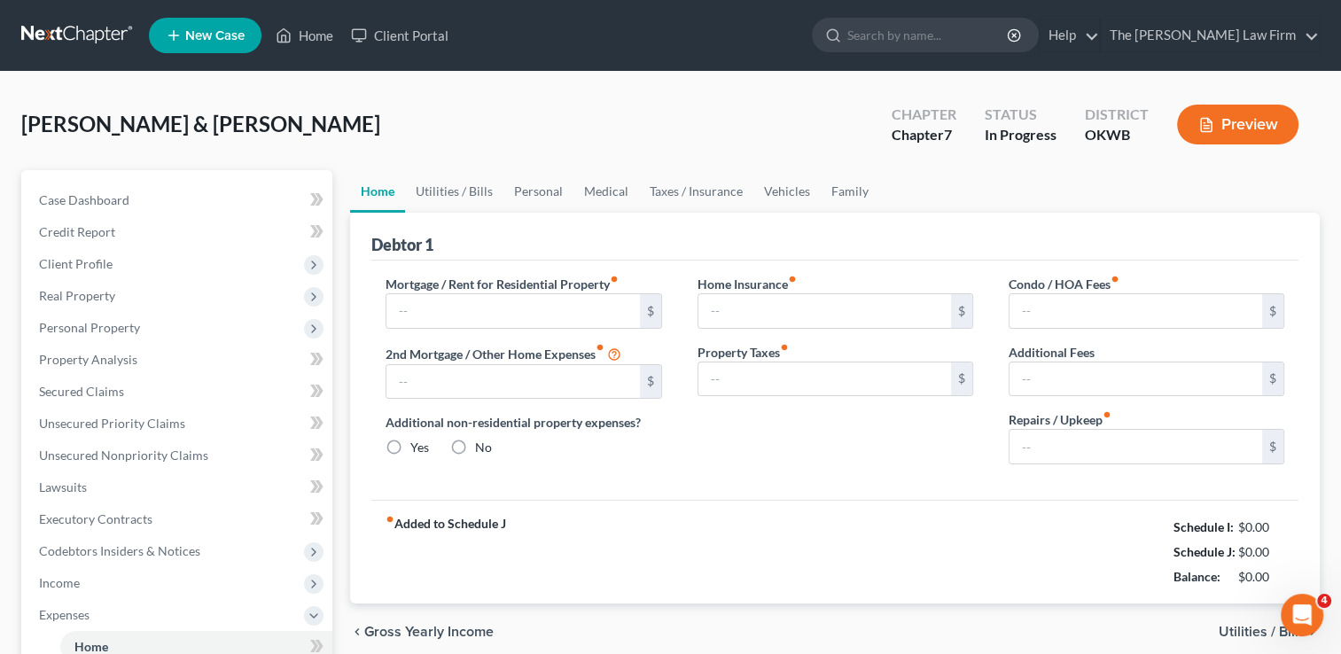
type input "0.00"
radio input "true"
type input "0.00"
type input "65.00"
type input "0.00"
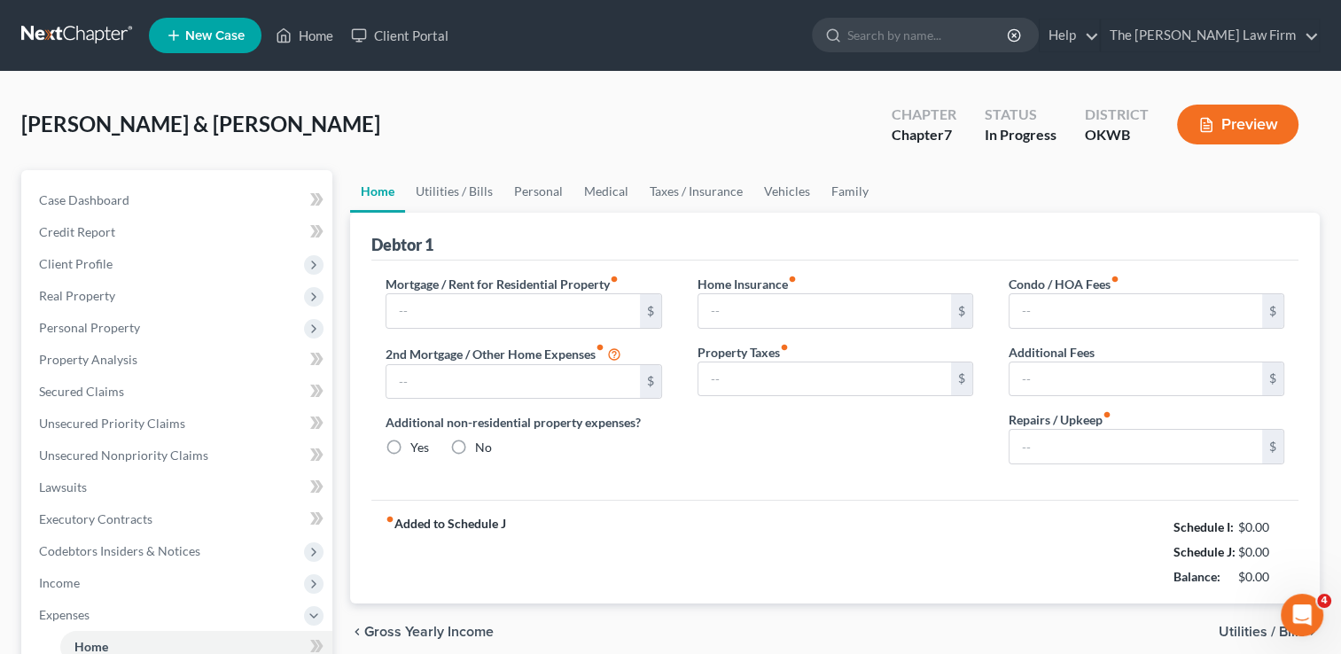
type input "0.00"
type input "250.00"
click at [448, 189] on link "Utilities / Bills" at bounding box center [454, 191] width 98 height 43
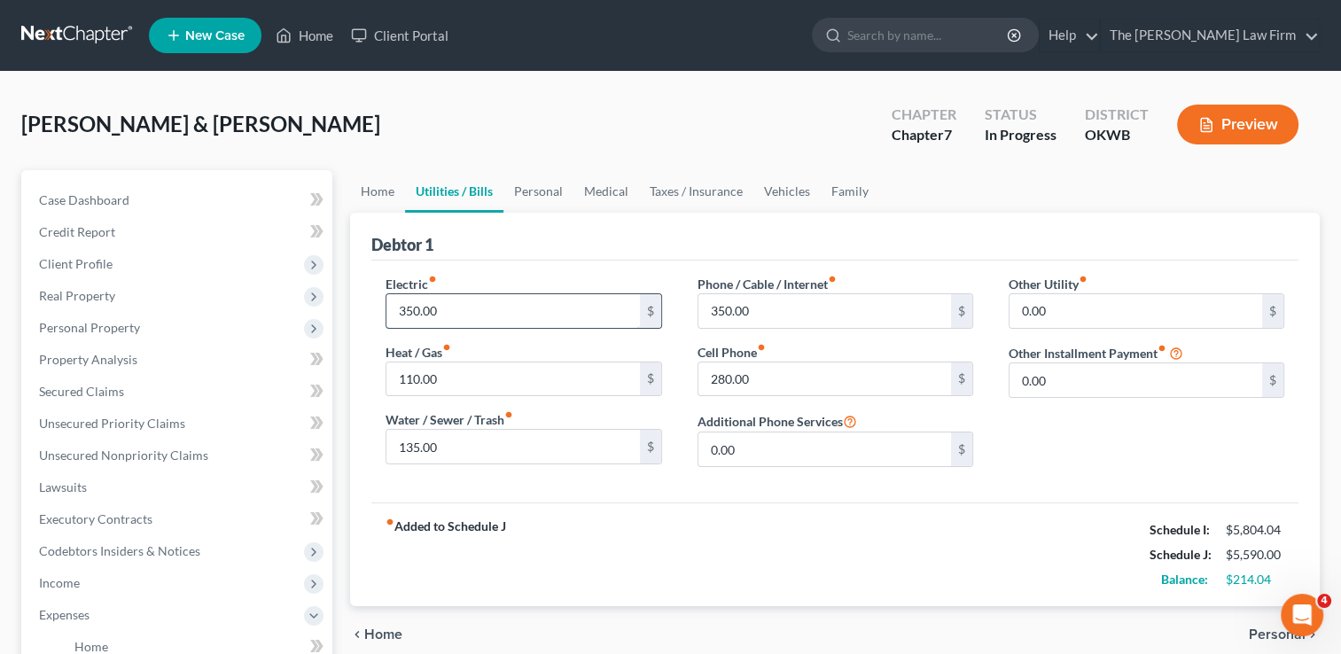
click at [472, 308] on input "350.00" at bounding box center [512, 311] width 253 height 34
type input "400.00"
click at [546, 192] on link "Personal" at bounding box center [538, 191] width 70 height 43
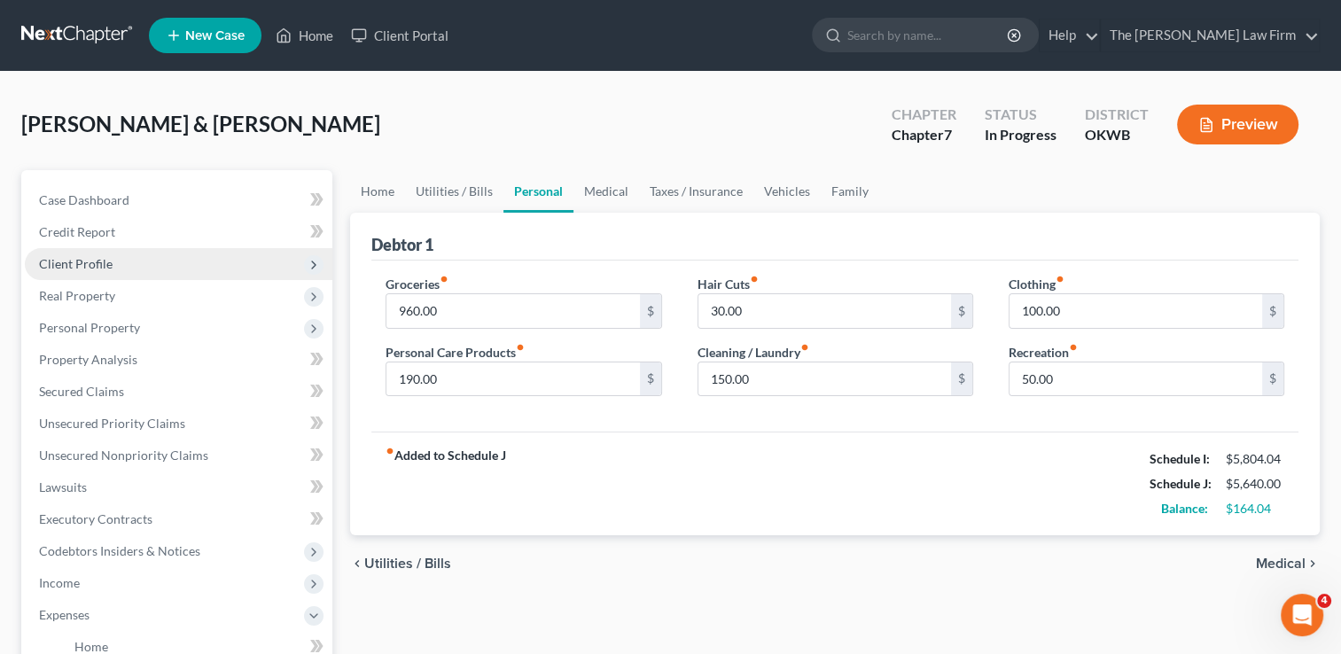
click at [96, 266] on span "Client Profile" at bounding box center [76, 263] width 74 height 15
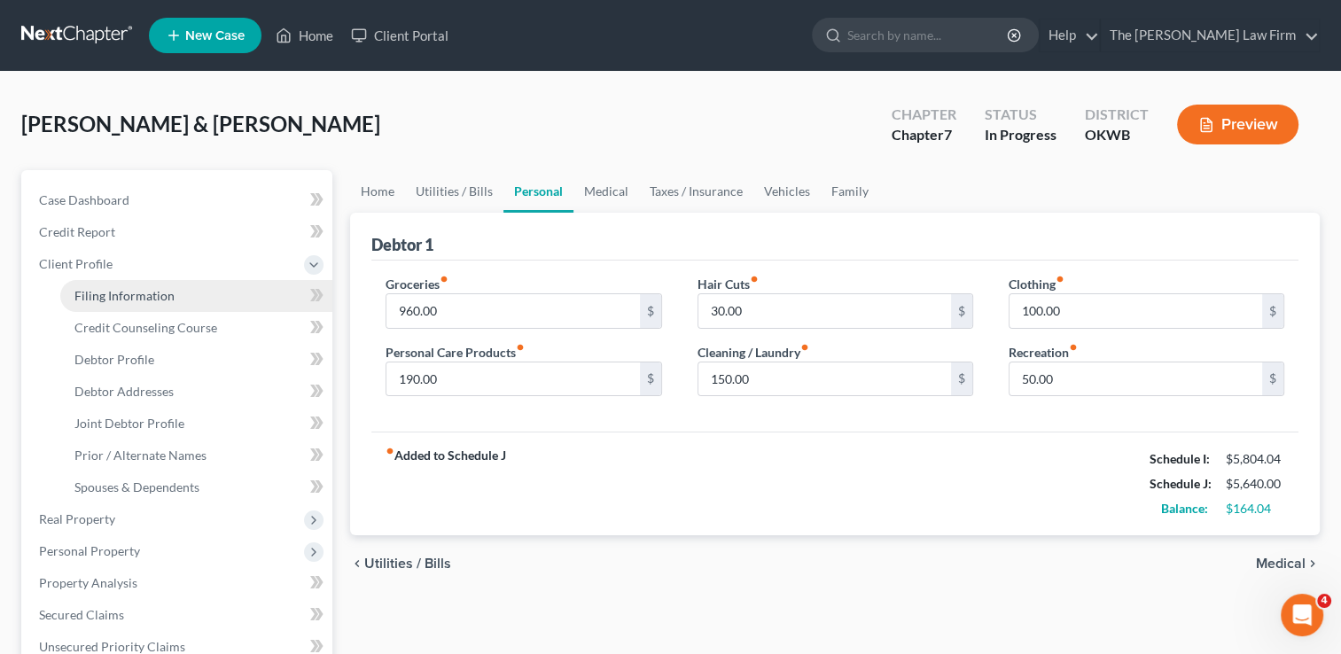
click at [160, 297] on span "Filing Information" at bounding box center [124, 295] width 100 height 15
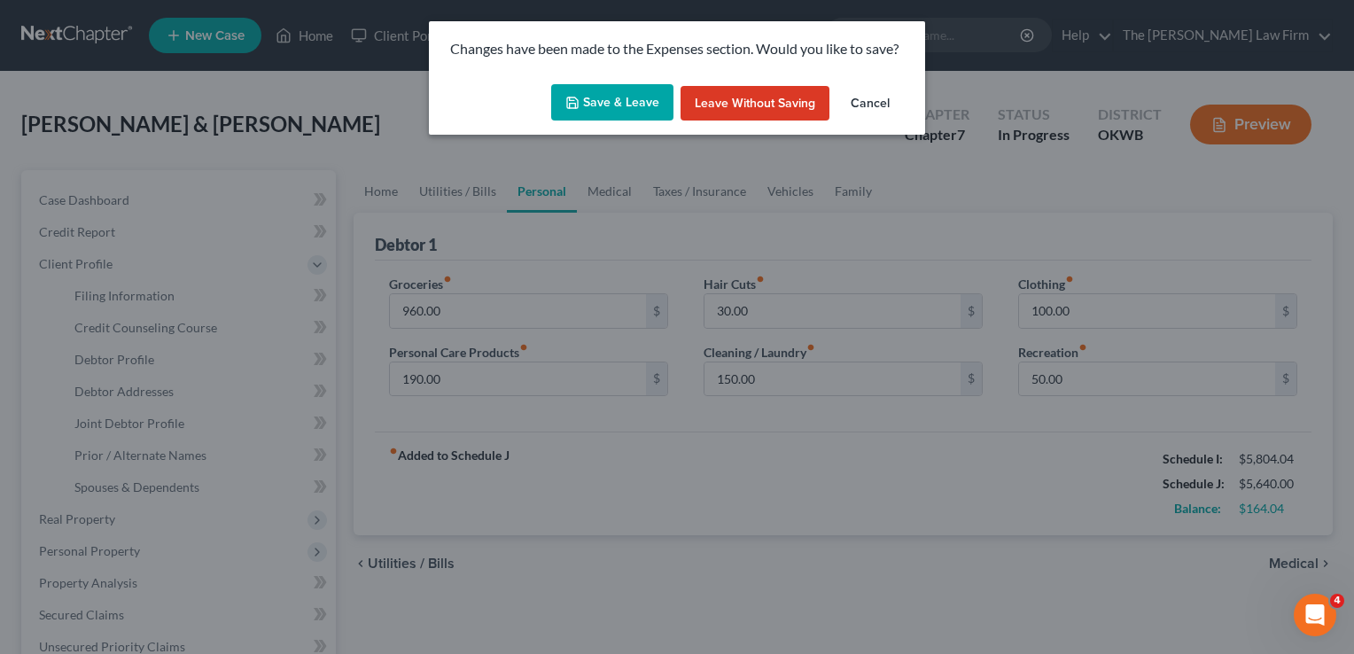
click at [603, 112] on button "Save & Leave" at bounding box center [612, 102] width 122 height 37
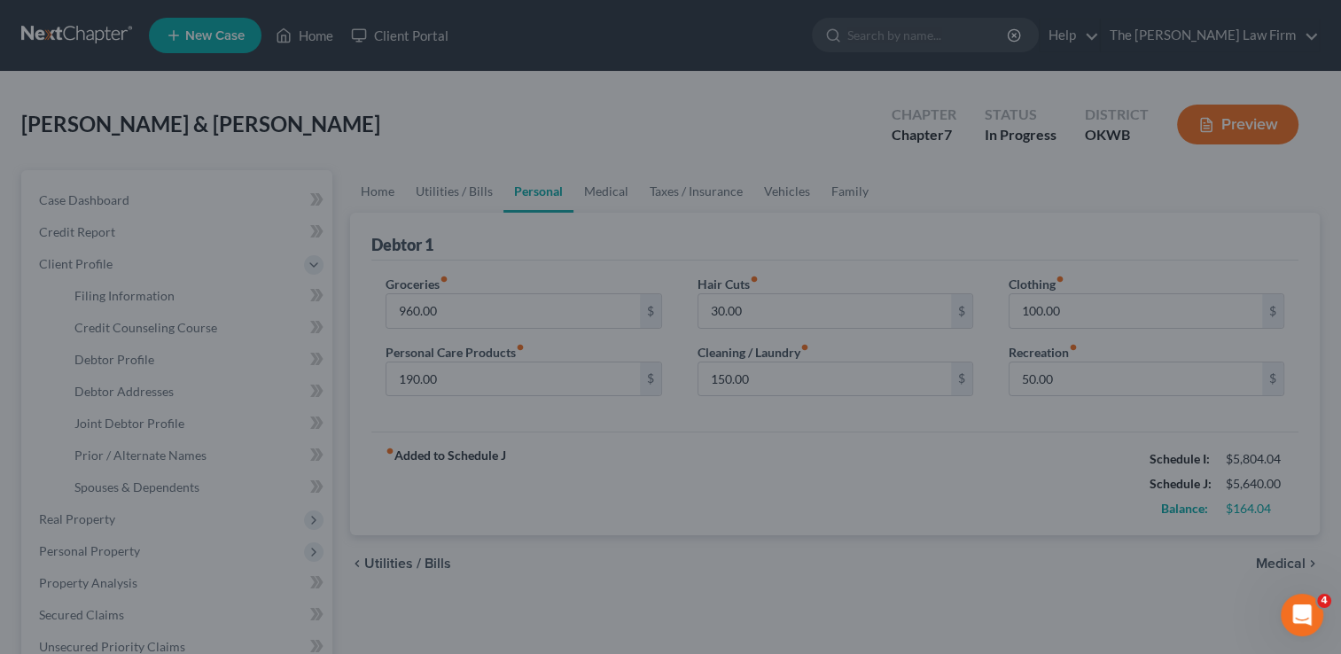
select select "1"
select select "0"
select select "37"
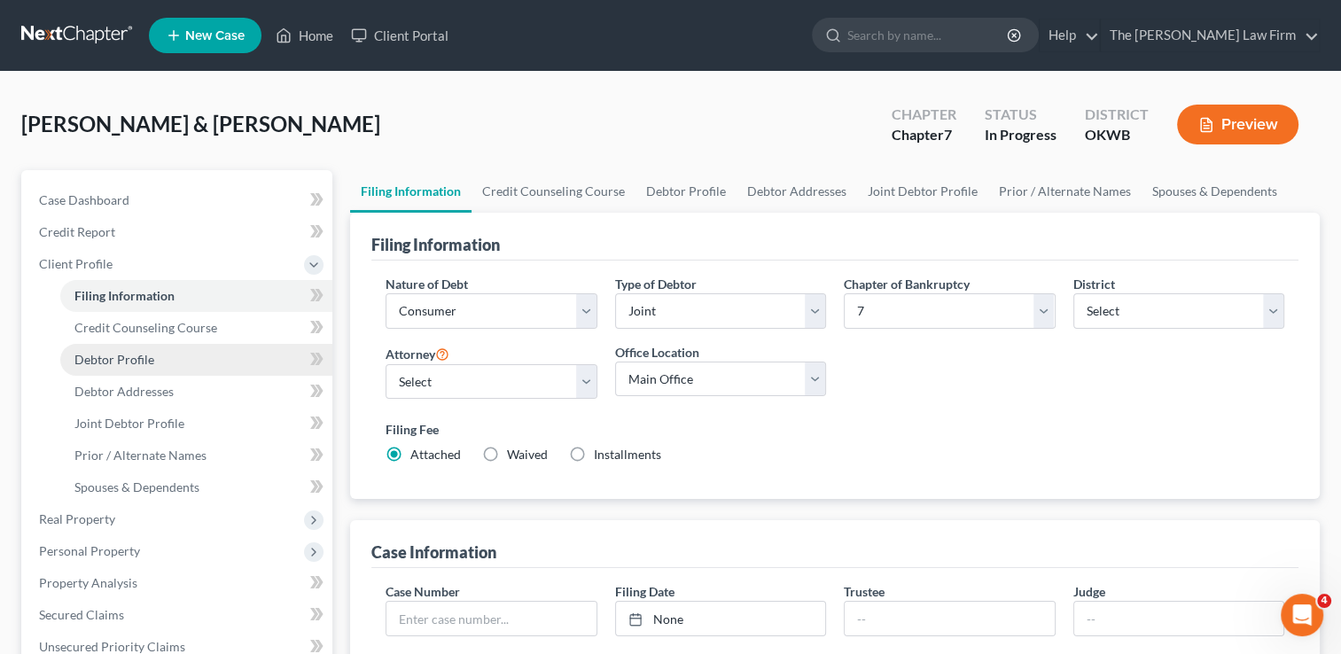
click at [134, 353] on span "Debtor Profile" at bounding box center [114, 359] width 80 height 15
select select "1"
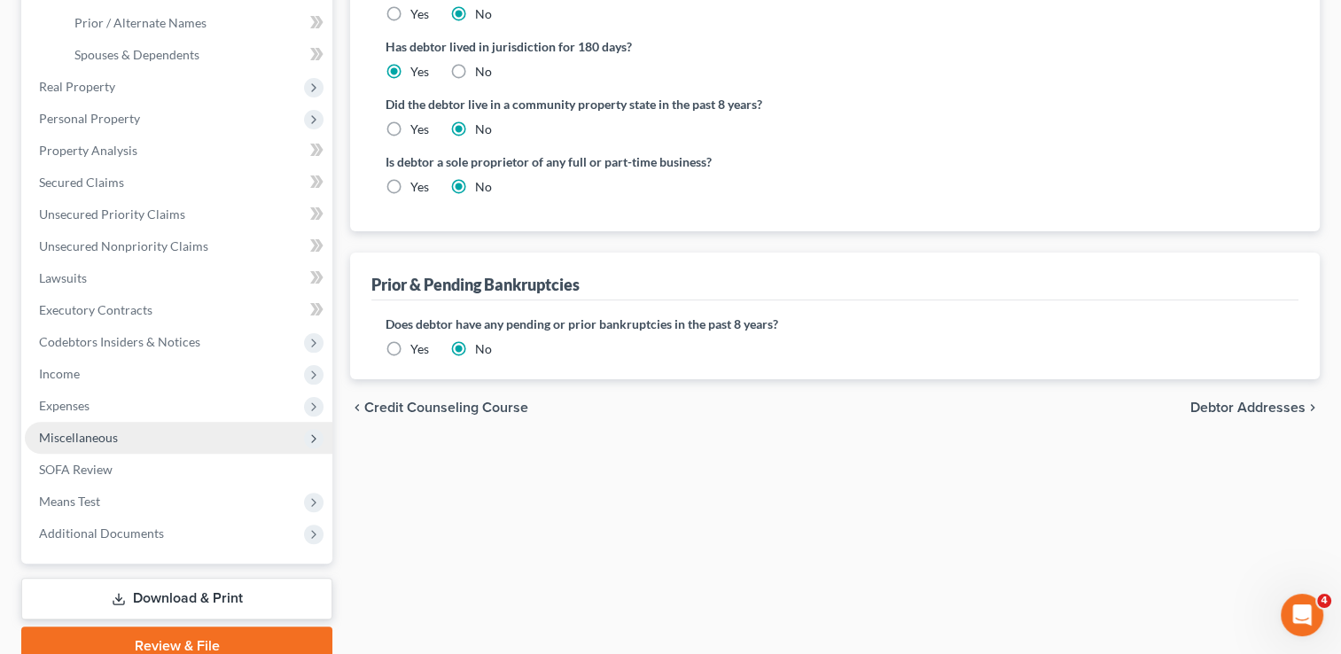
scroll to position [443, 0]
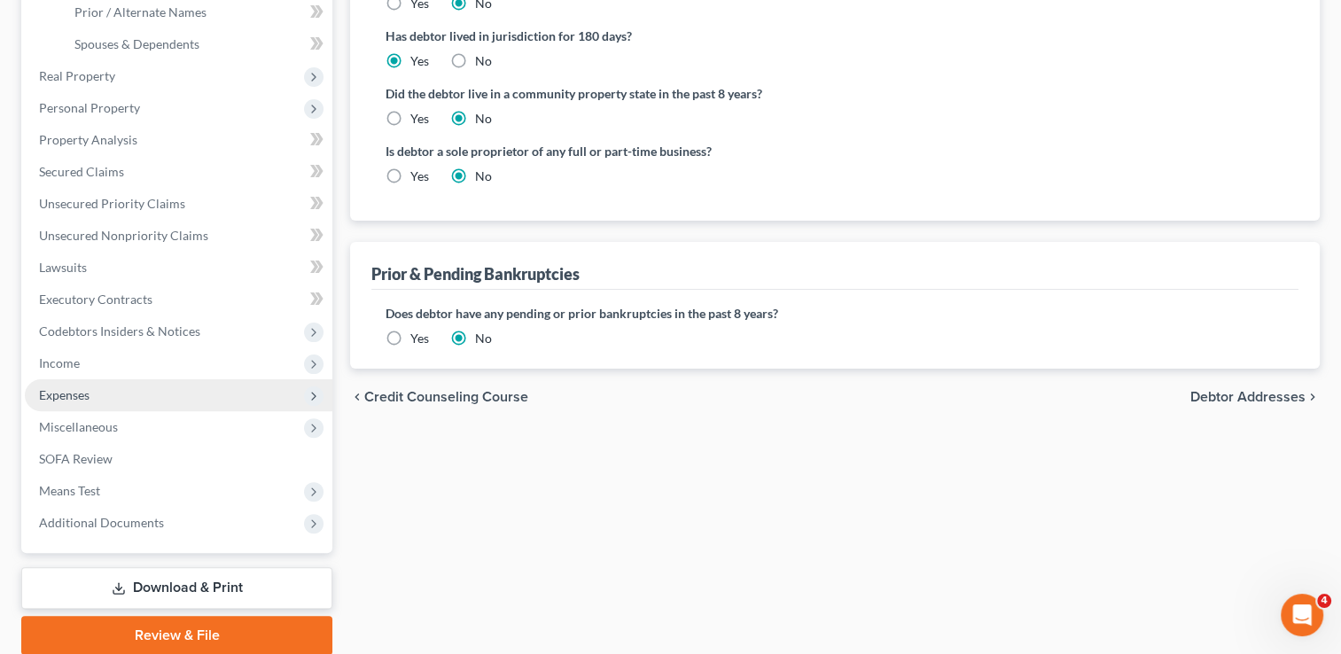
click at [92, 395] on span "Expenses" at bounding box center [179, 395] width 308 height 32
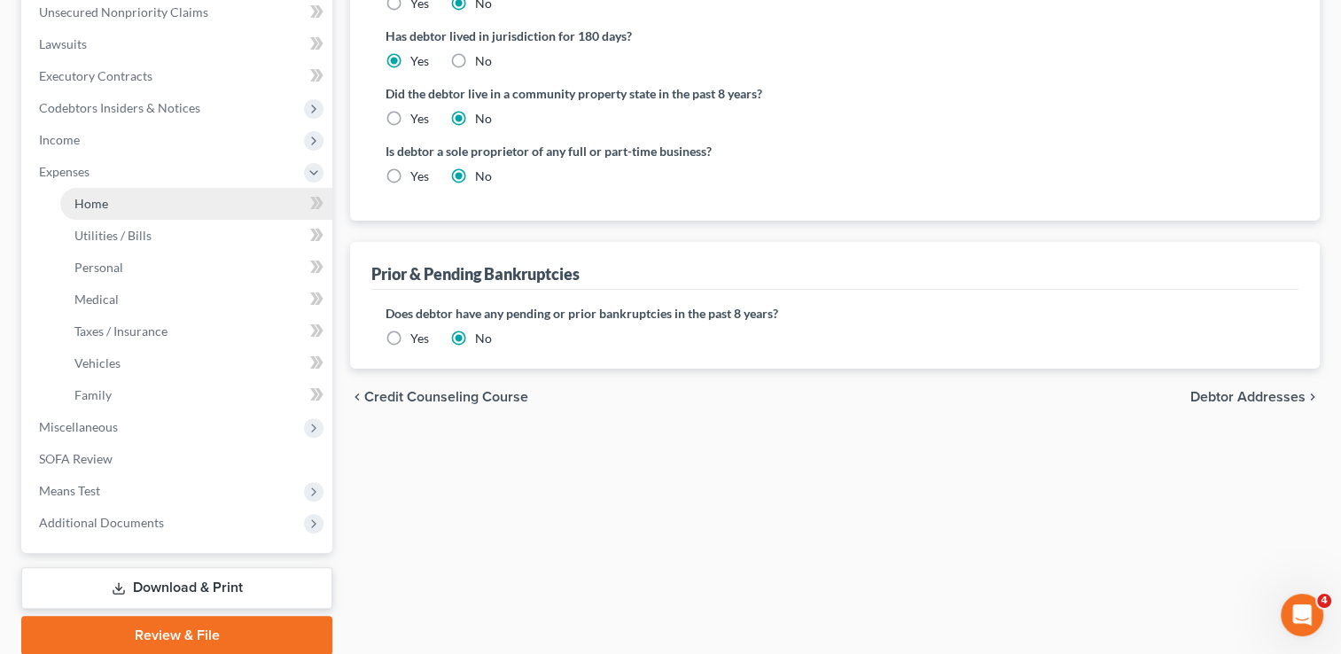
click at [136, 206] on link "Home" at bounding box center [196, 204] width 272 height 32
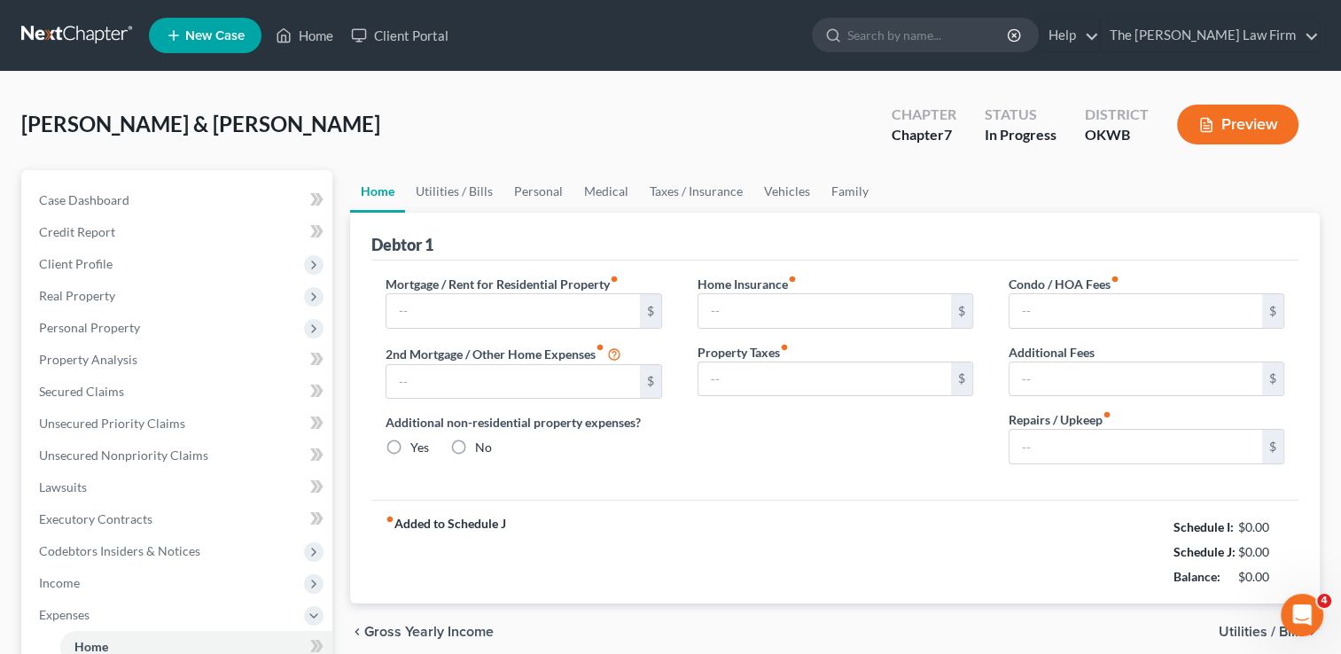
type input "0.00"
radio input "true"
type input "0.00"
type input "65.00"
type input "0.00"
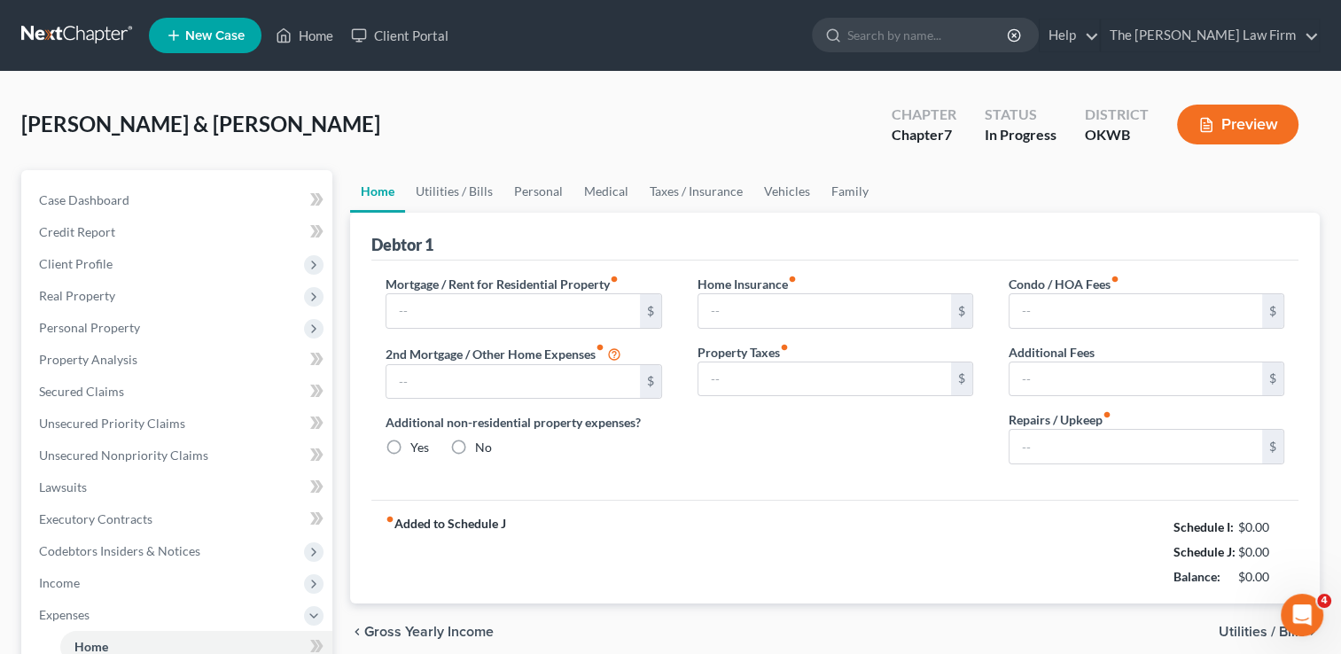
type input "0.00"
type input "250.00"
click at [448, 183] on link "Utilities / Bills" at bounding box center [454, 191] width 98 height 43
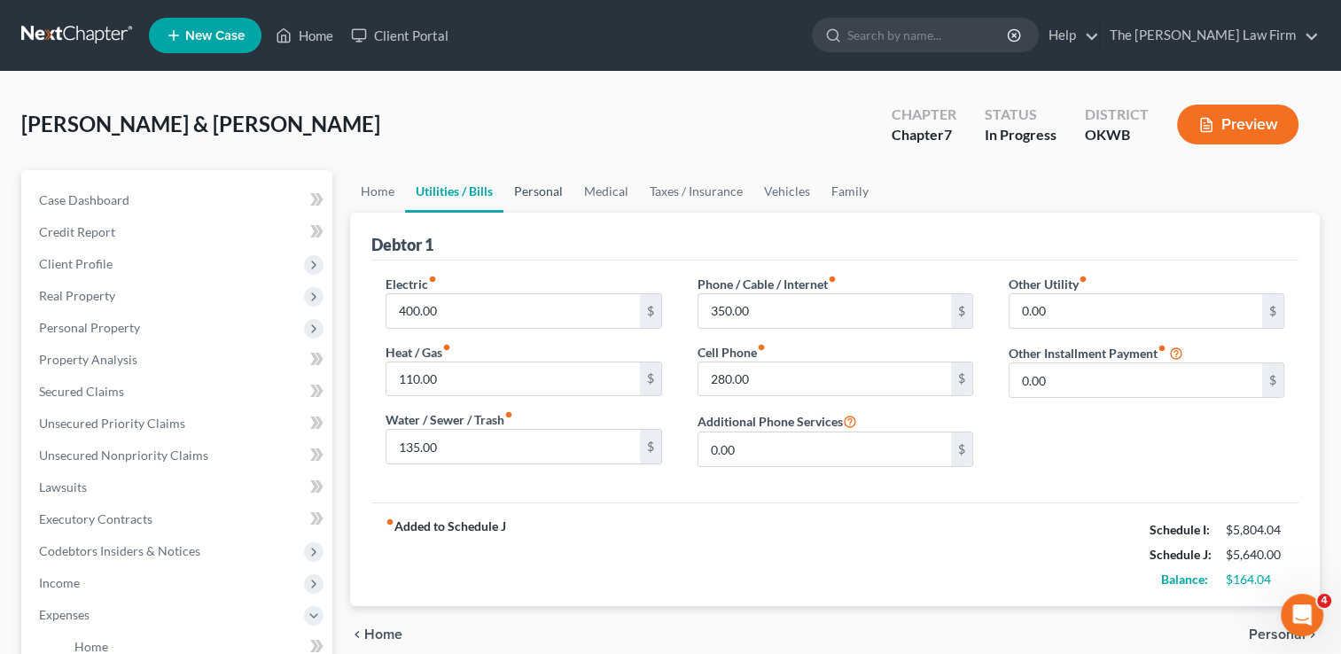
click at [546, 190] on link "Personal" at bounding box center [538, 191] width 70 height 43
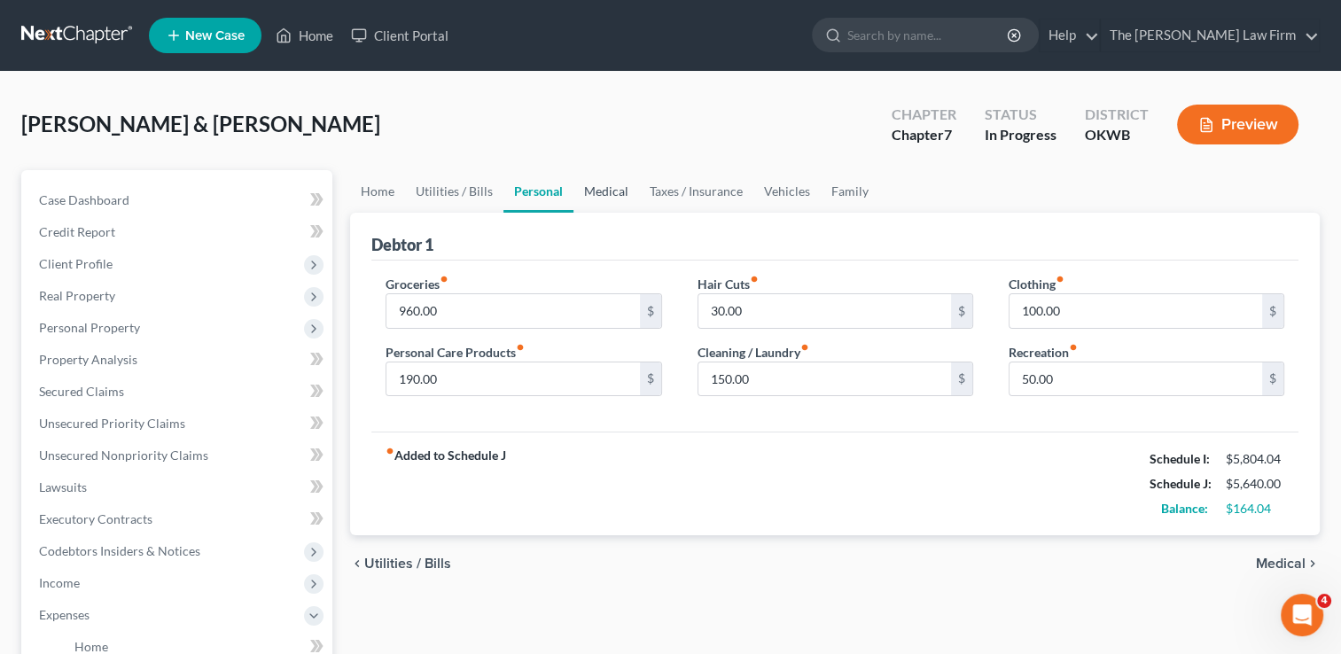
click at [603, 186] on link "Medical" at bounding box center [606, 191] width 66 height 43
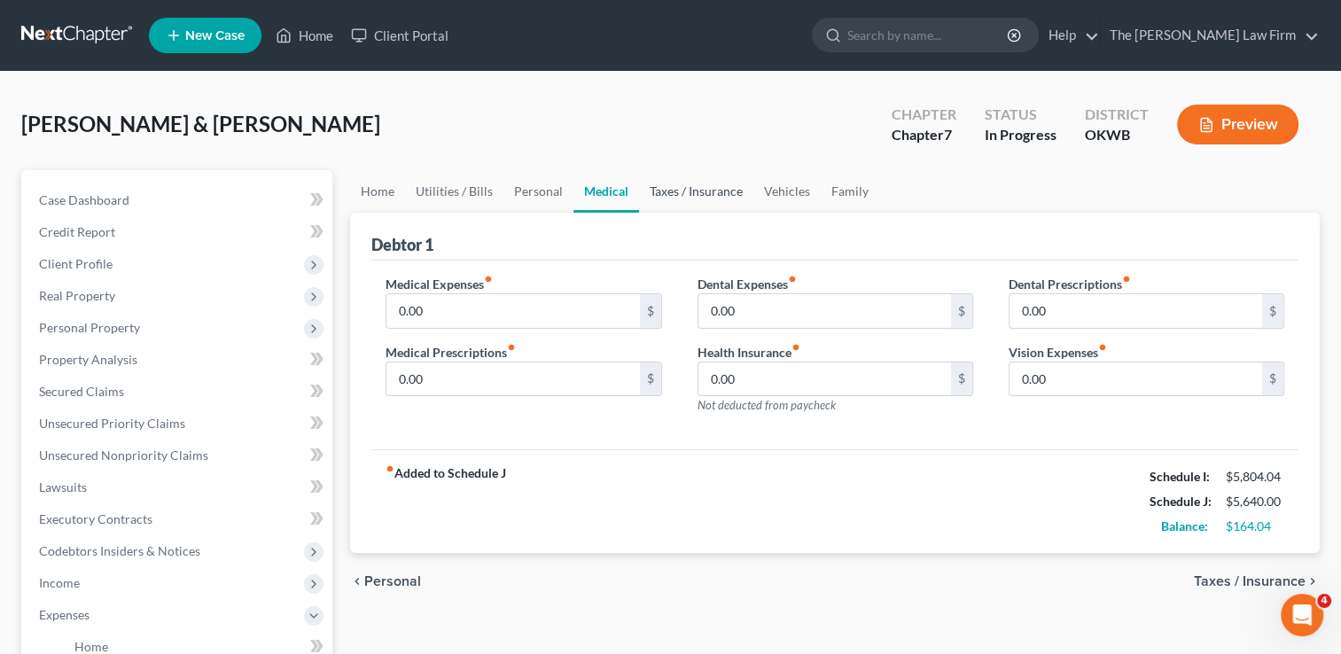
click at [691, 190] on link "Taxes / Insurance" at bounding box center [696, 191] width 114 height 43
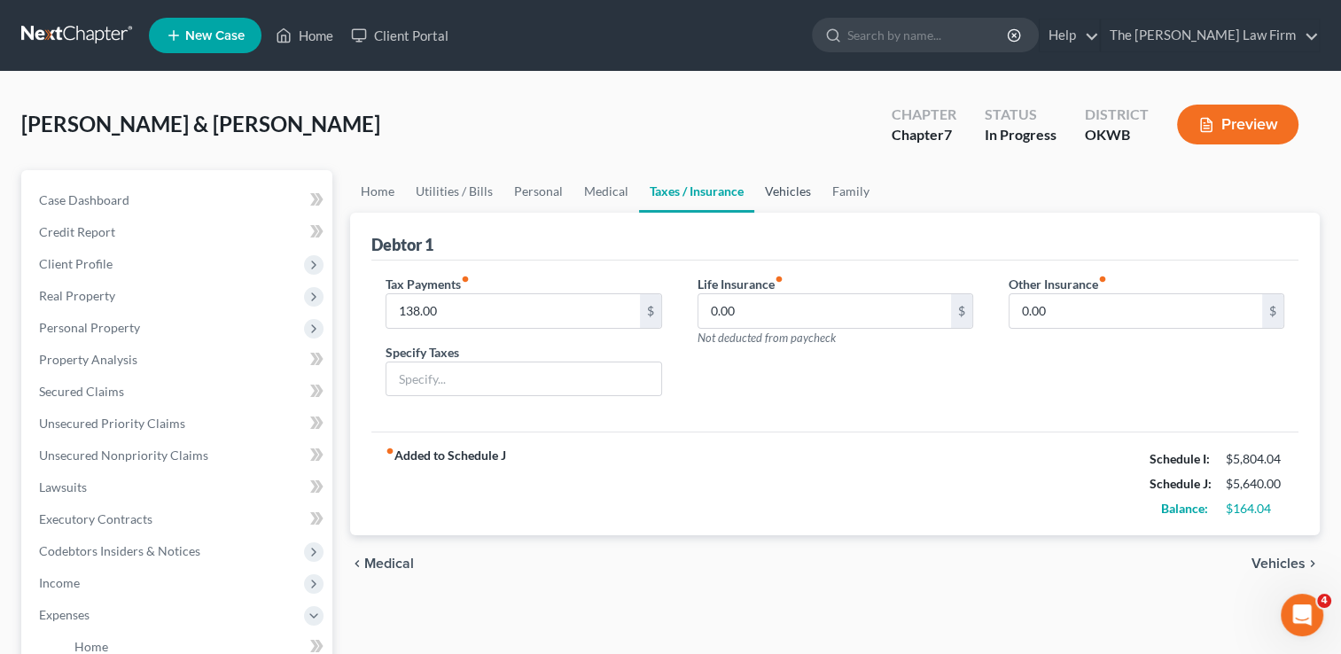
click at [783, 188] on link "Vehicles" at bounding box center [787, 191] width 67 height 43
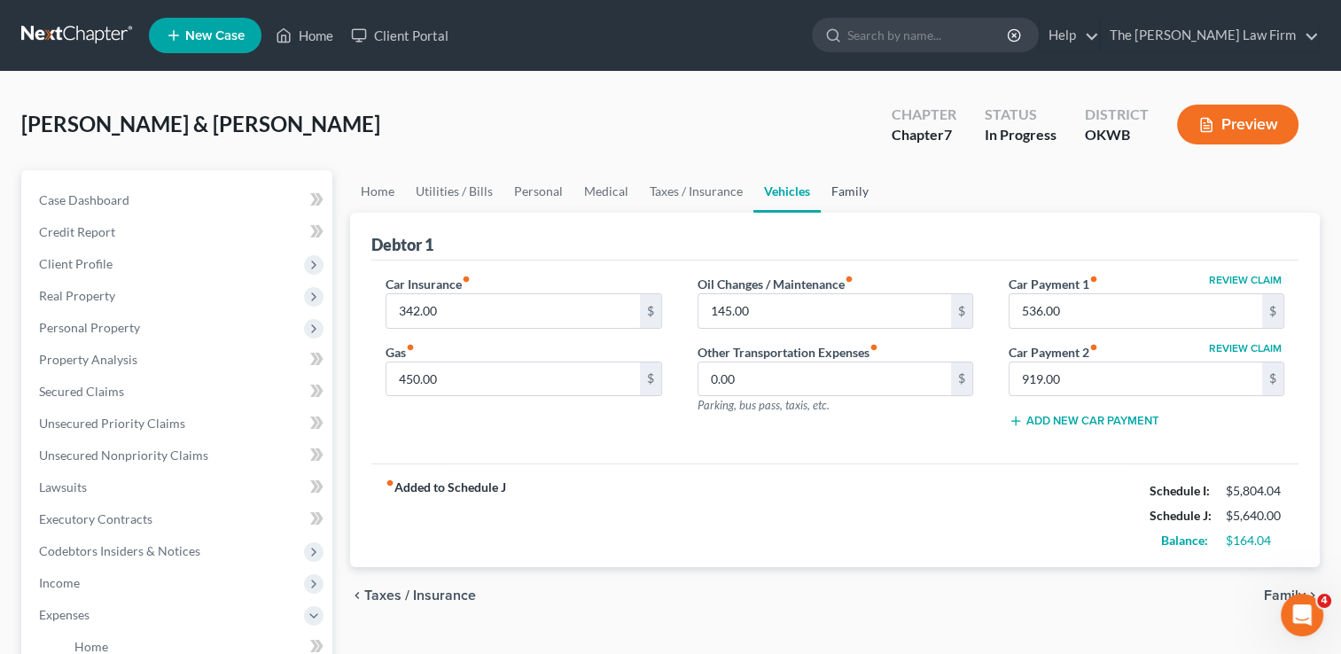
click at [844, 190] on link "Family" at bounding box center [850, 191] width 58 height 43
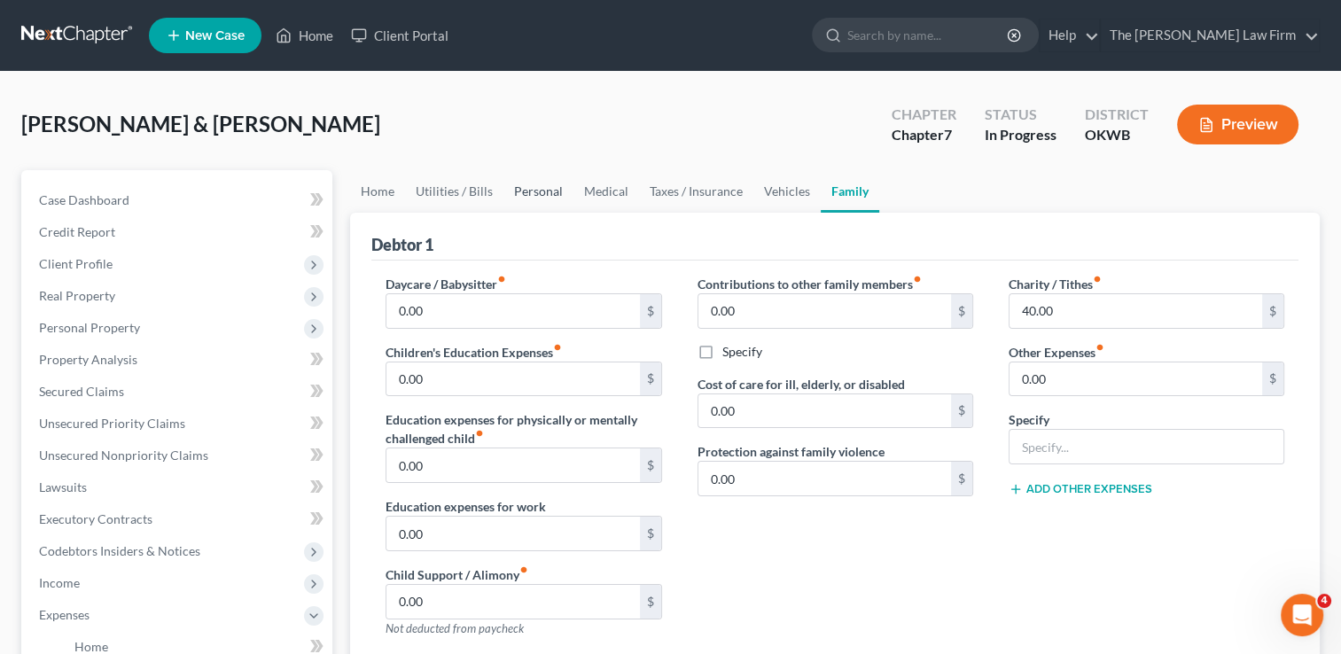
click at [532, 183] on link "Personal" at bounding box center [538, 191] width 70 height 43
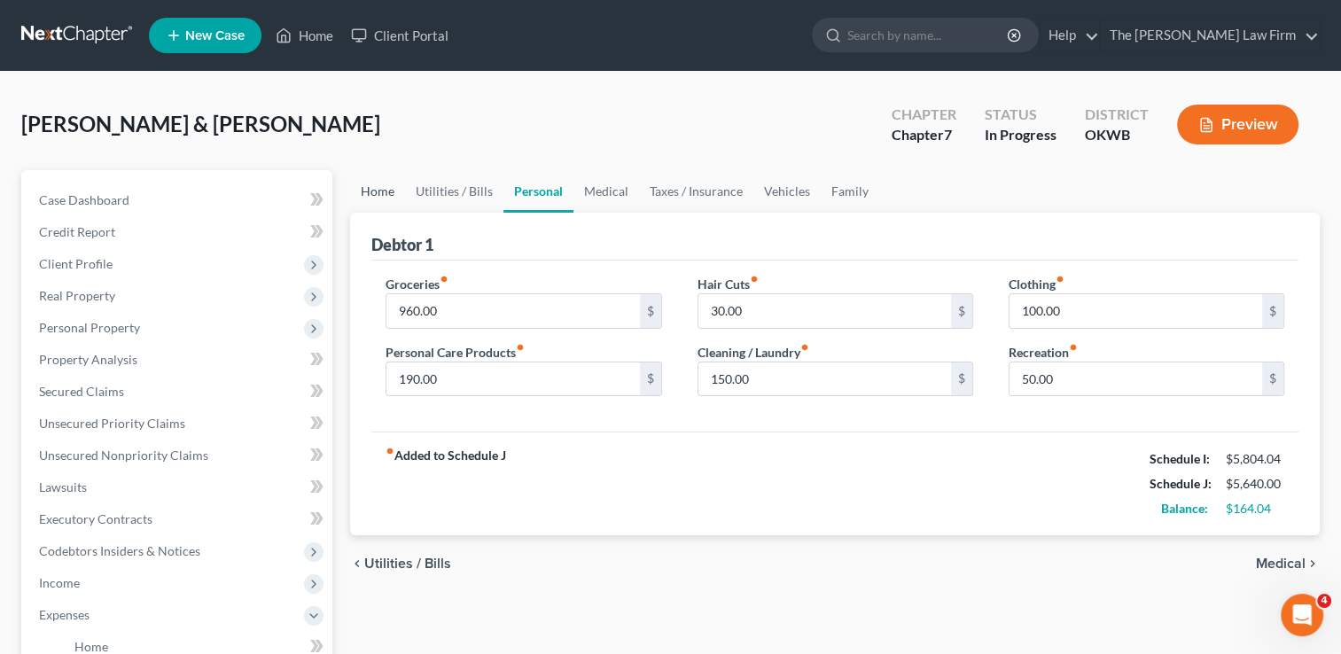
click at [394, 181] on link "Home" at bounding box center [377, 191] width 55 height 43
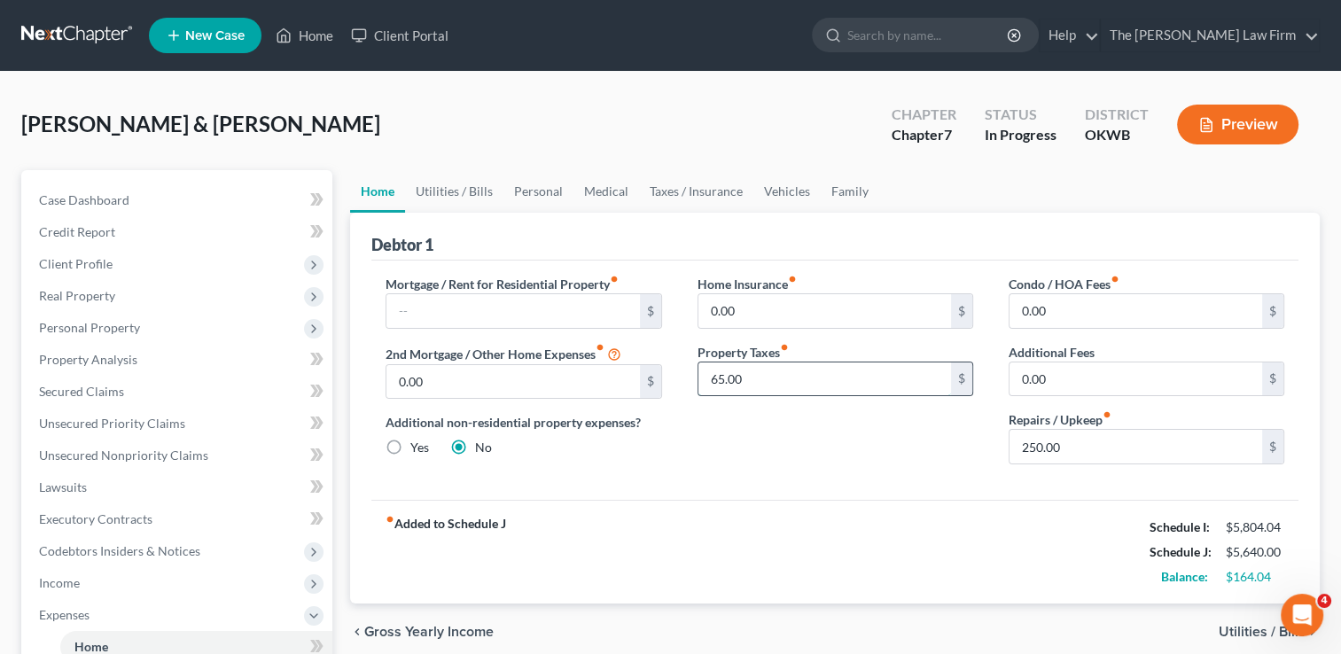
click at [778, 377] on input "65.00" at bounding box center [824, 379] width 253 height 34
drag, startPoint x: 765, startPoint y: 378, endPoint x: 698, endPoint y: 401, distance: 70.4
click at [699, 388] on input "85.00" at bounding box center [824, 379] width 253 height 34
type input "100.00"
click at [719, 423] on div "Home Insurance fiber_manual_record 0.00 $ Property Taxes fiber_manual_record 10…" at bounding box center [835, 377] width 311 height 204
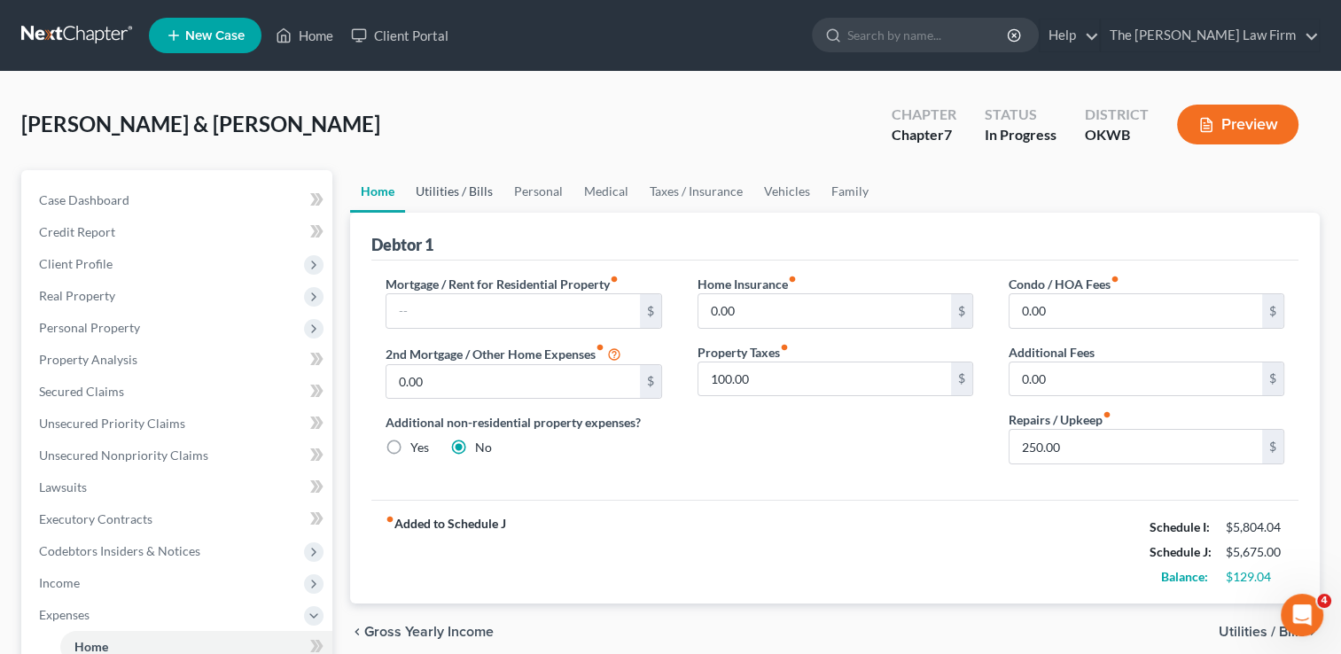
click at [468, 193] on link "Utilities / Bills" at bounding box center [454, 191] width 98 height 43
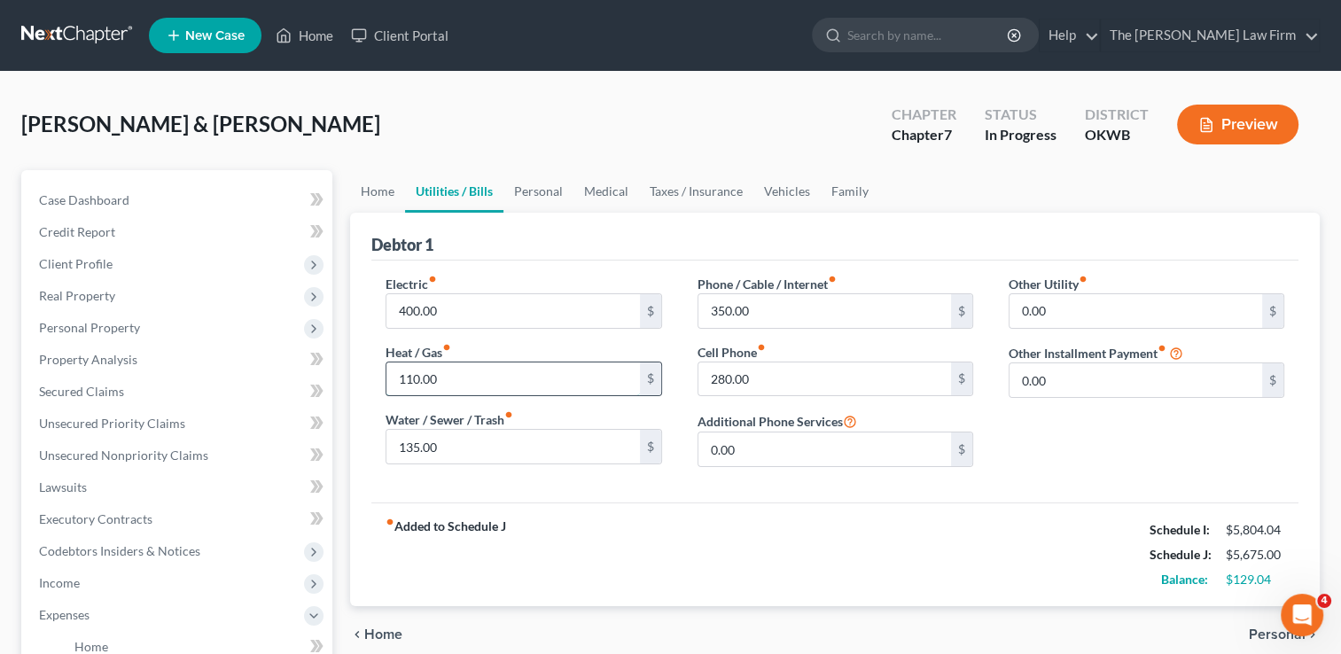
click at [457, 374] on input "110.00" at bounding box center [512, 379] width 253 height 34
type input "130.00"
click at [465, 448] on input "135.00" at bounding box center [512, 447] width 253 height 34
type input "160.00"
click at [690, 504] on div "fiber_manual_record Added to Schedule J Schedule I: $5,804.04 Schedule J: $5,72…" at bounding box center [834, 555] width 927 height 104
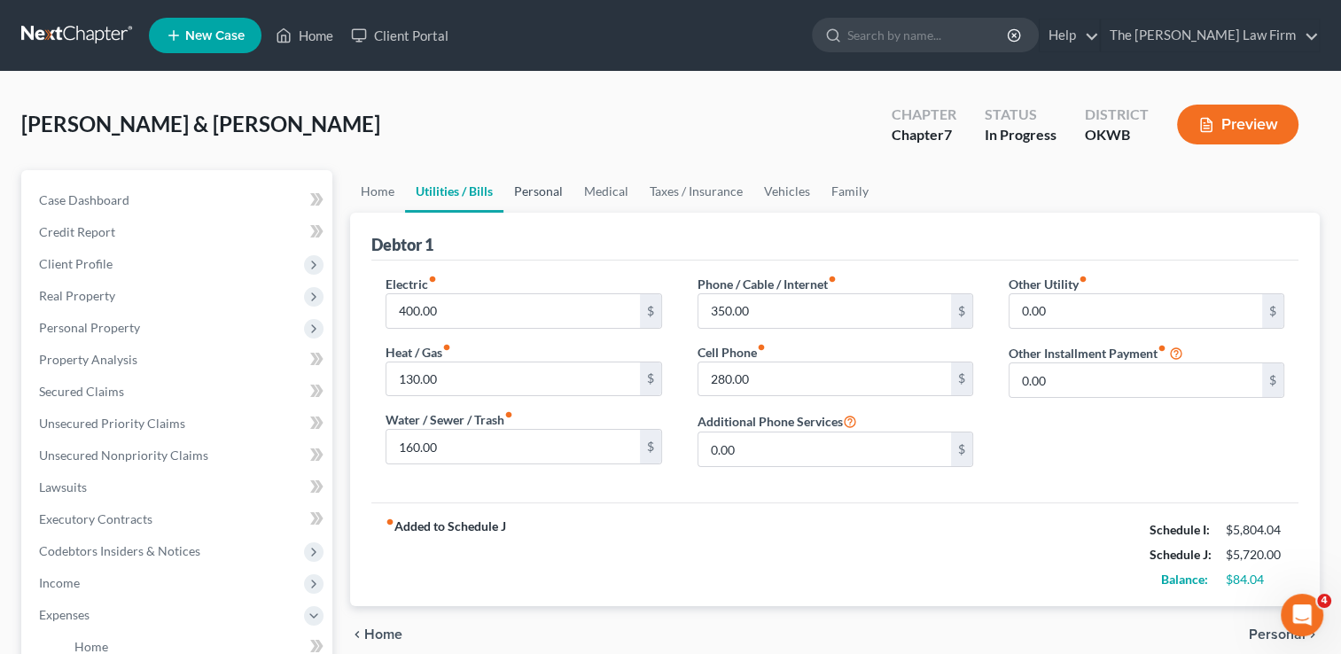
click at [544, 187] on link "Personal" at bounding box center [538, 191] width 70 height 43
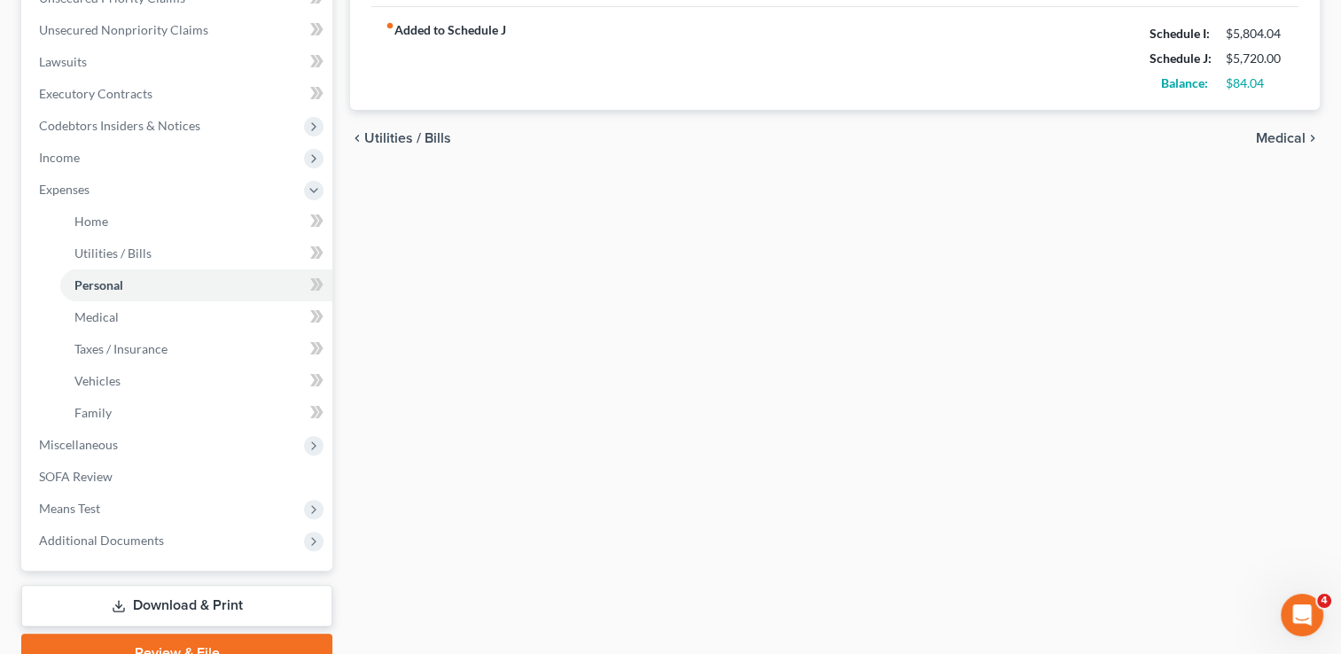
scroll to position [510, 0]
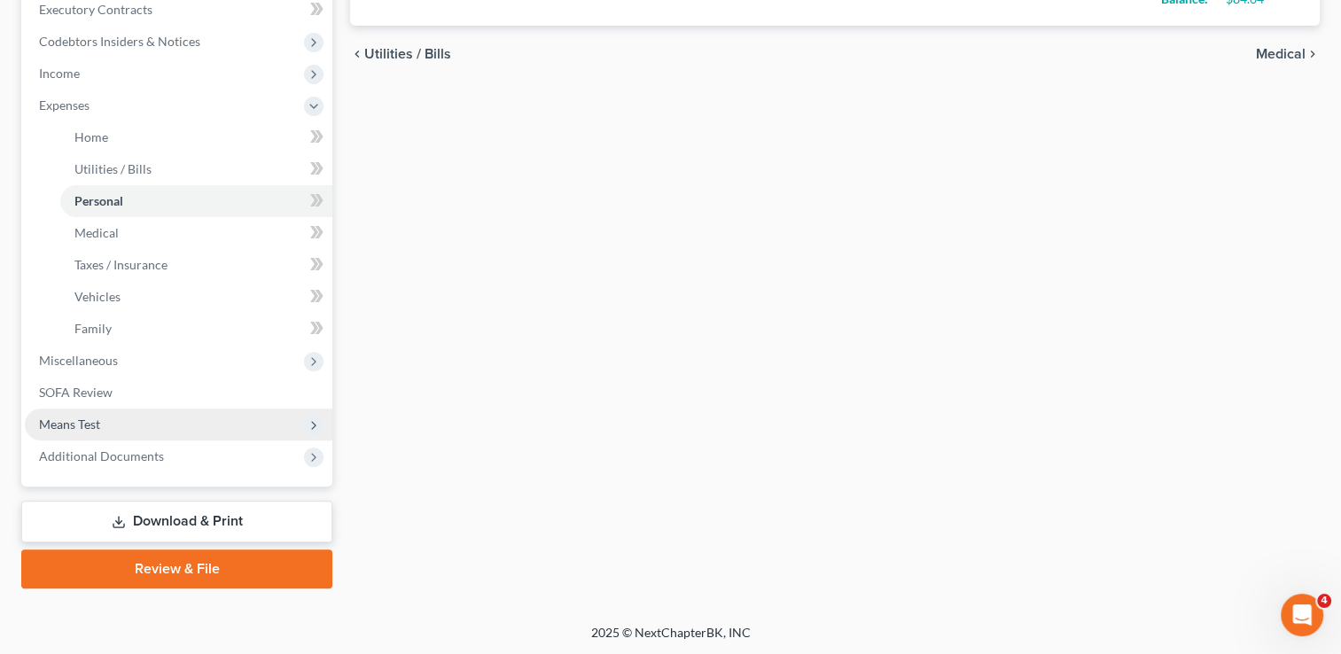
click at [89, 428] on span "Means Test" at bounding box center [69, 424] width 61 height 15
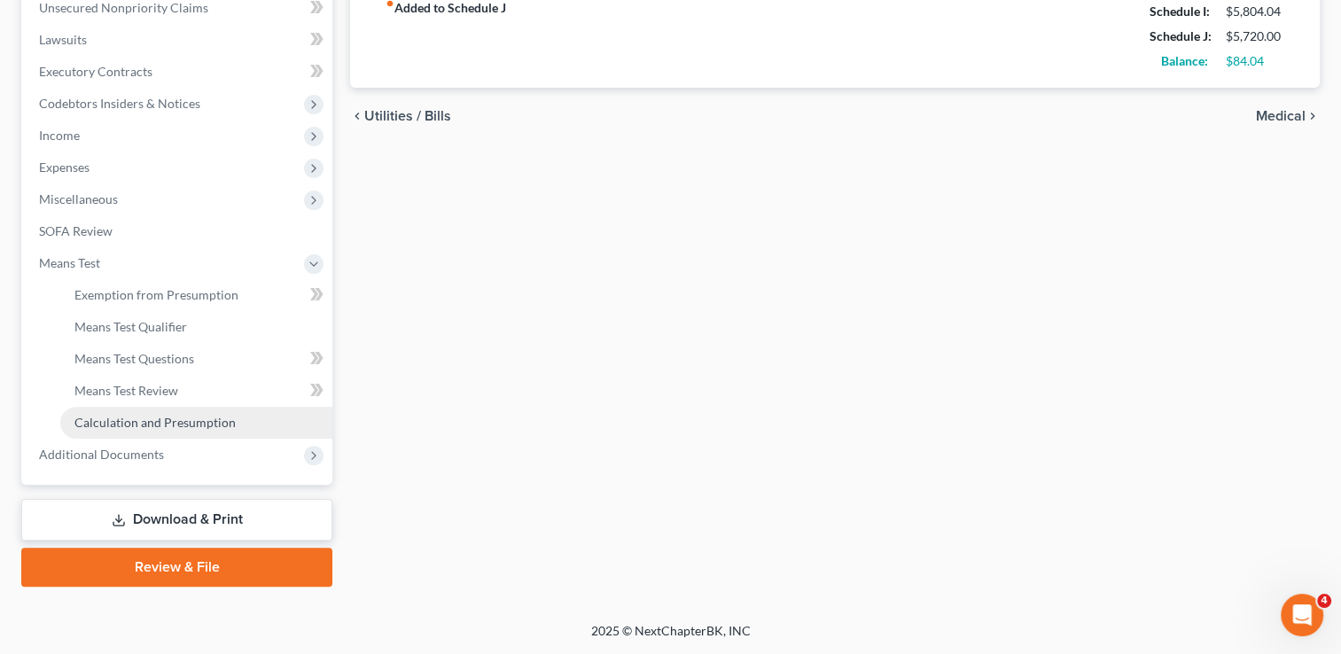
scroll to position [446, 0]
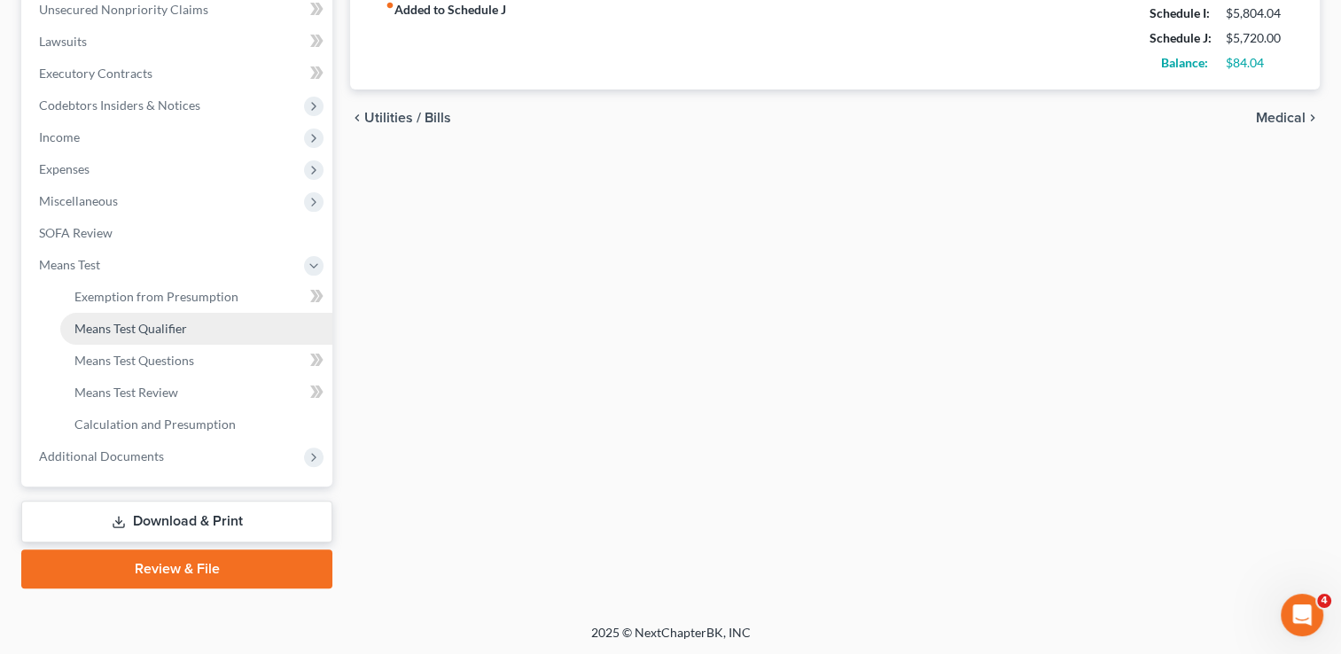
click at [158, 328] on span "Means Test Qualifier" at bounding box center [130, 328] width 113 height 15
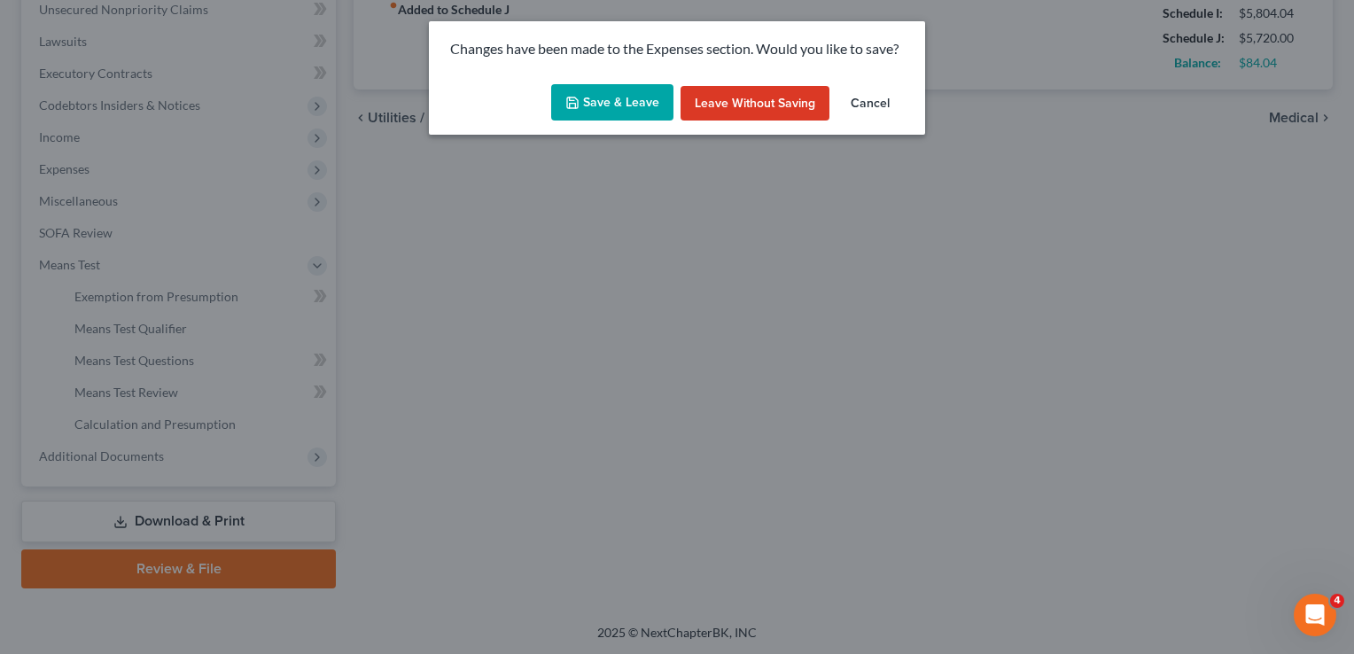
click at [619, 93] on button "Save & Leave" at bounding box center [612, 102] width 122 height 37
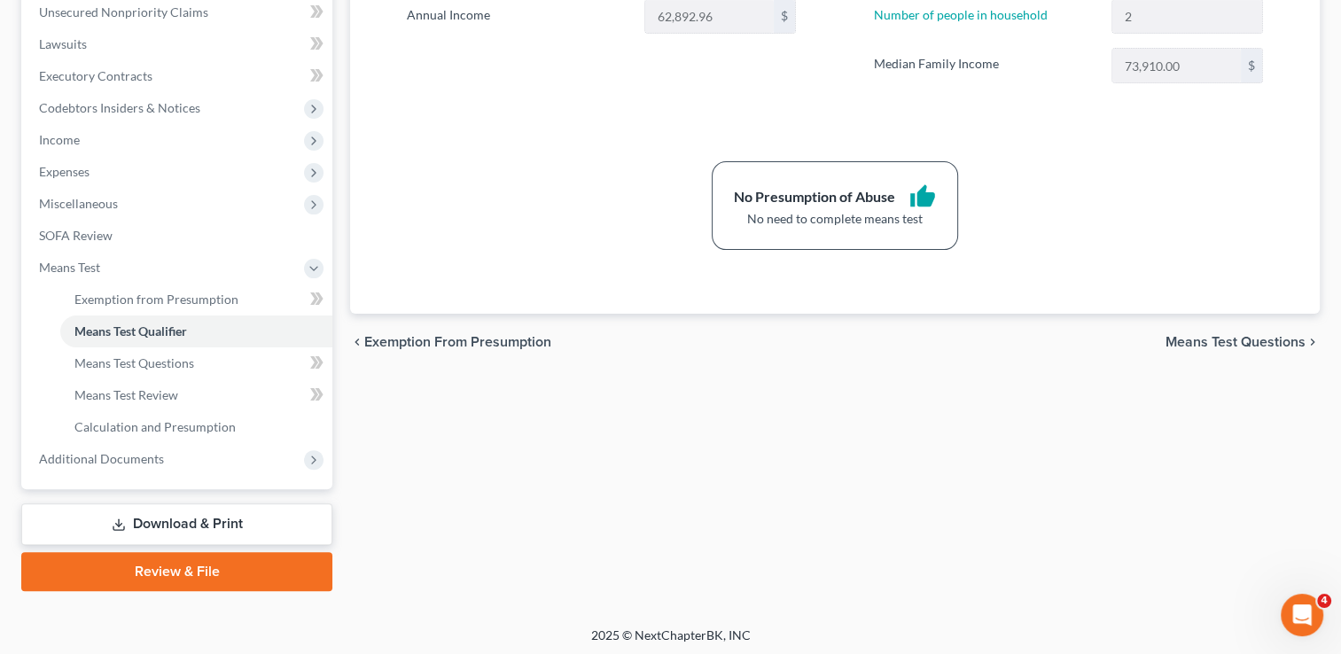
scroll to position [446, 0]
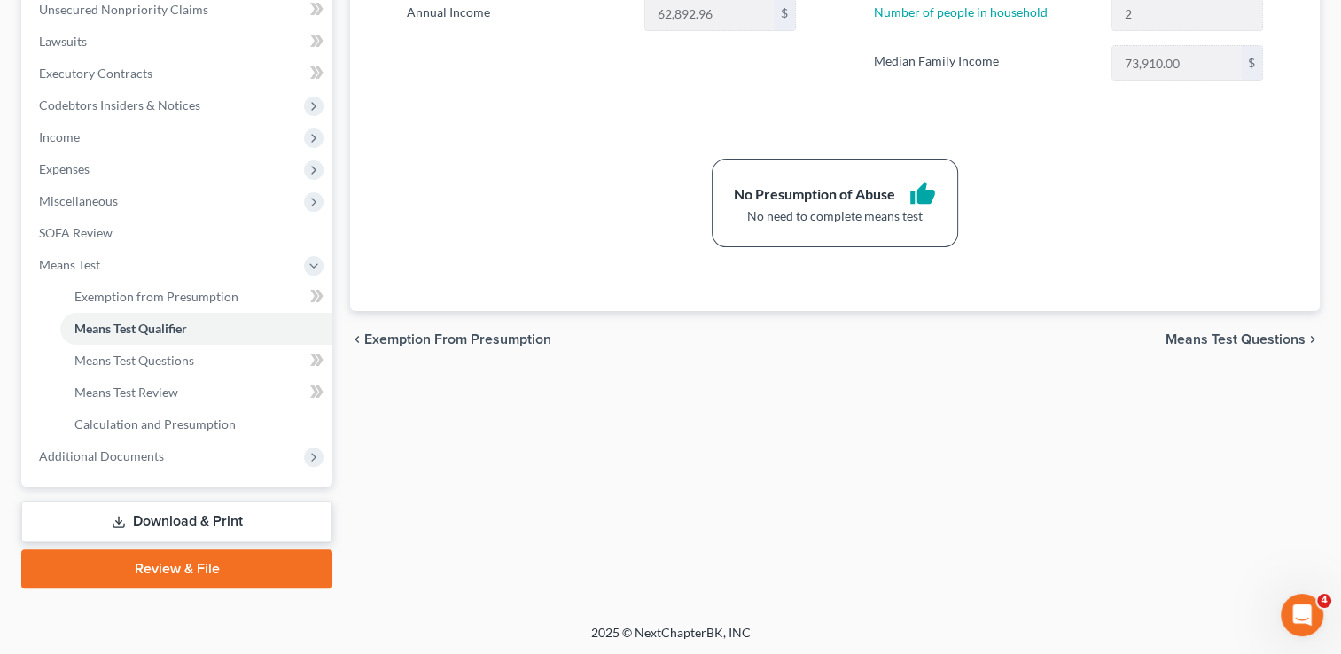
click at [238, 514] on link "Download & Print" at bounding box center [176, 522] width 311 height 42
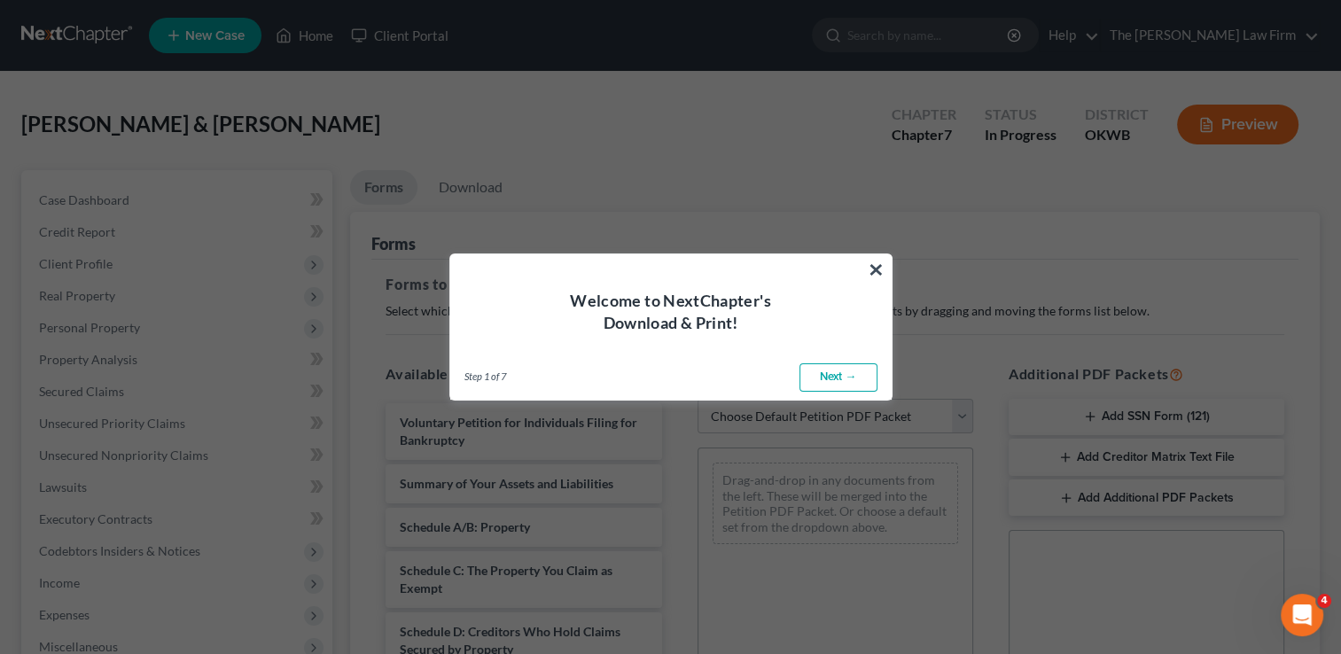
click at [850, 377] on link "Next →" at bounding box center [838, 377] width 78 height 28
select select "0"
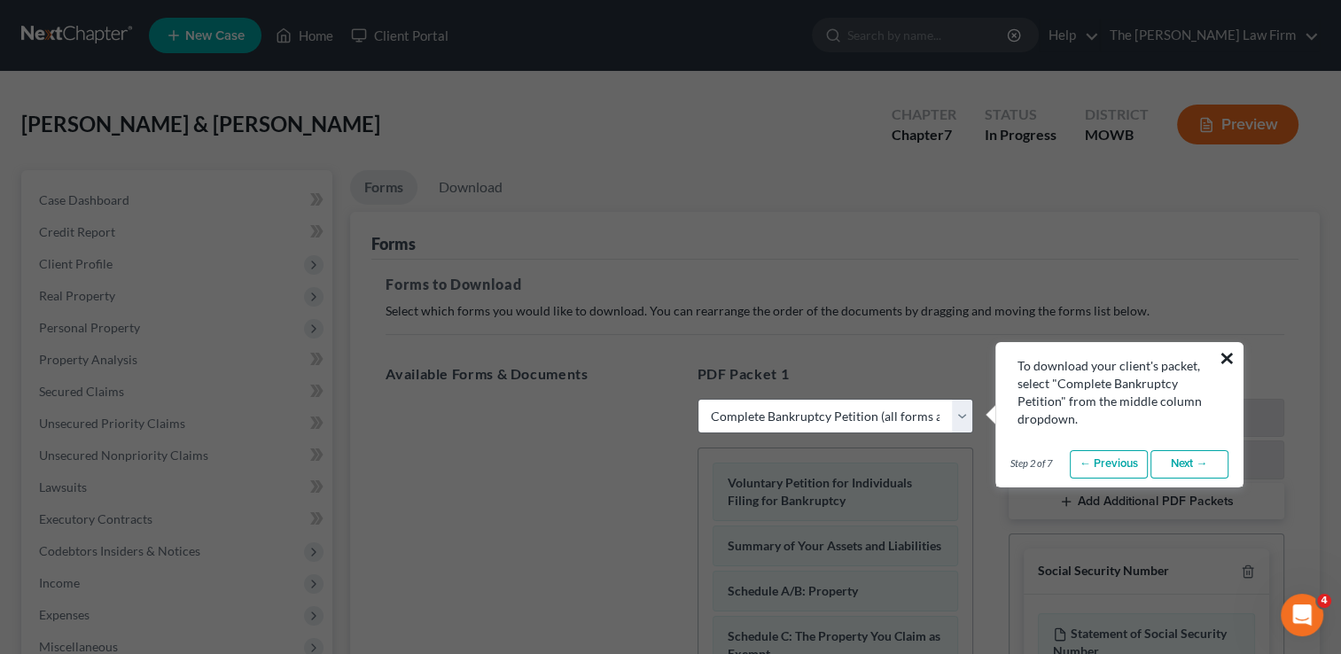
click at [1228, 353] on button "×" at bounding box center [1227, 358] width 17 height 28
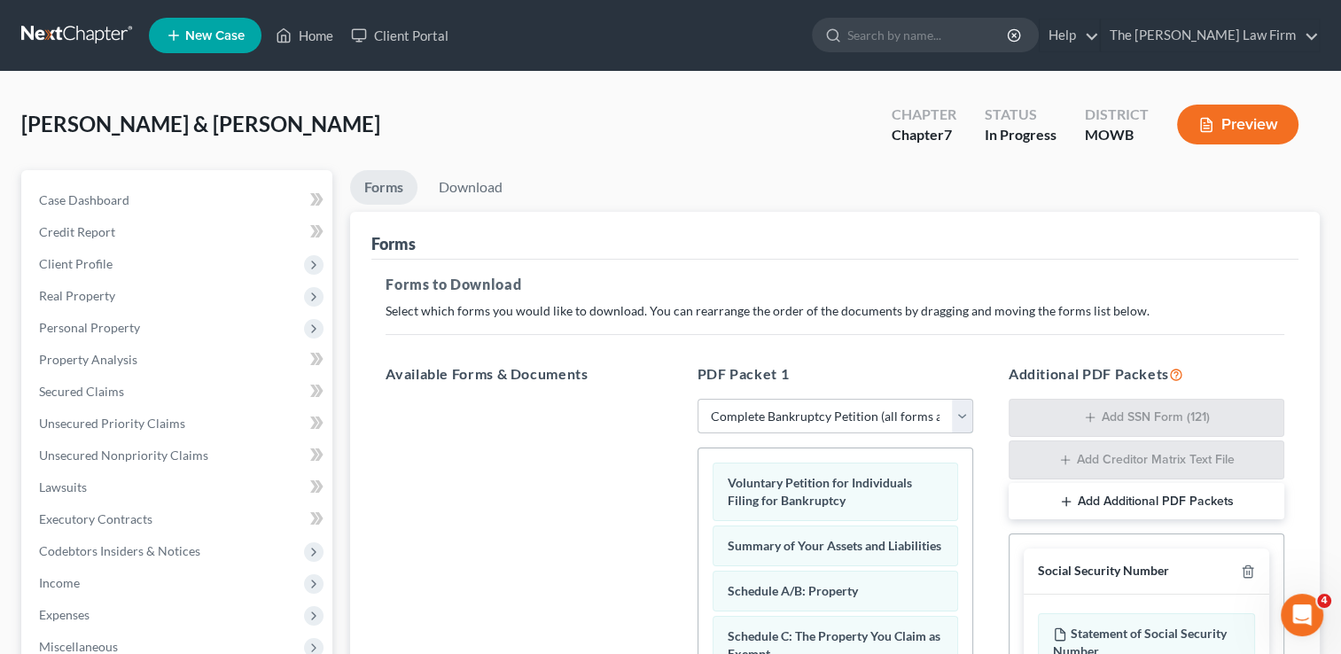
click at [845, 412] on select "Choose Default Petition PDF Packet Complete Bankruptcy Petition (all forms and …" at bounding box center [836, 416] width 276 height 35
click at [801, 204] on ul "Forms Download" at bounding box center [835, 191] width 970 height 42
click at [493, 184] on link "Download" at bounding box center [471, 187] width 92 height 35
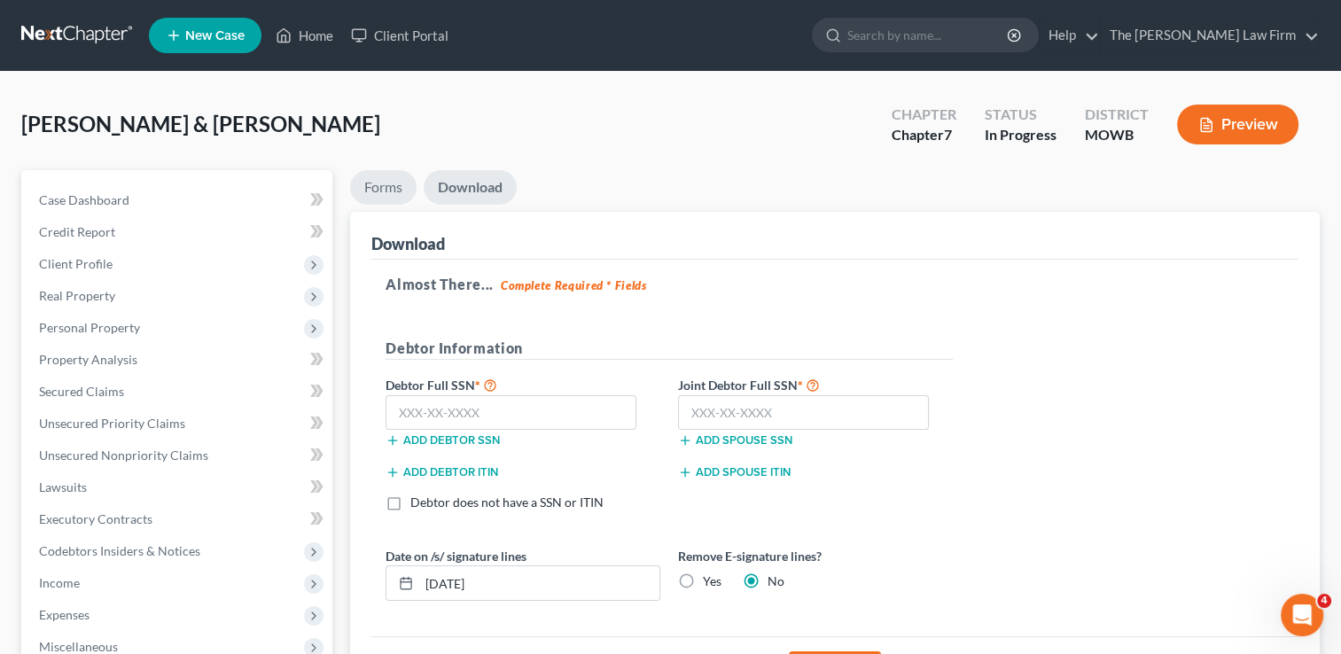
click at [389, 183] on link "Forms" at bounding box center [383, 187] width 66 height 35
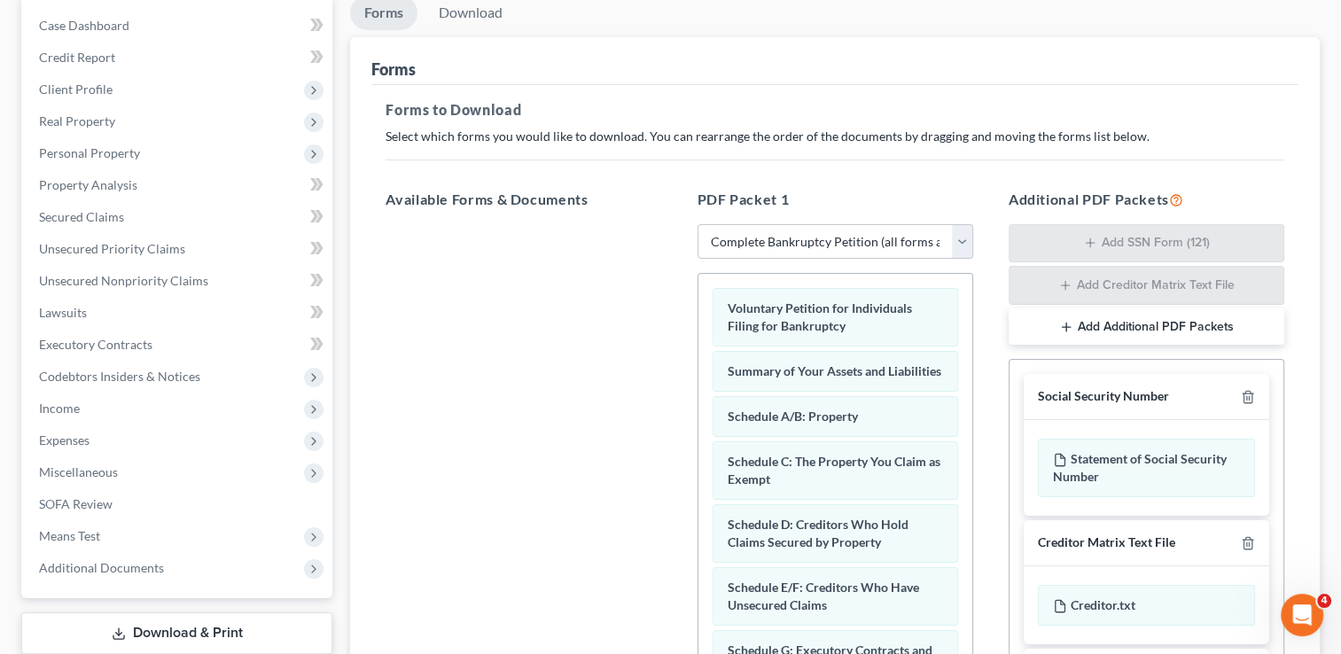
scroll to position [85, 0]
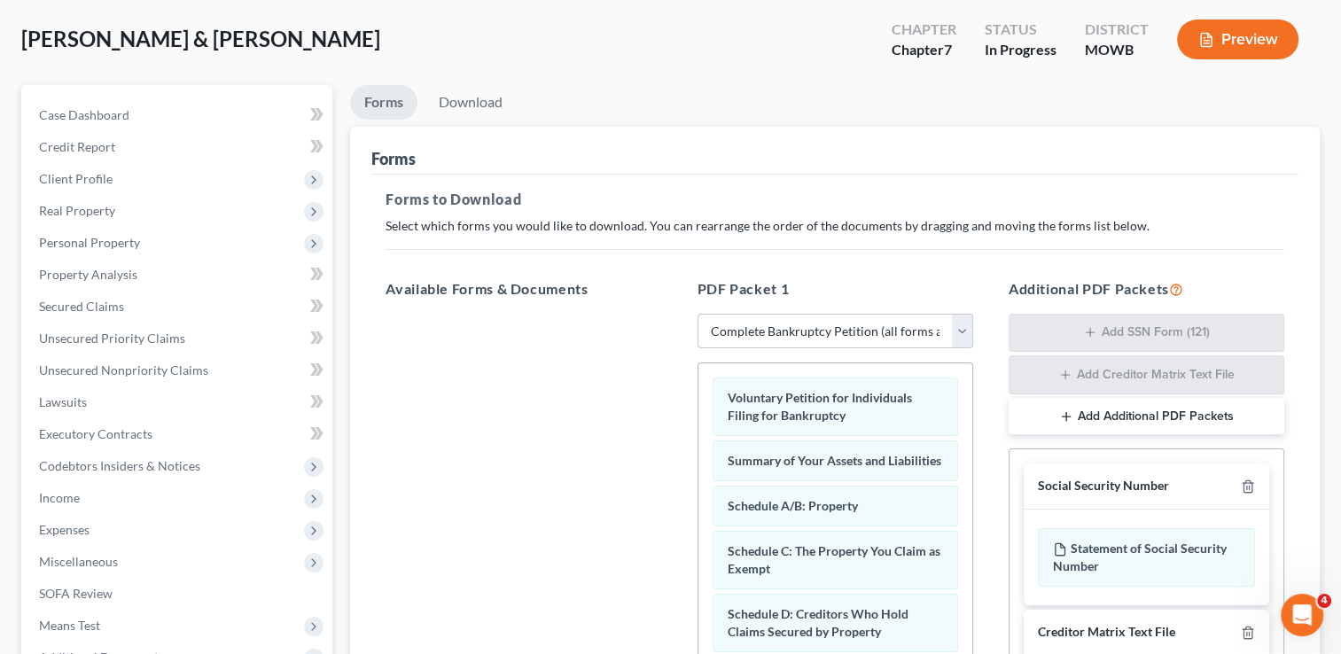
click at [959, 324] on select "Choose Default Petition PDF Packet Complete Bankruptcy Petition (all forms and …" at bounding box center [836, 331] width 276 height 35
click at [889, 175] on div "Forms to Download Select which forms you would like to download. You can rearra…" at bounding box center [834, 531] width 927 height 713
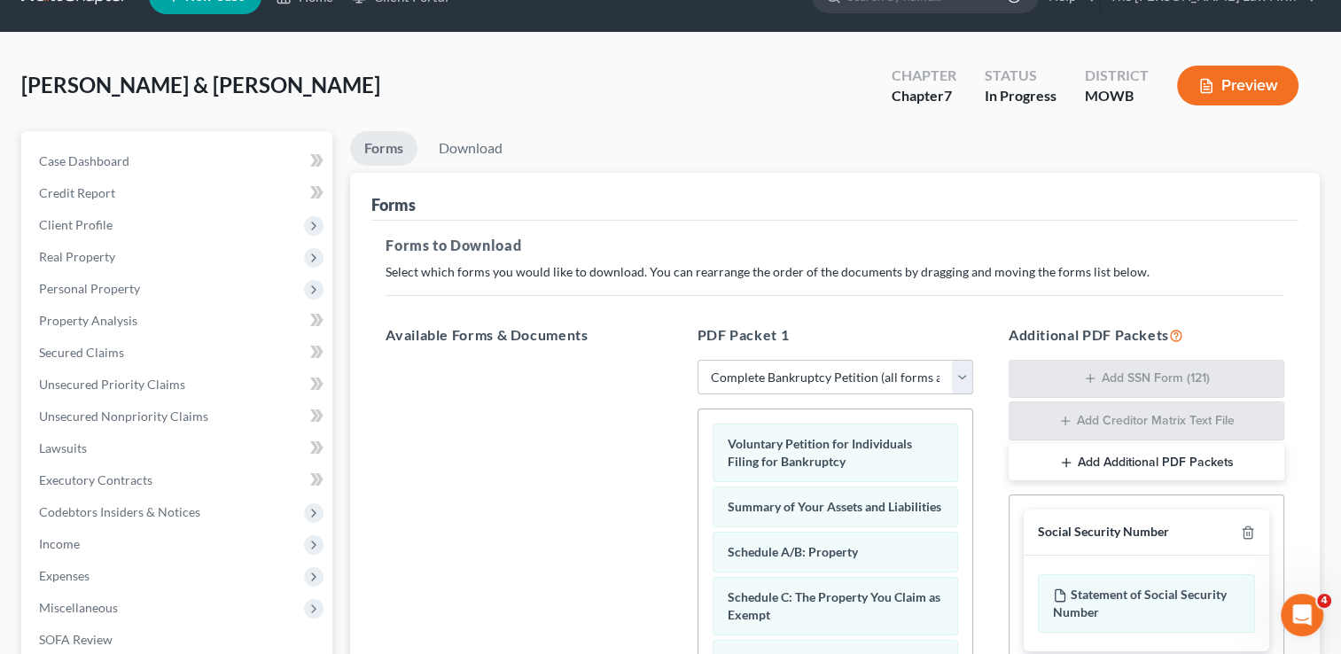
scroll to position [0, 0]
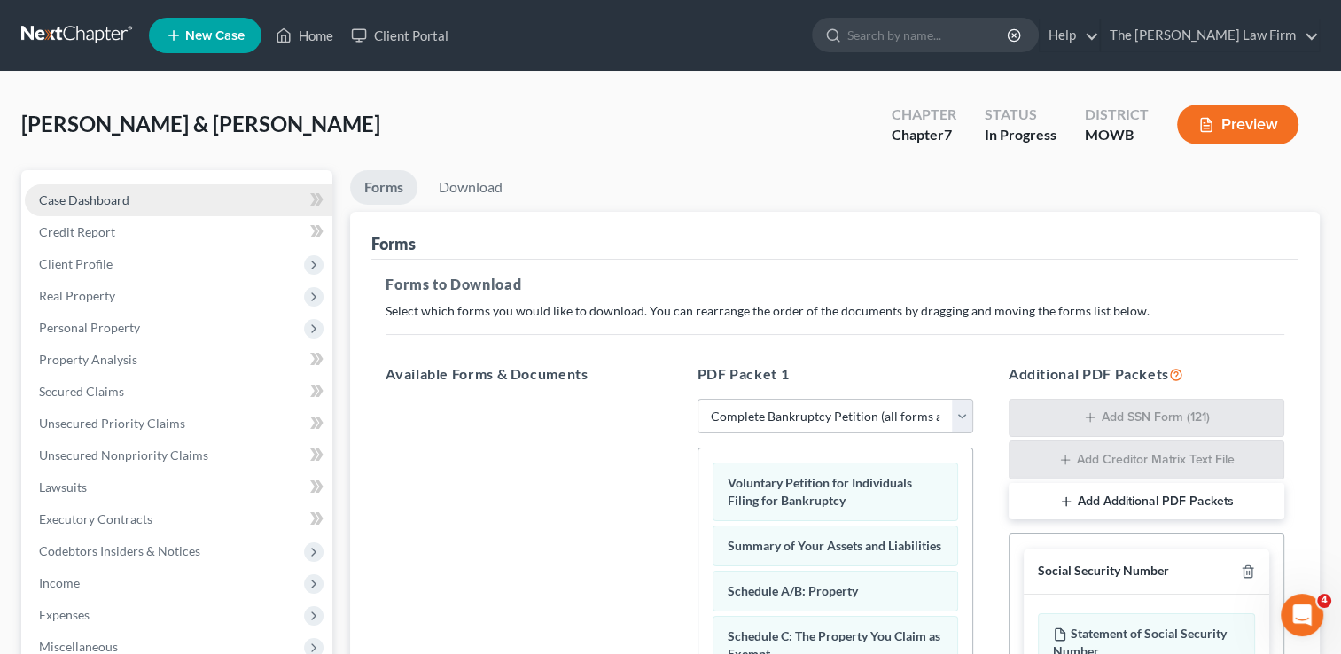
click at [103, 199] on span "Case Dashboard" at bounding box center [84, 199] width 90 height 15
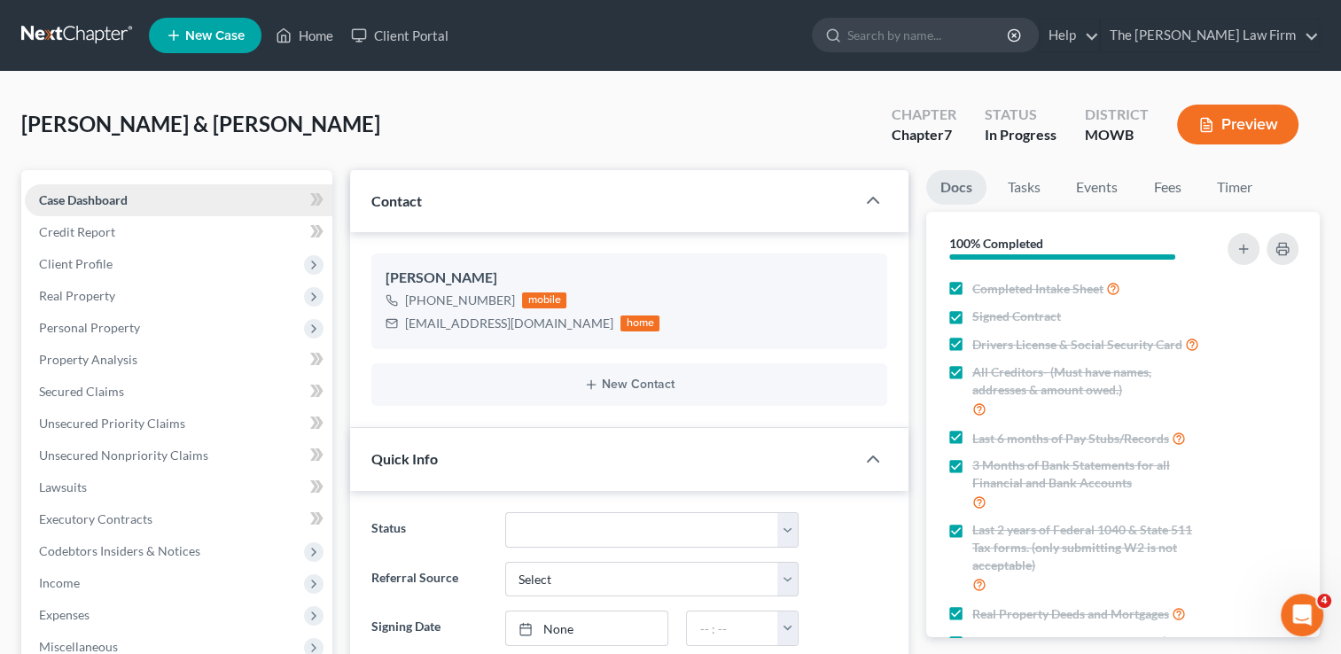
scroll to position [1072, 0]
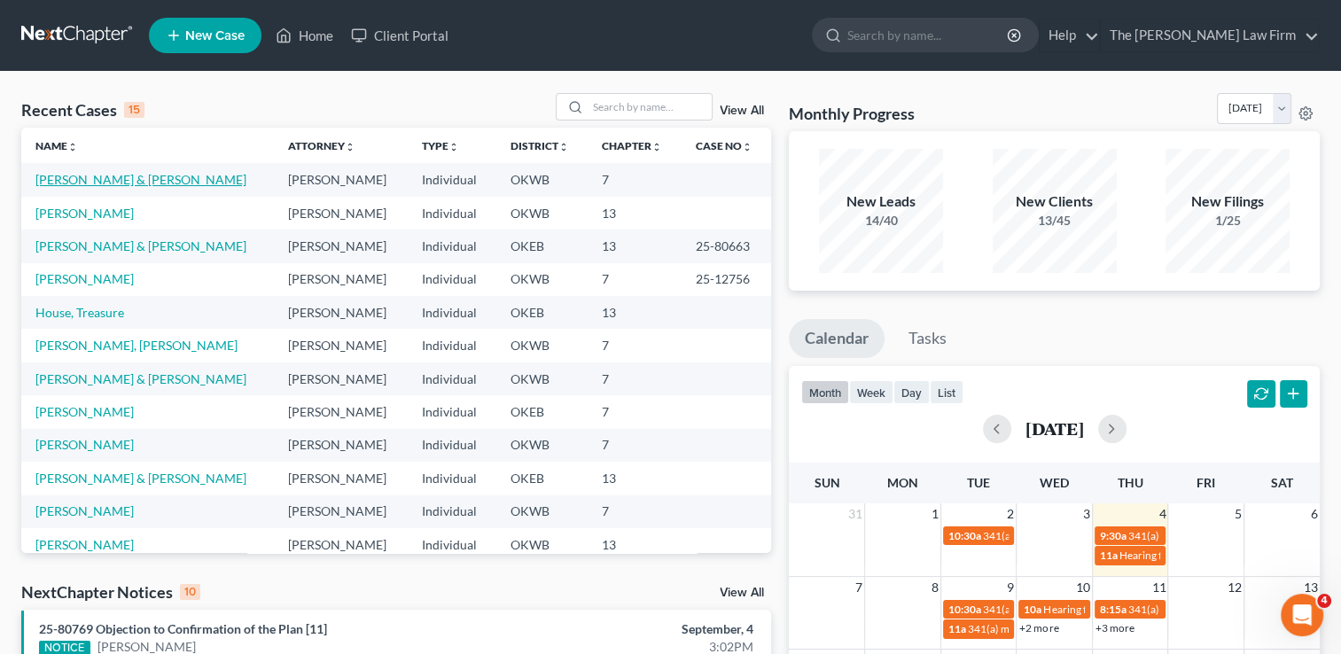
click at [121, 179] on link "[PERSON_NAME] & [PERSON_NAME]" at bounding box center [140, 179] width 211 height 15
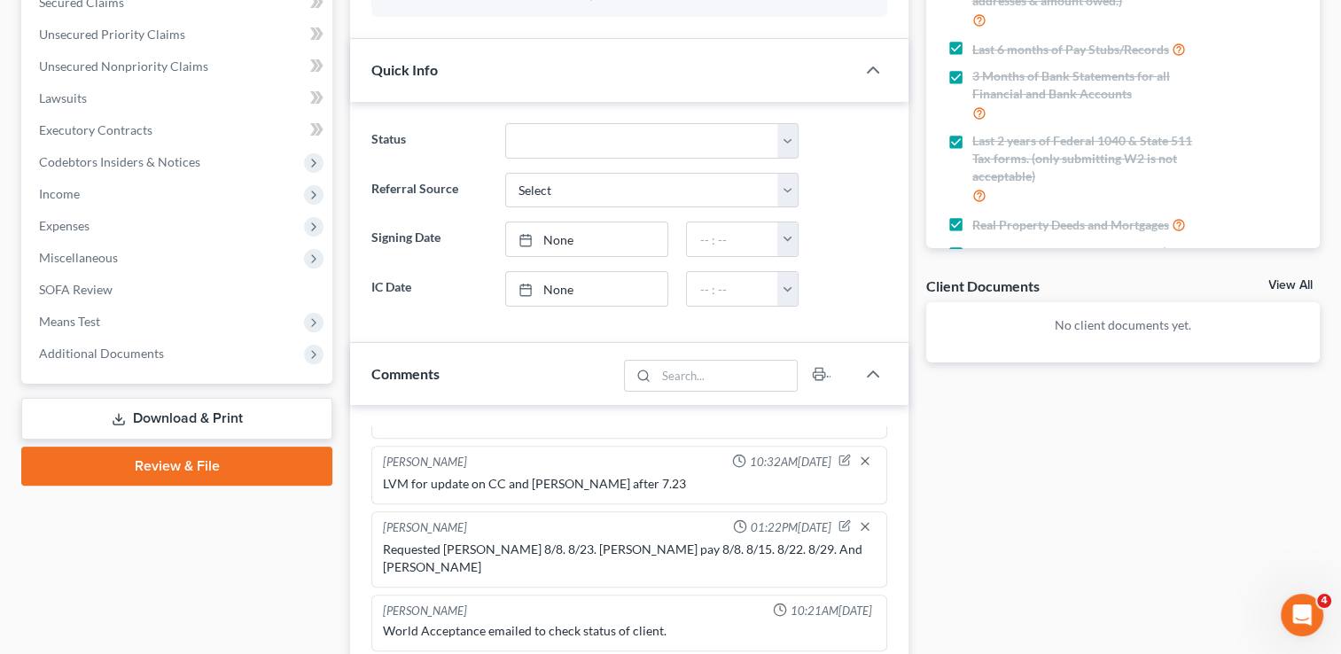
scroll to position [355, 0]
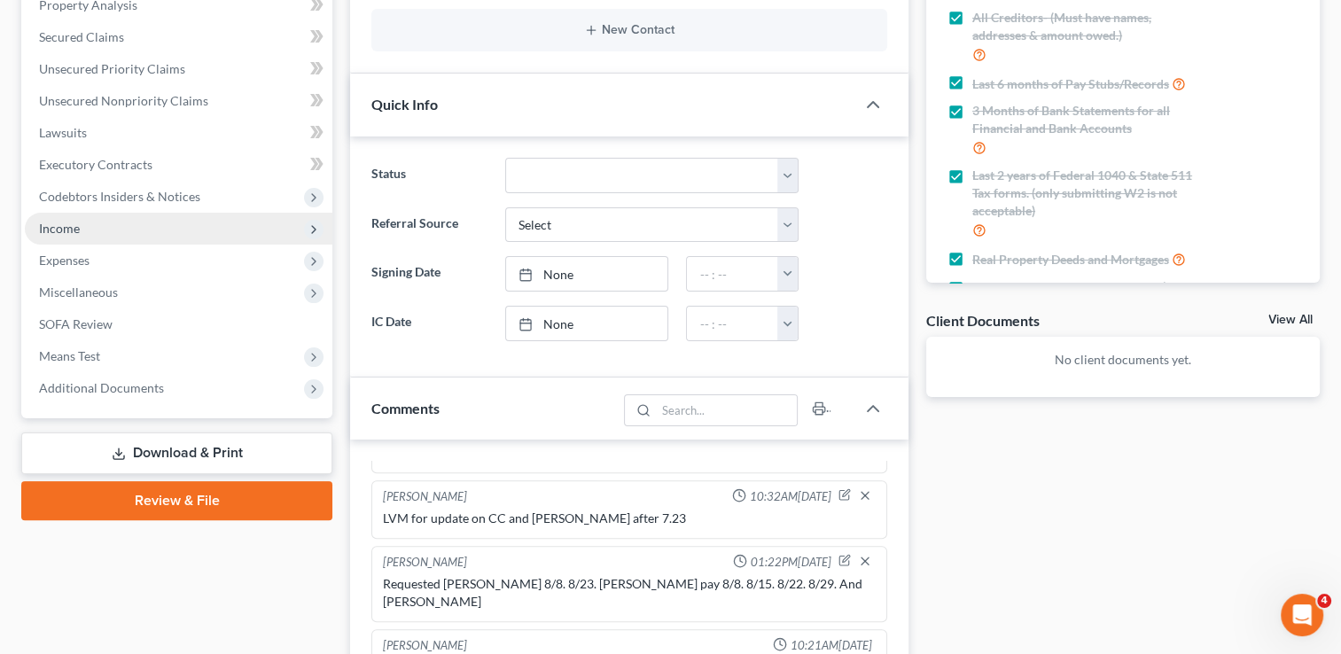
click at [64, 221] on span "Income" at bounding box center [59, 228] width 41 height 15
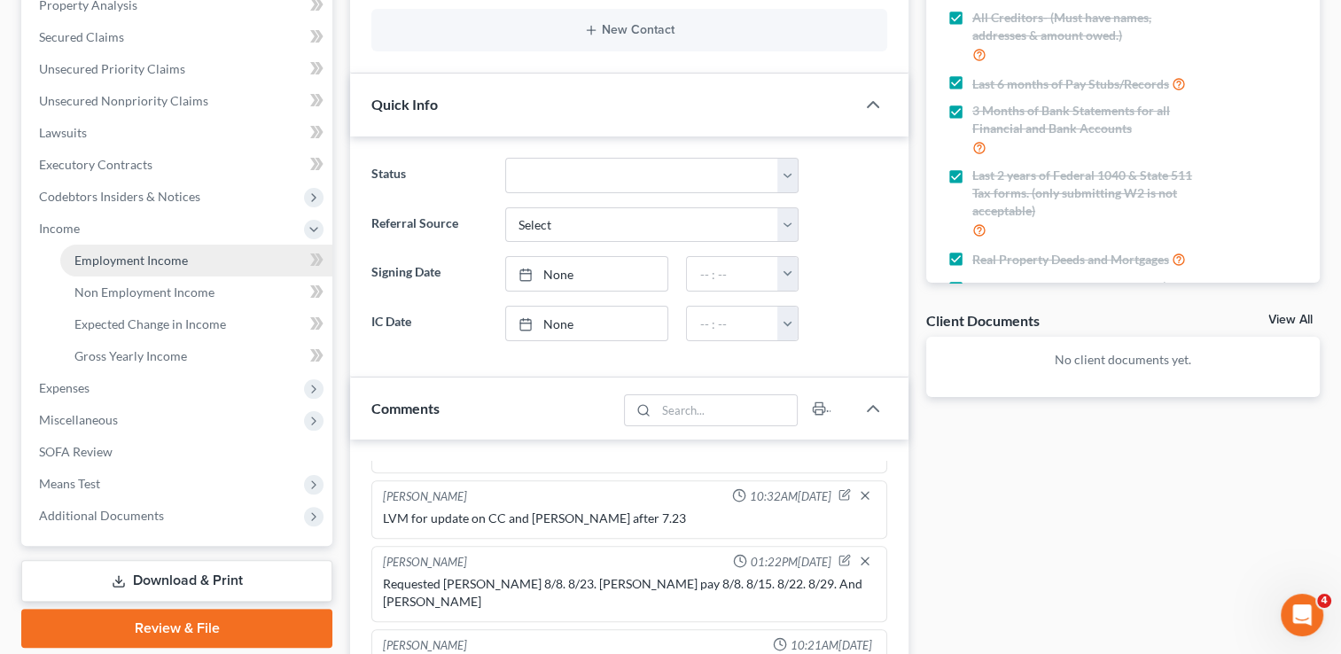
click at [133, 258] on span "Employment Income" at bounding box center [130, 260] width 113 height 15
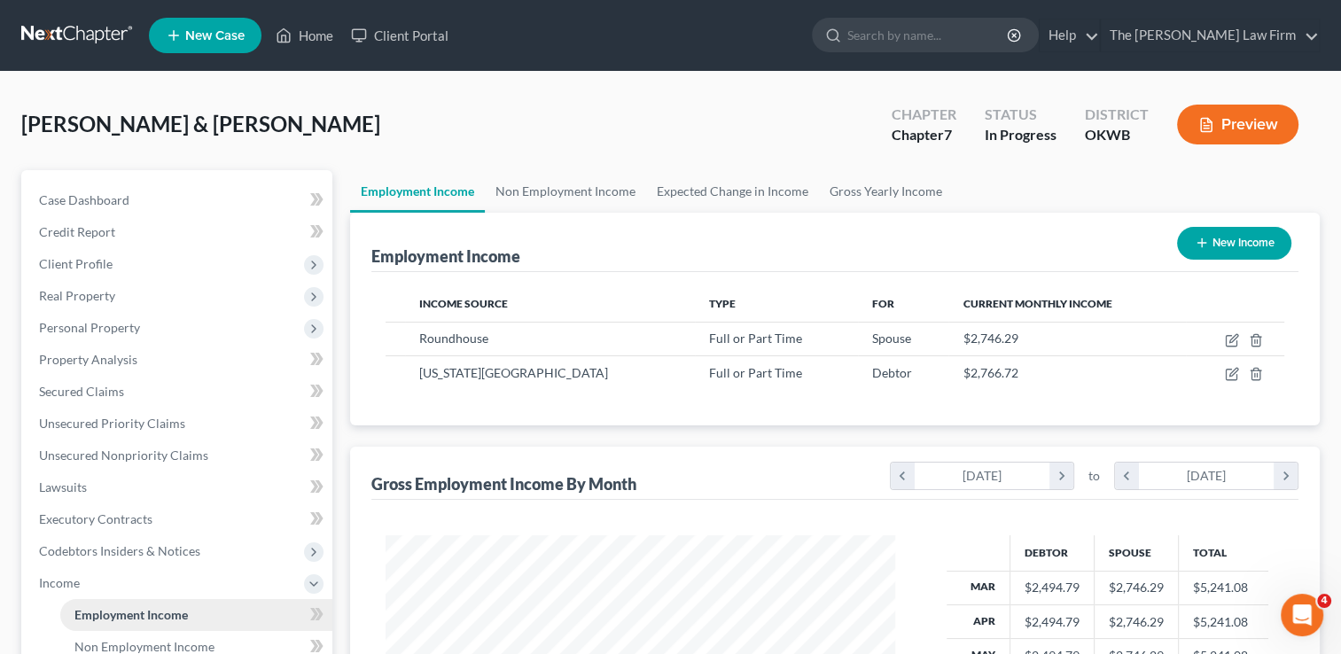
scroll to position [316, 545]
click at [539, 185] on link "Non Employment Income" at bounding box center [565, 191] width 161 height 43
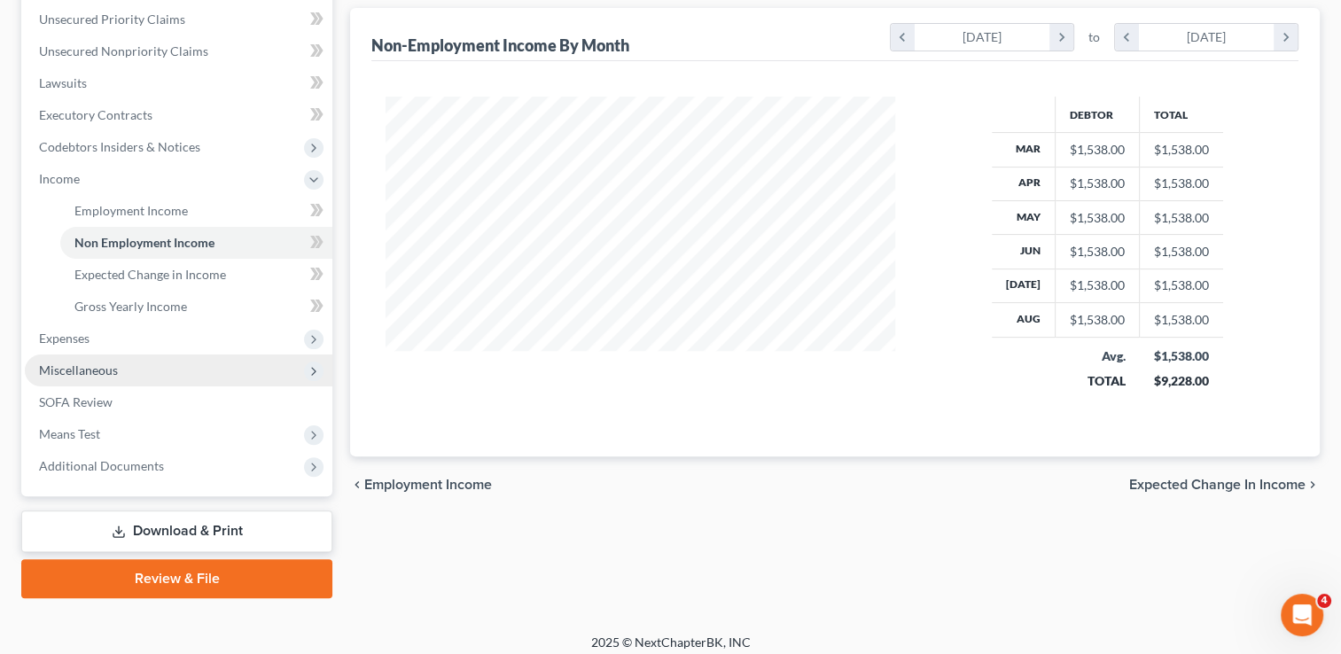
scroll to position [414, 0]
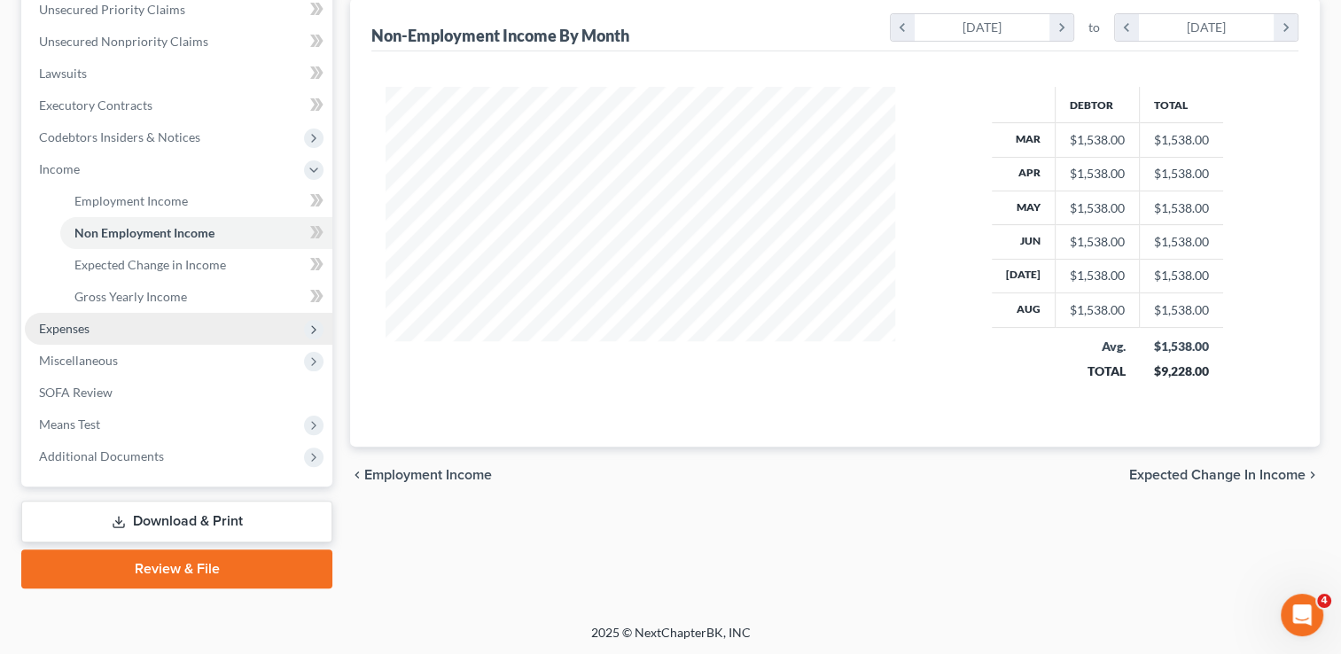
click at [90, 335] on span "Expenses" at bounding box center [179, 329] width 308 height 32
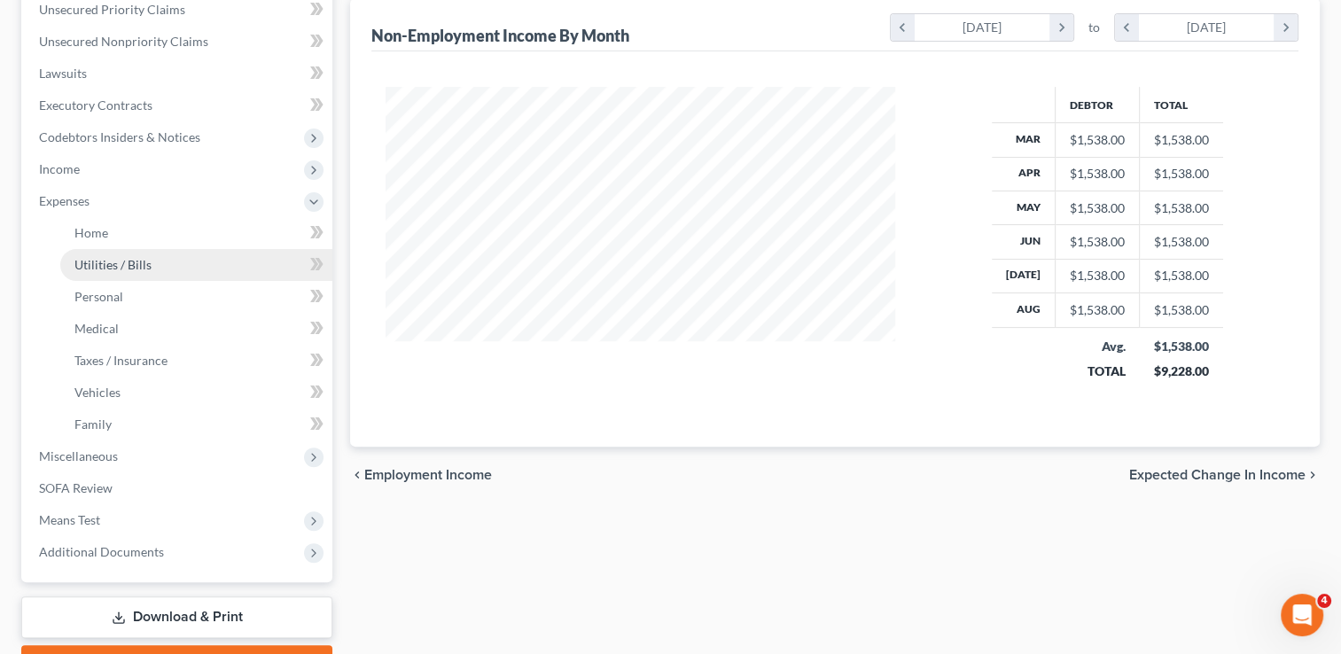
click at [138, 265] on span "Utilities / Bills" at bounding box center [112, 264] width 77 height 15
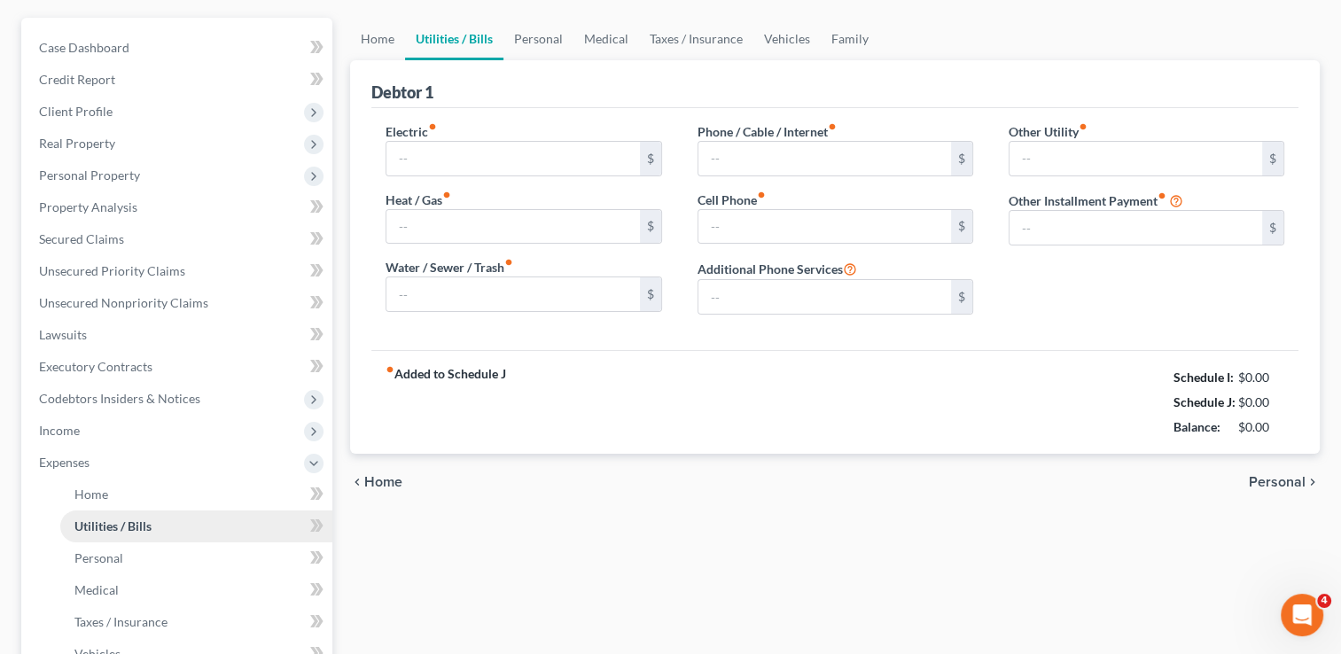
scroll to position [14, 0]
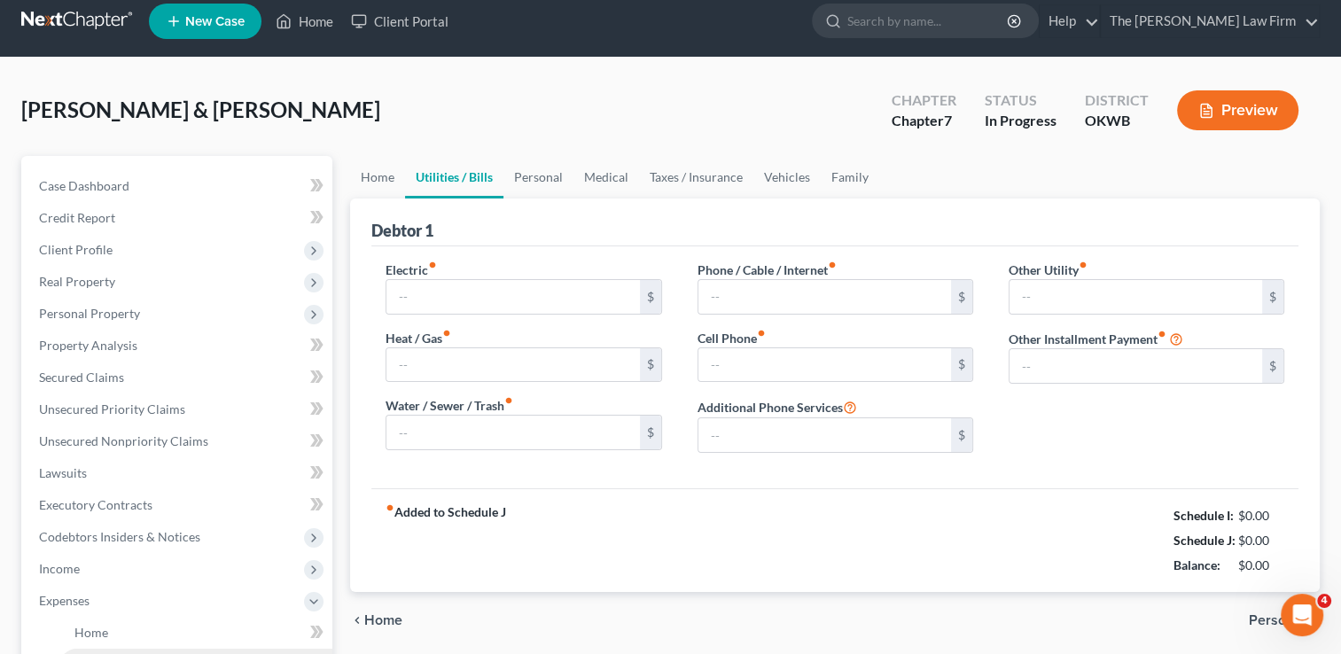
type input "400.00"
type input "130.00"
type input "160.00"
type input "350.00"
type input "280.00"
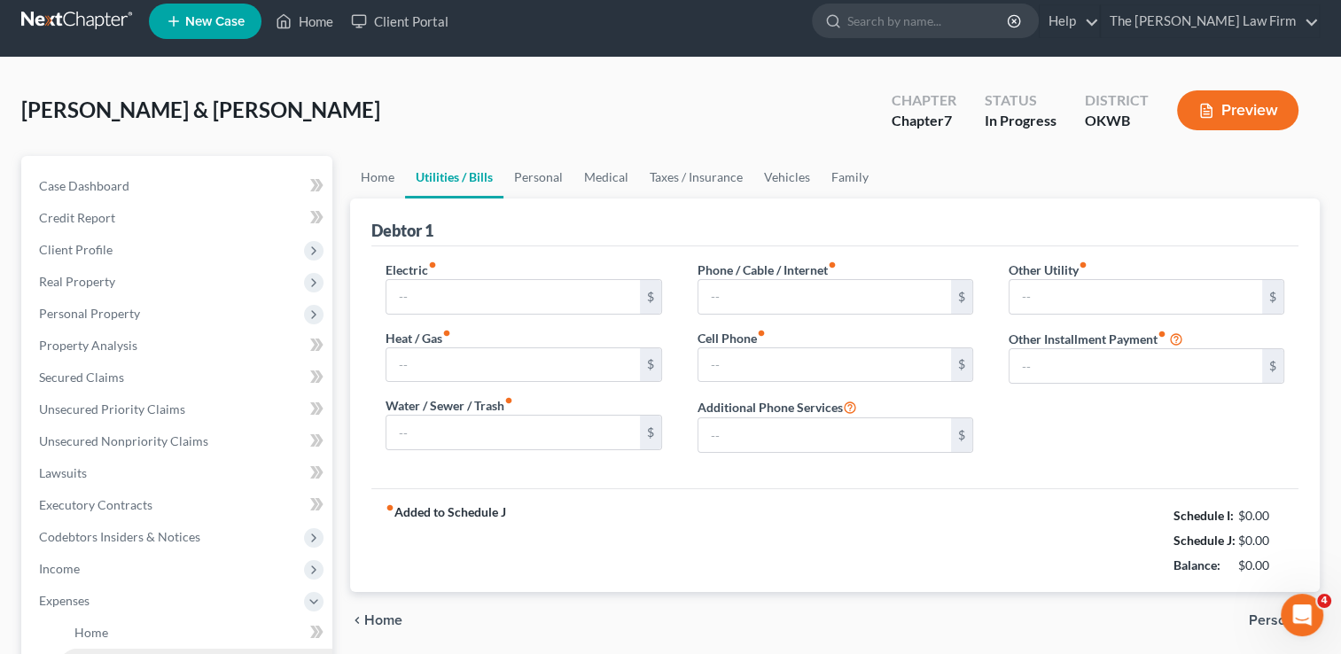
type input "0.00"
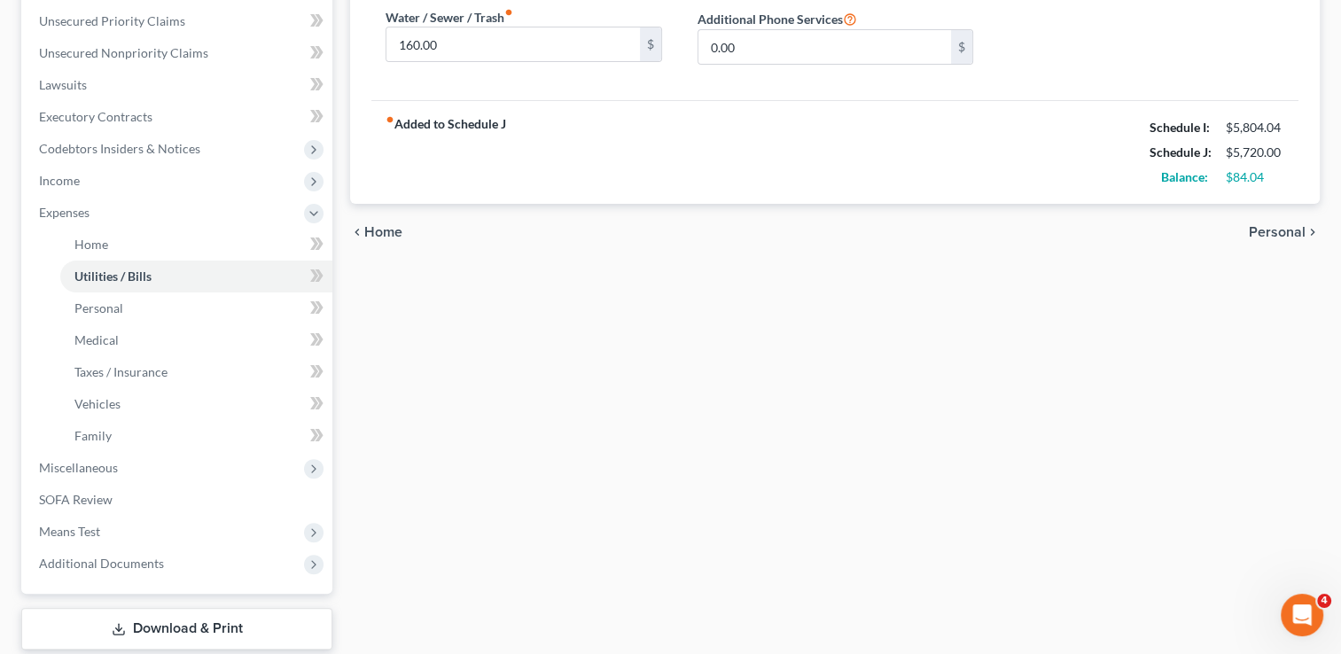
scroll to position [443, 0]
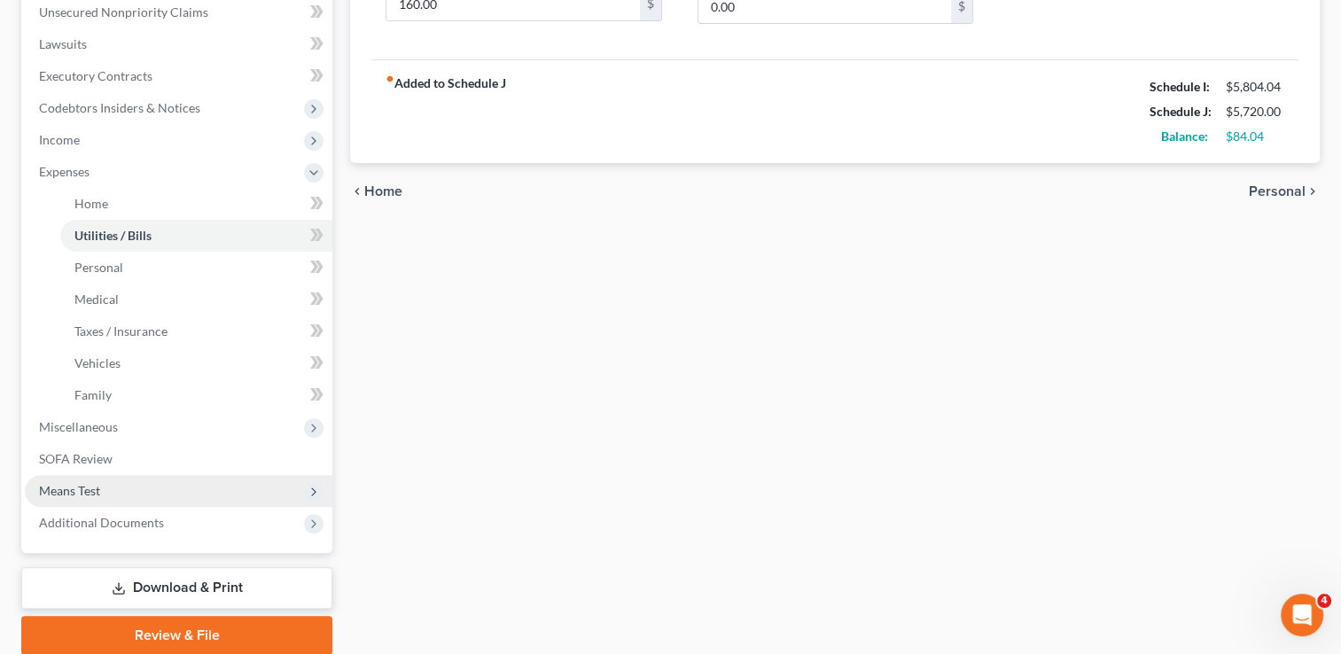
click at [93, 487] on span "Means Test" at bounding box center [69, 490] width 61 height 15
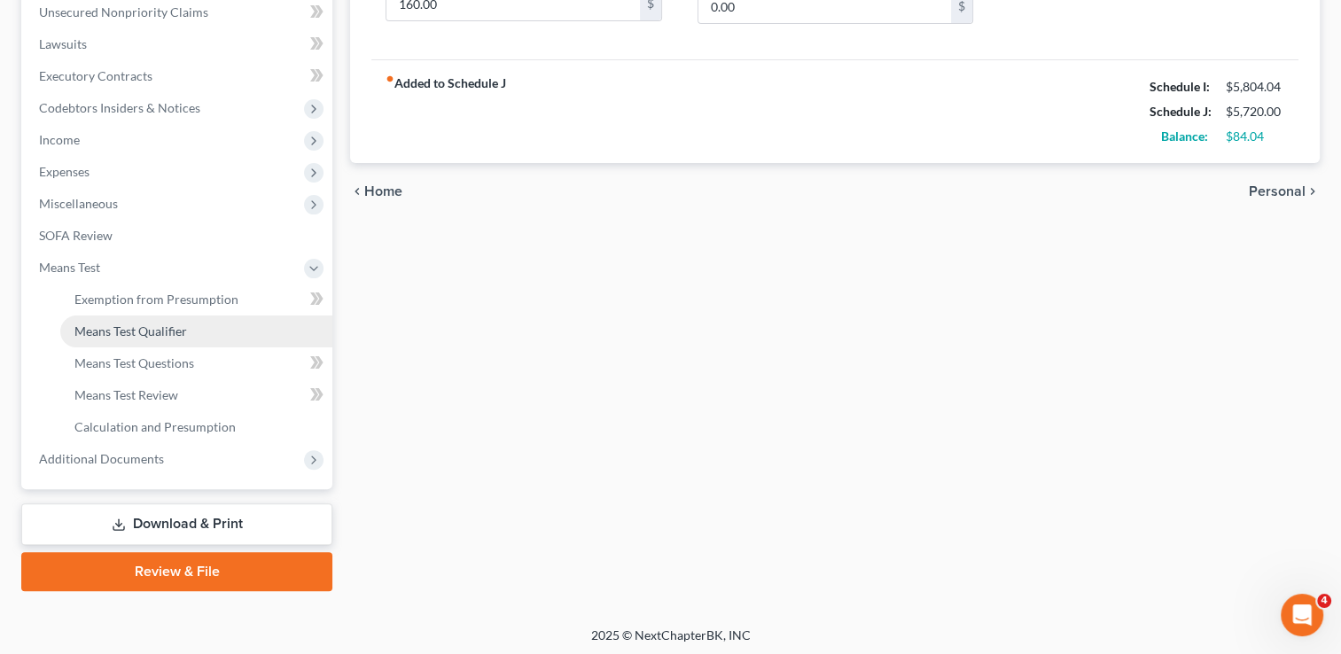
click at [188, 334] on link "Means Test Qualifier" at bounding box center [196, 332] width 272 height 32
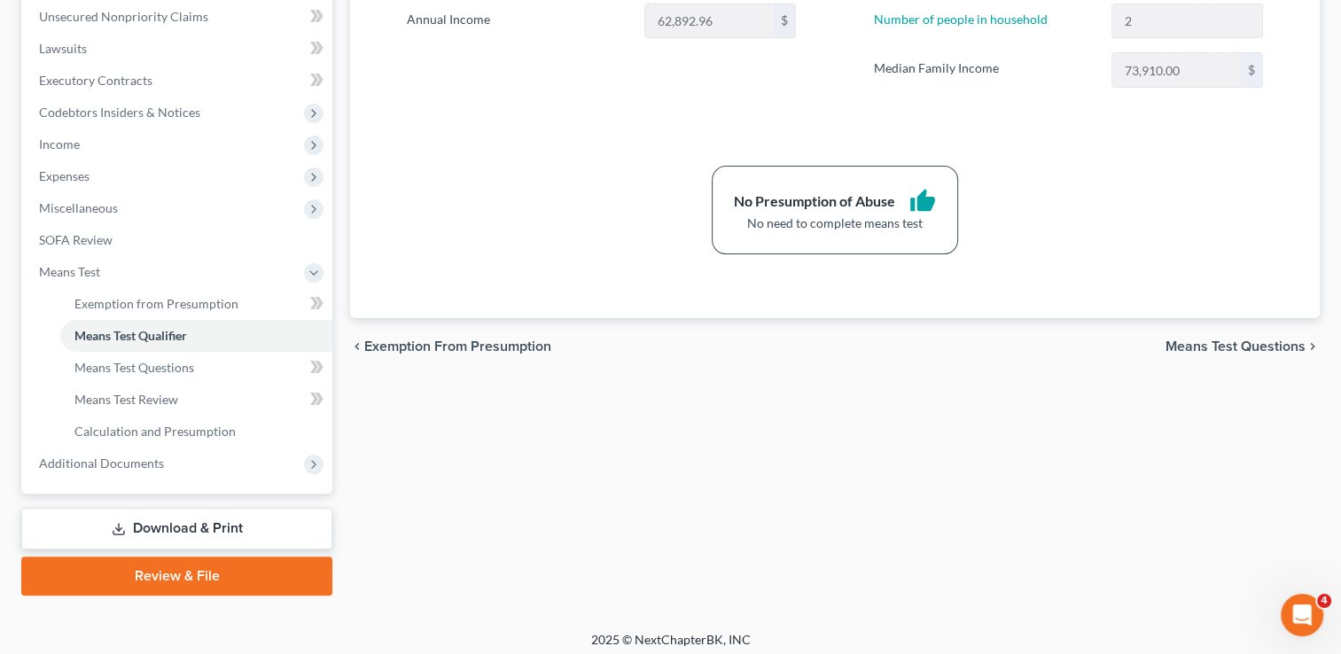
scroll to position [446, 0]
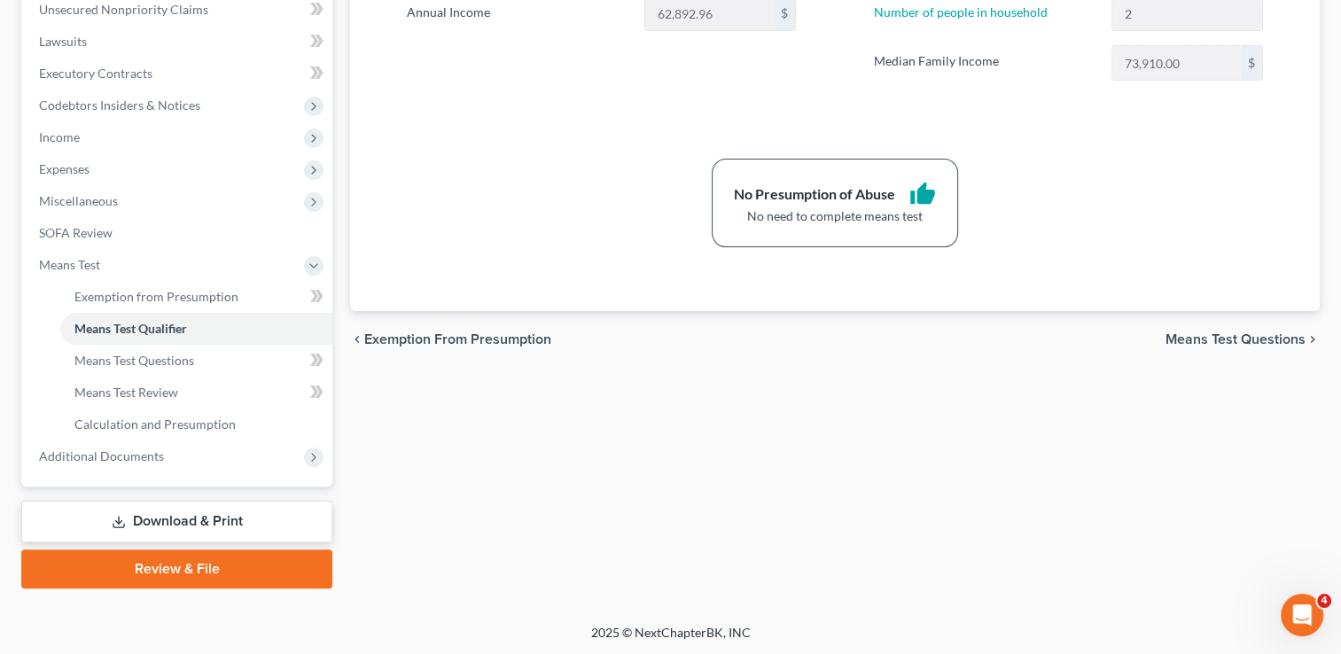
click at [169, 516] on link "Download & Print" at bounding box center [176, 522] width 311 height 42
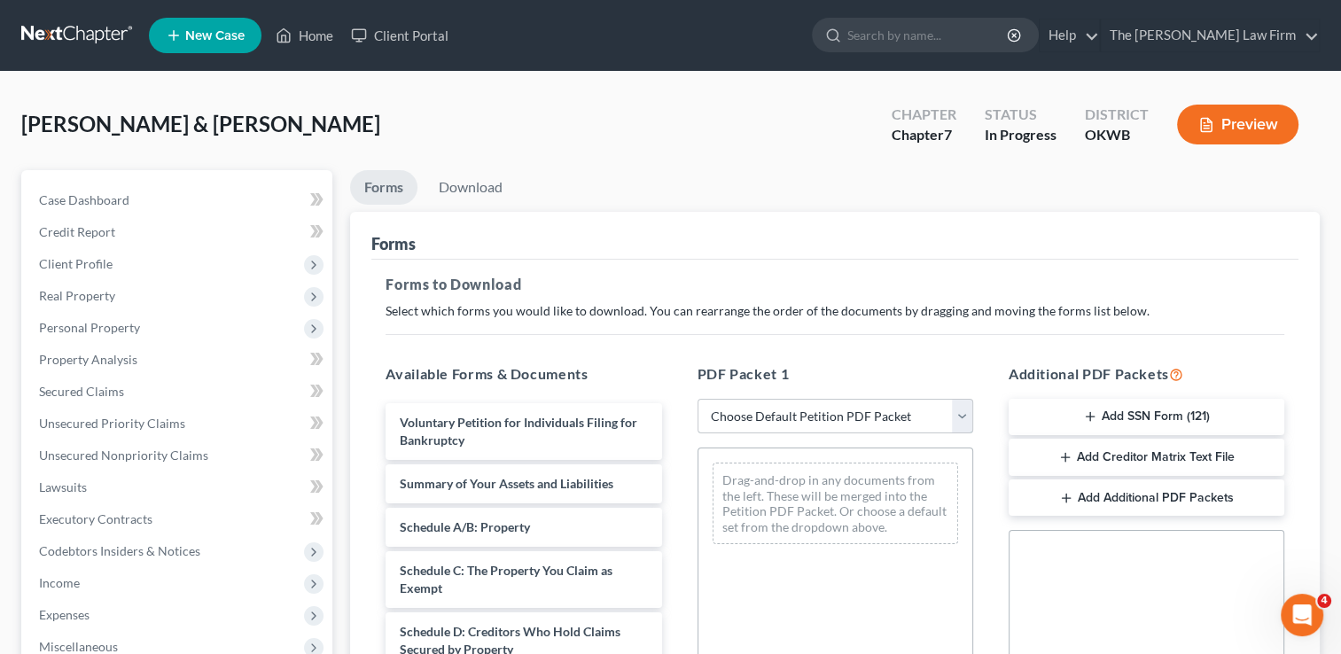
click at [793, 417] on select "Choose Default Petition PDF Packet Complete Bankruptcy Petition (all forms and …" at bounding box center [836, 416] width 276 height 35
select select "0"
click at [698, 399] on select "Choose Default Petition PDF Packet Complete Bankruptcy Petition (all forms and …" at bounding box center [836, 416] width 276 height 35
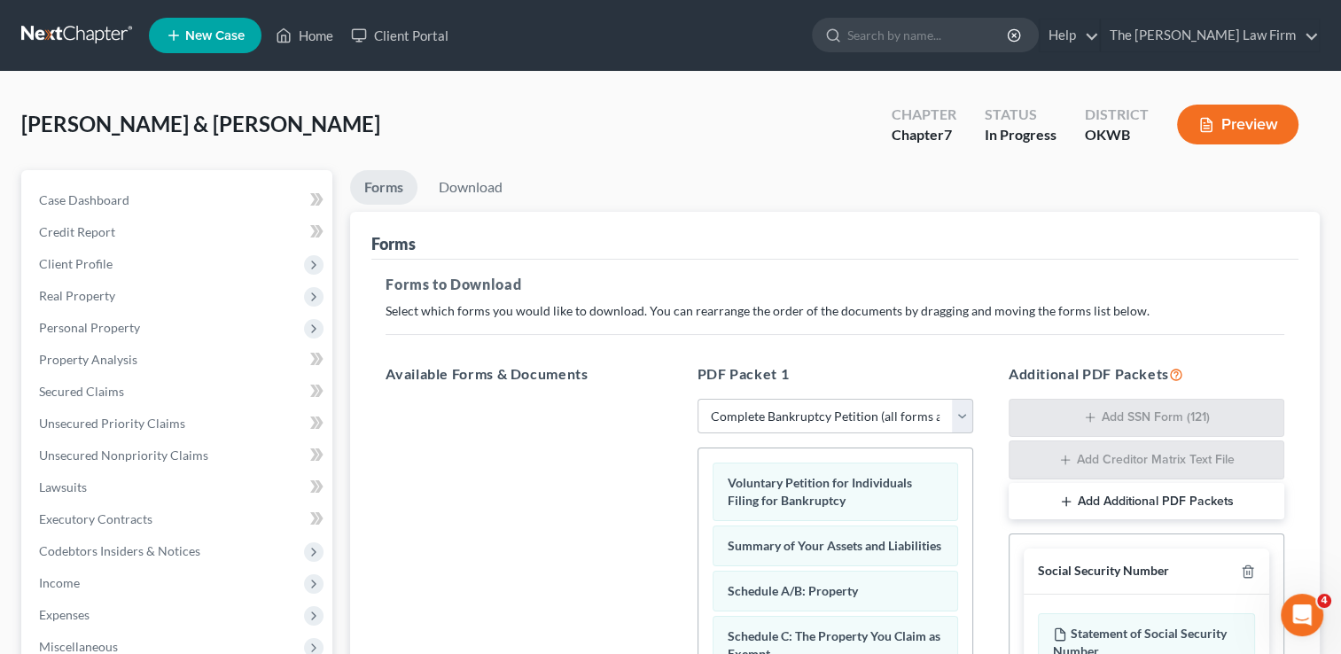
click at [696, 175] on ul "Forms Download" at bounding box center [835, 191] width 970 height 42
click at [473, 179] on link "Download" at bounding box center [471, 187] width 92 height 35
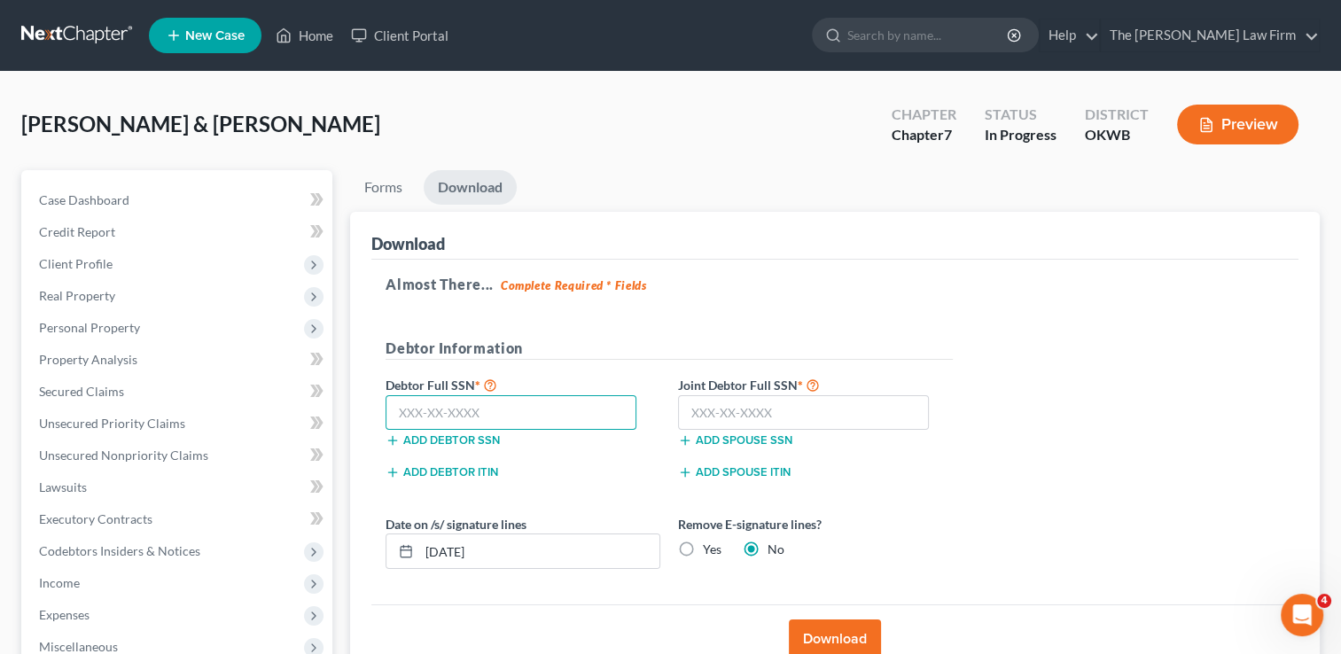
click at [520, 411] on input "text" at bounding box center [511, 412] width 251 height 35
type input "440-54-8255"
click at [894, 414] on input "text" at bounding box center [803, 412] width 251 height 35
click at [985, 398] on div "Almost There... Complete Required * Fields Debtor Information Debtor Full SSN *…" at bounding box center [834, 433] width 927 height 346
click at [712, 413] on input "445-68-7890" at bounding box center [803, 412] width 251 height 35
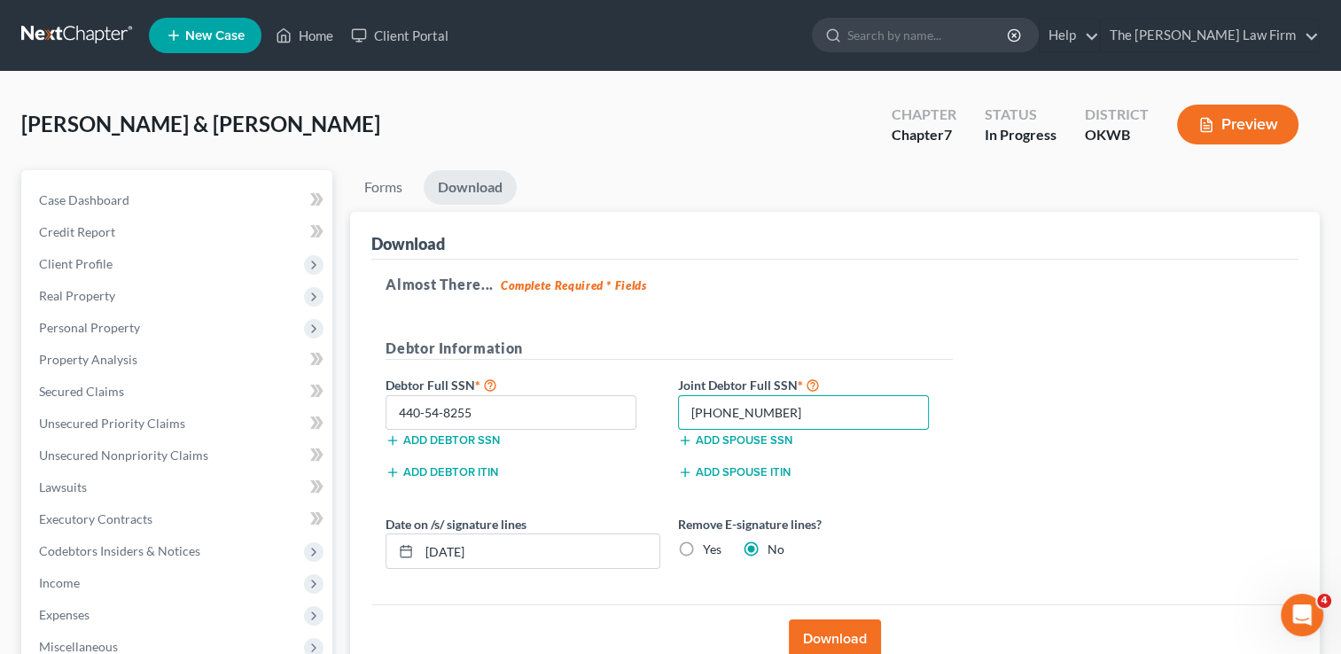
drag, startPoint x: 761, startPoint y: 414, endPoint x: 645, endPoint y: 422, distance: 116.4
click at [645, 422] on div "Debtor Full SSN * 440-54-8255 Add debtor SSN Joint Debtor Full SSN * 446-87-890…" at bounding box center [669, 418] width 585 height 89
type input "442-68-7890"
click at [853, 630] on button "Download" at bounding box center [835, 639] width 92 height 39
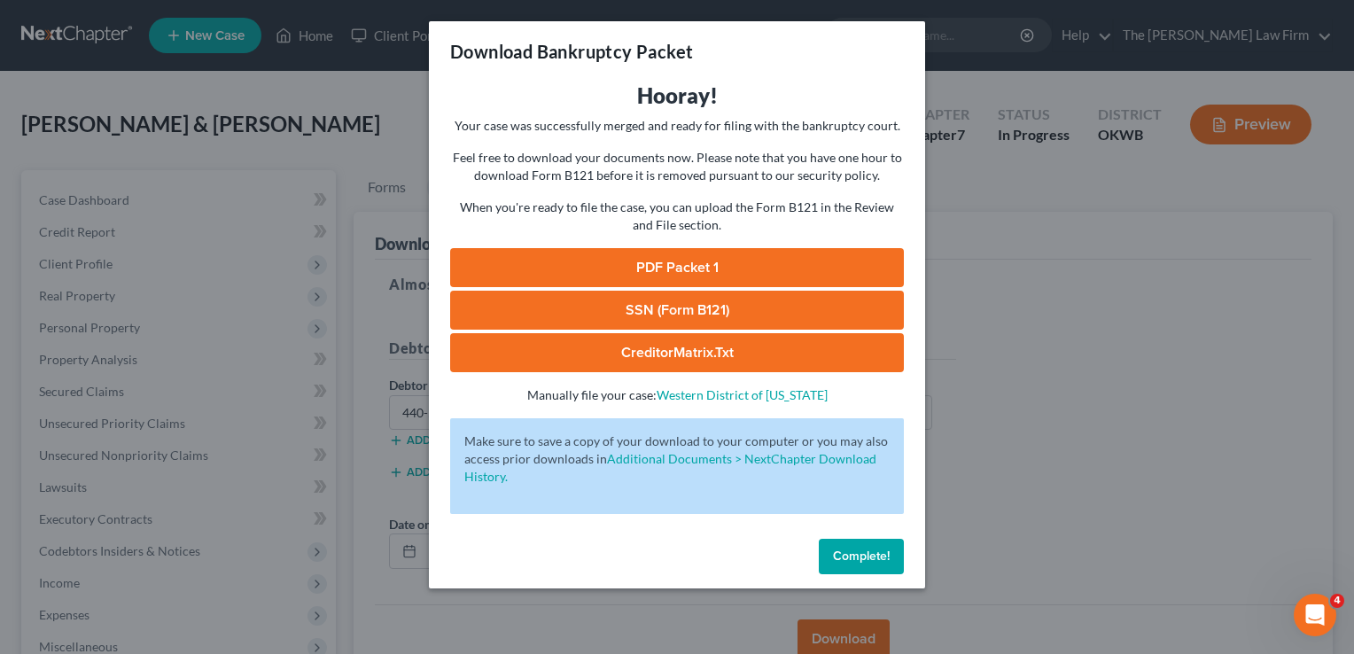
click at [722, 307] on link "SSN (Form B121)" at bounding box center [677, 310] width 454 height 39
click at [744, 264] on link "PDF Packet 1" at bounding box center [677, 267] width 454 height 39
click at [863, 558] on span "Complete!" at bounding box center [861, 556] width 57 height 15
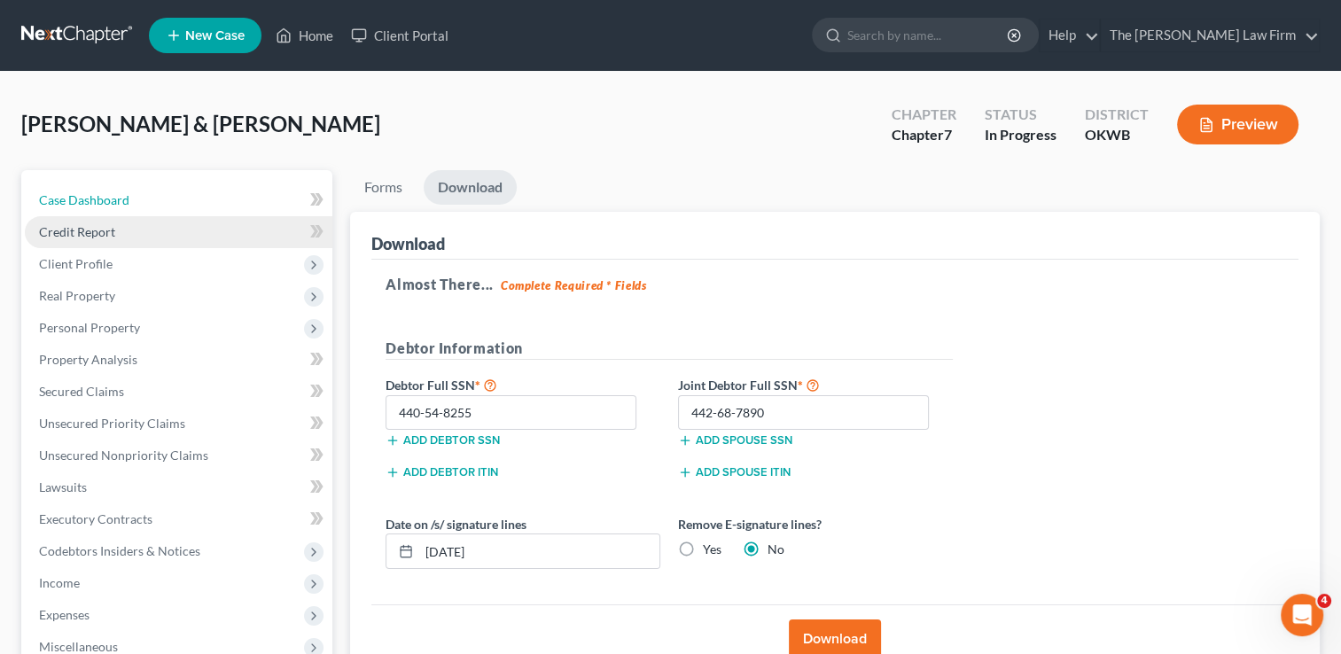
click at [51, 195] on span "Case Dashboard" at bounding box center [84, 199] width 90 height 15
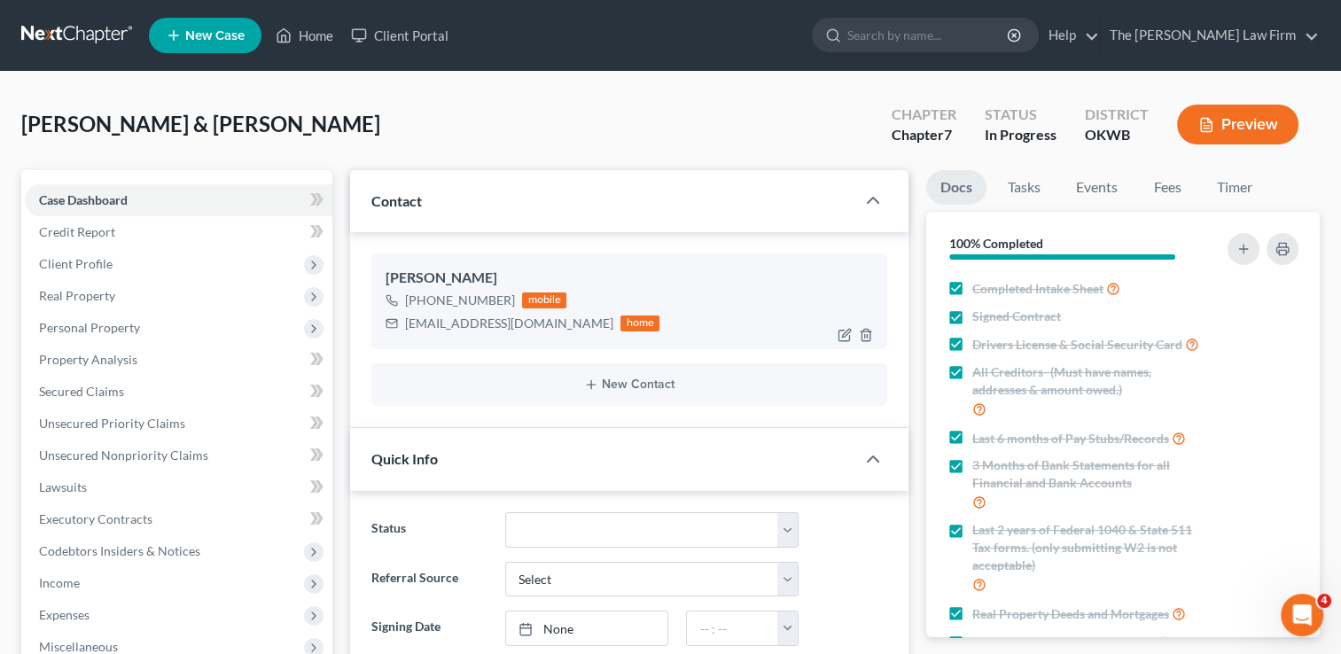
scroll to position [1072, 0]
drag, startPoint x: 407, startPoint y: 322, endPoint x: 542, endPoint y: 327, distance: 134.8
click at [542, 327] on div "kennytisho50@gmail.com" at bounding box center [509, 324] width 208 height 18
drag, startPoint x: 541, startPoint y: 327, endPoint x: 505, endPoint y: 323, distance: 35.7
copy div "kennytisho50@gmail.com"
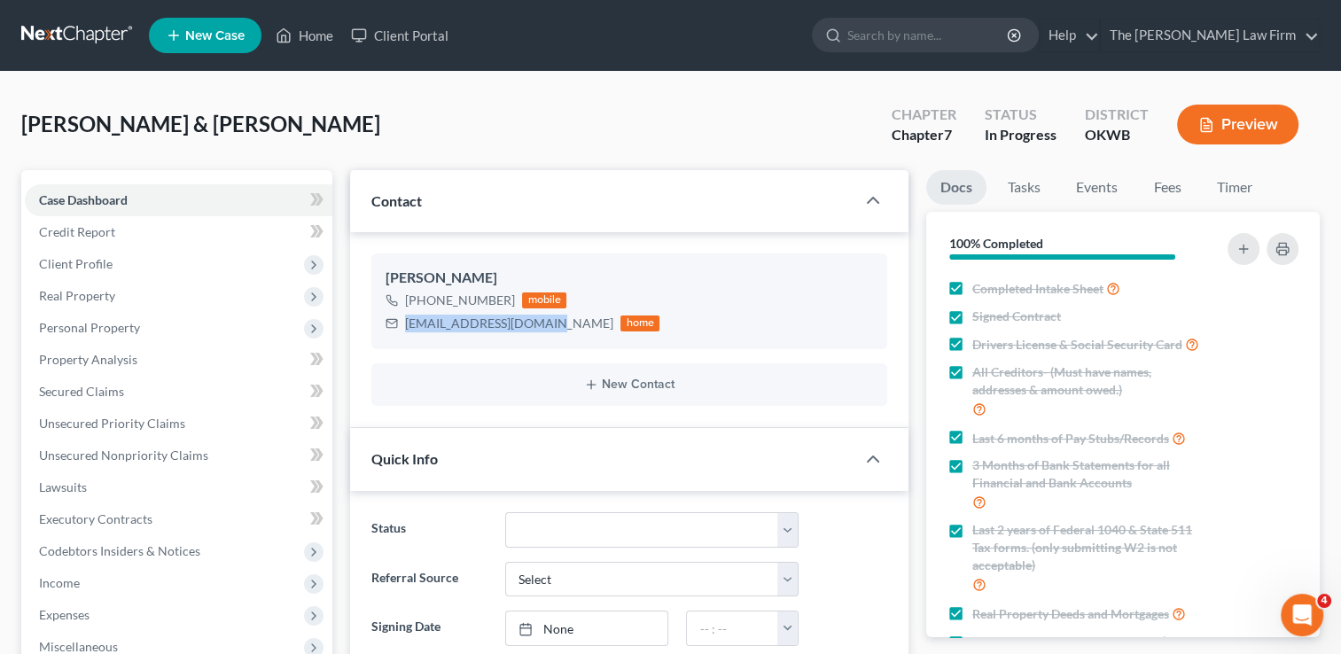
click at [696, 129] on div "Tisho, Kenneth & Beverly Upgraded Chapter Chapter 7 Status In Progress District…" at bounding box center [670, 131] width 1298 height 77
click at [59, 23] on link at bounding box center [77, 35] width 113 height 32
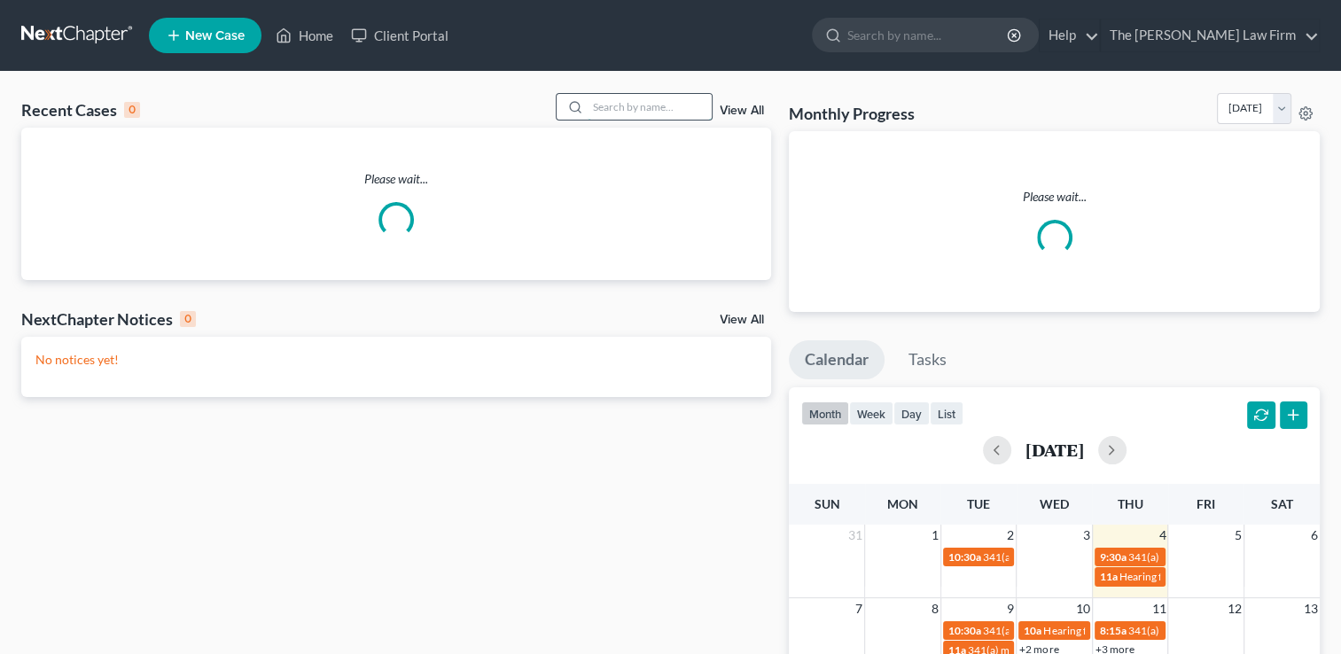
click at [645, 105] on input "search" at bounding box center [650, 107] width 124 height 26
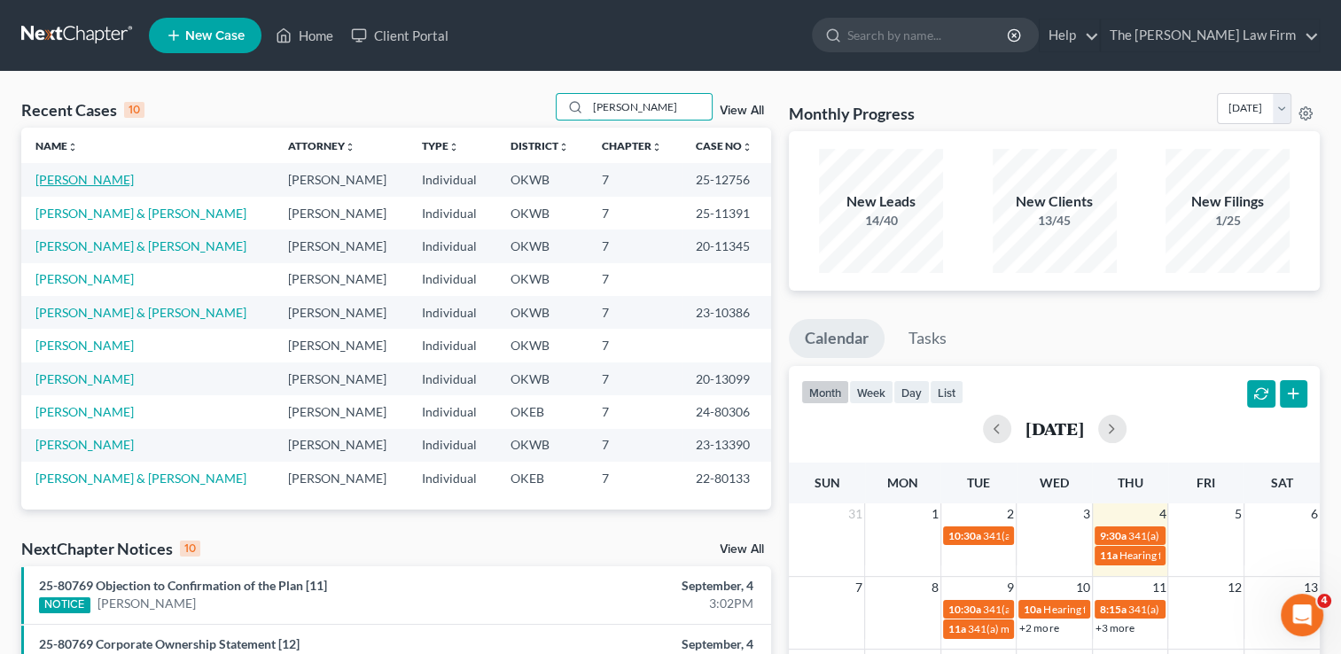
type input "eliza"
click at [80, 179] on link "[PERSON_NAME]" at bounding box center [84, 179] width 98 height 15
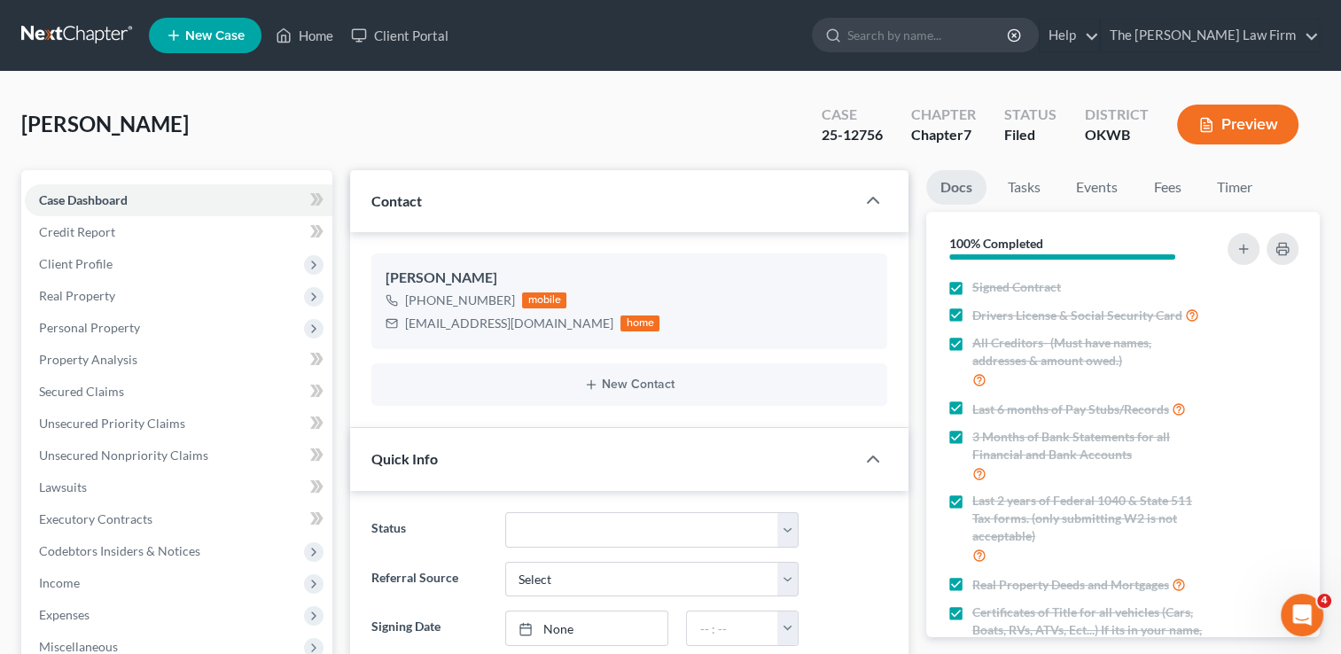
scroll to position [1191, 0]
click at [83, 30] on link at bounding box center [77, 35] width 113 height 32
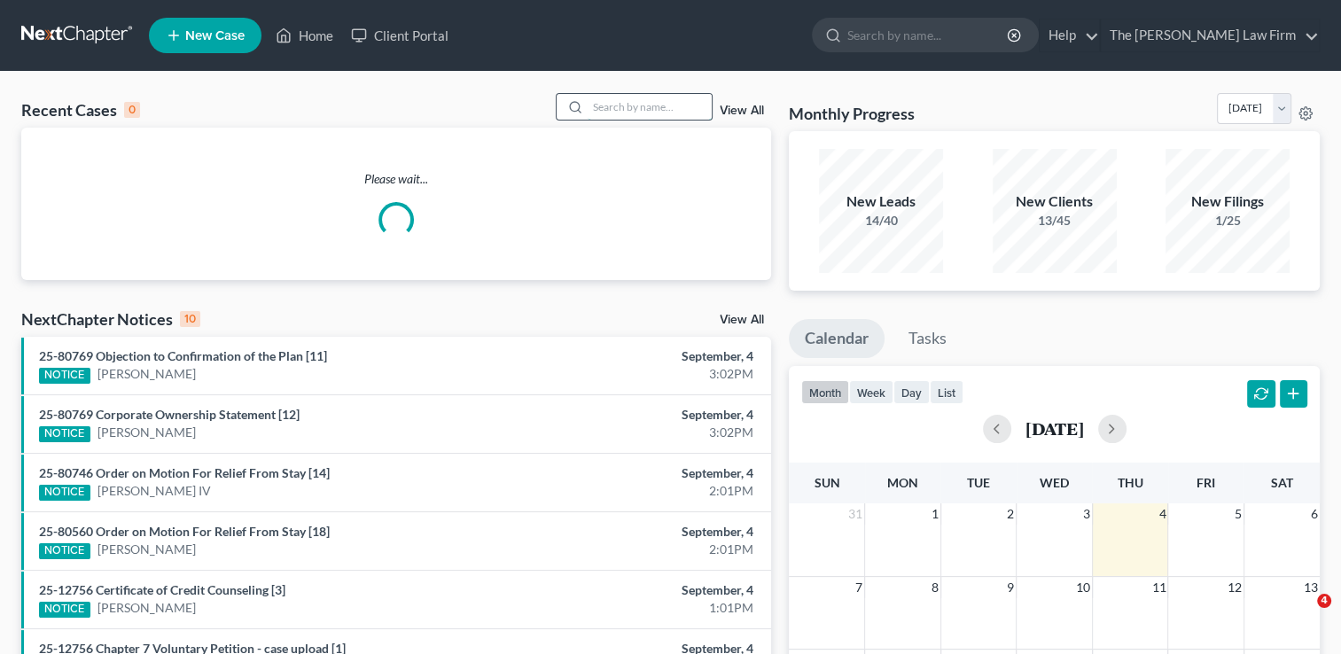
click at [635, 108] on input "search" at bounding box center [650, 107] width 124 height 26
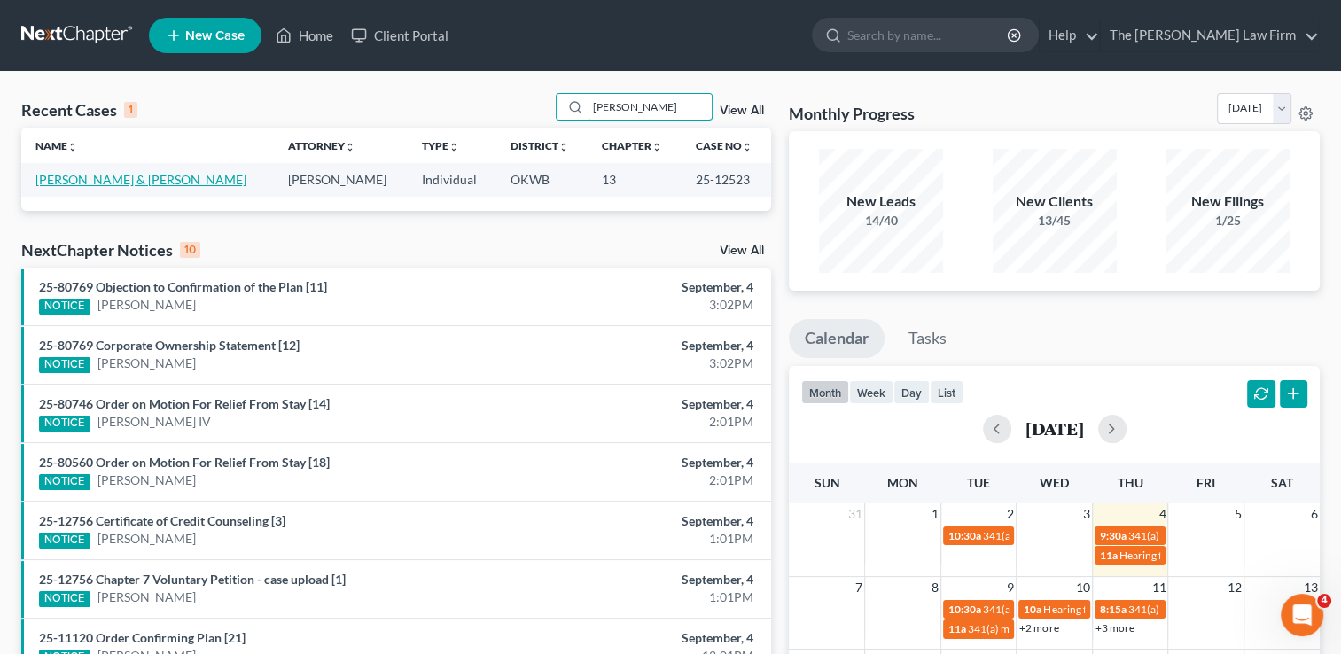
type input "[PERSON_NAME]"
click at [133, 180] on link "[PERSON_NAME] & [PERSON_NAME]" at bounding box center [140, 179] width 211 height 15
select select "1"
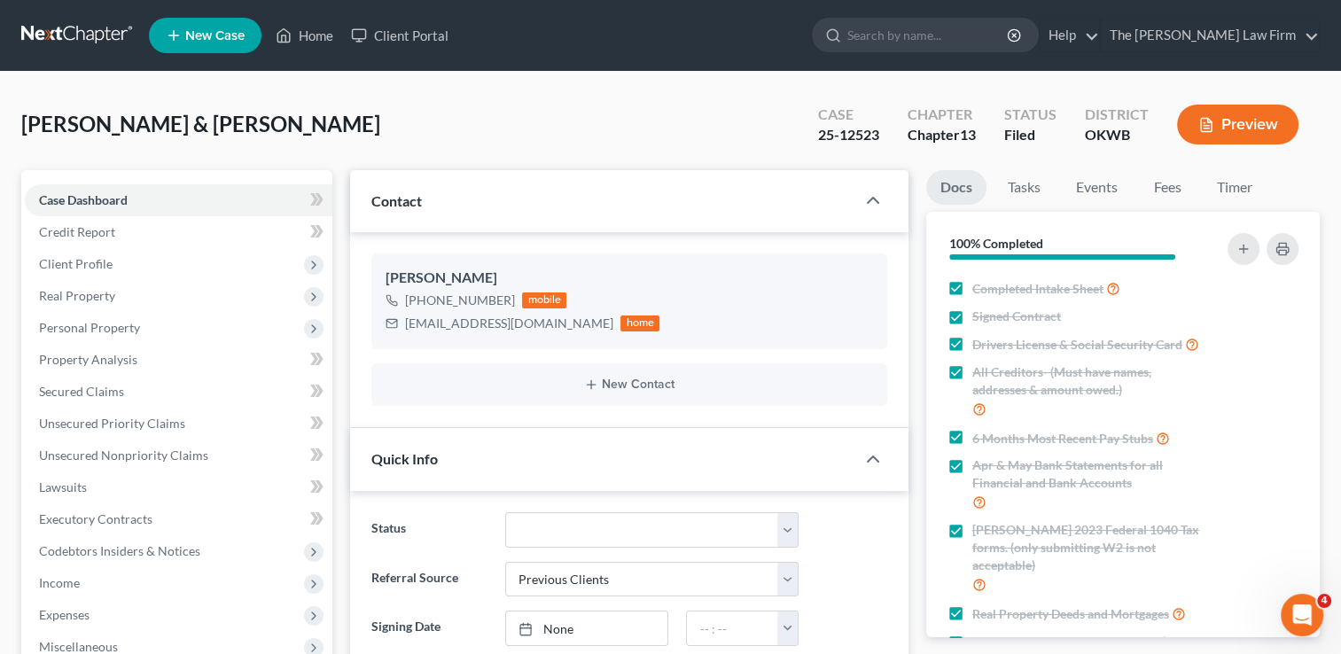
scroll to position [3162, 0]
drag, startPoint x: 405, startPoint y: 322, endPoint x: 514, endPoint y: 332, distance: 109.5
click at [514, 332] on div "7jtrent3@gmail.com home" at bounding box center [523, 323] width 274 height 23
drag, startPoint x: 514, startPoint y: 332, endPoint x: 475, endPoint y: 325, distance: 39.6
copy div "7jtrent3@gmail.com"
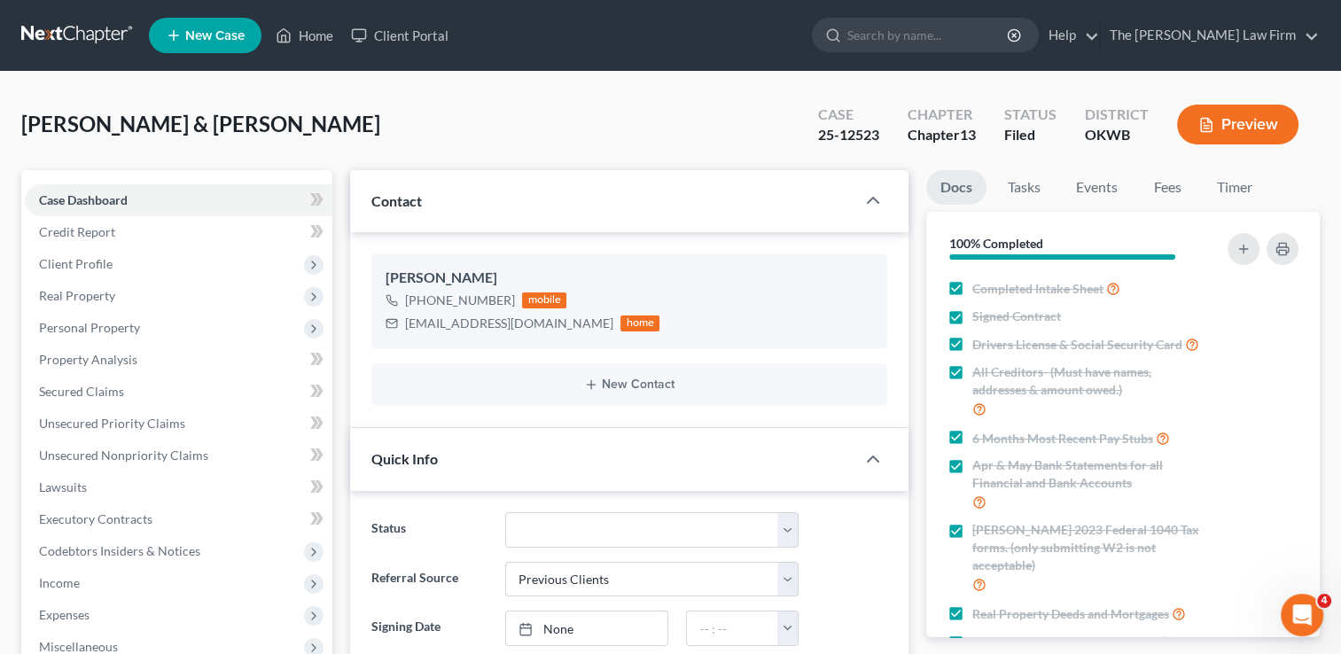
click at [624, 117] on div "Pickett-Trent, Brandon & Justin Upgraded Case 25-12523 Chapter Chapter 13 Statu…" at bounding box center [670, 131] width 1298 height 77
click at [85, 27] on link at bounding box center [77, 35] width 113 height 32
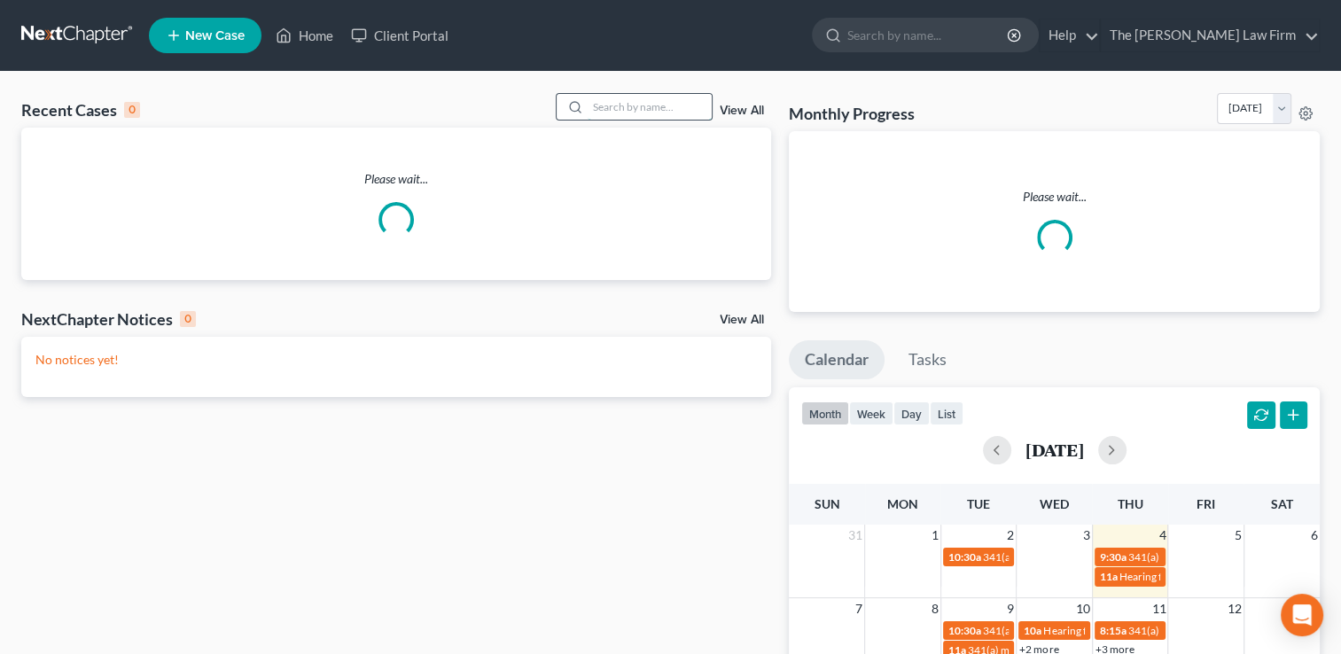
click at [647, 106] on input "search" at bounding box center [650, 107] width 124 height 26
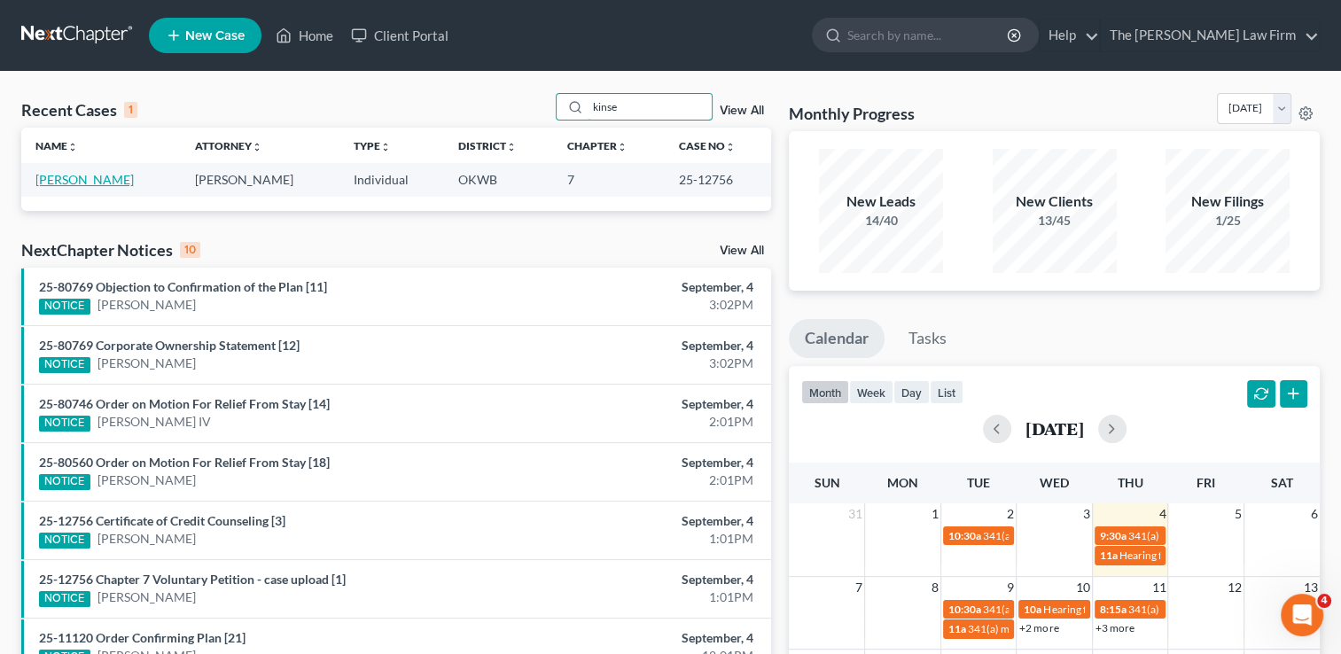
type input "kinse"
click at [66, 180] on link "[PERSON_NAME]" at bounding box center [84, 179] width 98 height 15
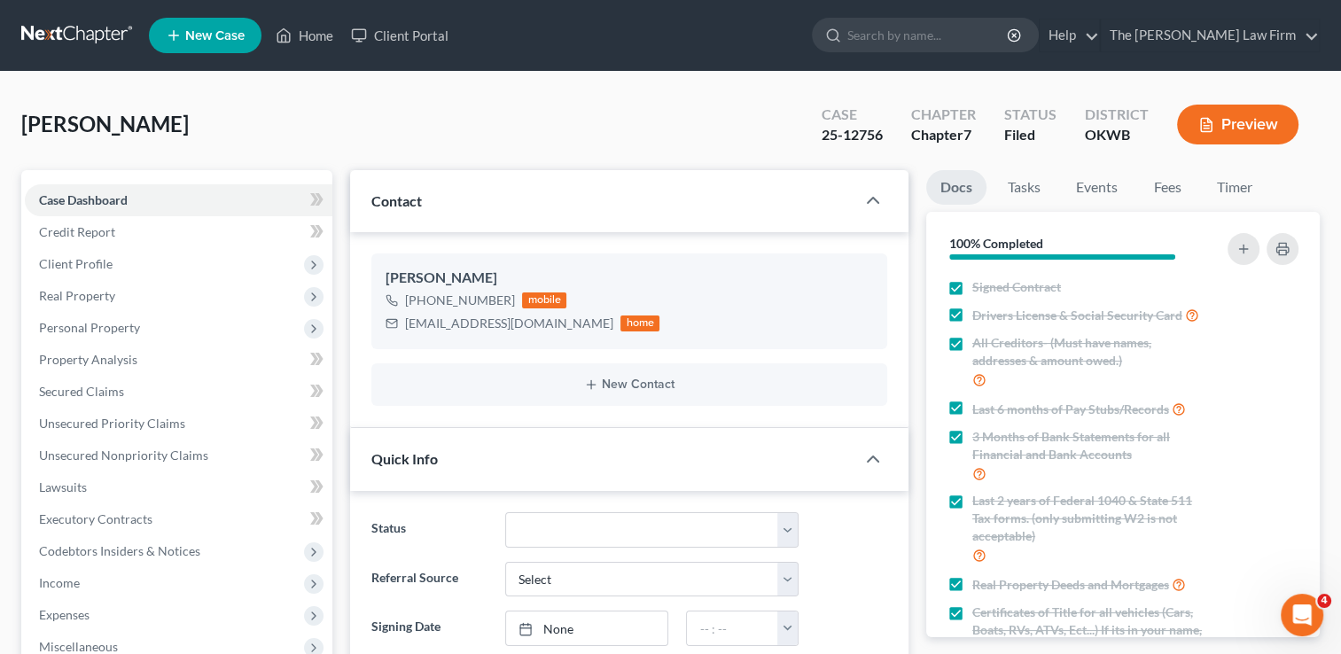
scroll to position [1191, 0]
drag, startPoint x: 95, startPoint y: 31, endPoint x: 252, endPoint y: 126, distance: 183.3
click at [95, 30] on link at bounding box center [77, 35] width 113 height 32
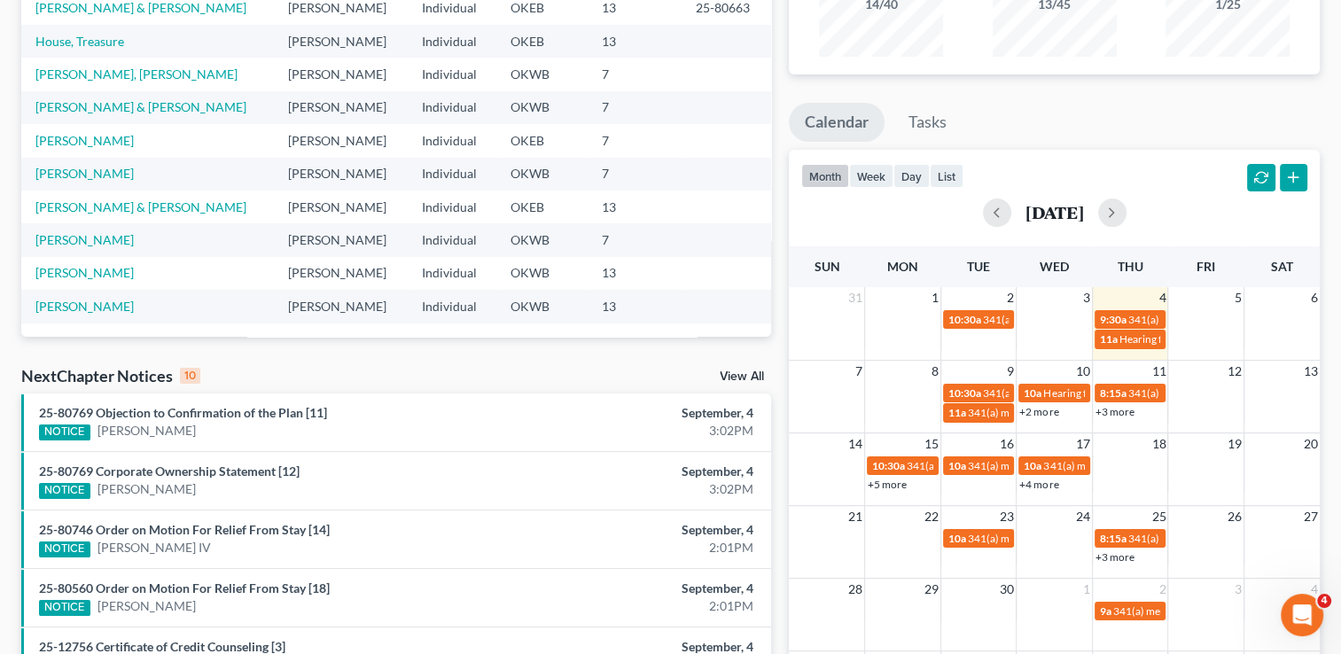
scroll to position [266, 0]
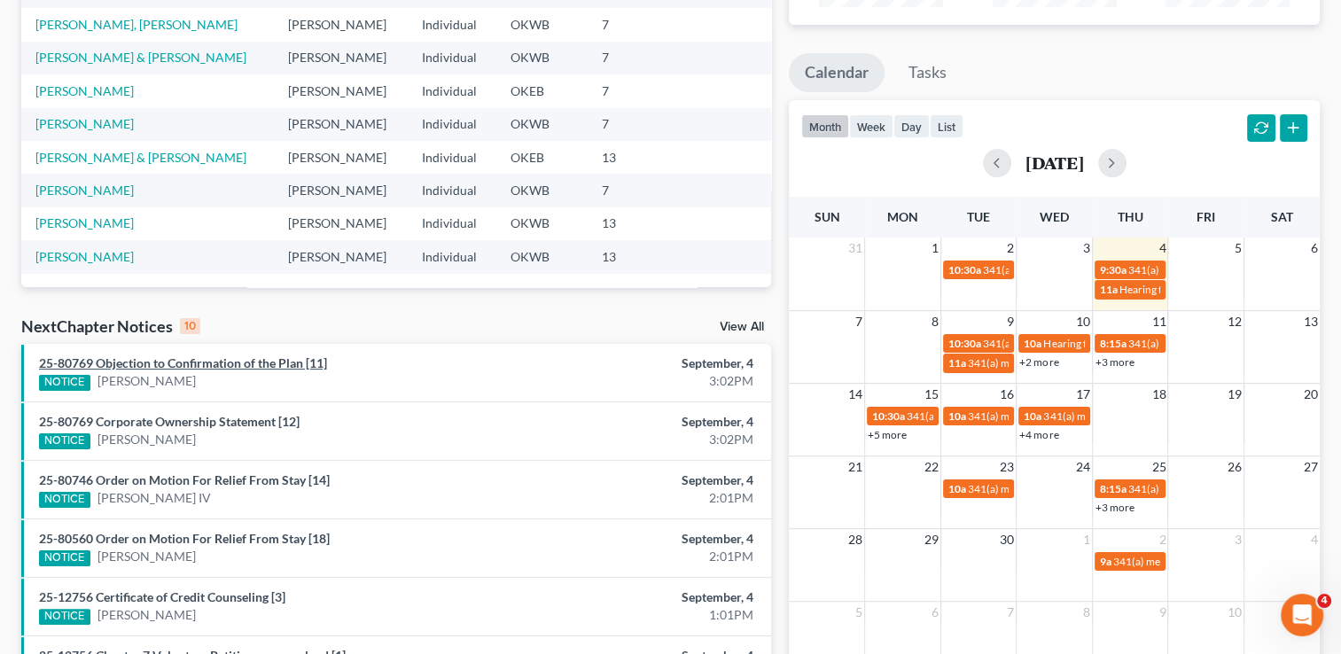
click at [207, 370] on link "25-80769 Objection to Confirmation of the Plan [11]" at bounding box center [183, 362] width 288 height 15
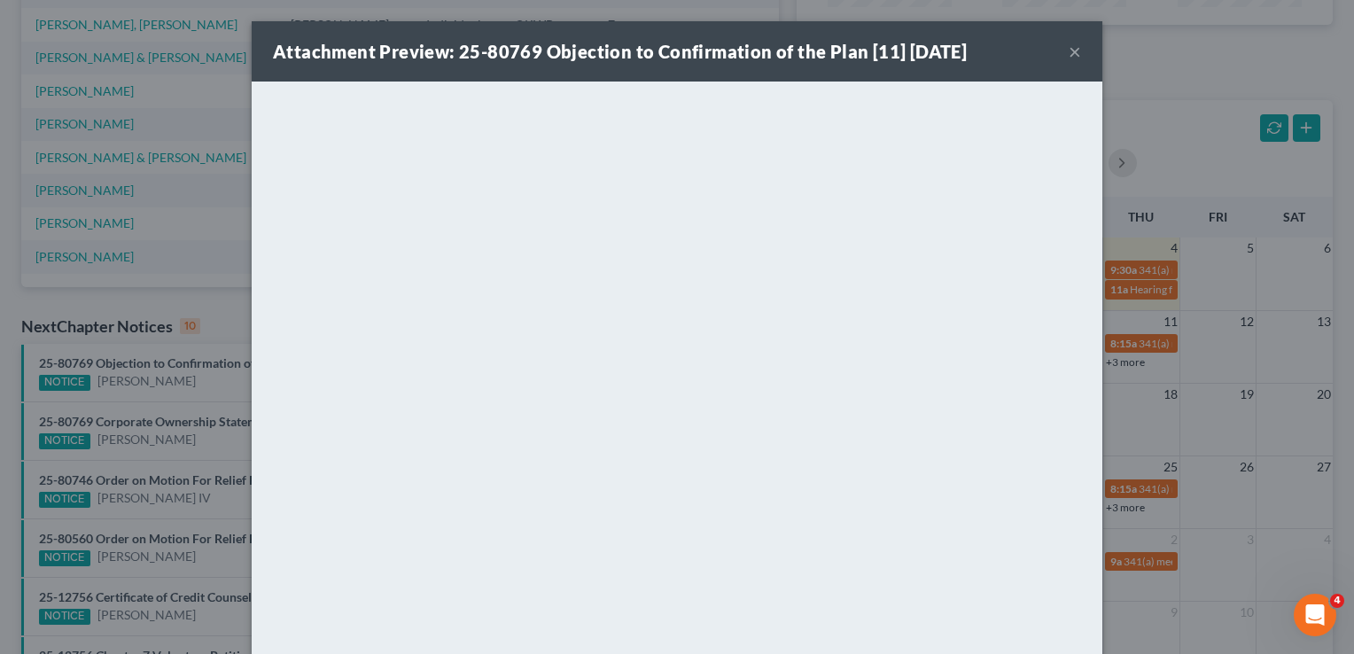
click at [1070, 51] on button "×" at bounding box center [1075, 51] width 12 height 21
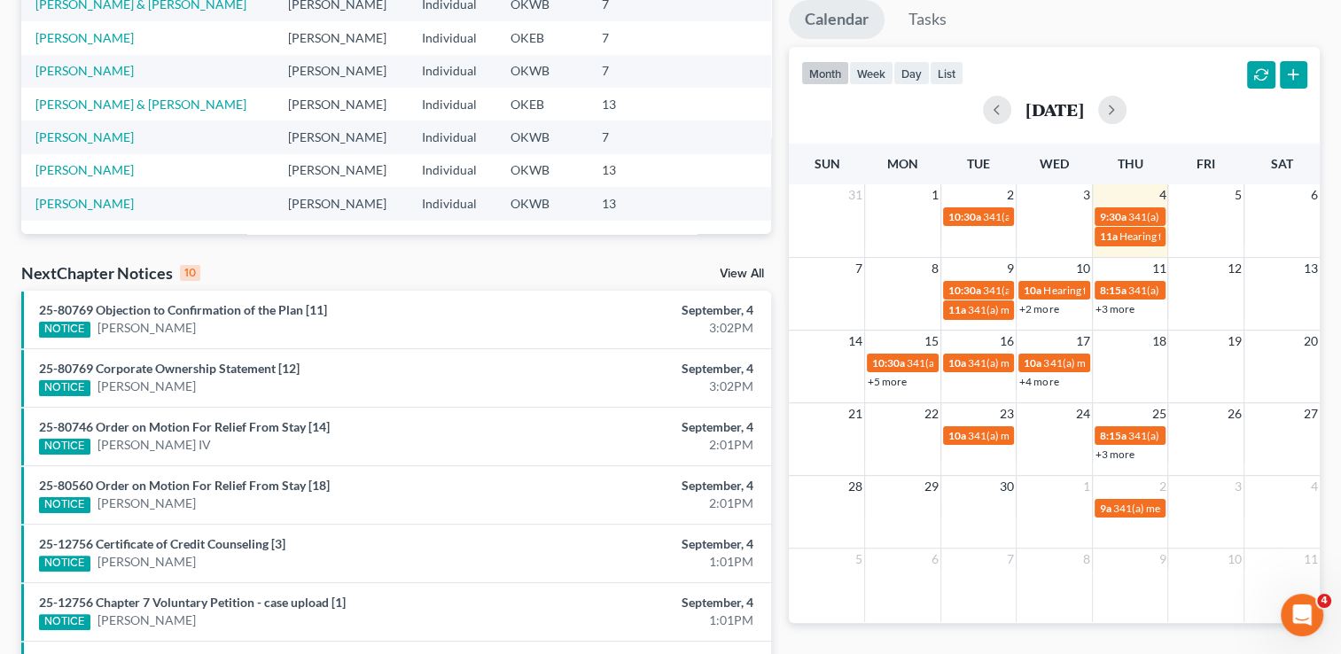
scroll to position [0, 0]
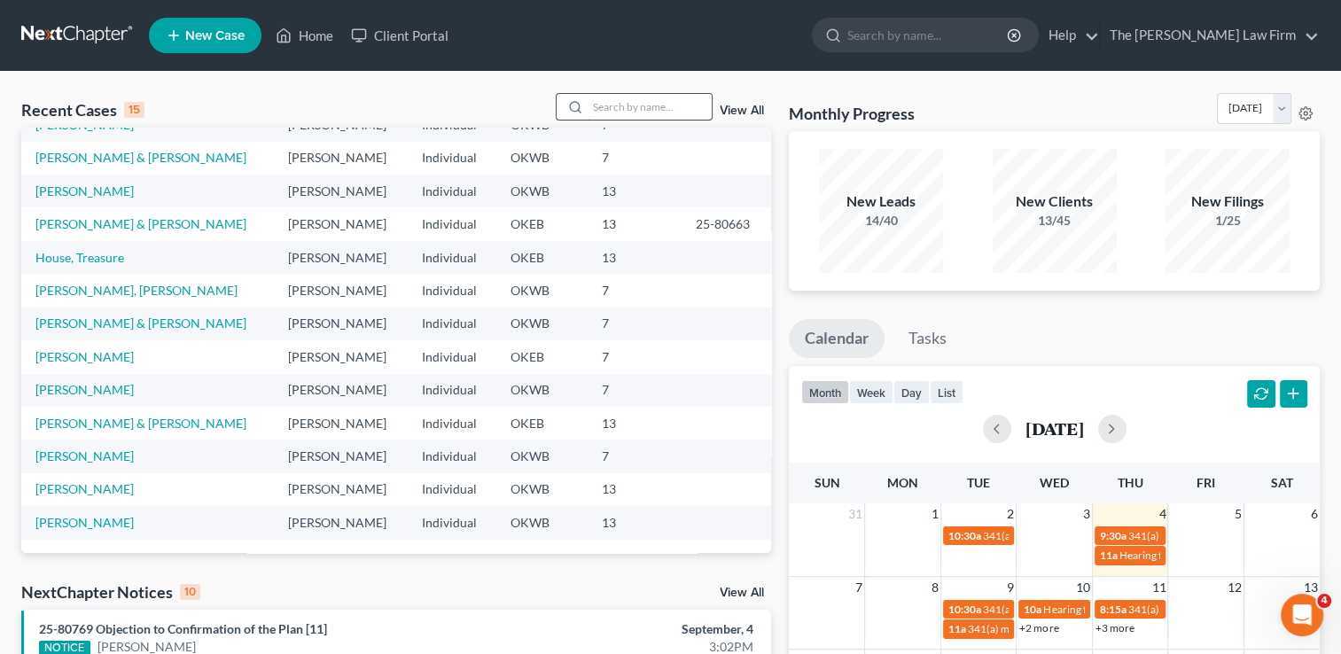
click at [673, 104] on input "search" at bounding box center [650, 107] width 124 height 26
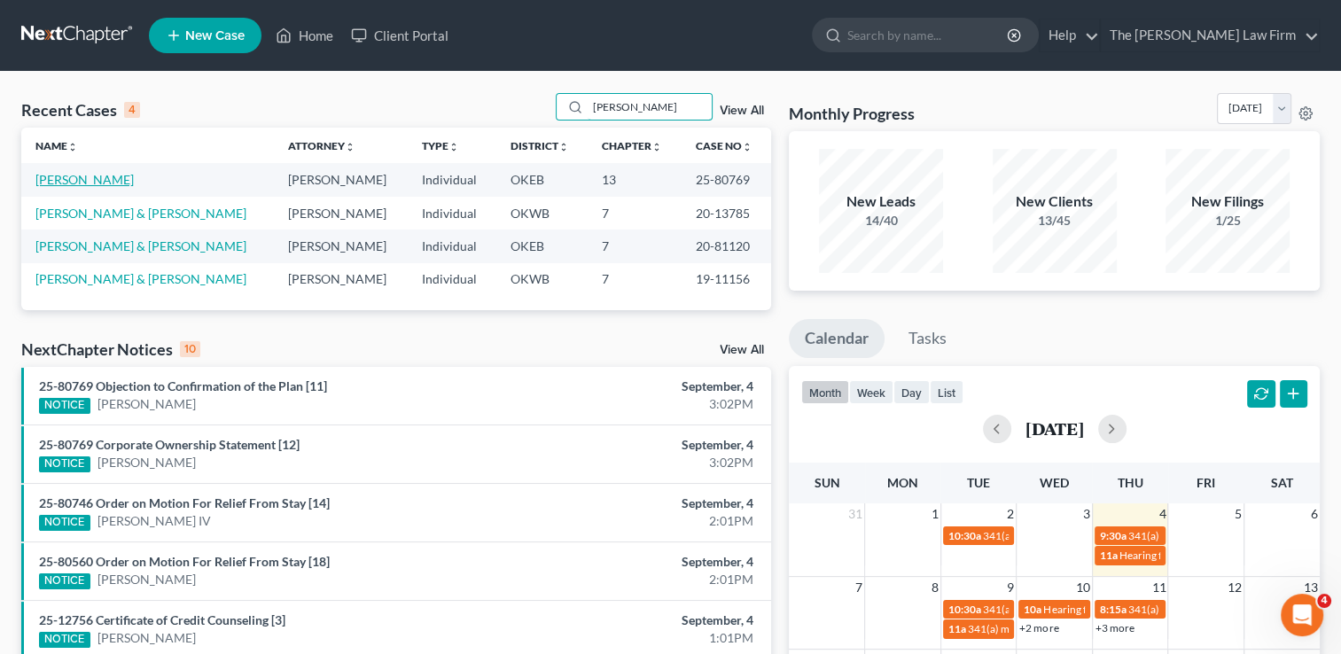
type input "[PERSON_NAME]"
click at [82, 179] on link "[PERSON_NAME]" at bounding box center [84, 179] width 98 height 15
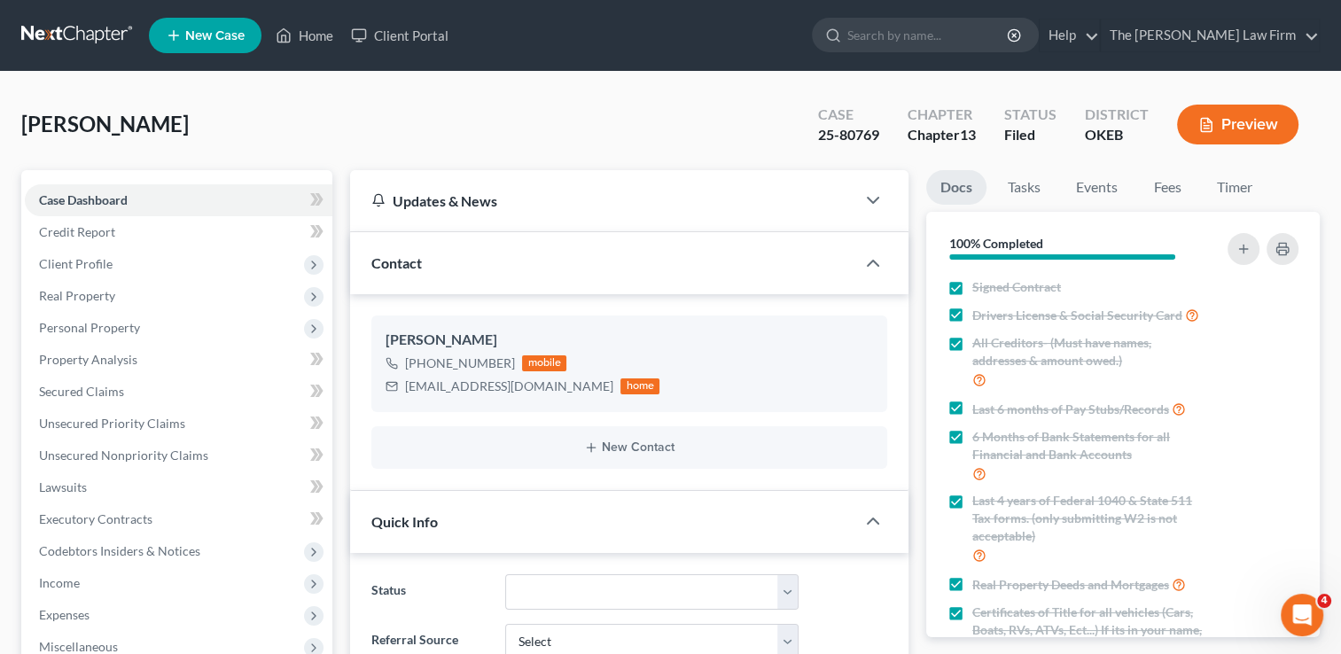
scroll to position [177, 0]
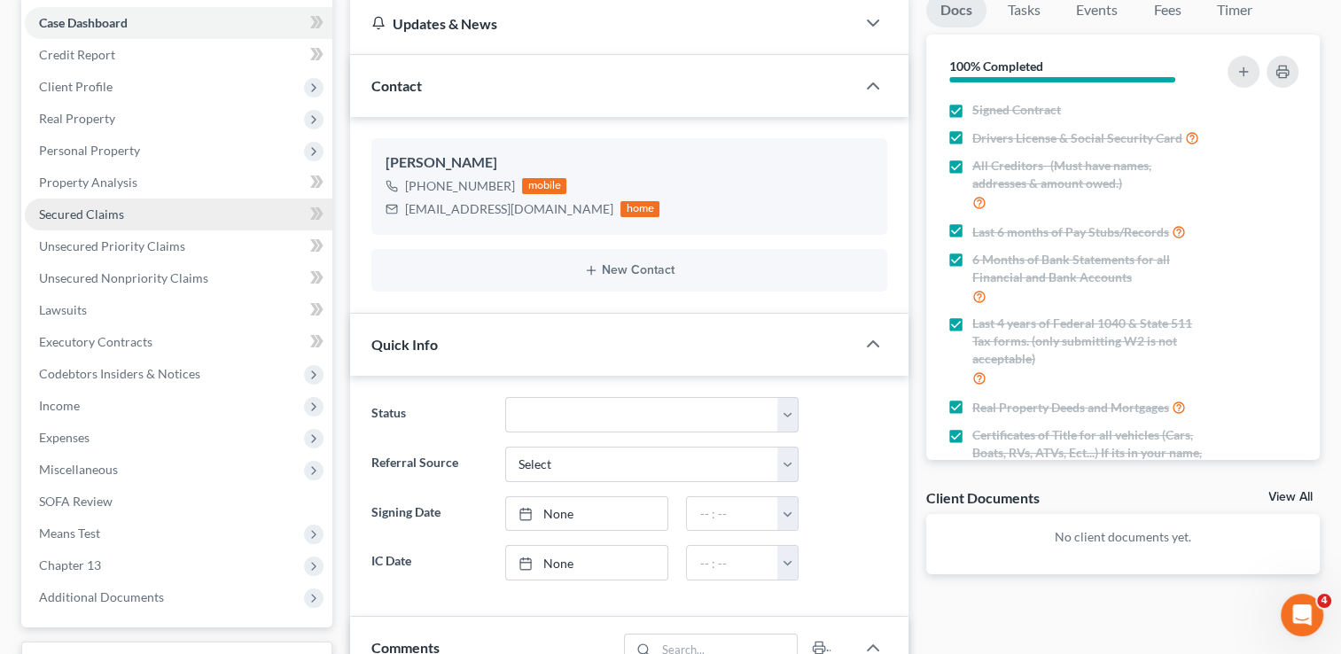
click at [88, 207] on span "Secured Claims" at bounding box center [81, 214] width 85 height 15
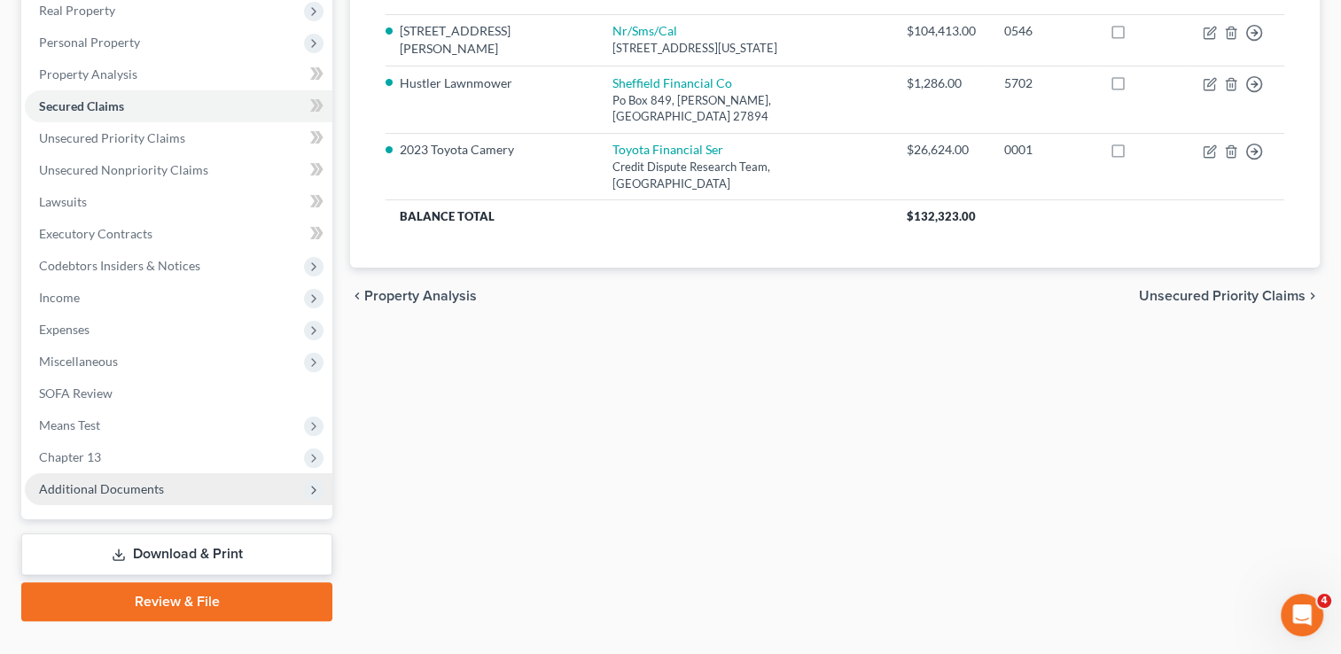
scroll to position [318, 0]
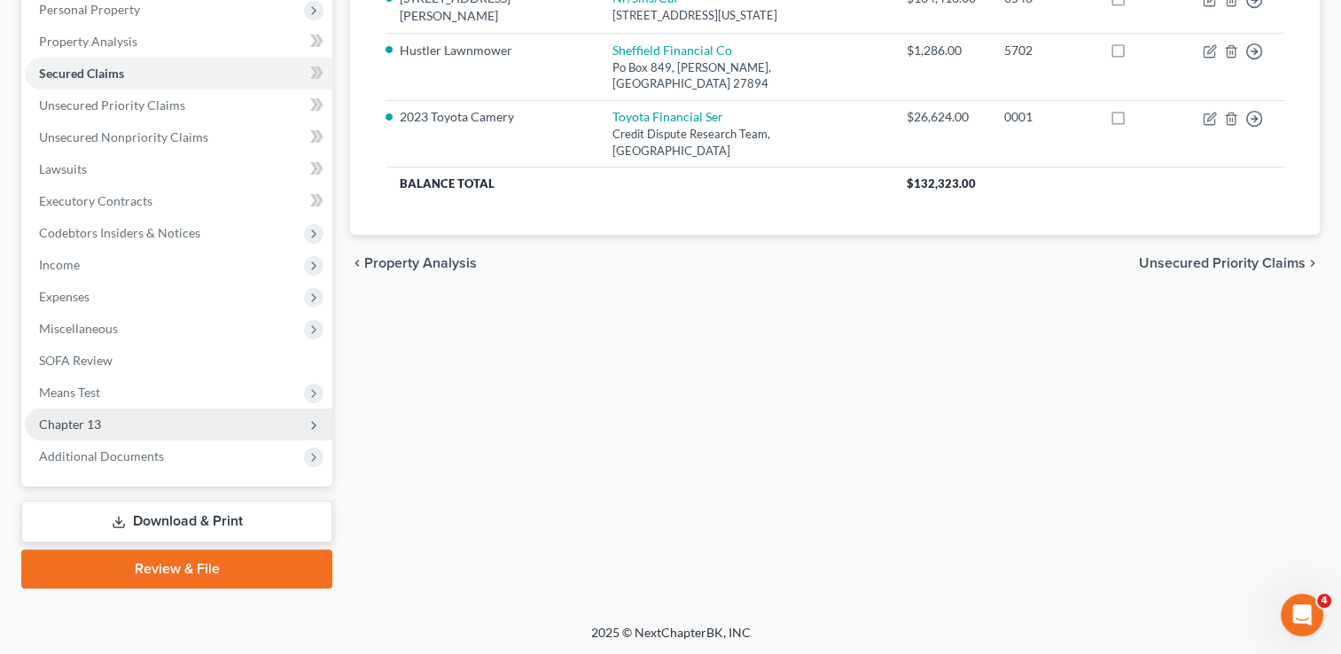
click at [119, 424] on span "Chapter 13" at bounding box center [179, 425] width 308 height 32
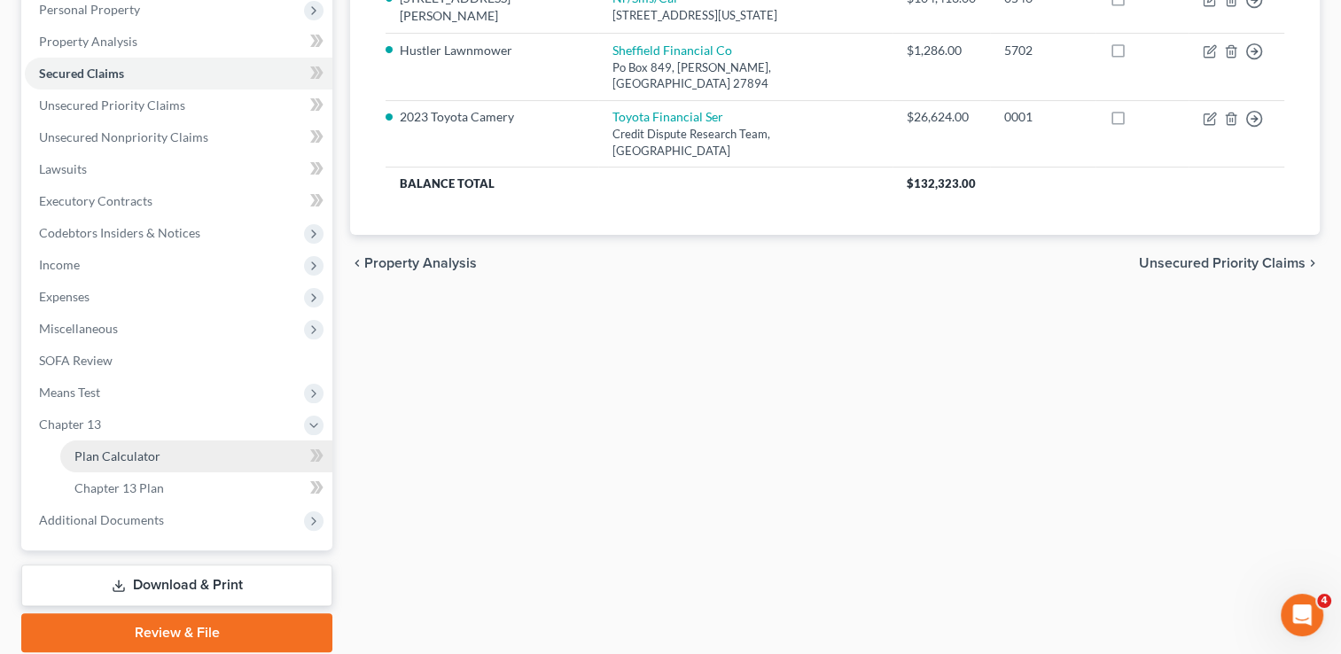
click at [163, 452] on link "Plan Calculator" at bounding box center [196, 456] width 272 height 32
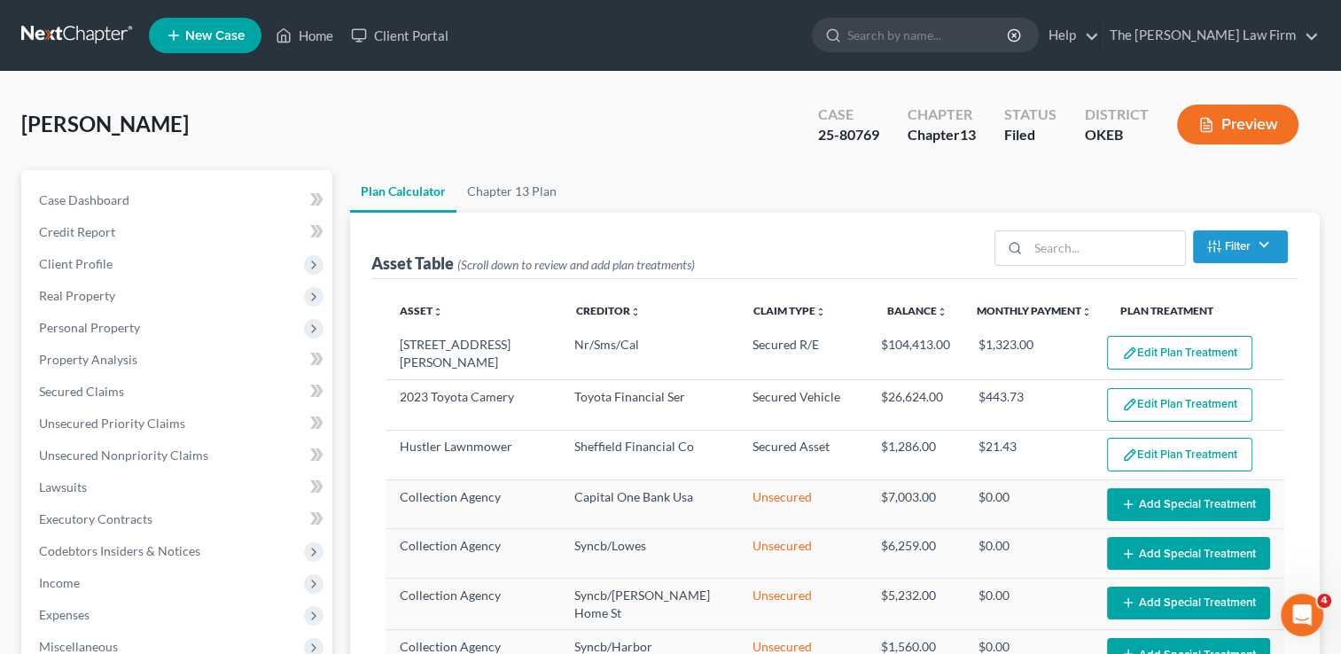
select select "59"
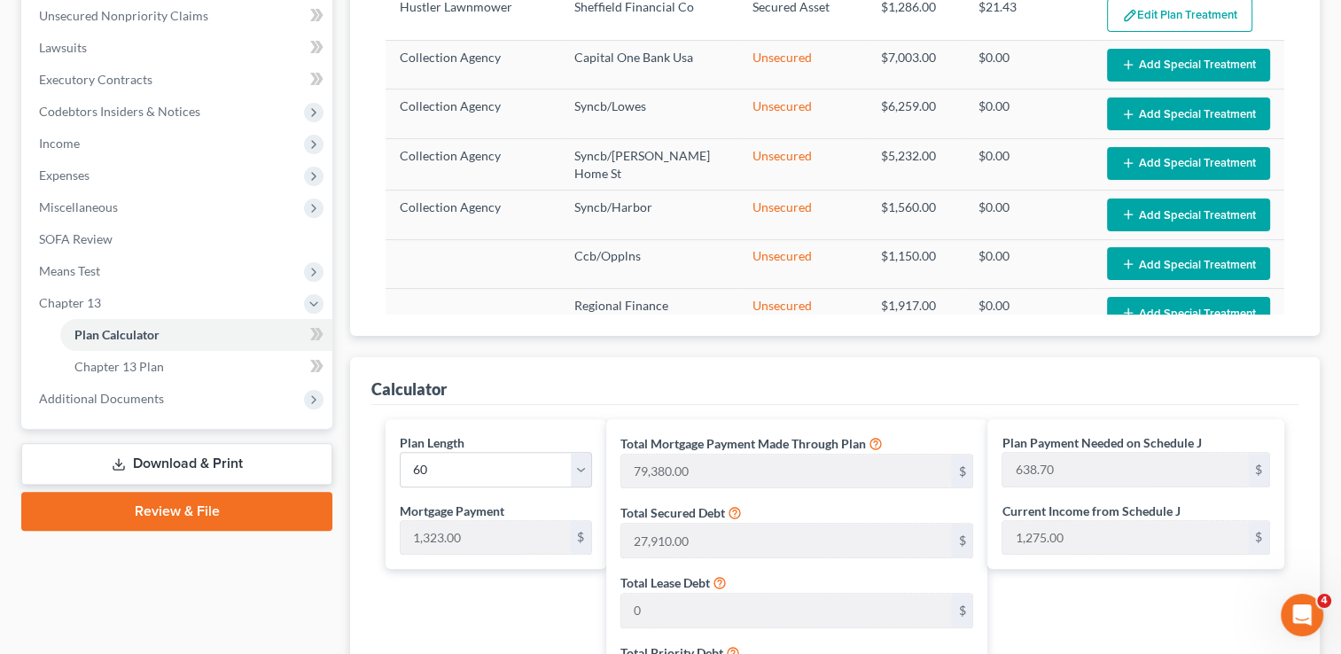
scroll to position [443, 0]
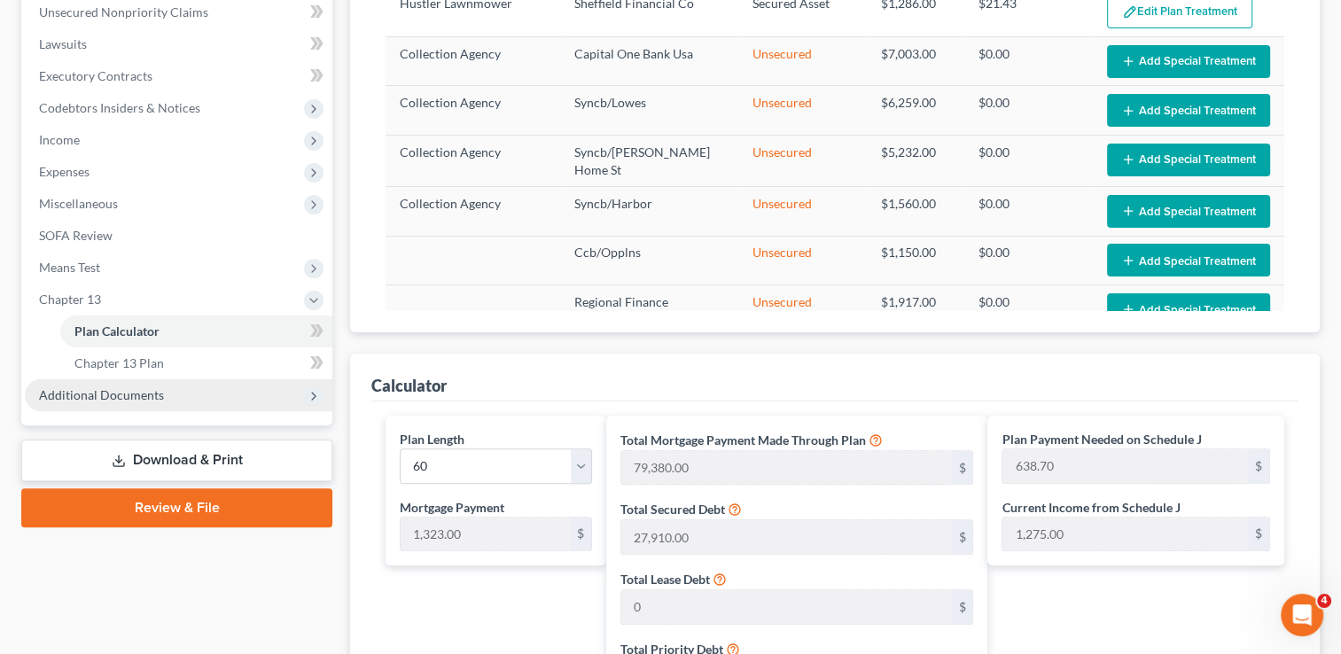
click at [123, 388] on span "Additional Documents" at bounding box center [101, 394] width 125 height 15
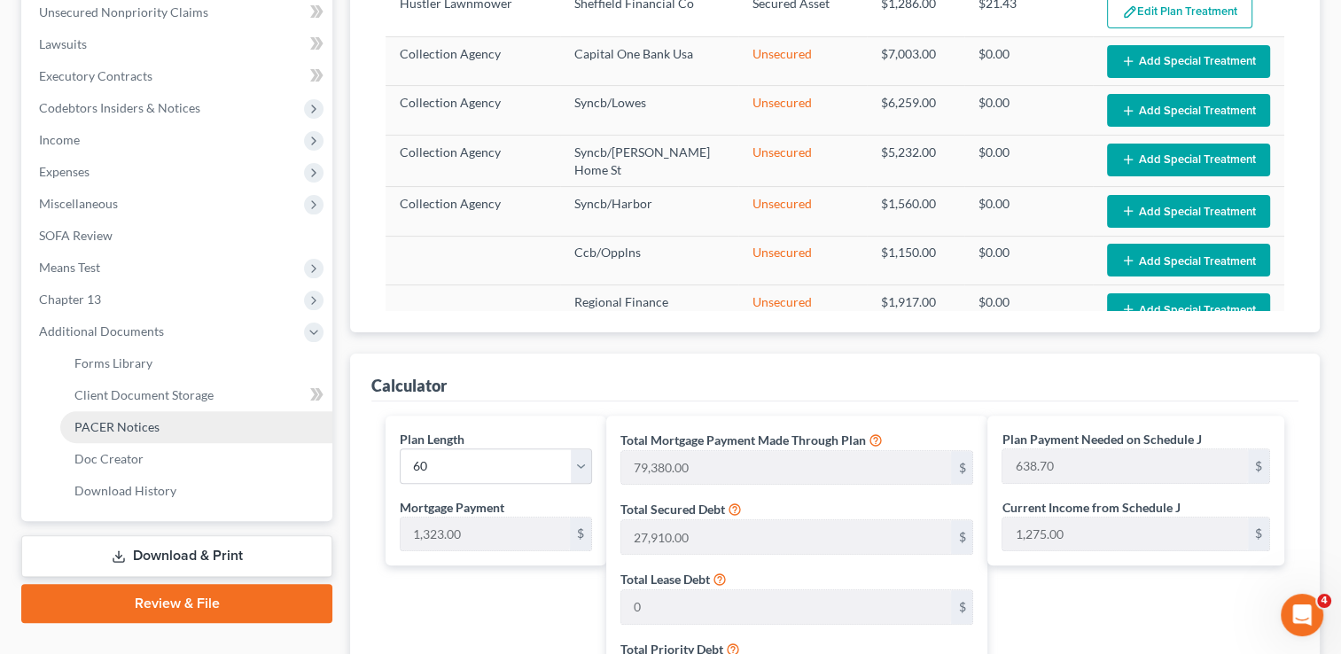
click at [139, 423] on span "PACER Notices" at bounding box center [116, 426] width 85 height 15
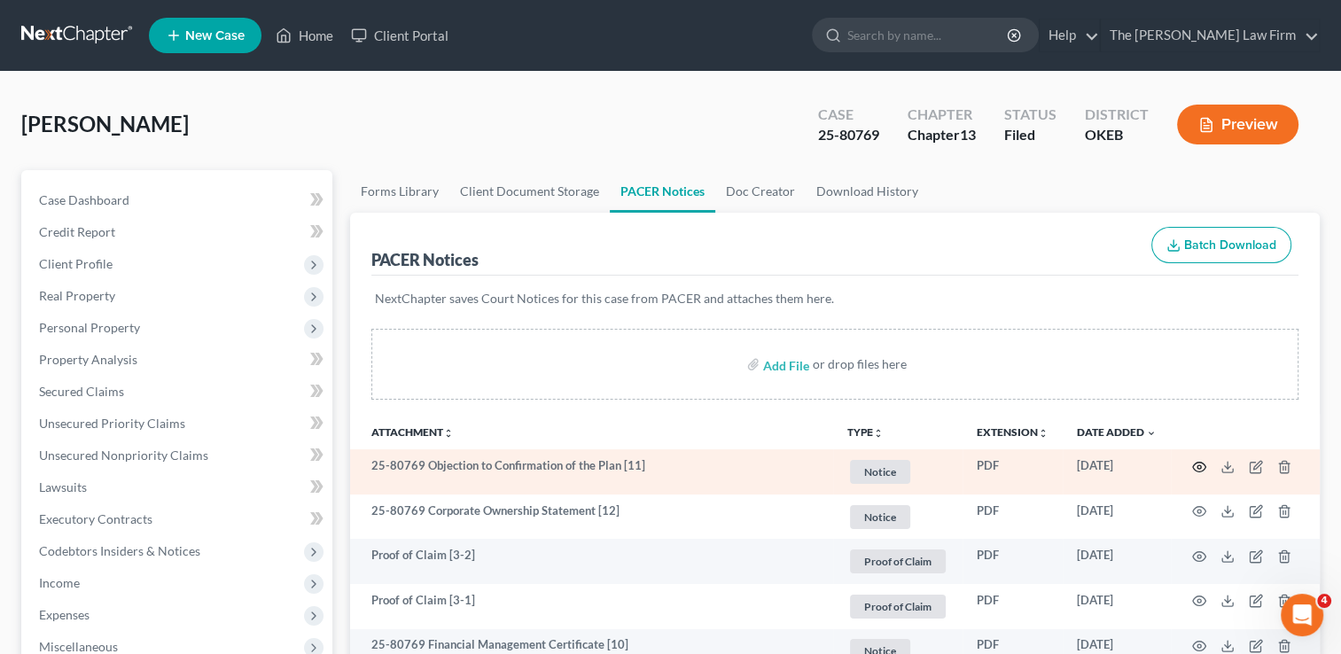
click at [1195, 466] on icon "button" at bounding box center [1199, 467] width 14 height 14
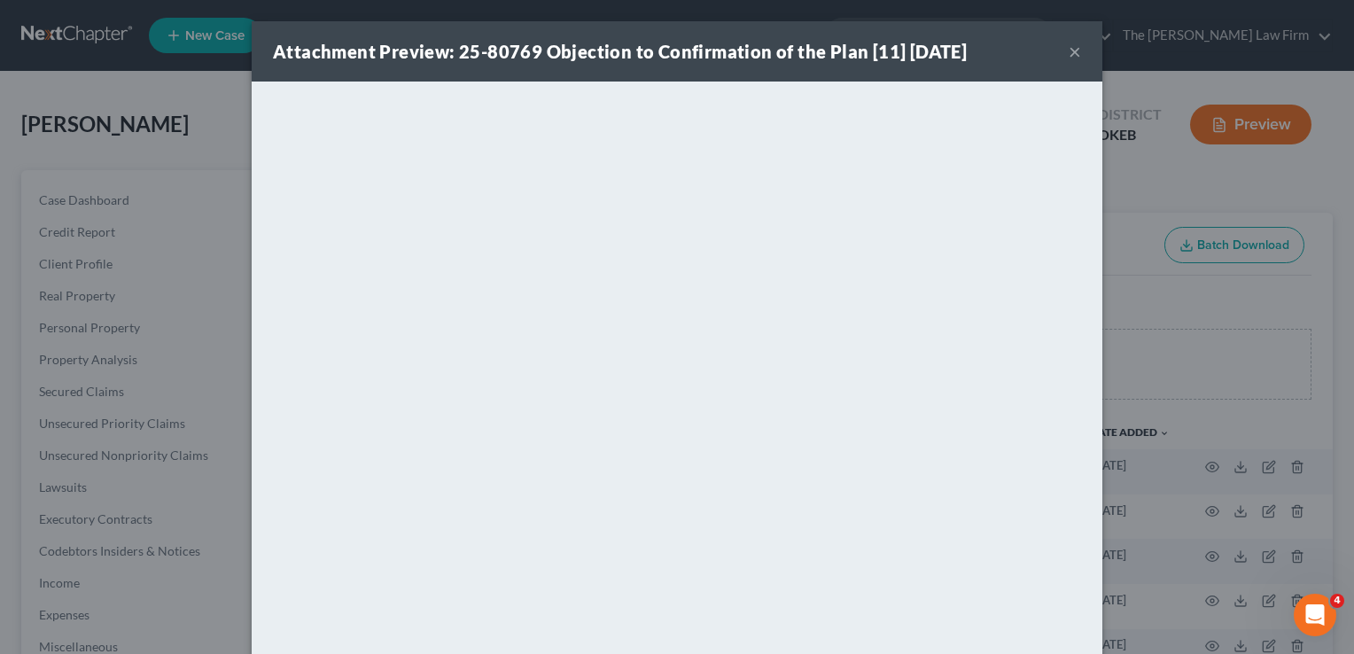
click at [1069, 55] on button "×" at bounding box center [1075, 51] width 12 height 21
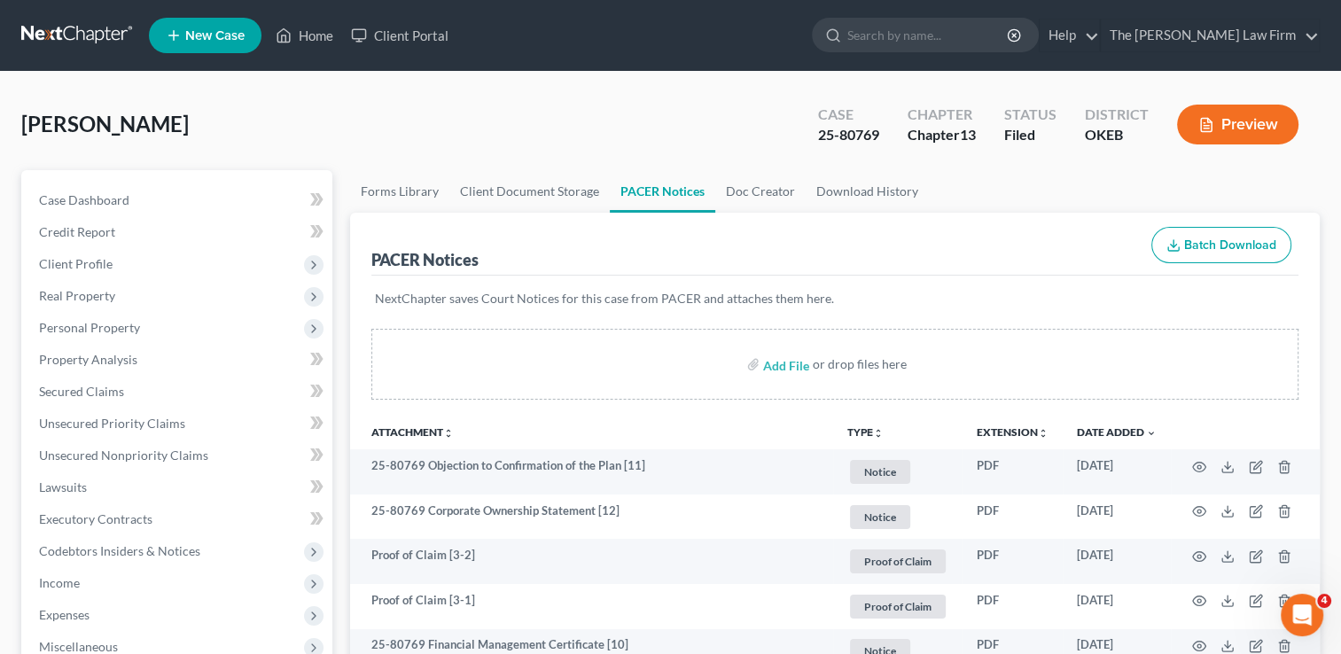
click at [68, 31] on link at bounding box center [77, 35] width 113 height 32
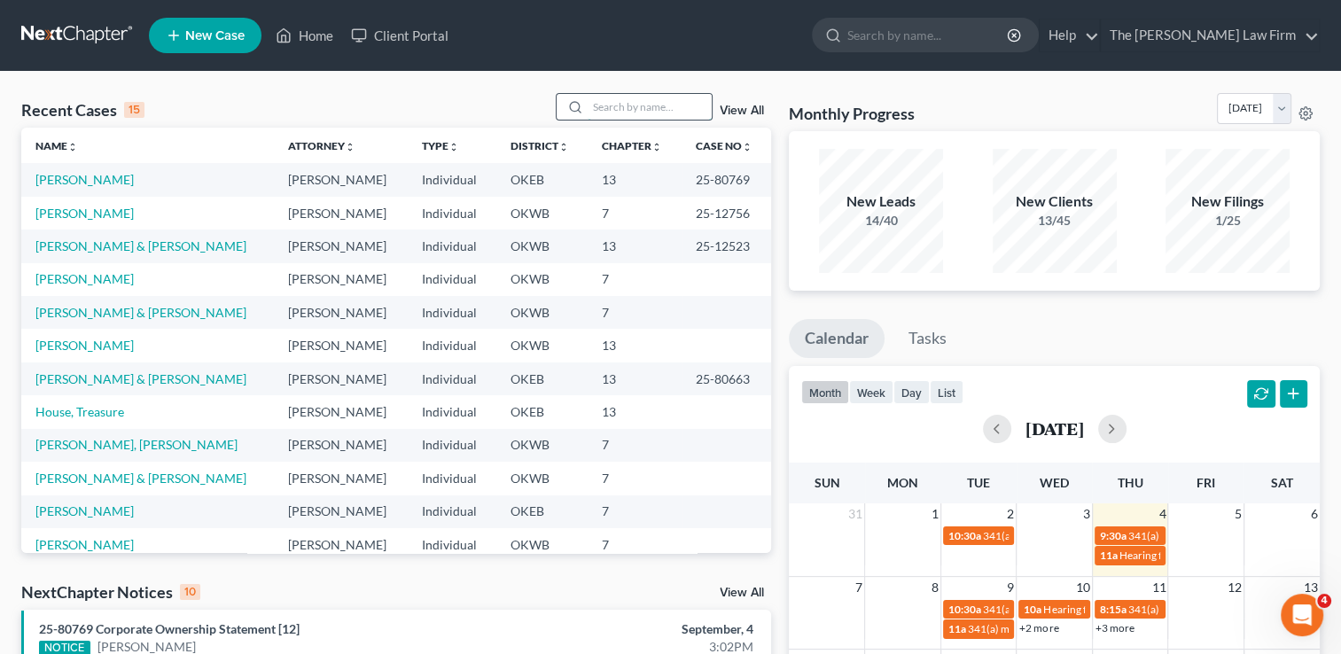
click at [635, 106] on input "search" at bounding box center [650, 107] width 124 height 26
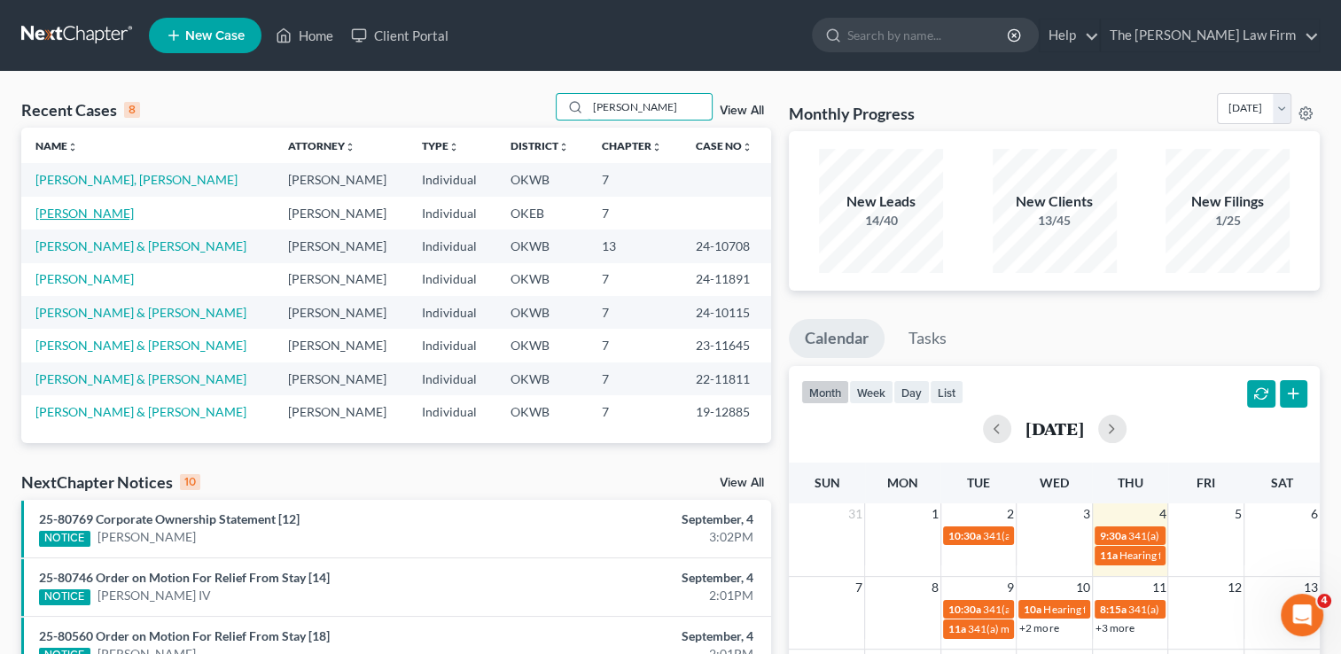
type input "[PERSON_NAME]"
click at [61, 211] on link "[PERSON_NAME]" at bounding box center [84, 213] width 98 height 15
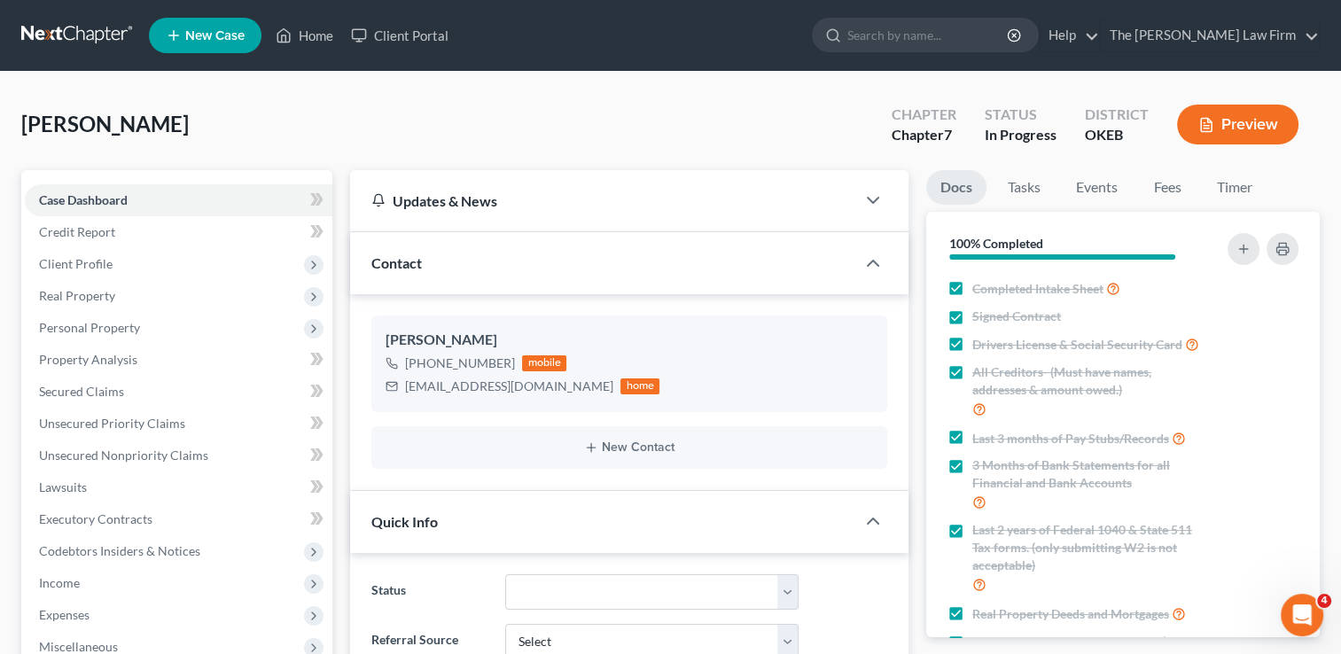
scroll to position [355, 0]
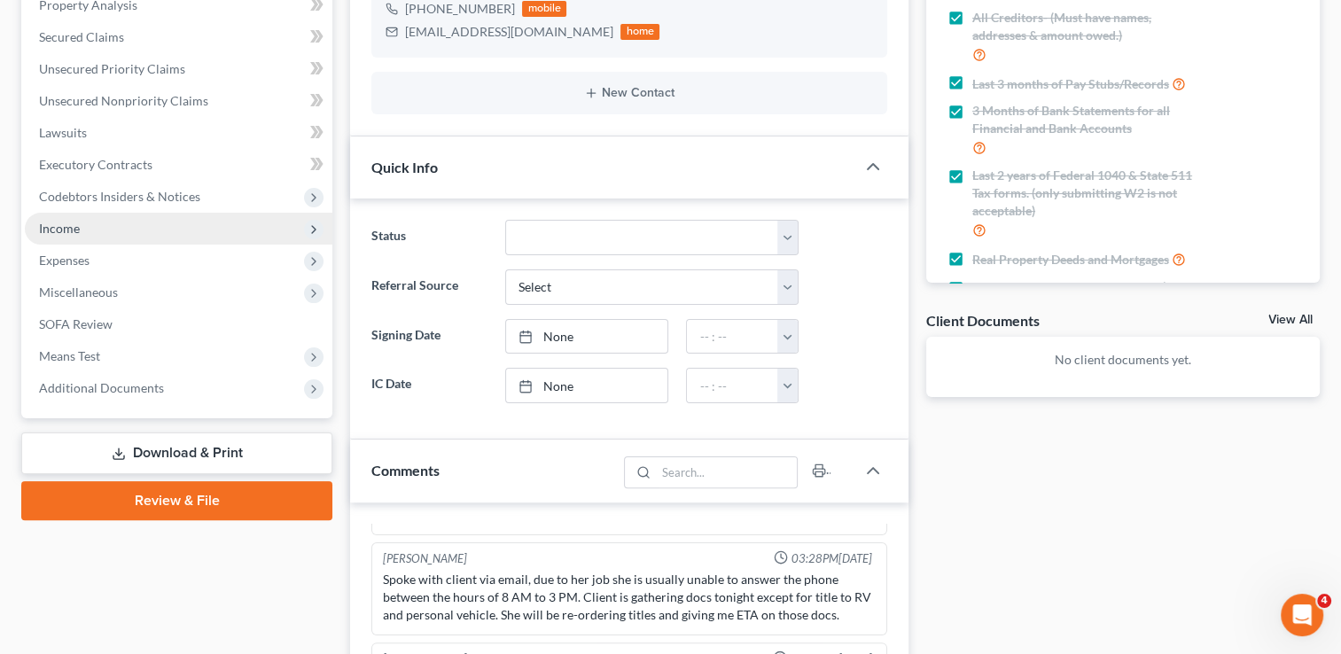
click at [83, 222] on span "Income" at bounding box center [179, 229] width 308 height 32
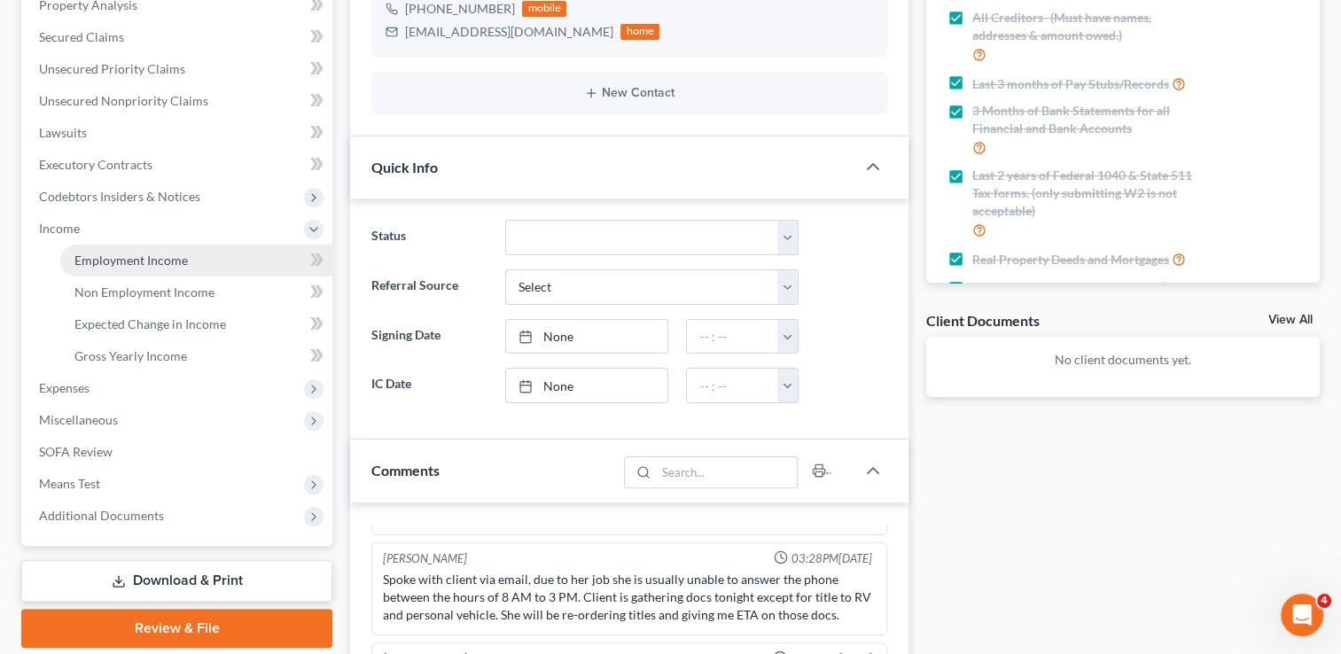
click at [144, 254] on span "Employment Income" at bounding box center [130, 260] width 113 height 15
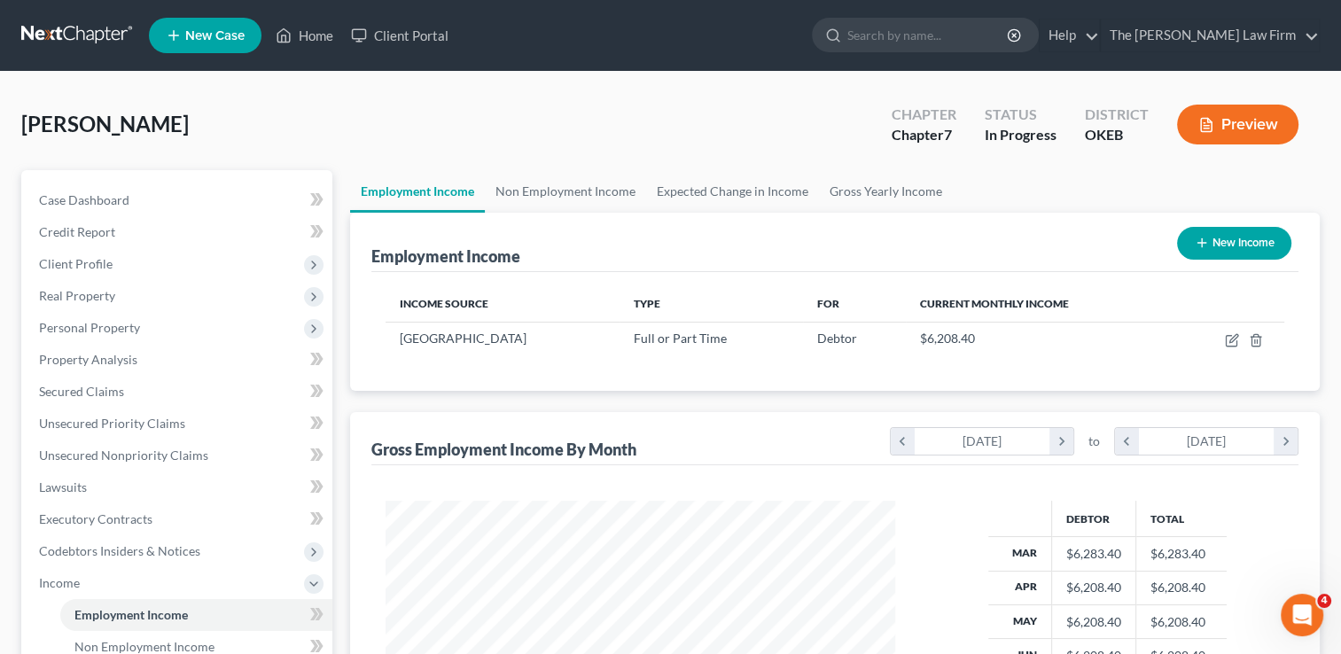
scroll to position [316, 545]
click at [533, 187] on link "Non Employment Income" at bounding box center [565, 191] width 161 height 43
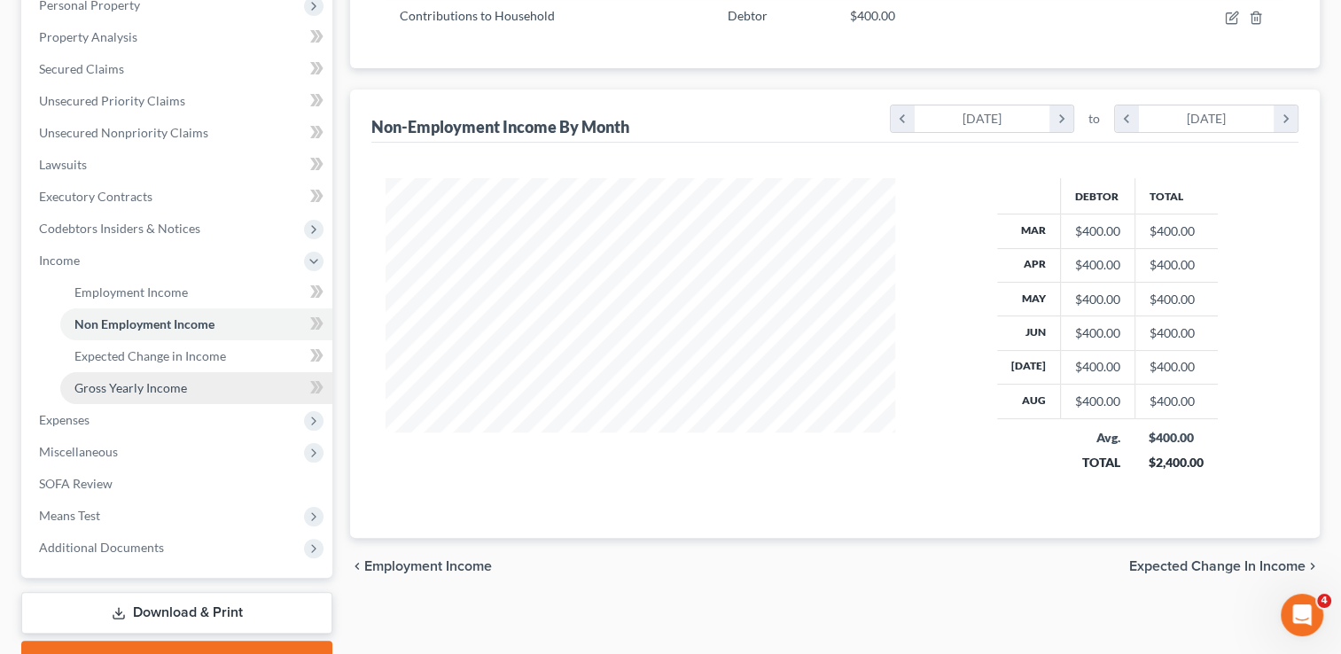
scroll to position [355, 0]
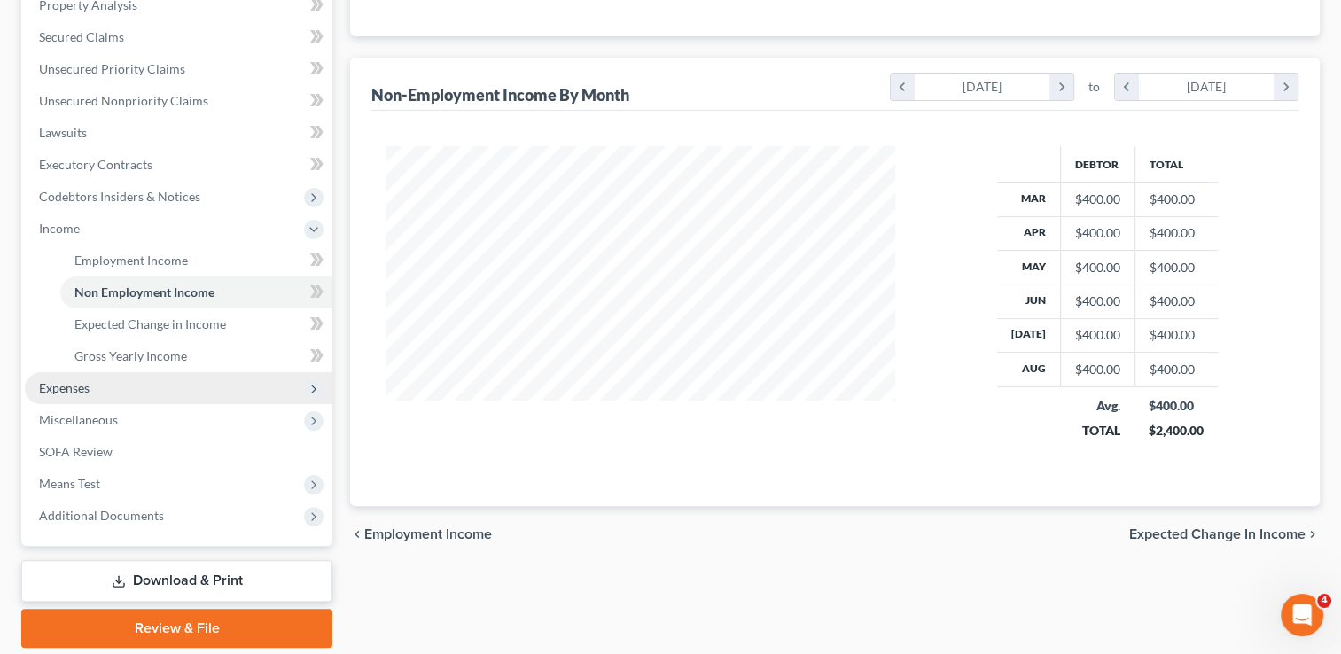
click at [91, 386] on span "Expenses" at bounding box center [179, 388] width 308 height 32
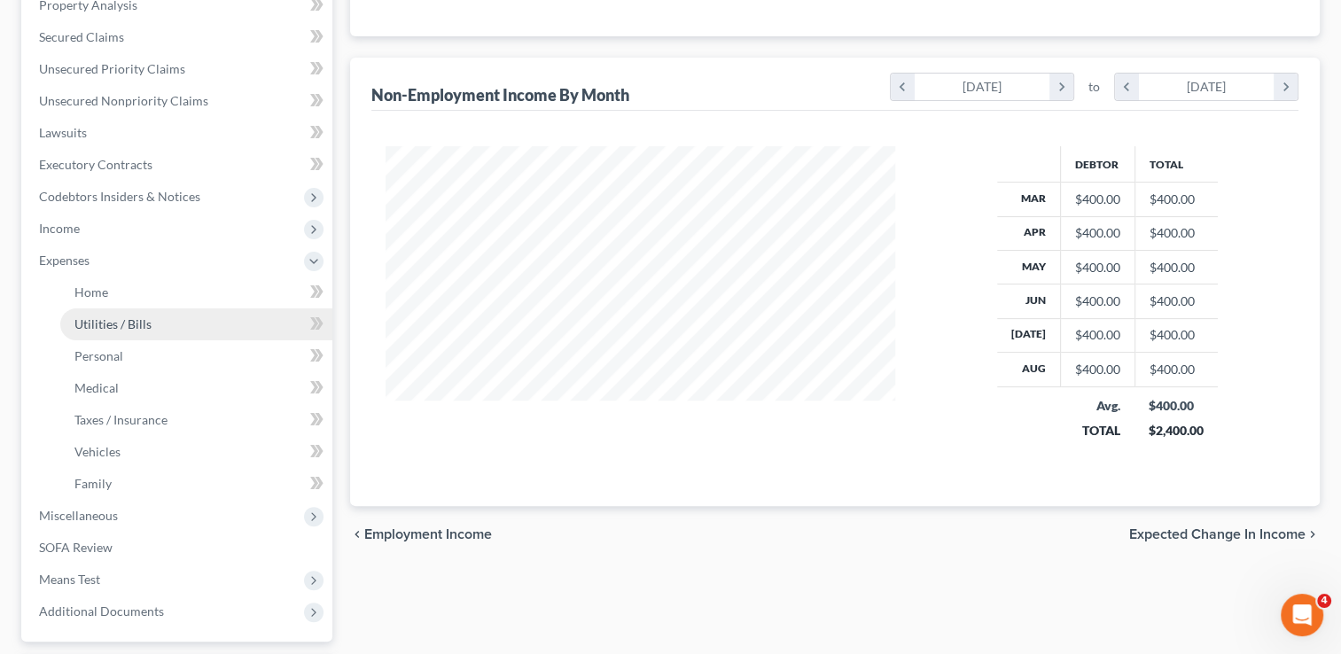
click at [152, 316] on link "Utilities / Bills" at bounding box center [196, 324] width 272 height 32
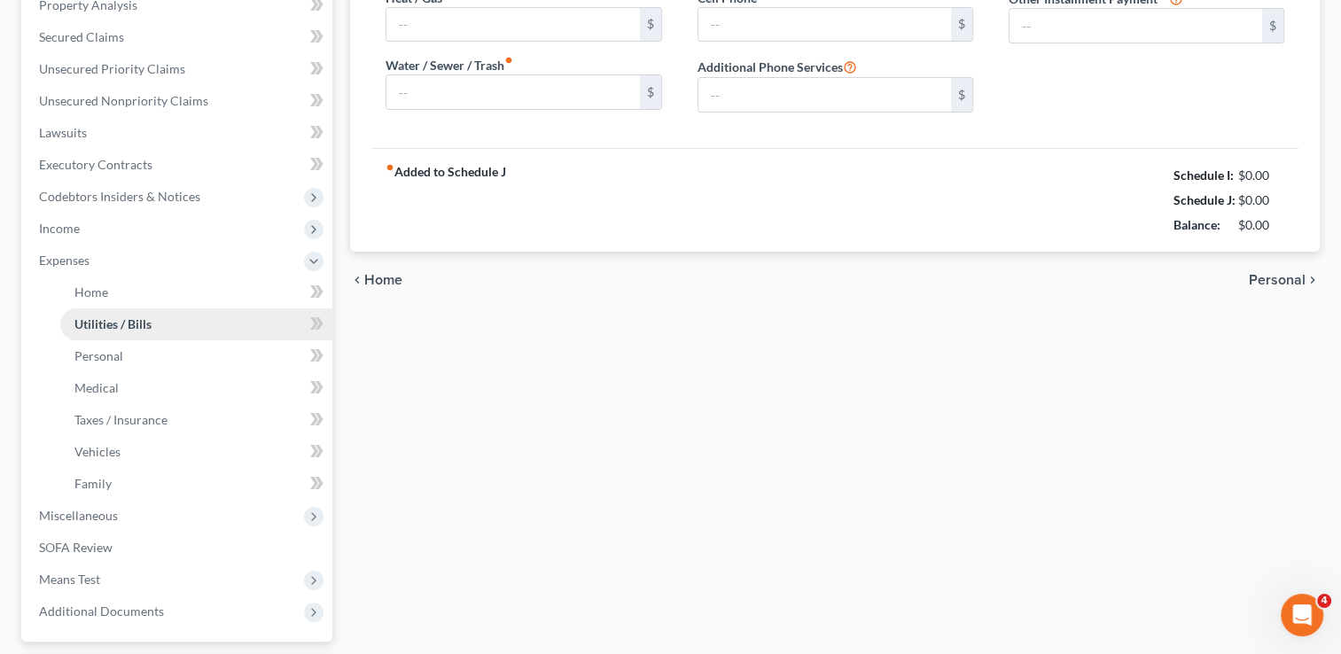
type input "250.00"
type input "0.00"
type input "36.00"
type input "120.00"
type input "150.00"
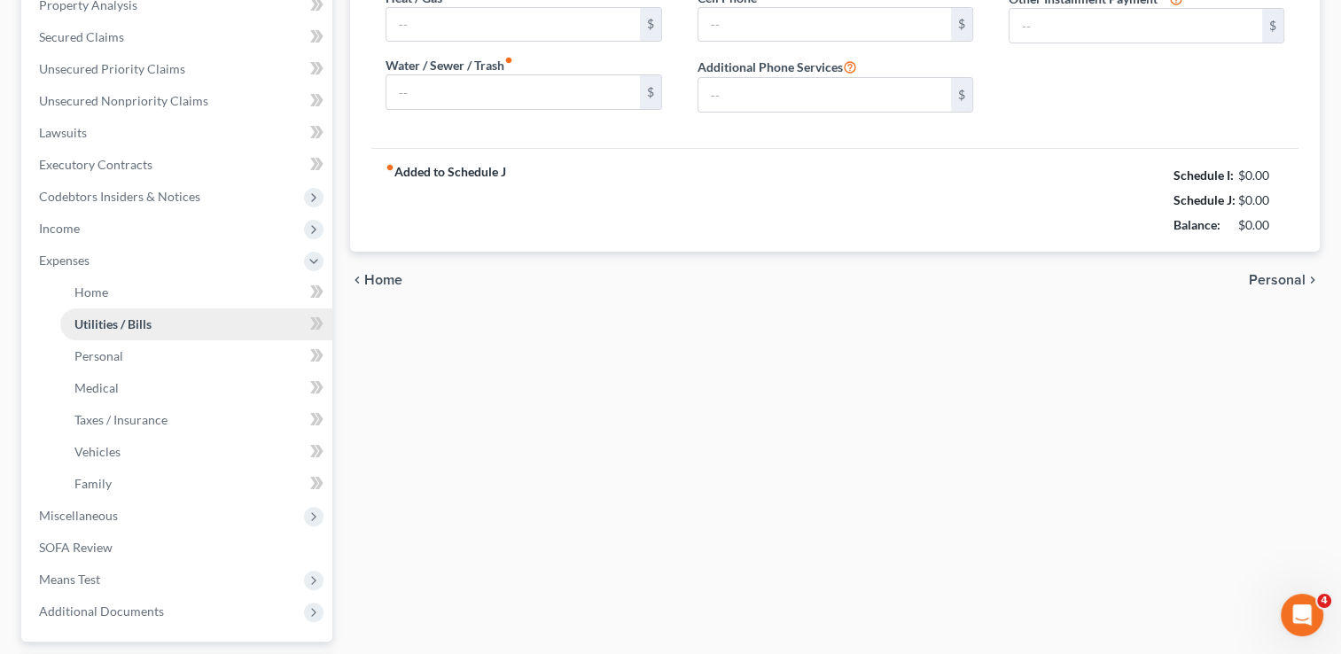
type input "100.00"
type input "0.00"
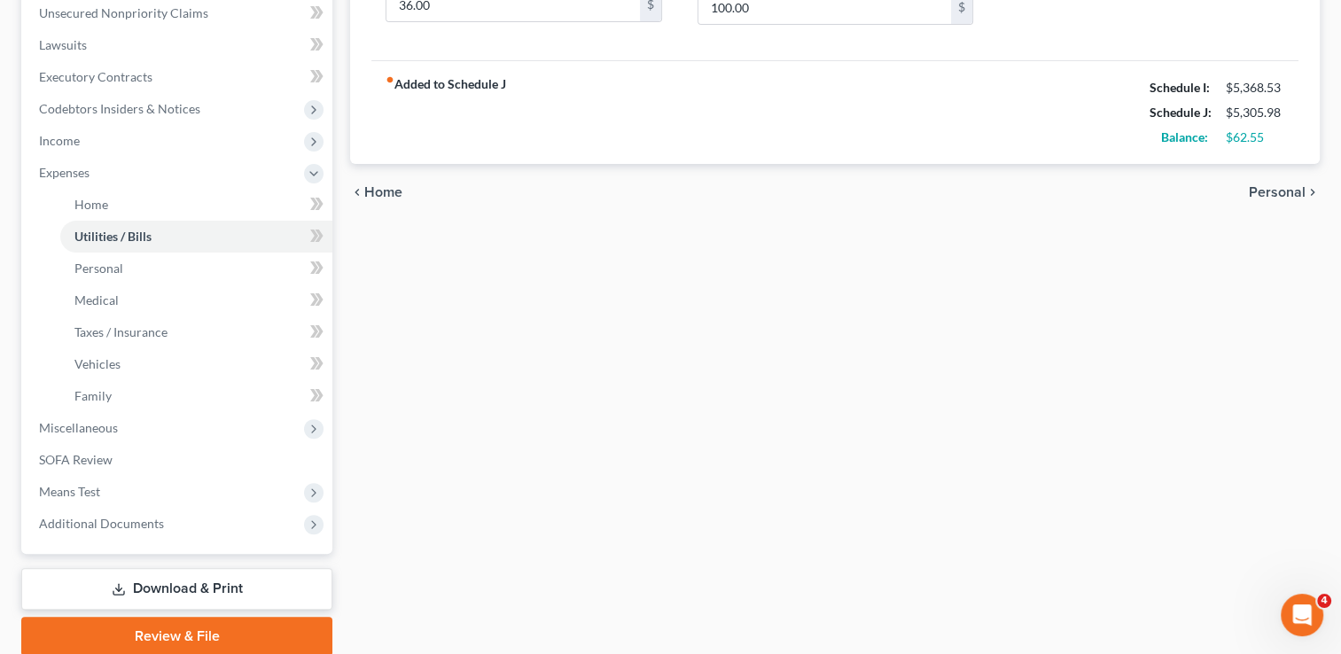
scroll to position [443, 0]
click at [78, 494] on span "Means Test" at bounding box center [69, 490] width 61 height 15
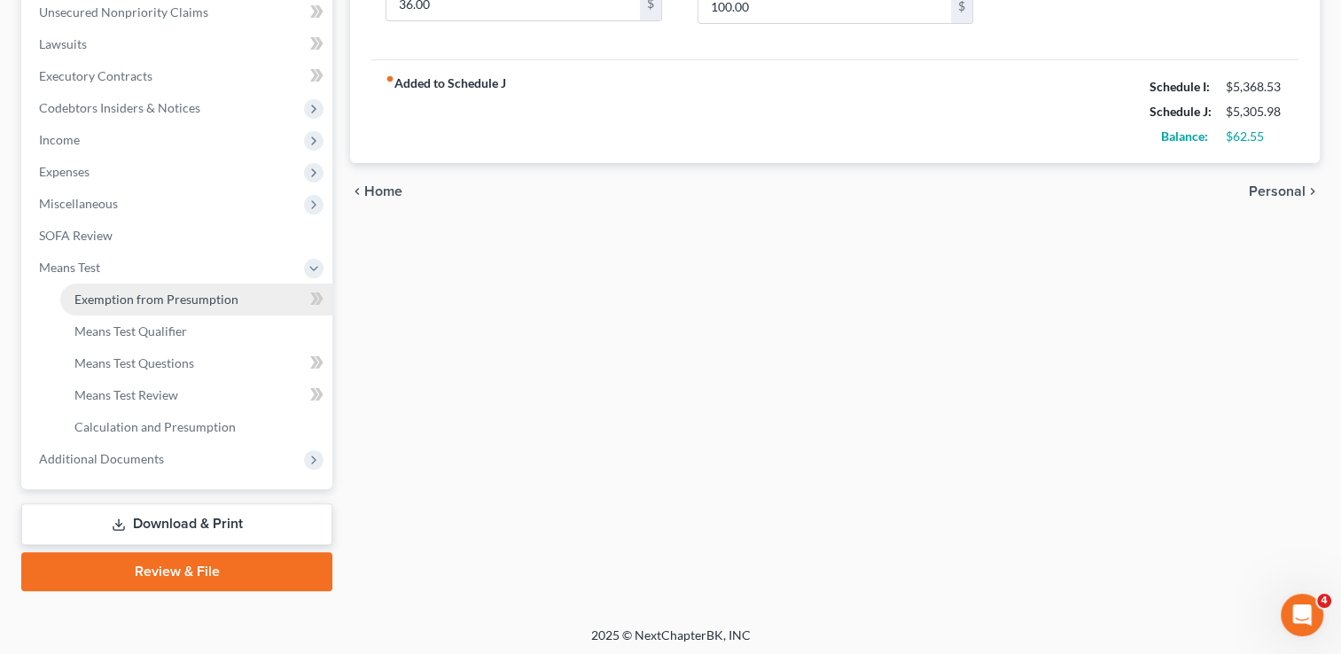
click at [195, 296] on span "Exemption from Presumption" at bounding box center [156, 299] width 164 height 15
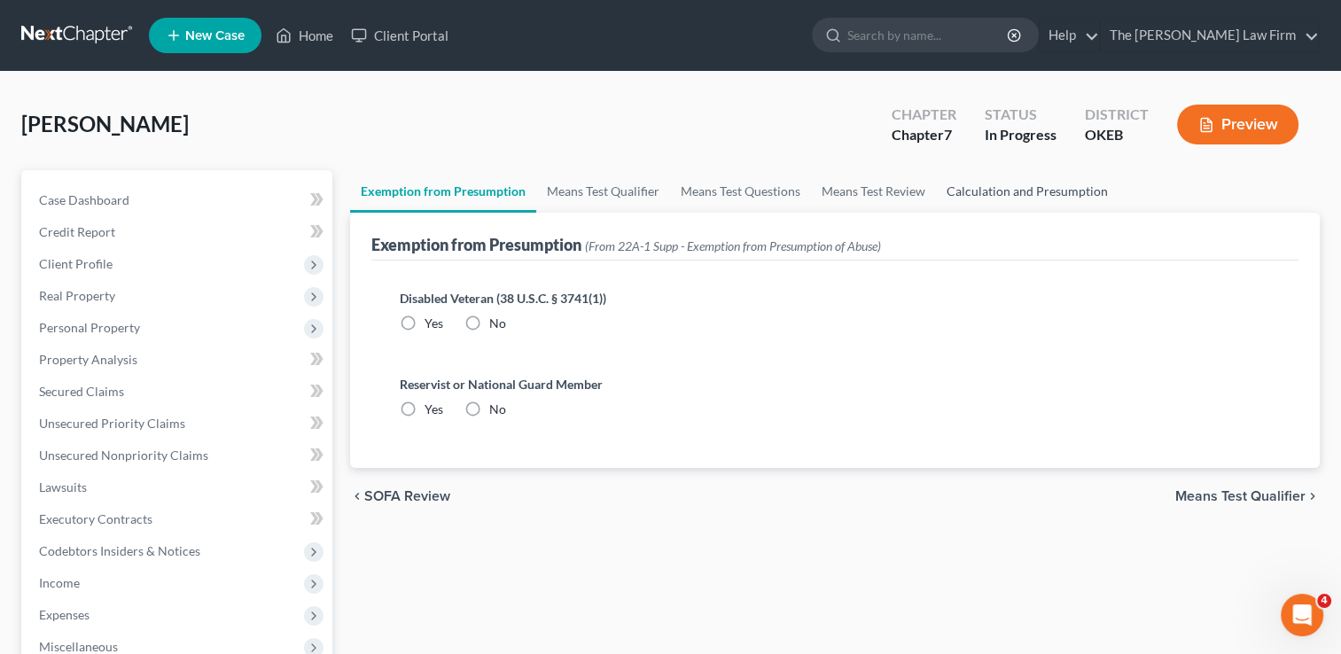
click at [1010, 186] on link "Calculation and Presumption" at bounding box center [1027, 191] width 183 height 43
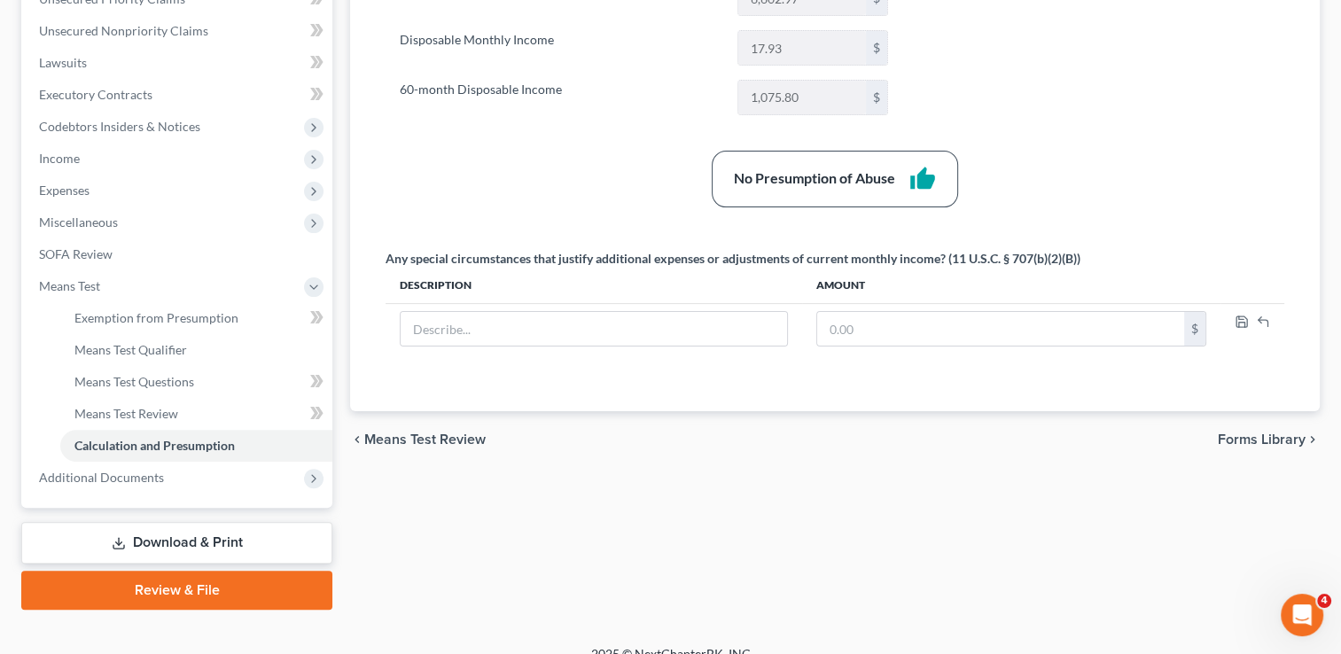
scroll to position [446, 0]
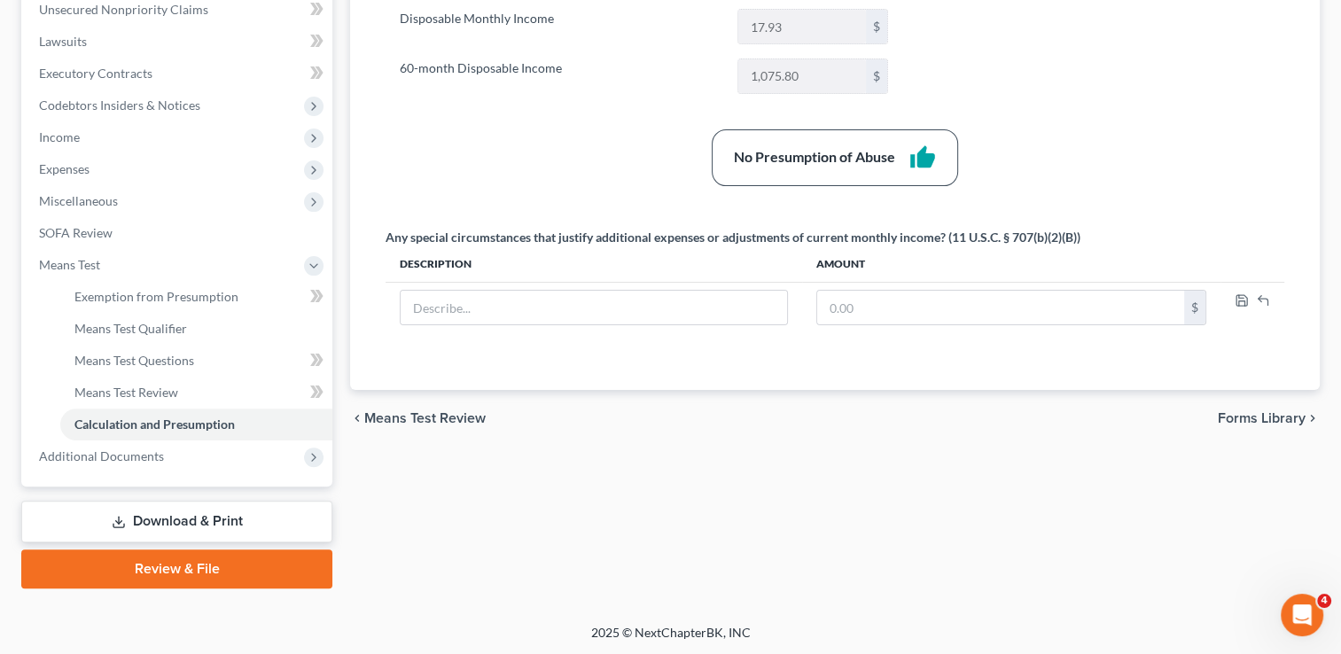
click at [204, 568] on link "Review & File" at bounding box center [176, 569] width 311 height 39
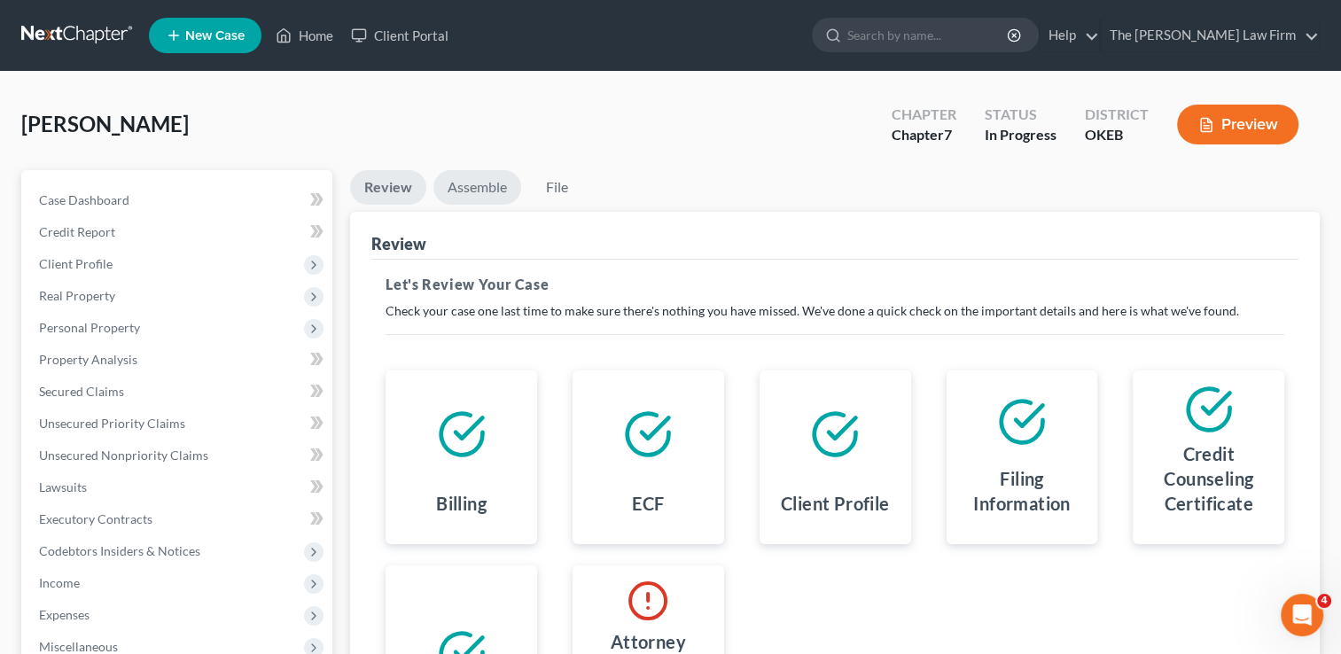
click at [471, 179] on link "Assemble" at bounding box center [477, 187] width 88 height 35
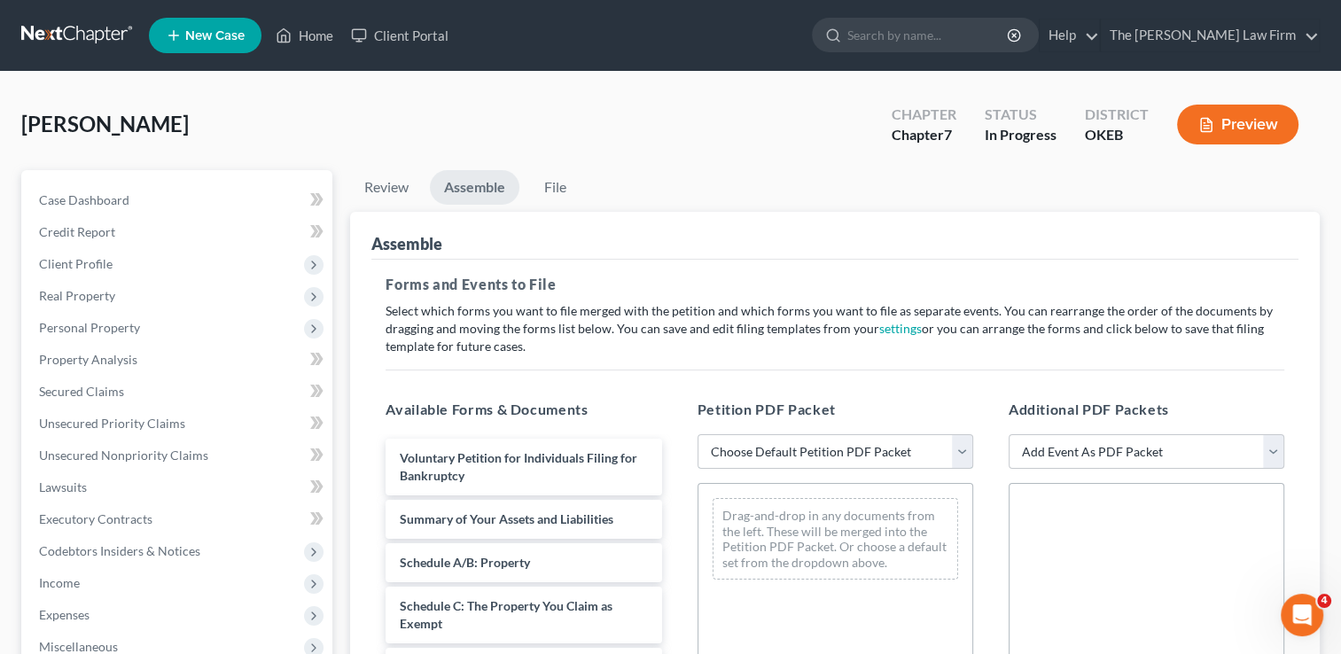
click at [893, 445] on select "Choose Default Petition PDF Packet Complete Bankruptcy Petition (all forms and …" at bounding box center [836, 451] width 276 height 35
select select "0"
click at [698, 434] on select "Choose Default Petition PDF Packet Complete Bankruptcy Petition (all forms and …" at bounding box center [836, 451] width 276 height 35
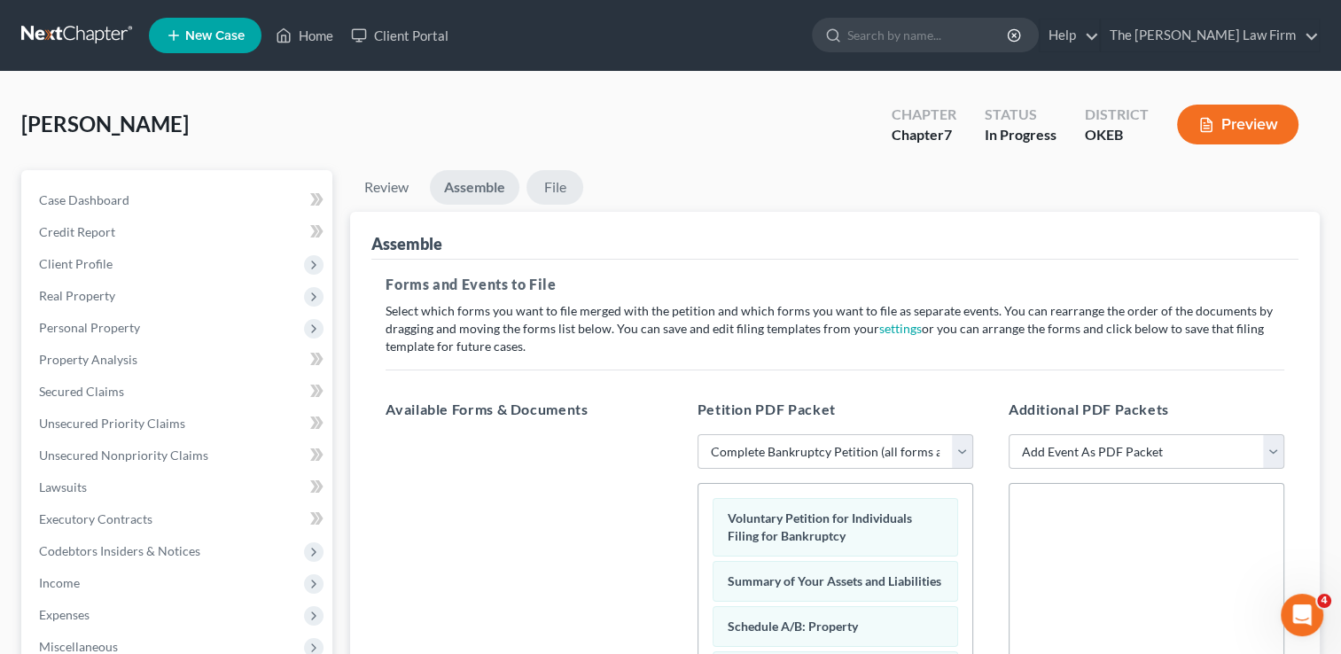
click at [560, 183] on link "File" at bounding box center [554, 187] width 57 height 35
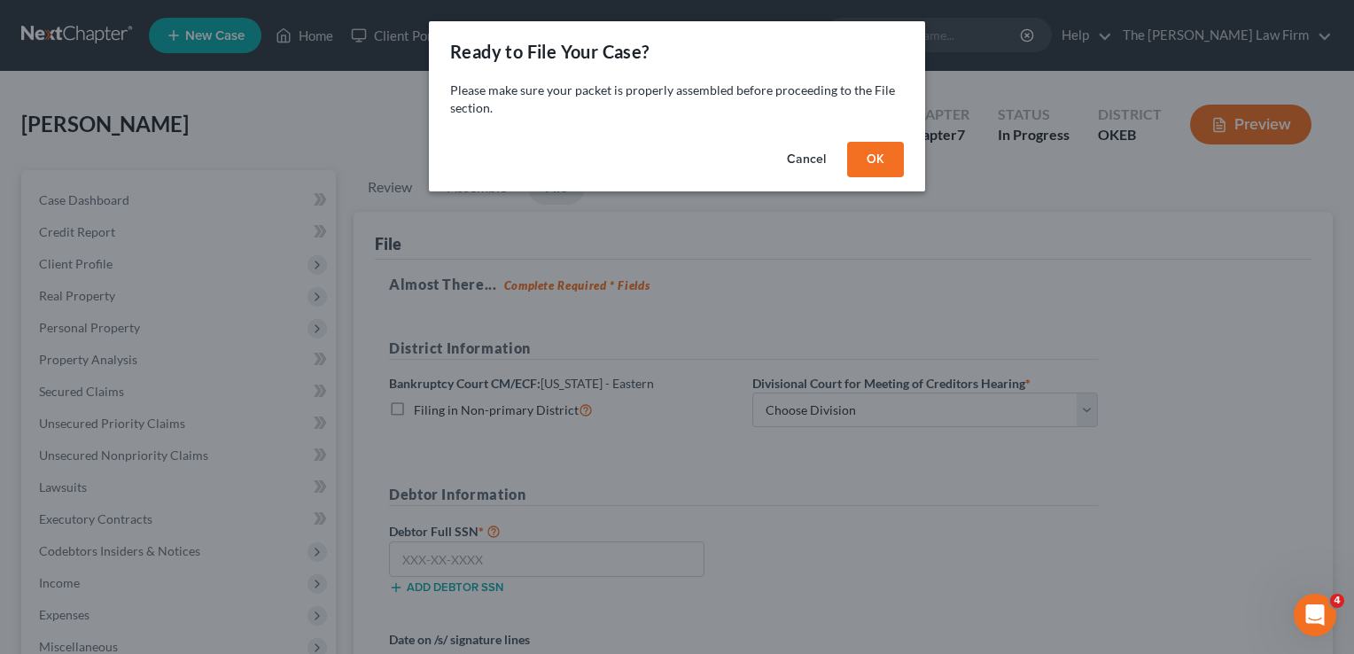
click at [874, 161] on button "OK" at bounding box center [875, 159] width 57 height 35
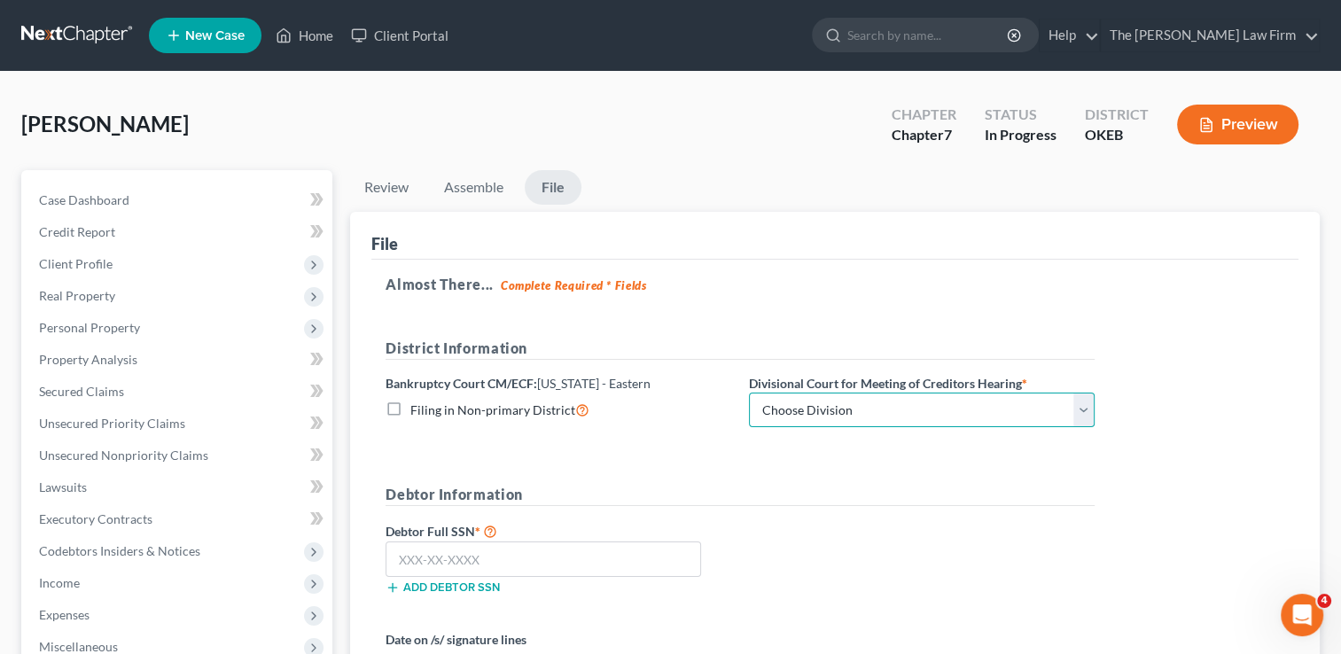
click at [877, 415] on select "Choose Division Okmulgee" at bounding box center [922, 410] width 346 height 35
select select "0"
click at [749, 393] on select "Choose Division Okmulgee" at bounding box center [922, 410] width 346 height 35
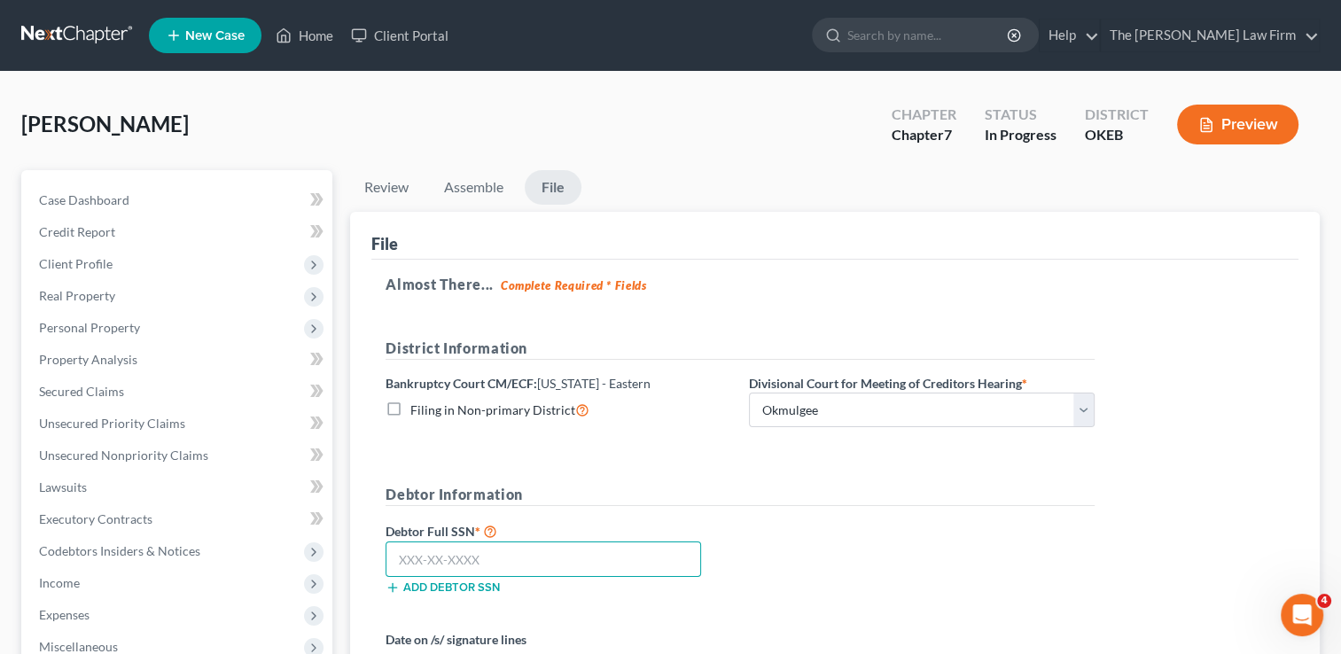
click at [514, 559] on input "text" at bounding box center [544, 559] width 316 height 35
click at [550, 565] on input "text" at bounding box center [544, 559] width 316 height 35
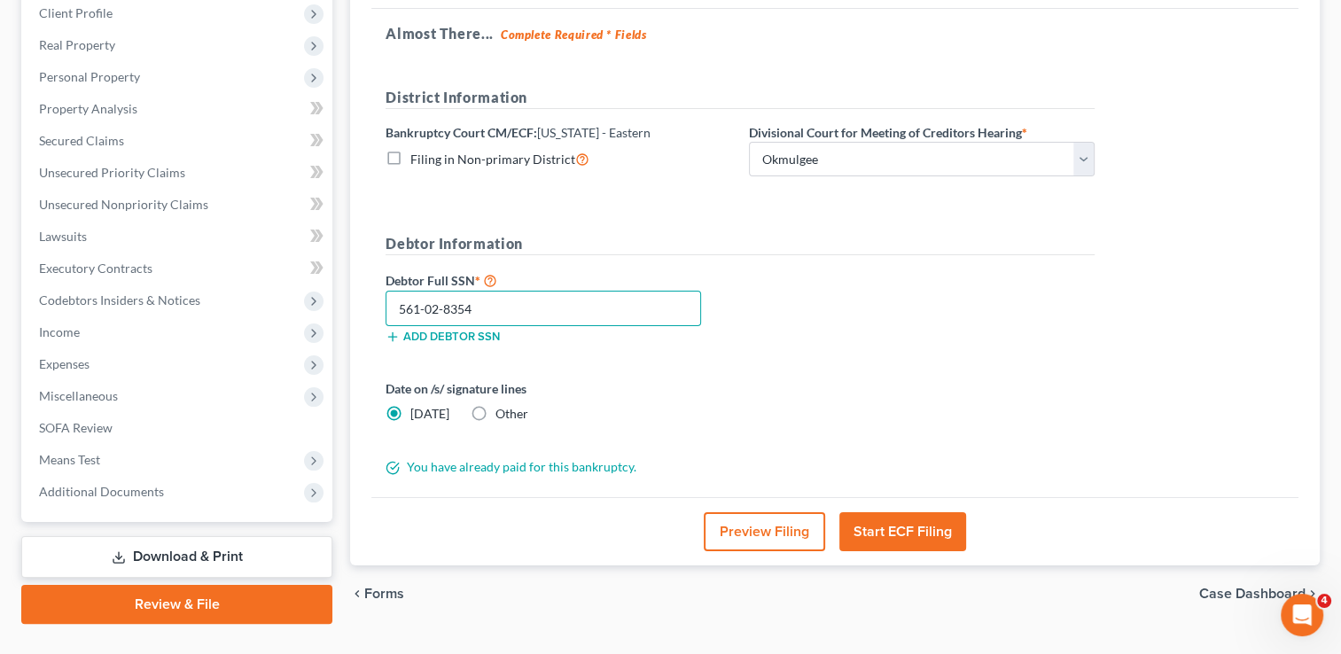
scroll to position [266, 0]
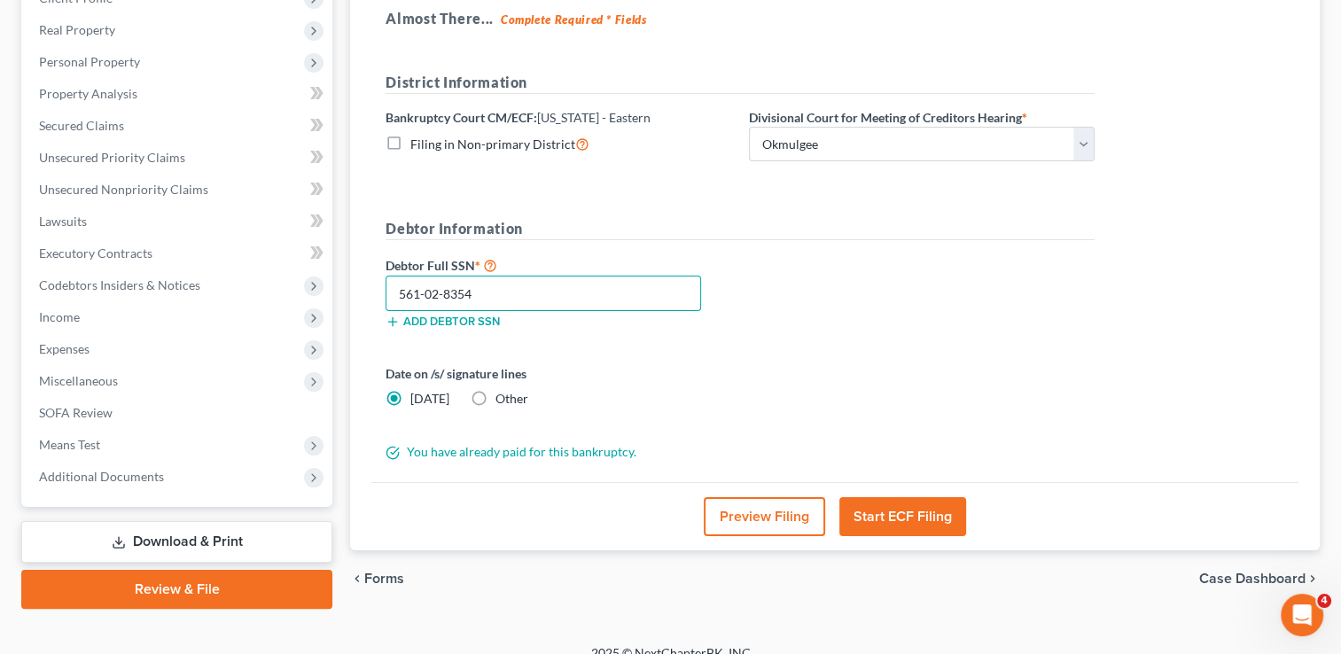
type input "561-02-8354"
click at [495, 398] on label "Other" at bounding box center [511, 399] width 33 height 18
click at [503, 398] on input "Other" at bounding box center [509, 396] width 12 height 12
radio input "true"
radio input "false"
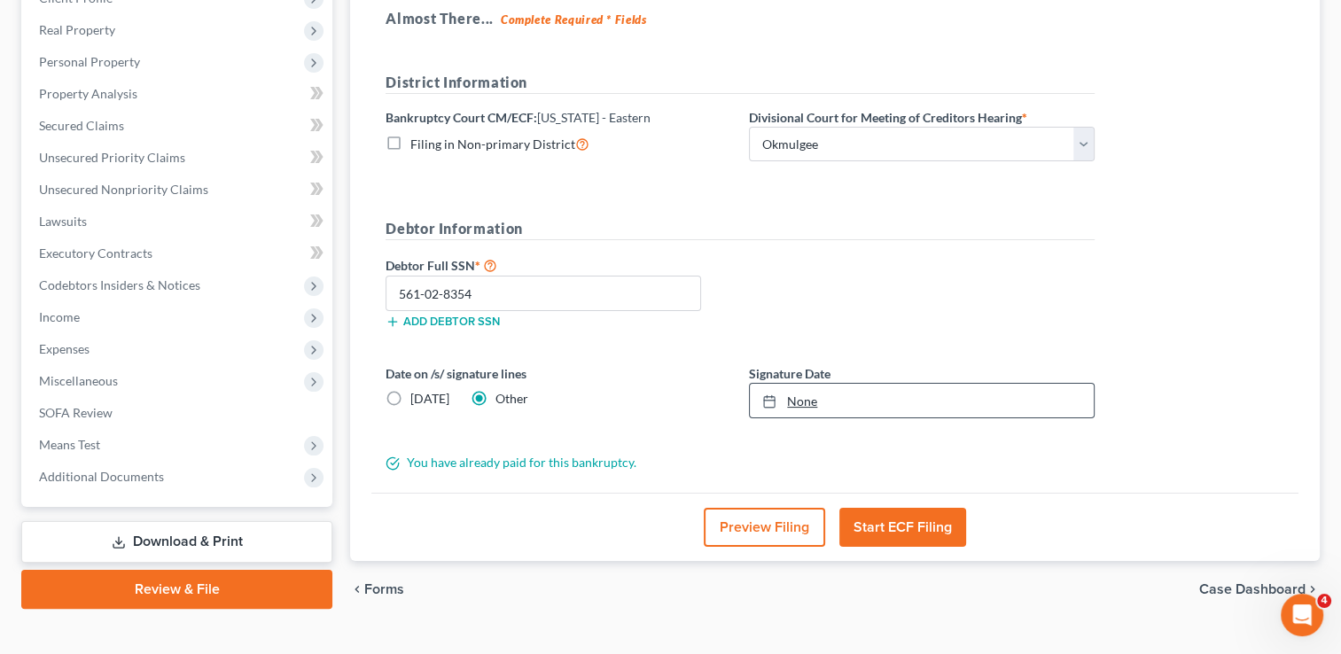
click at [810, 400] on link "None" at bounding box center [922, 401] width 344 height 34
type input "[DATE]"
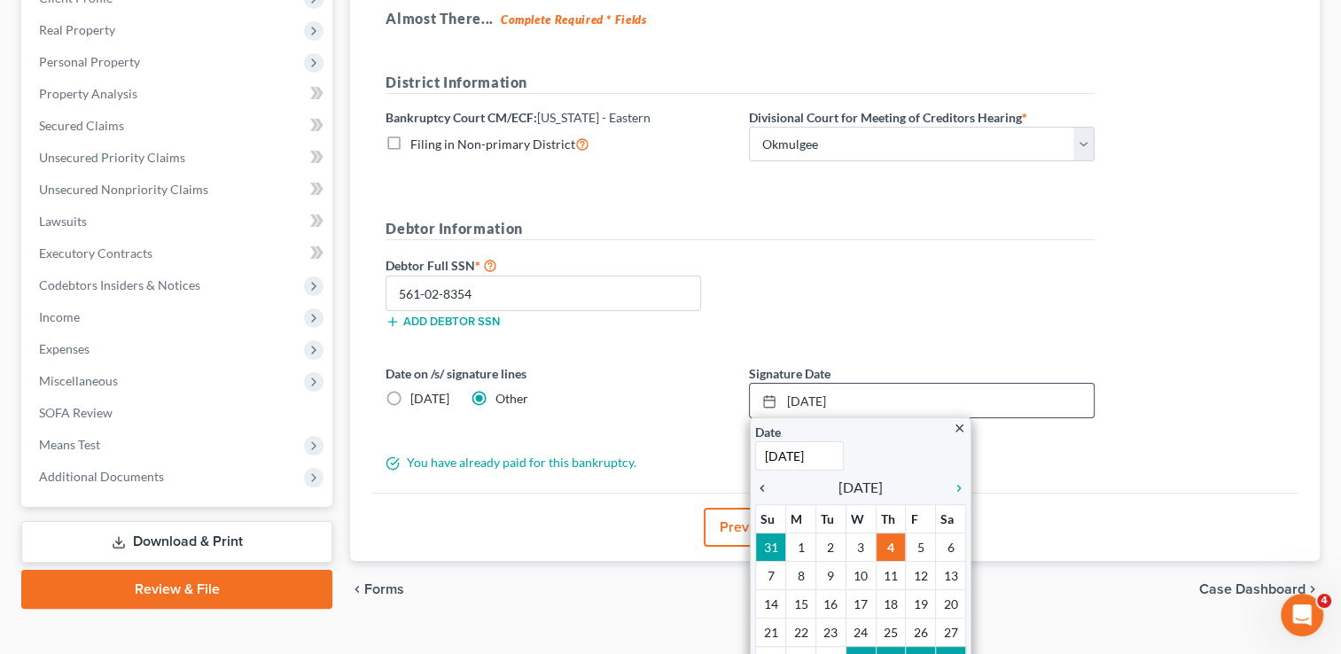
click at [764, 485] on icon "chevron_left" at bounding box center [766, 488] width 23 height 14
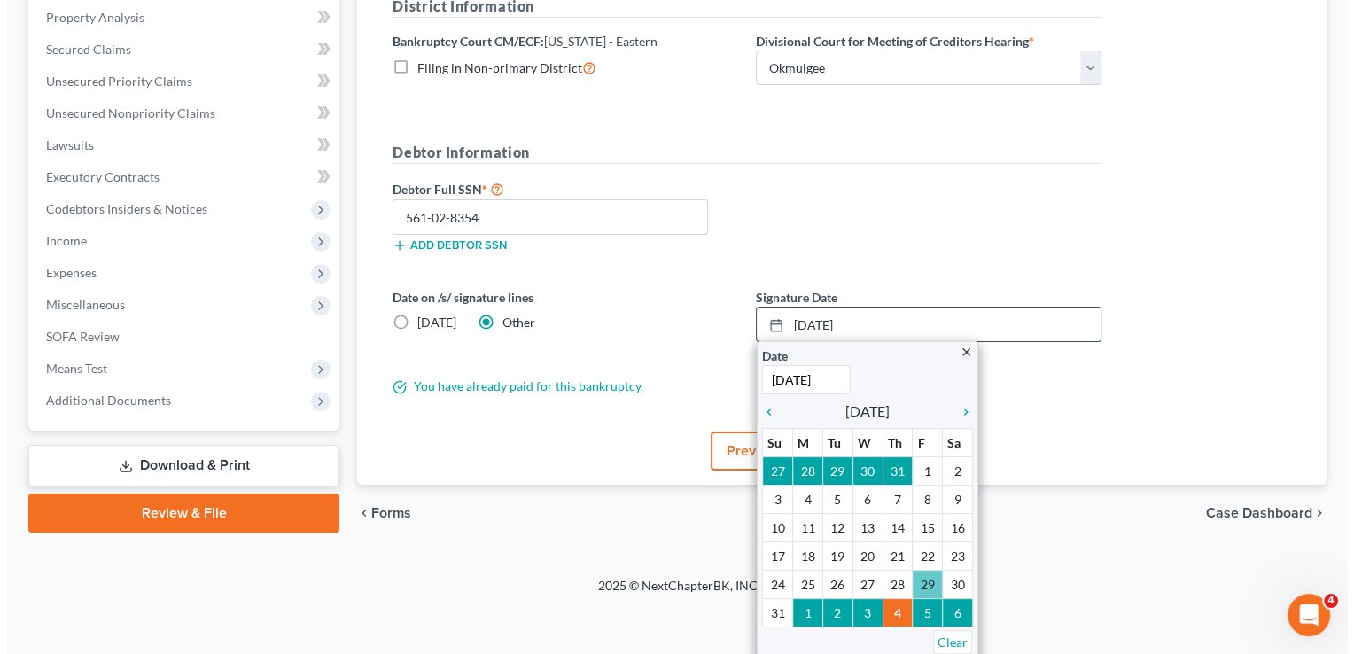
scroll to position [294, 0]
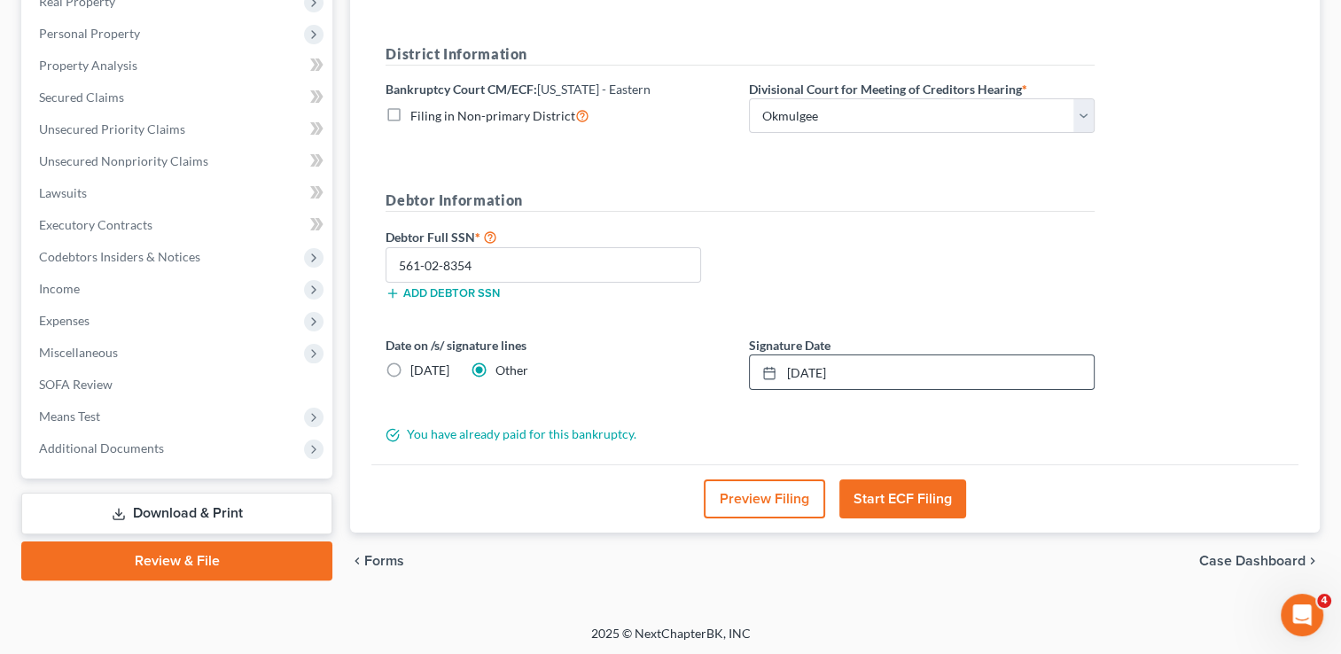
click at [921, 491] on button "Start ECF Filing" at bounding box center [902, 498] width 127 height 39
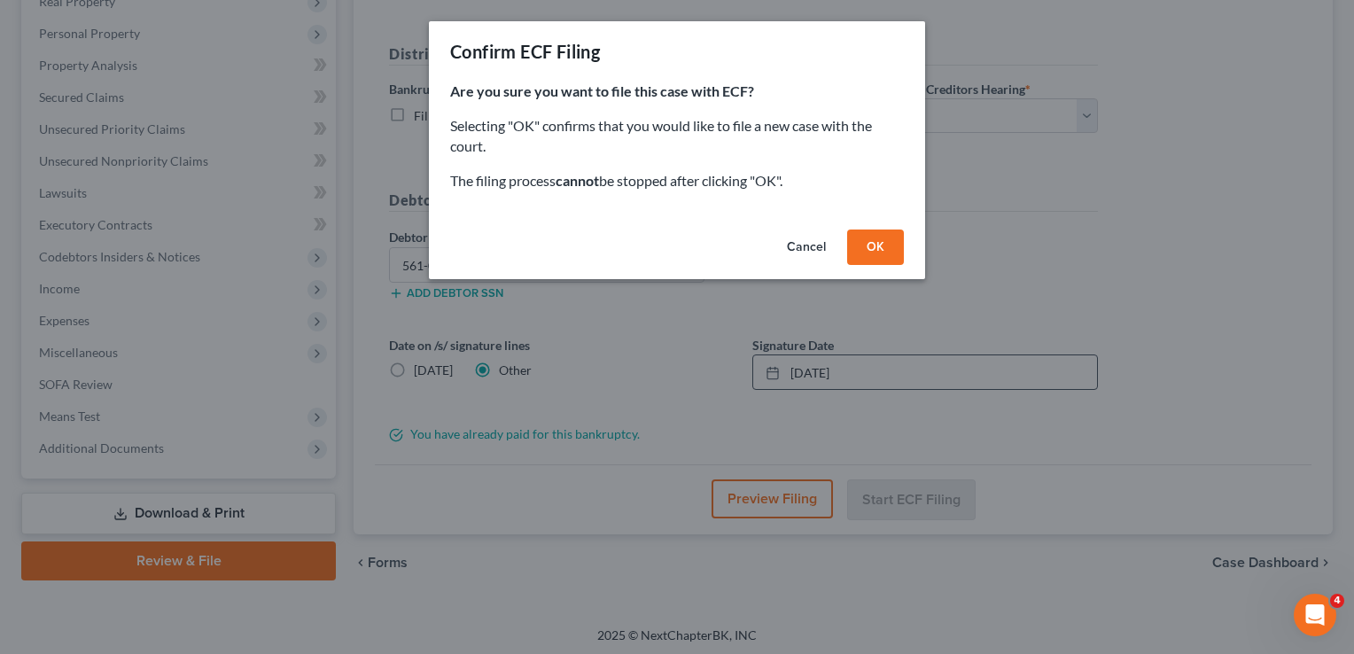
click at [879, 250] on button "OK" at bounding box center [875, 247] width 57 height 35
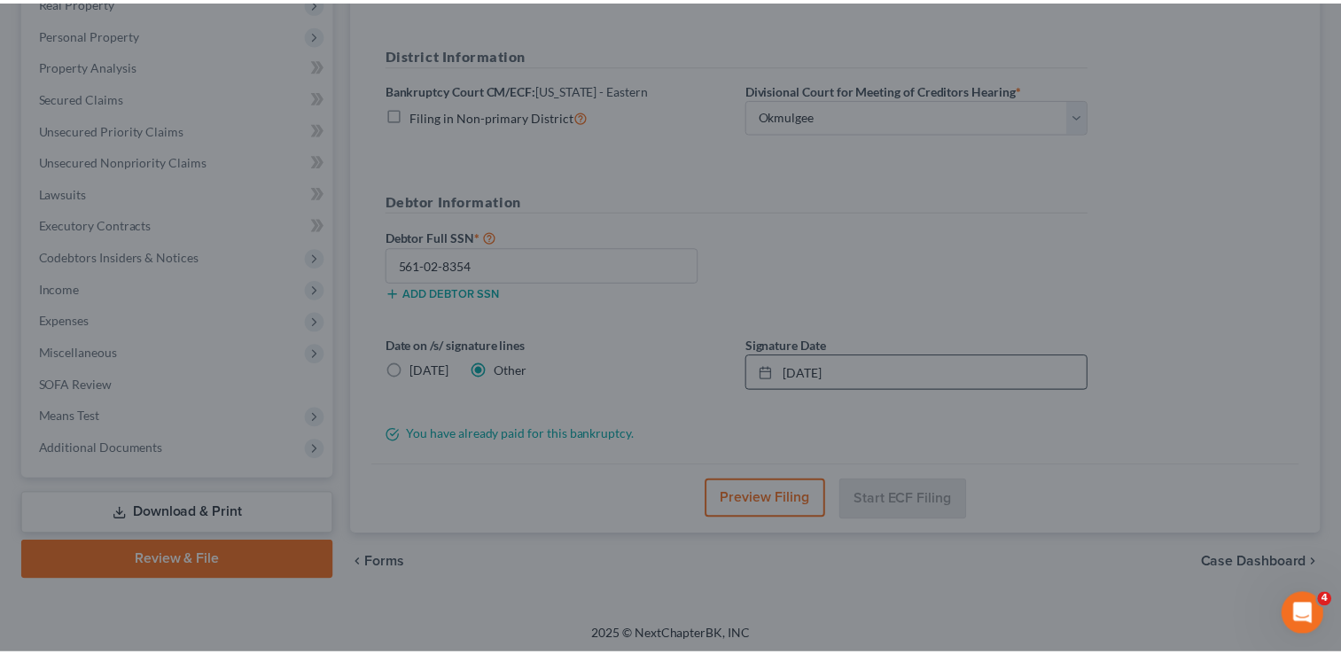
scroll to position [286, 0]
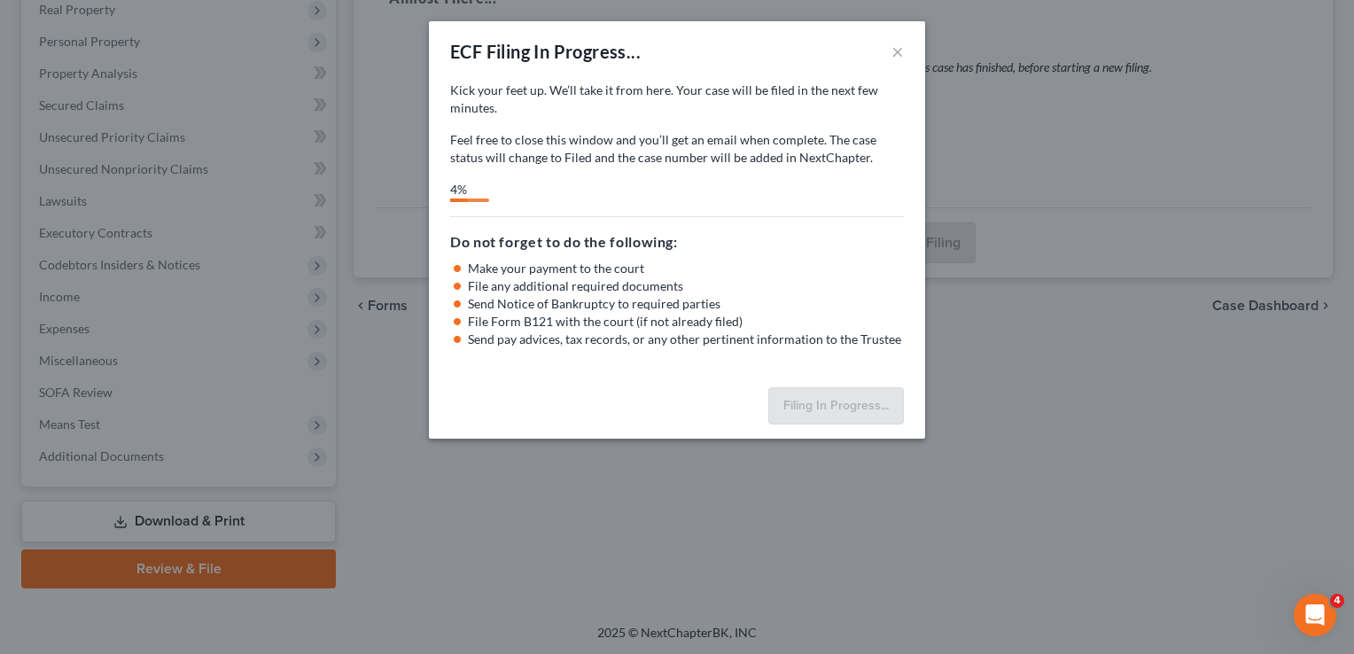
select select "0"
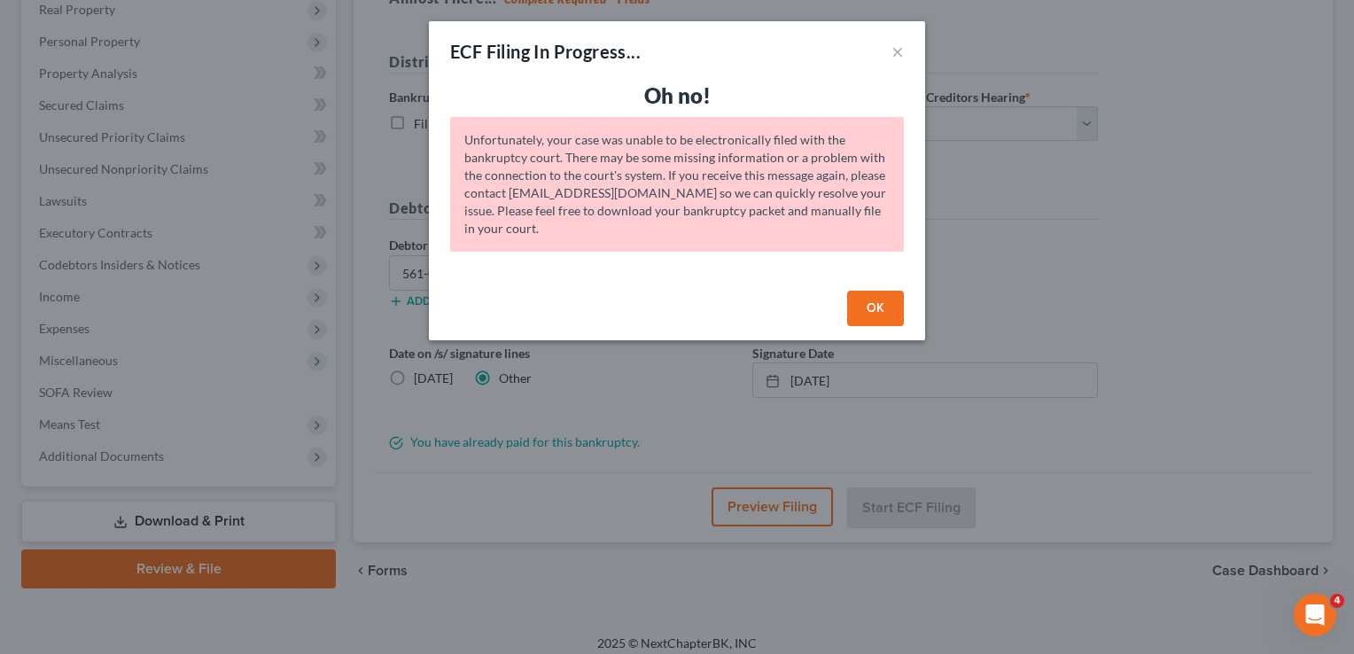
click at [873, 308] on button "OK" at bounding box center [875, 308] width 57 height 35
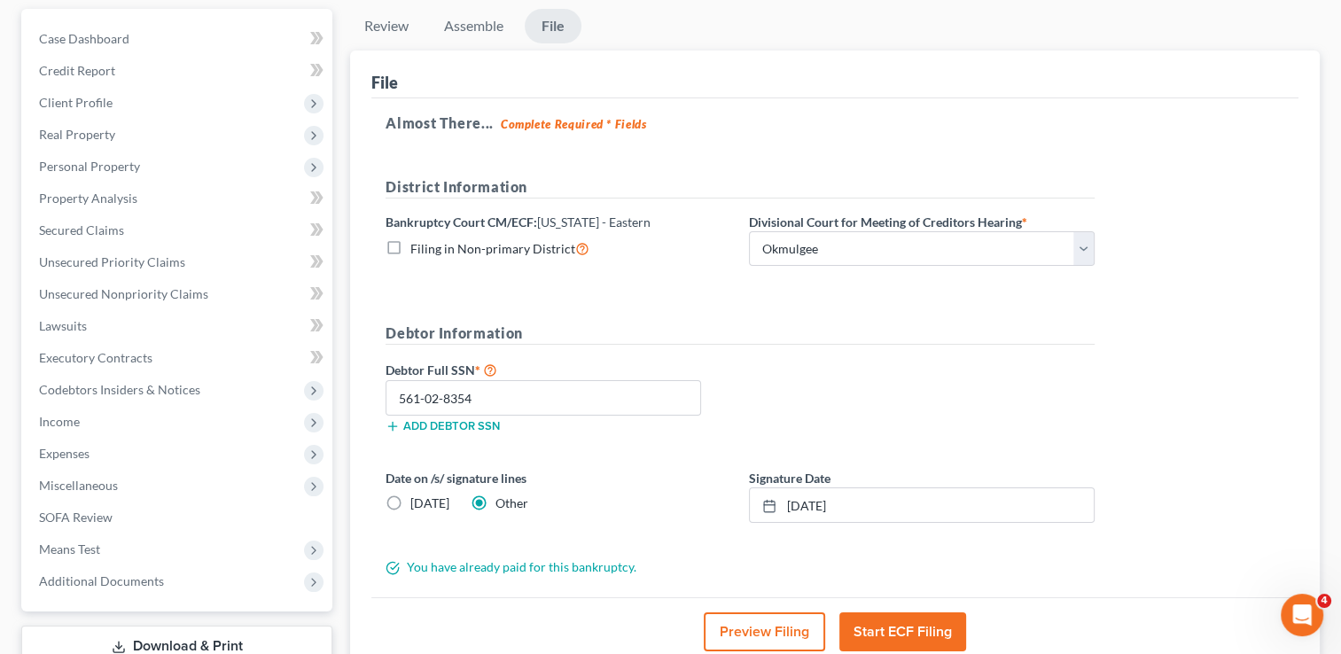
scroll to position [0, 0]
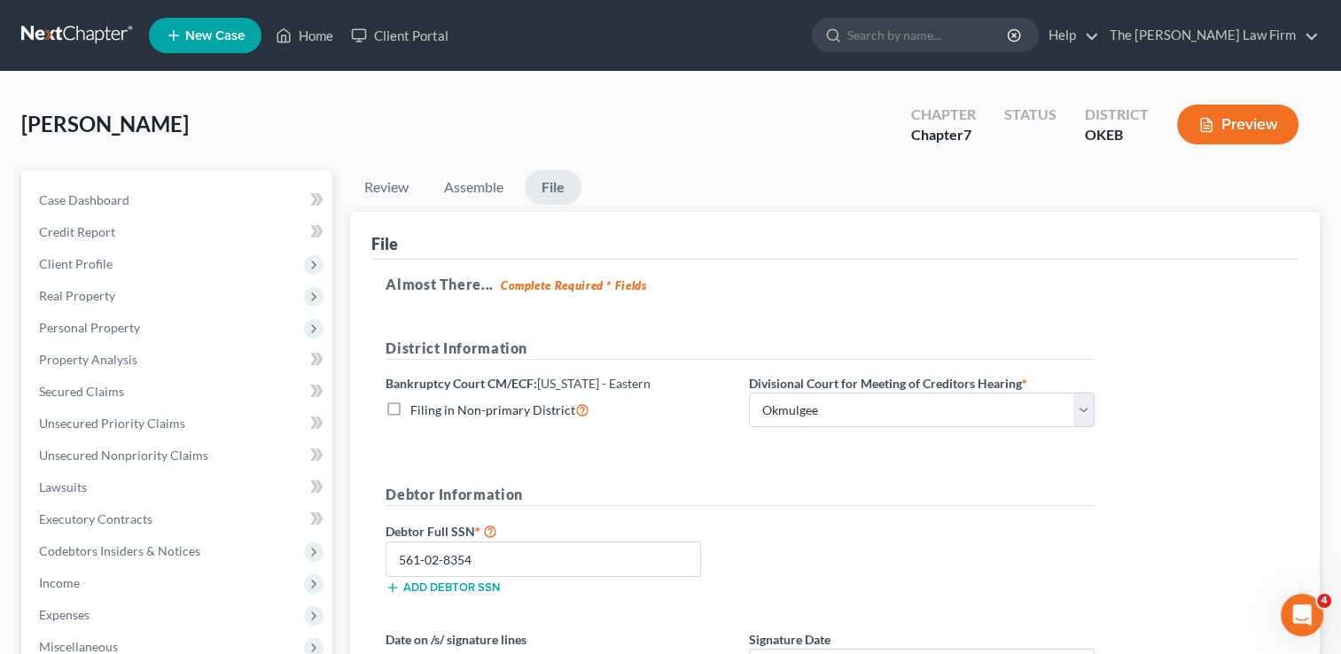
click at [67, 35] on link at bounding box center [77, 35] width 113 height 32
